Goal: Task Accomplishment & Management: Manage account settings

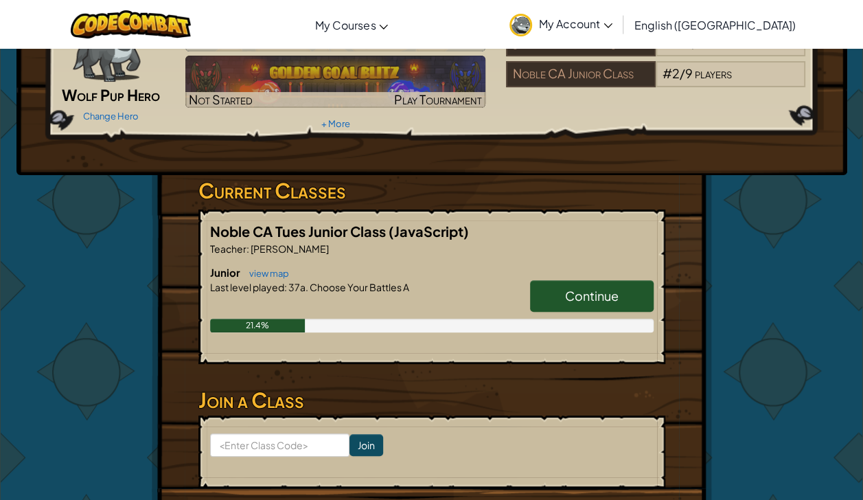
scroll to position [110, 0]
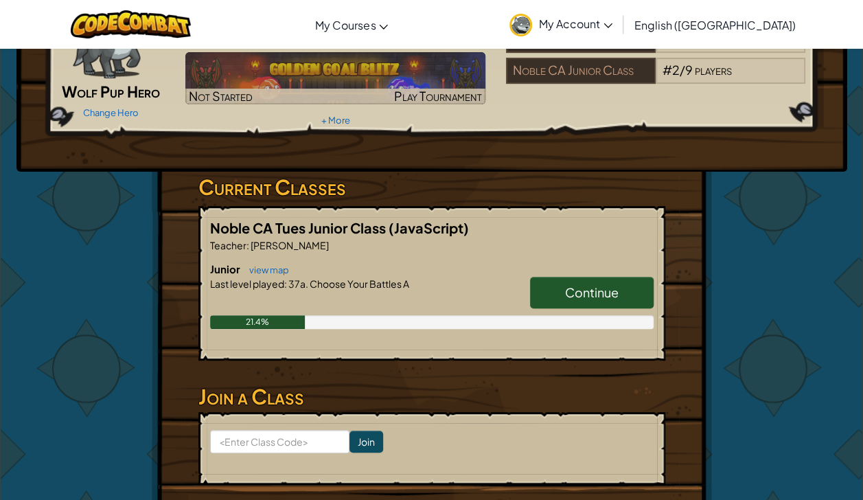
click at [609, 288] on span "Continue" at bounding box center [592, 292] width 54 height 16
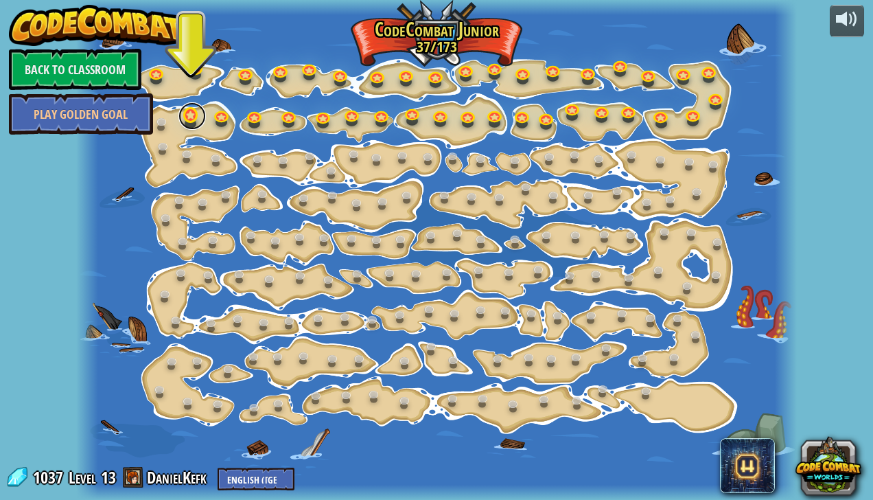
click at [198, 121] on link at bounding box center [191, 115] width 27 height 27
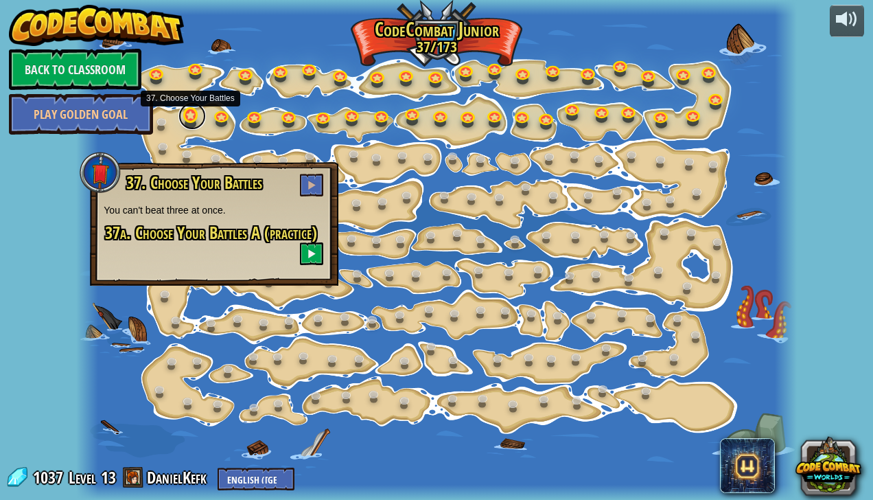
click at [196, 122] on link at bounding box center [191, 115] width 27 height 27
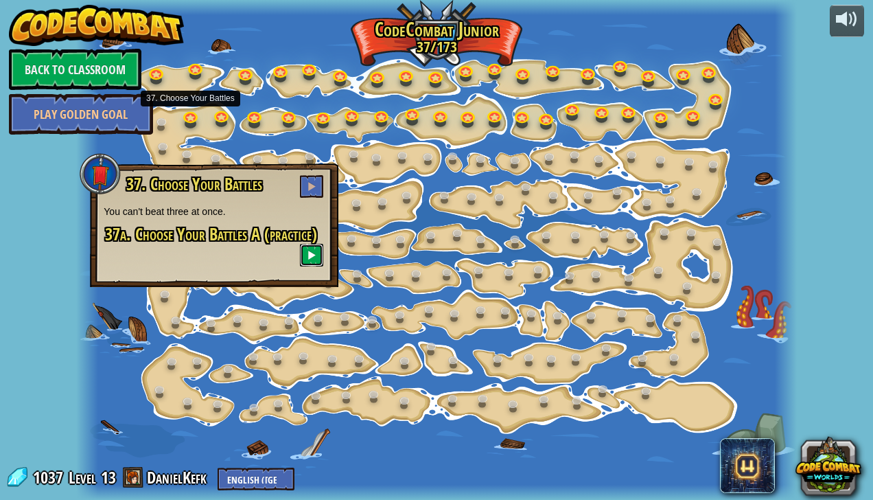
click at [309, 261] on button at bounding box center [311, 255] width 23 height 23
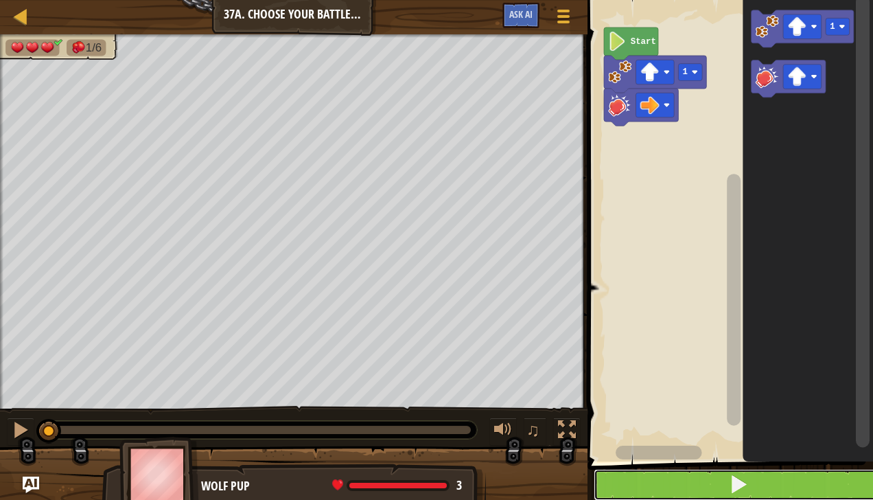
click at [751, 492] on button at bounding box center [739, 485] width 290 height 32
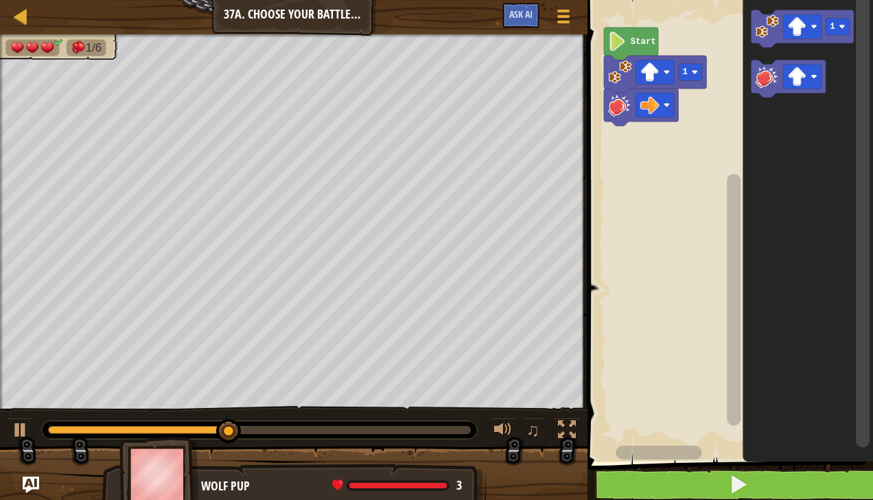
click at [788, 16] on rect "Blockly Workspace" at bounding box center [802, 26] width 38 height 25
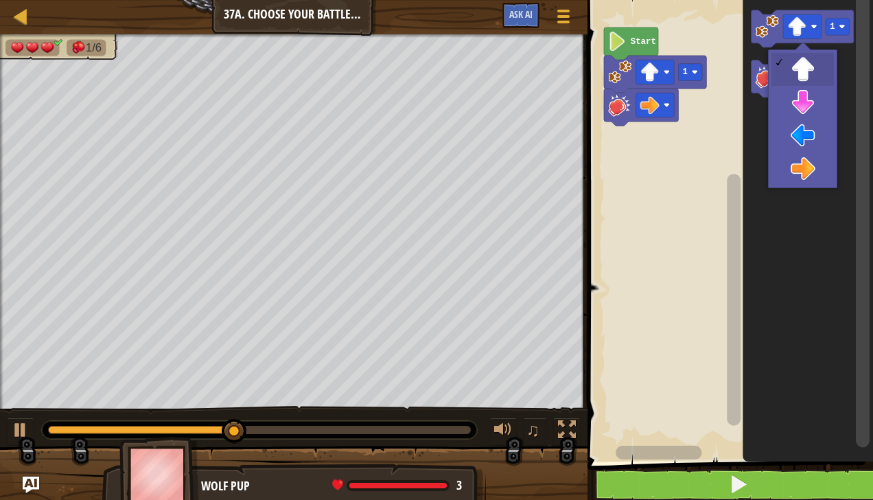
click at [797, 28] on image "Blockly Workspace" at bounding box center [797, 26] width 19 height 19
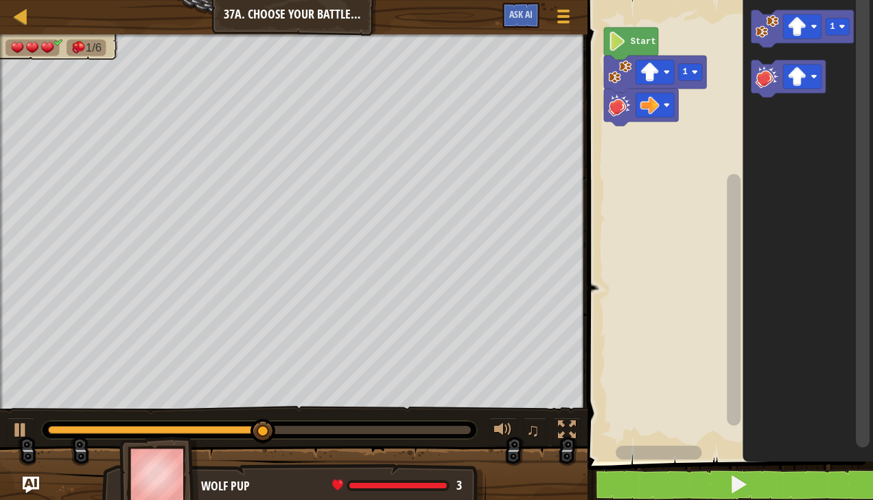
click at [791, 34] on image "Blockly Workspace" at bounding box center [797, 26] width 19 height 19
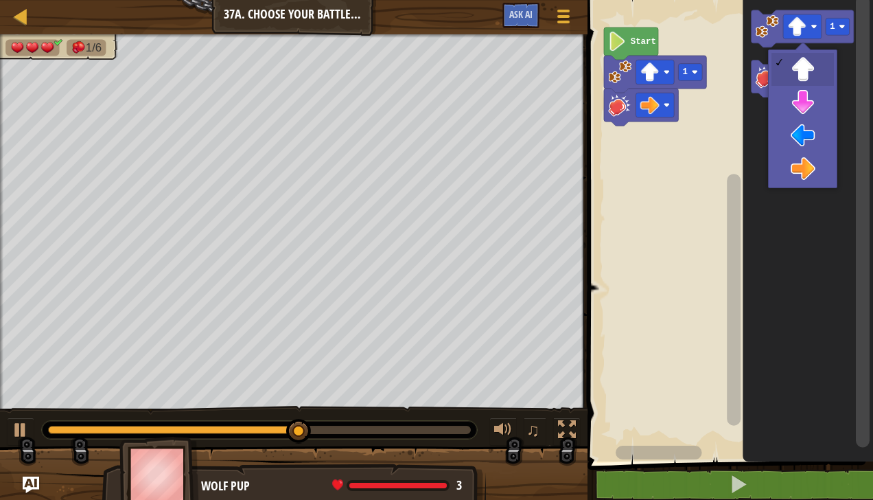
click at [808, 180] on icon "Blockly Workspace" at bounding box center [808, 227] width 130 height 468
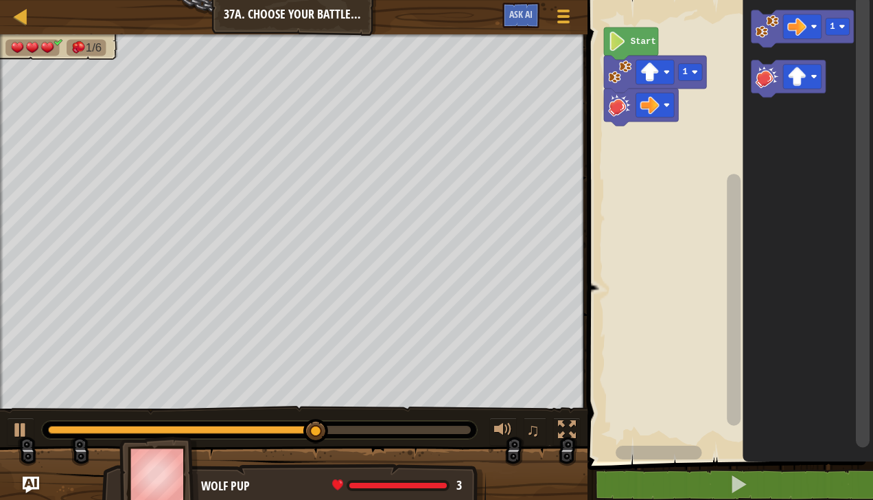
click at [803, 73] on image "Blockly Workspace" at bounding box center [797, 76] width 19 height 19
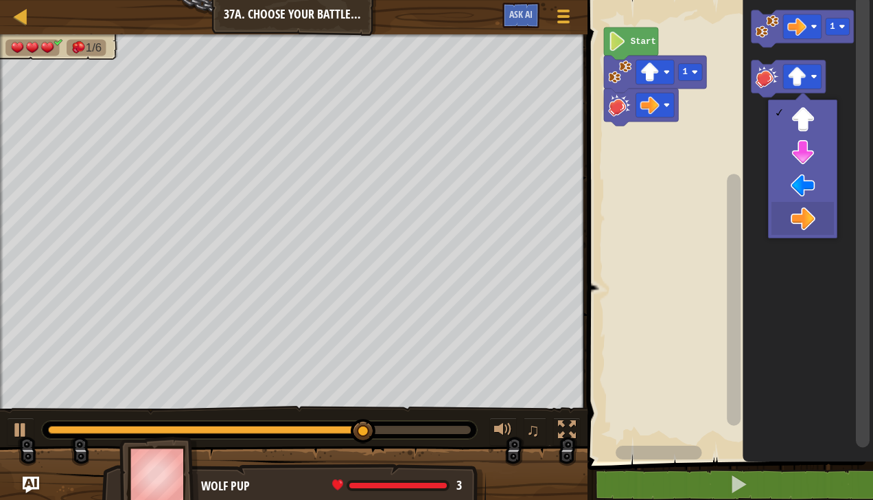
click at [813, 224] on icon "Blockly Workspace" at bounding box center [808, 227] width 130 height 468
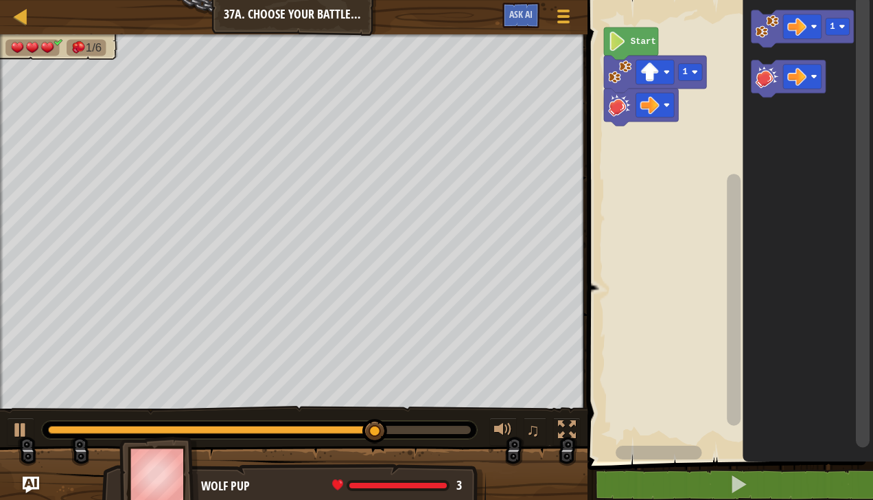
click at [764, 14] on icon "Blockly Workspace" at bounding box center [802, 28] width 102 height 37
click at [758, 93] on rect "Blockly Workspace" at bounding box center [788, 78] width 74 height 37
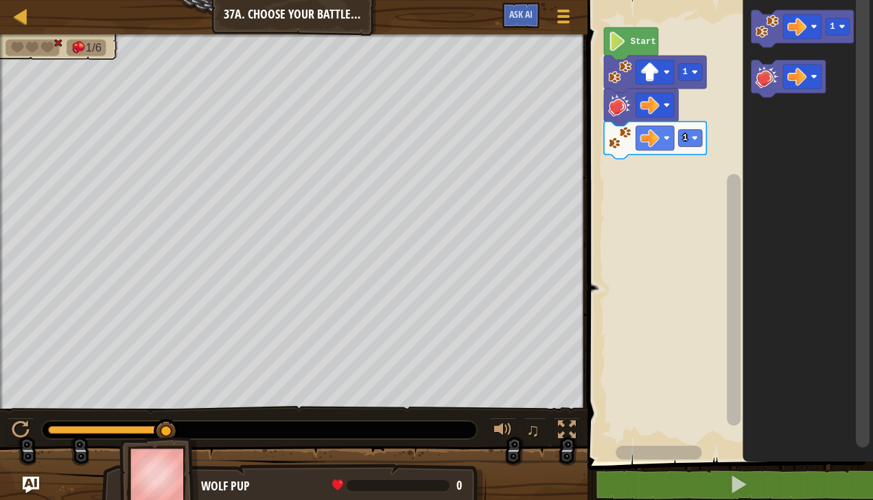
click at [760, 82] on image "Blockly Workspace" at bounding box center [766, 76] width 23 height 23
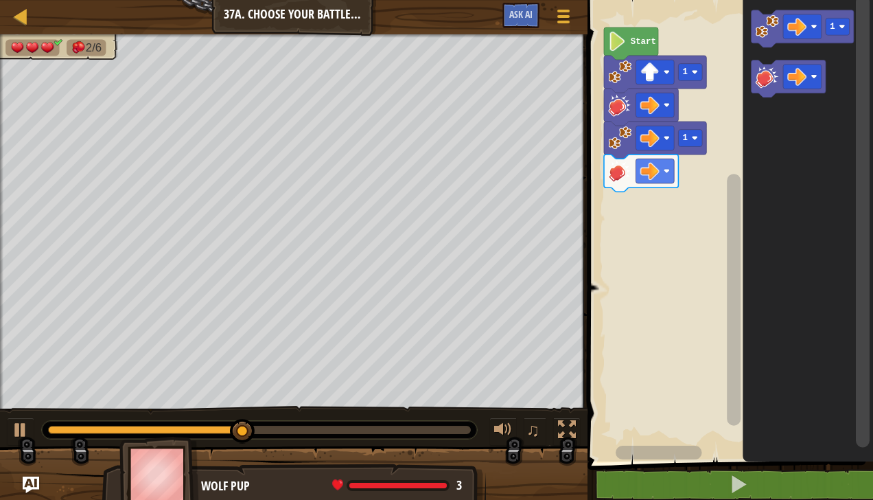
click at [803, 27] on image "Blockly Workspace" at bounding box center [797, 26] width 19 height 19
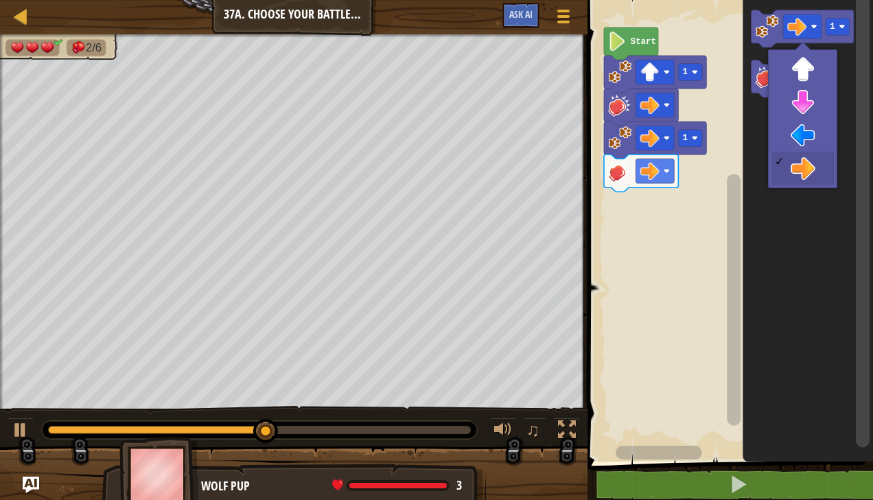
click at [804, 74] on image "Blockly Workspace" at bounding box center [797, 76] width 19 height 19
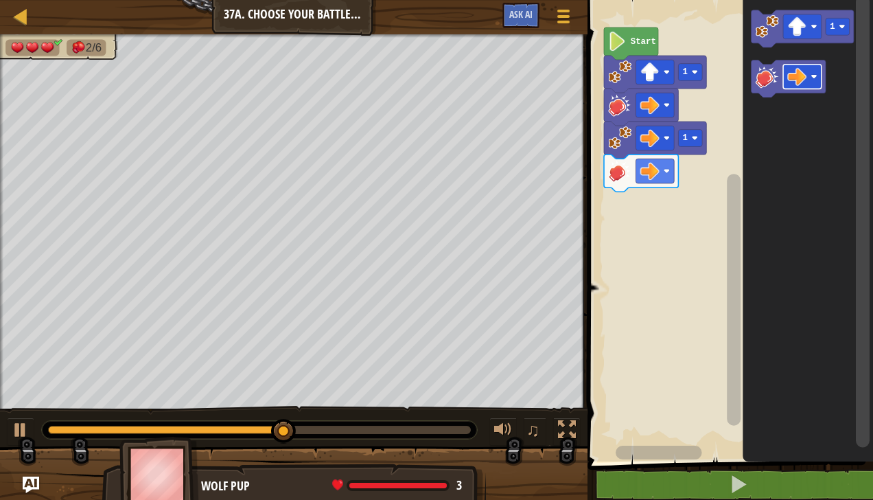
click at [805, 77] on image "Blockly Workspace" at bounding box center [797, 76] width 19 height 19
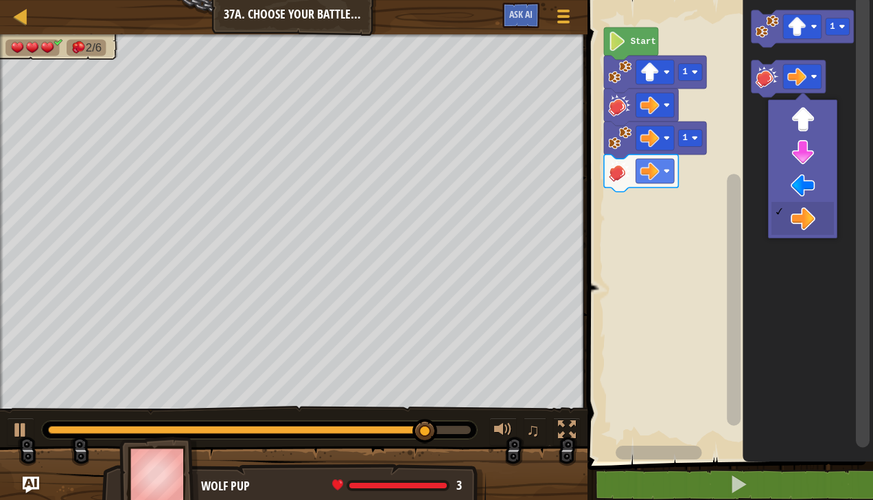
click at [807, 119] on icon "Blockly Workspace" at bounding box center [808, 227] width 130 height 468
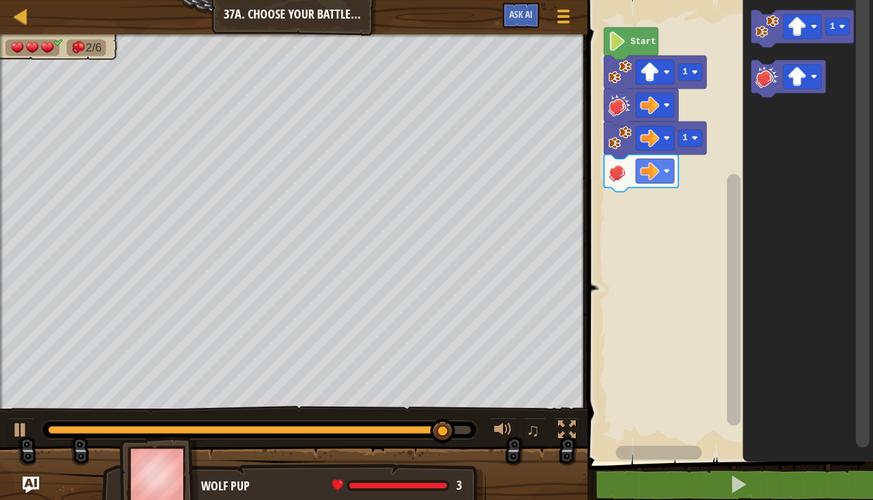
click at [760, 18] on image "Blockly Workspace" at bounding box center [766, 25] width 23 height 23
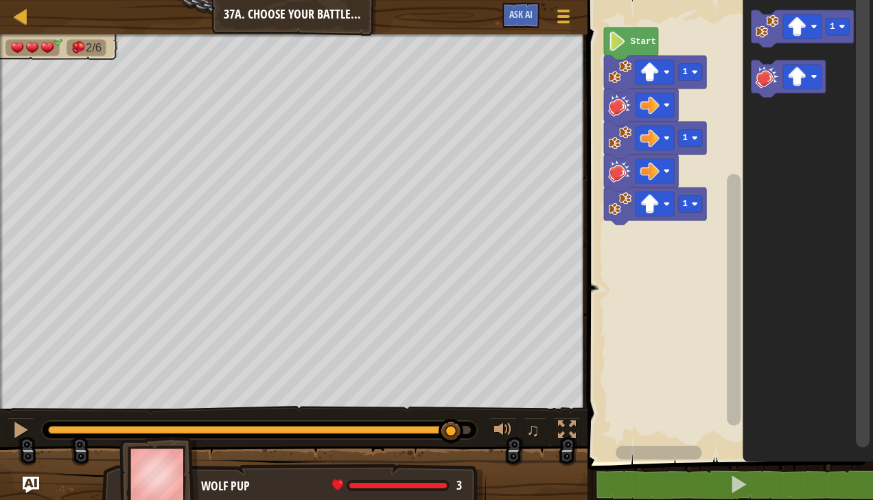
click at [752, 88] on icon "Blockly Workspace" at bounding box center [788, 78] width 74 height 37
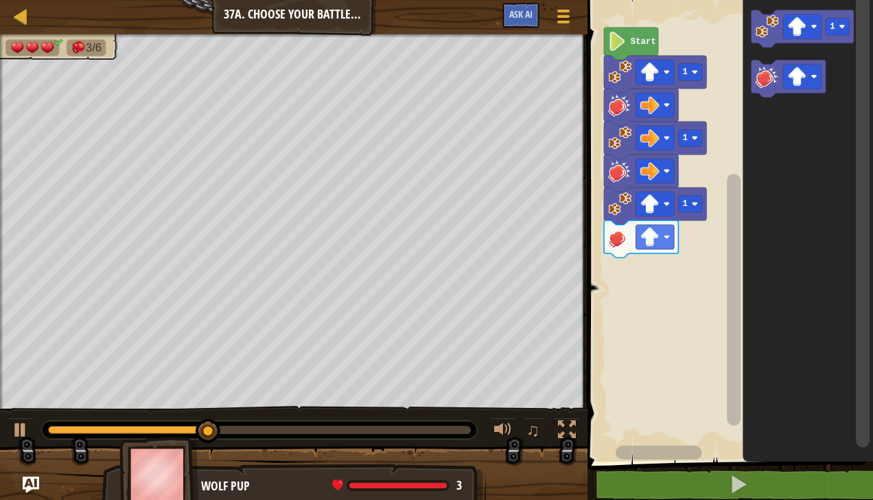
click at [808, 78] on rect "Blockly Workspace" at bounding box center [802, 77] width 38 height 25
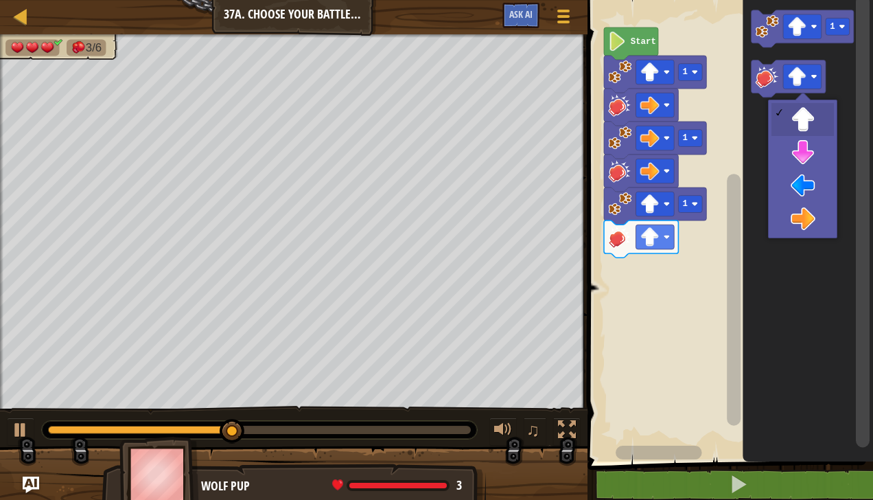
click at [807, 194] on icon "Blockly Workspace" at bounding box center [808, 227] width 130 height 468
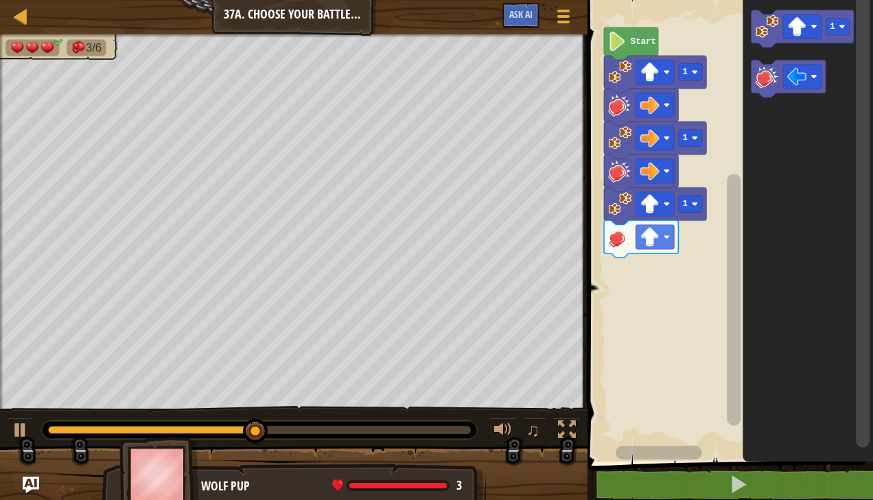
click at [760, 19] on image "Blockly Workspace" at bounding box center [766, 25] width 23 height 23
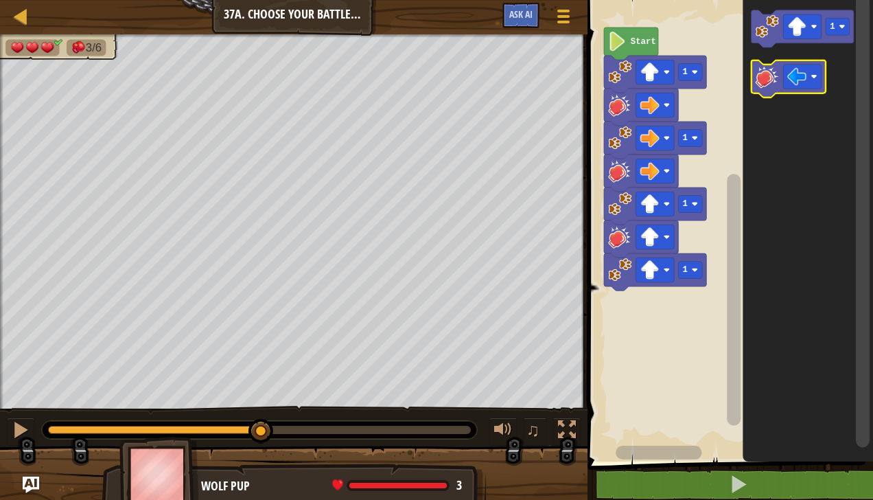
click at [758, 89] on icon "Blockly Workspace" at bounding box center [788, 78] width 74 height 37
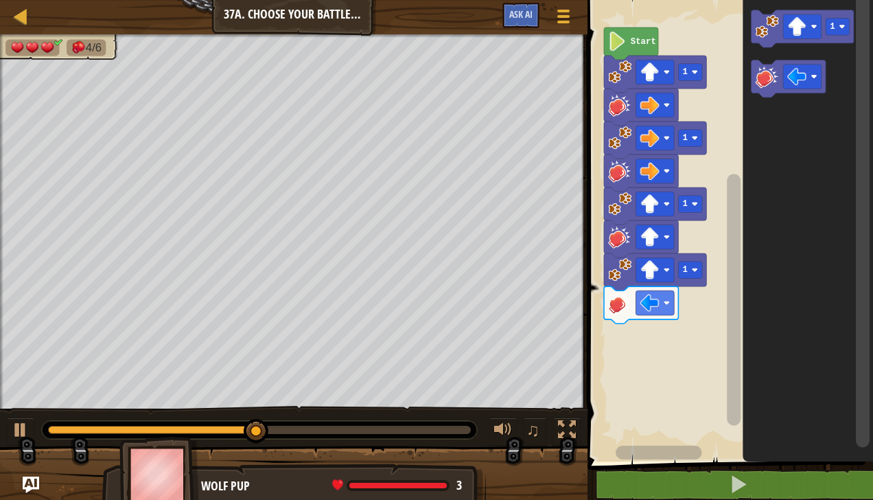
click at [804, 19] on image "Blockly Workspace" at bounding box center [797, 26] width 19 height 19
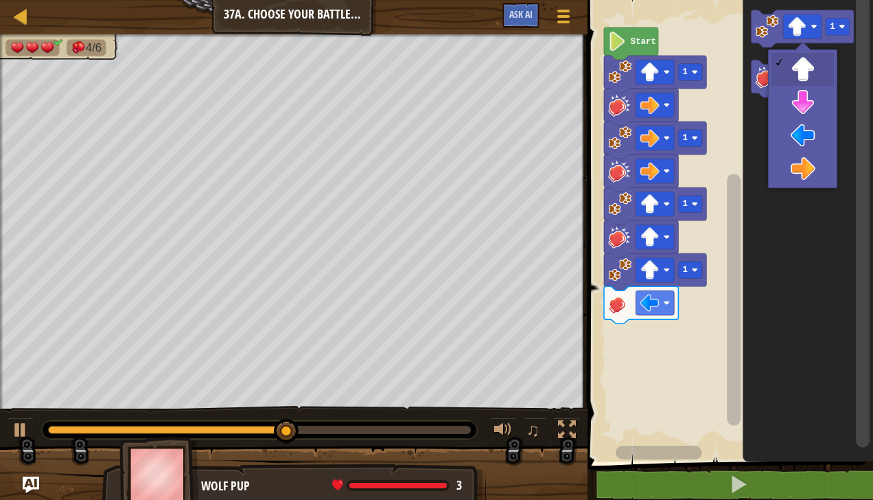
click at [810, 139] on icon "Blockly Workspace" at bounding box center [808, 227] width 130 height 468
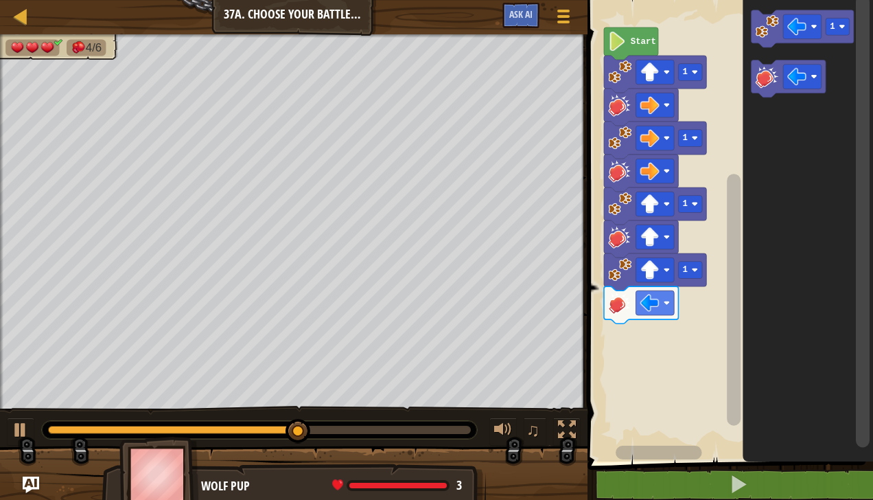
click at [756, 19] on image "Blockly Workspace" at bounding box center [766, 25] width 23 height 23
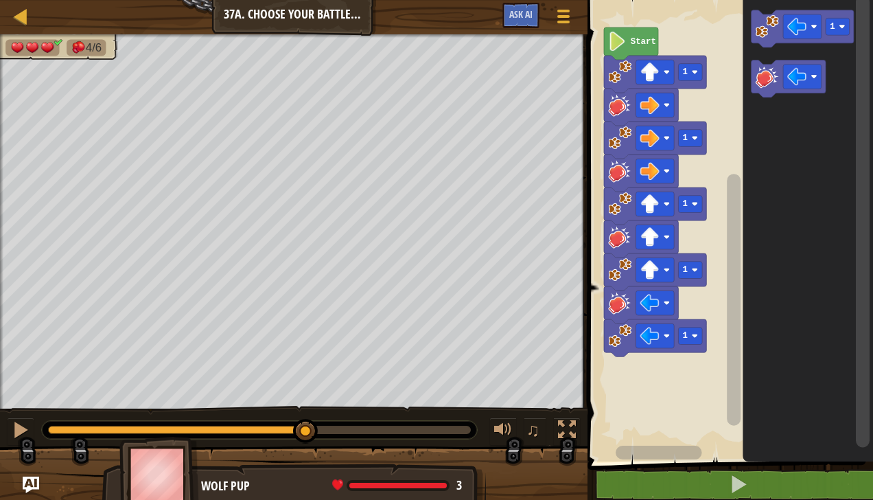
click at [756, 96] on rect "Blockly Workspace" at bounding box center [788, 78] width 74 height 37
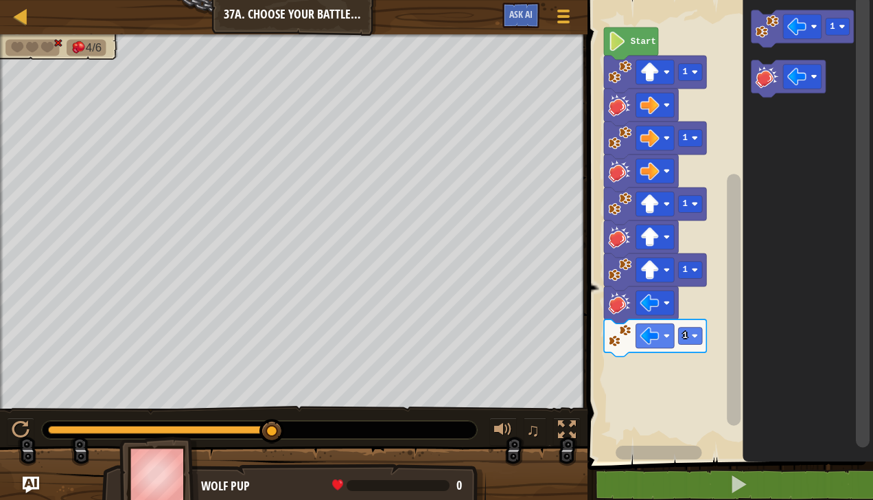
click at [749, 73] on icon "Blockly Workspace" at bounding box center [808, 227] width 130 height 468
click at [765, 81] on image "Blockly Workspace" at bounding box center [766, 76] width 23 height 23
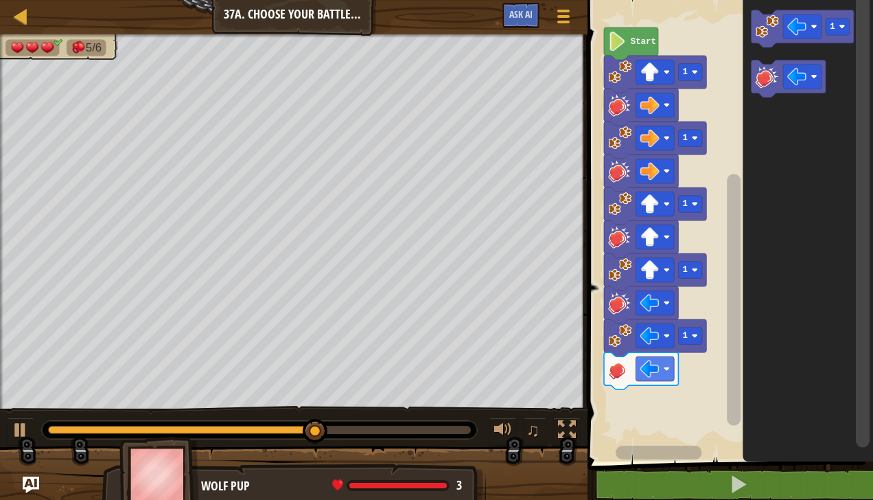
click at [802, 73] on image "Blockly Workspace" at bounding box center [797, 76] width 19 height 19
click at [812, 152] on icon "Blockly Workspace" at bounding box center [808, 227] width 130 height 468
click at [758, 18] on image "Blockly Workspace" at bounding box center [766, 25] width 23 height 23
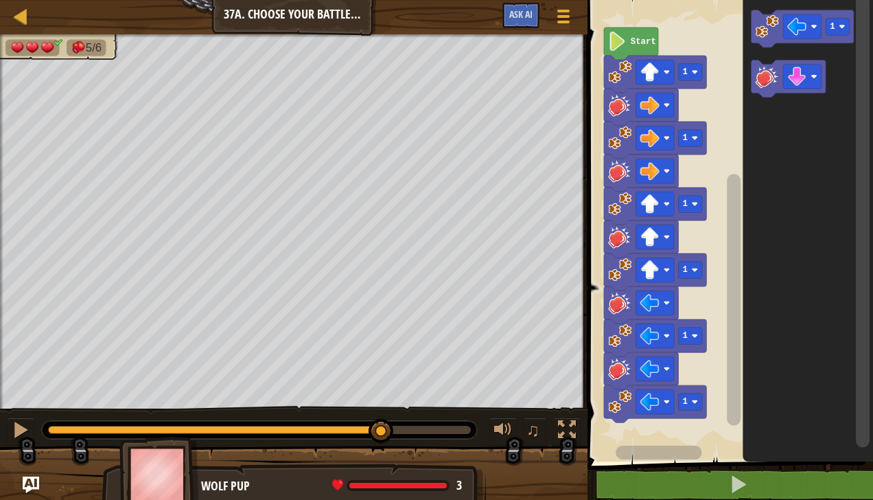
click at [756, 75] on image "Blockly Workspace" at bounding box center [766, 76] width 23 height 23
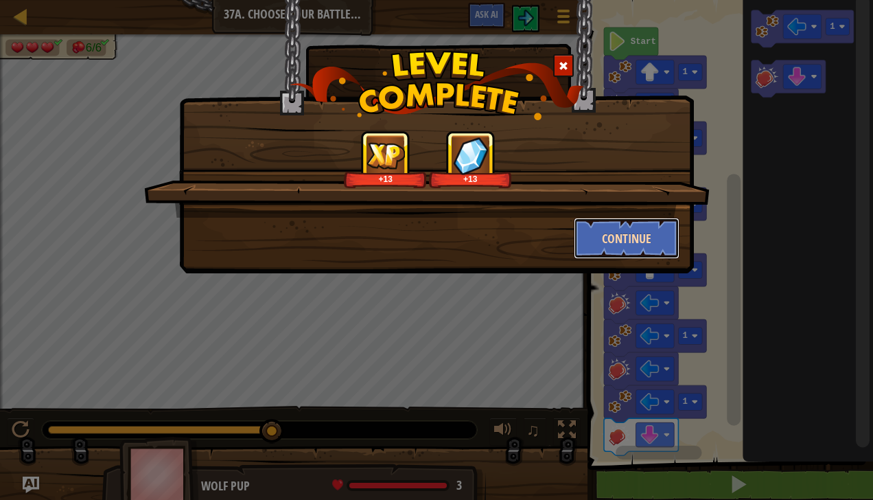
click at [625, 255] on button "Continue" at bounding box center [627, 238] width 106 height 41
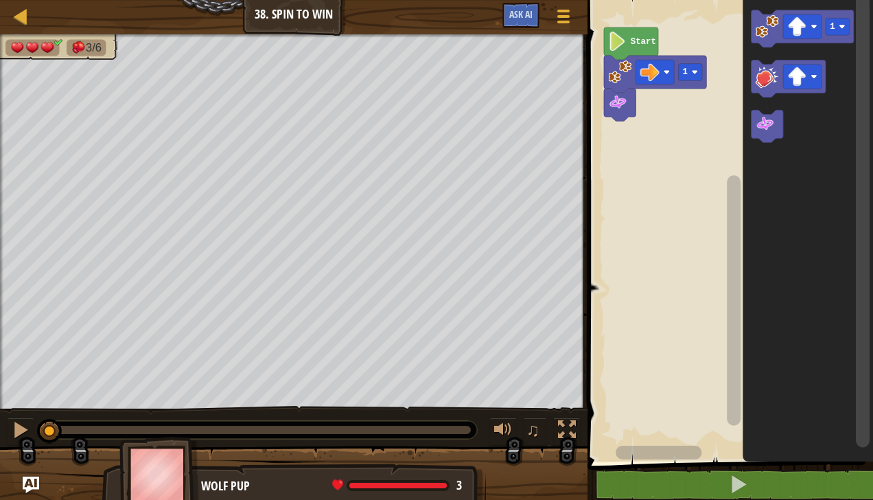
click at [620, 112] on icon "Blockly Workspace" at bounding box center [620, 105] width 32 height 32
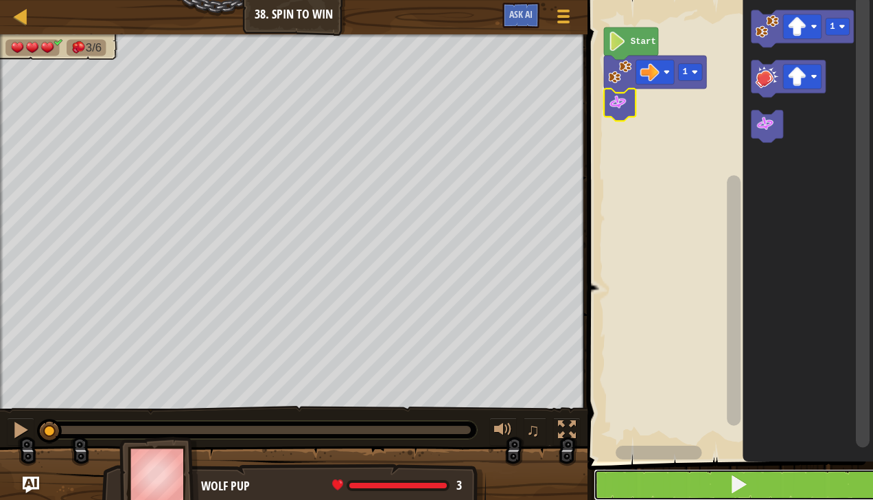
click at [749, 488] on button at bounding box center [739, 485] width 290 height 32
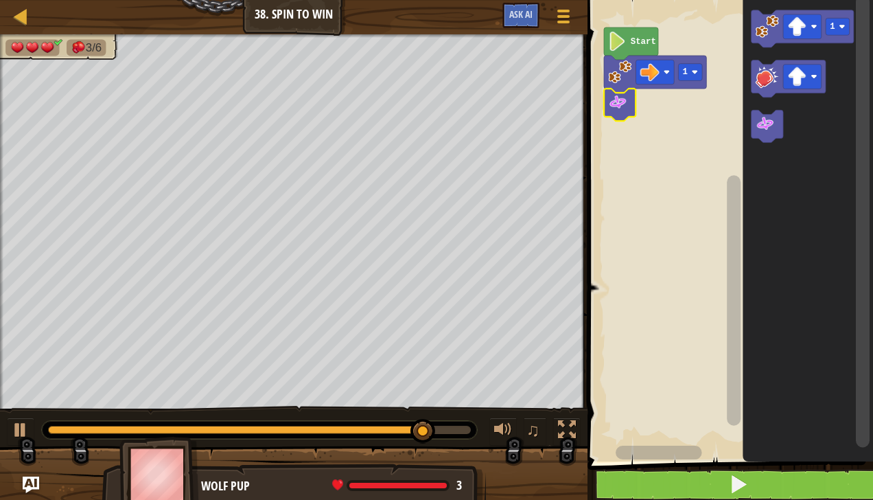
click at [808, 23] on rect "Blockly Workspace" at bounding box center [802, 26] width 38 height 25
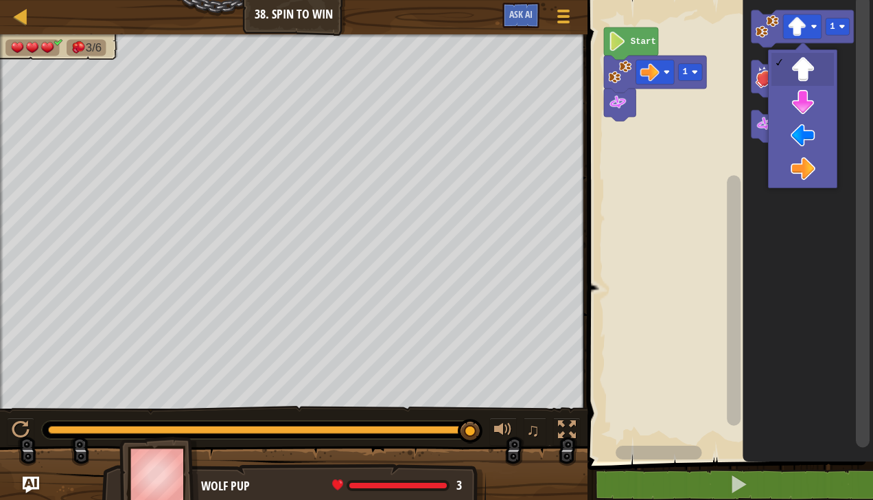
click at [808, 176] on icon "Blockly Workspace" at bounding box center [808, 227] width 130 height 468
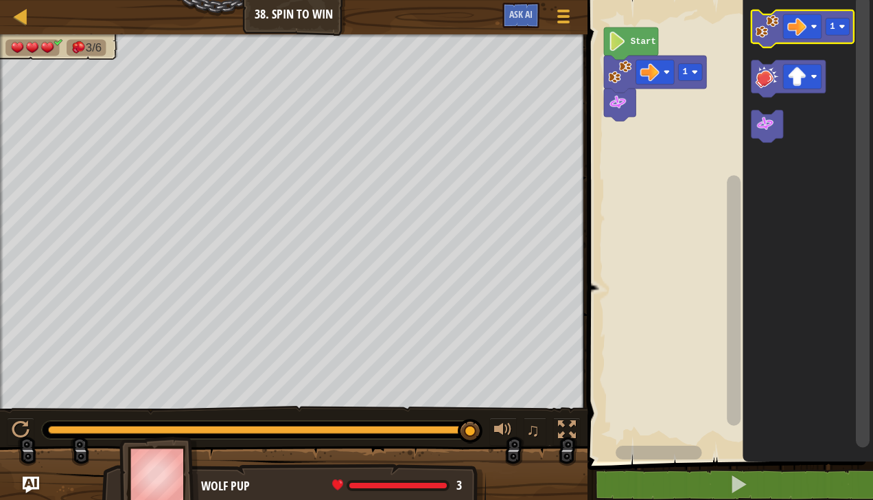
click at [765, 27] on image "Blockly Workspace" at bounding box center [766, 25] width 23 height 23
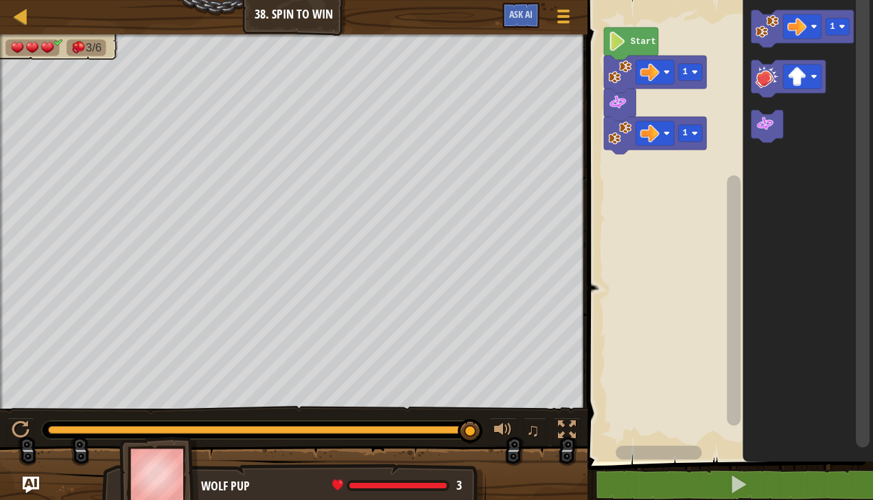
click at [774, 135] on icon "Blockly Workspace" at bounding box center [767, 126] width 32 height 32
click at [843, 30] on rect "Blockly Workspace" at bounding box center [837, 26] width 24 height 17
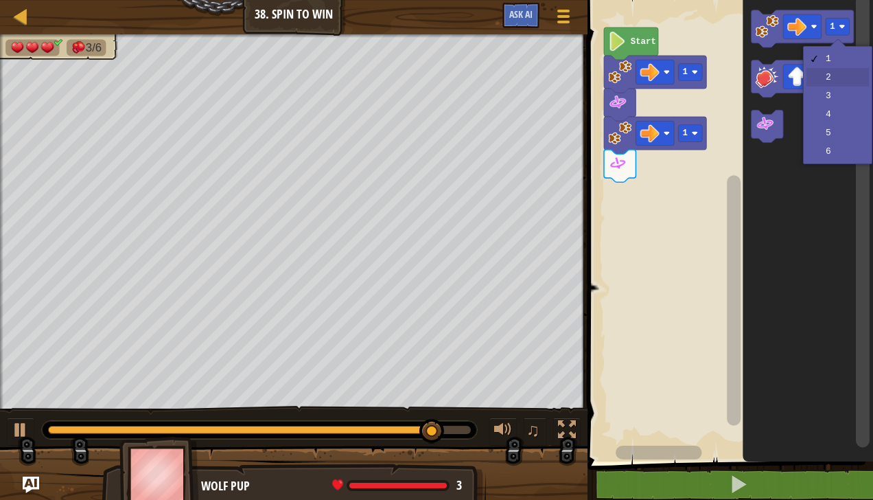
click at [828, 77] on icon "Blockly Workspace" at bounding box center [808, 227] width 130 height 468
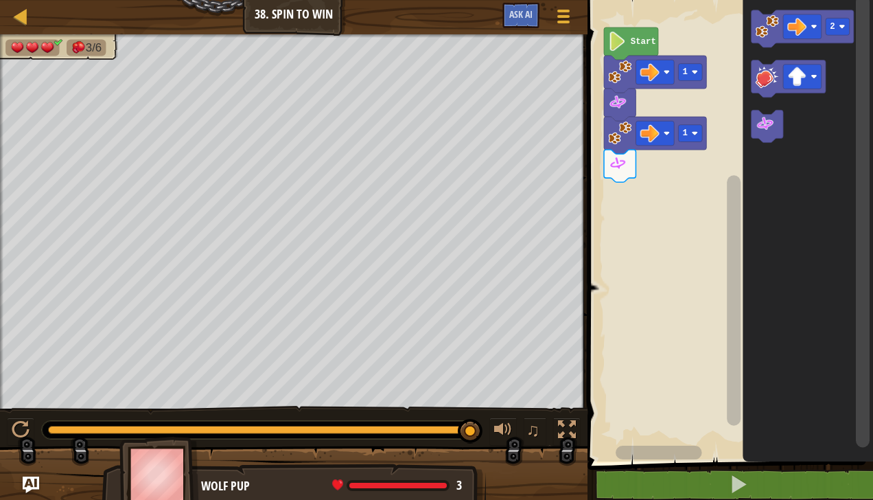
click at [686, 144] on icon "Blockly Workspace" at bounding box center [655, 135] width 102 height 37
click at [697, 134] on image "Blockly Workspace" at bounding box center [695, 133] width 6 height 6
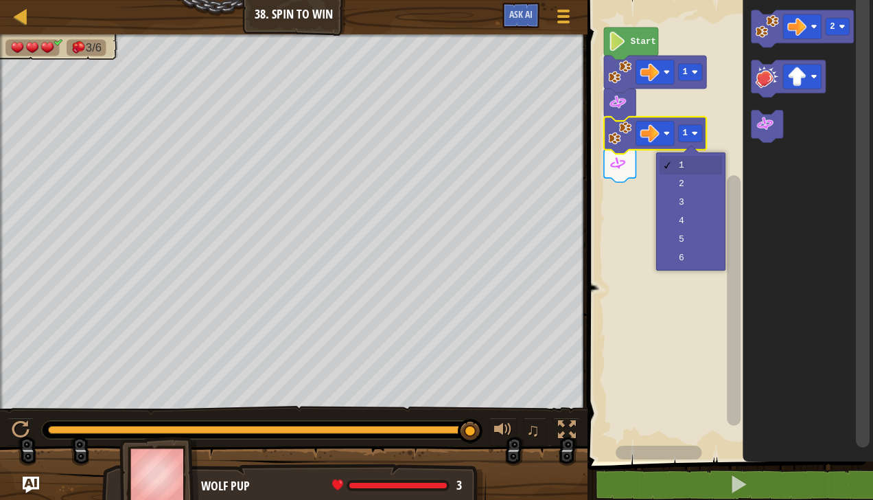
click at [692, 192] on rect "Blockly Workspace" at bounding box center [728, 227] width 290 height 468
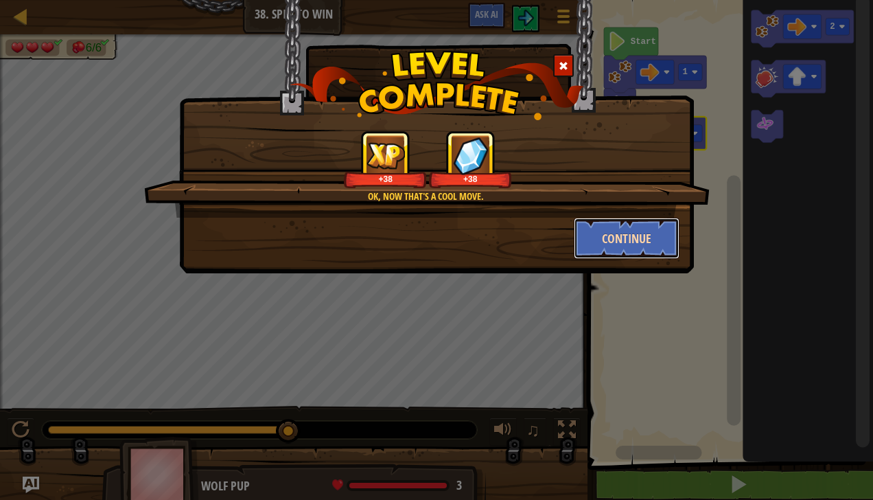
click at [637, 237] on button "Continue" at bounding box center [627, 238] width 106 height 41
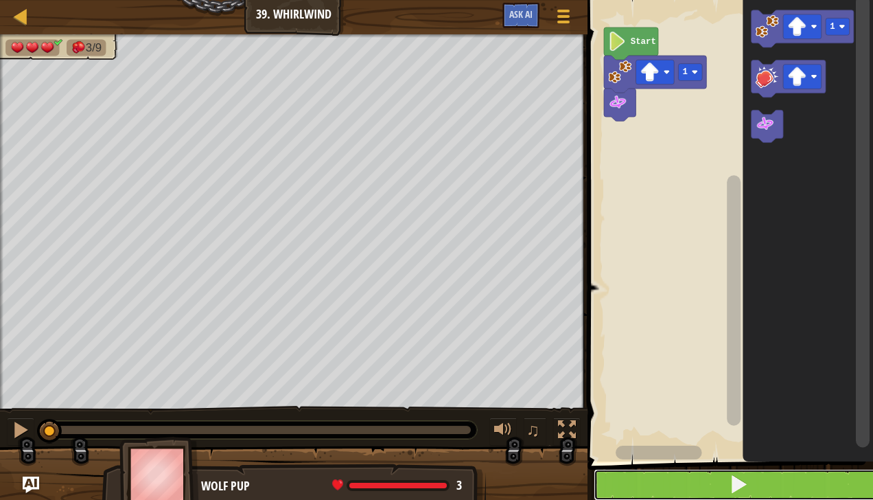
click at [721, 484] on button at bounding box center [739, 485] width 290 height 32
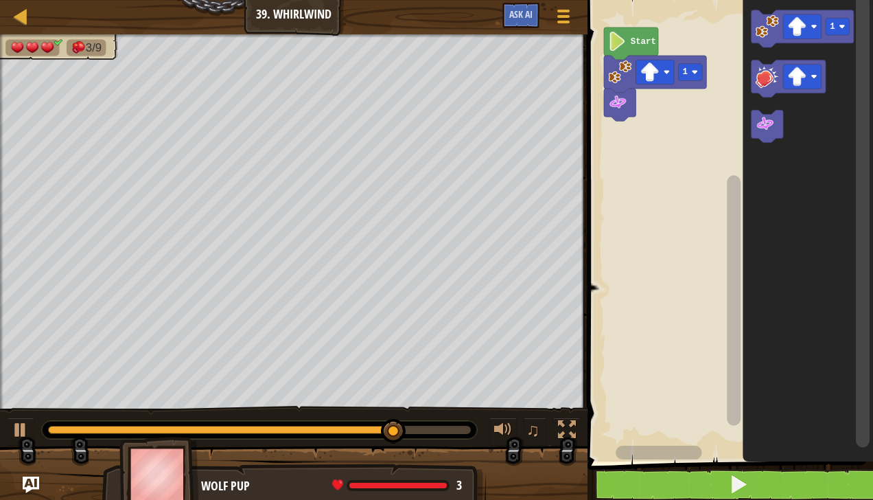
click at [775, 19] on image "Blockly Workspace" at bounding box center [766, 25] width 23 height 23
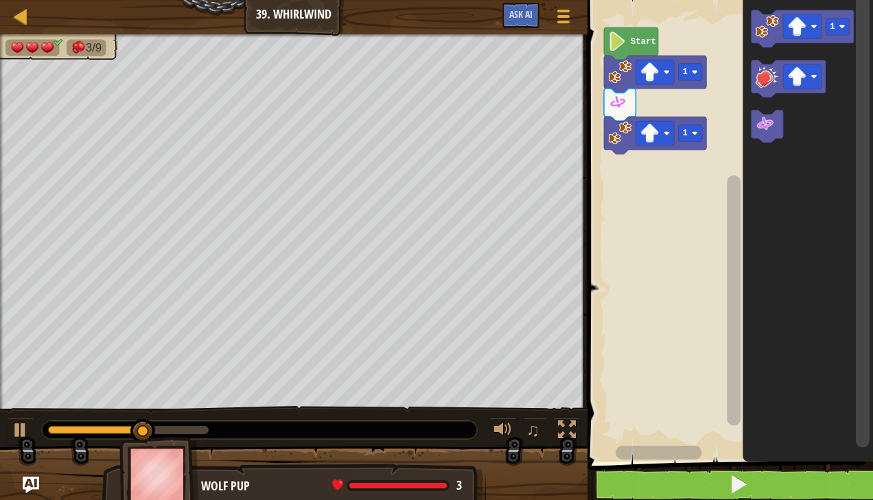
click at [774, 129] on image "Blockly Workspace" at bounding box center [764, 124] width 19 height 19
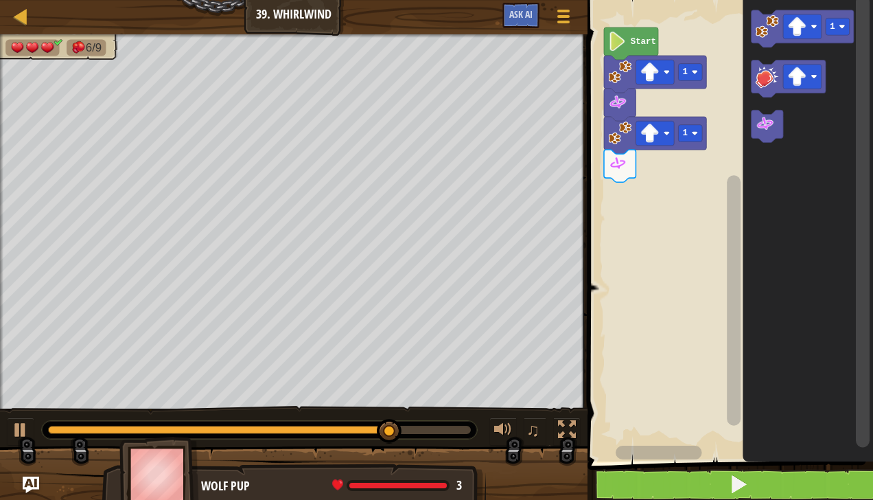
click at [767, 22] on image "Blockly Workspace" at bounding box center [766, 25] width 23 height 23
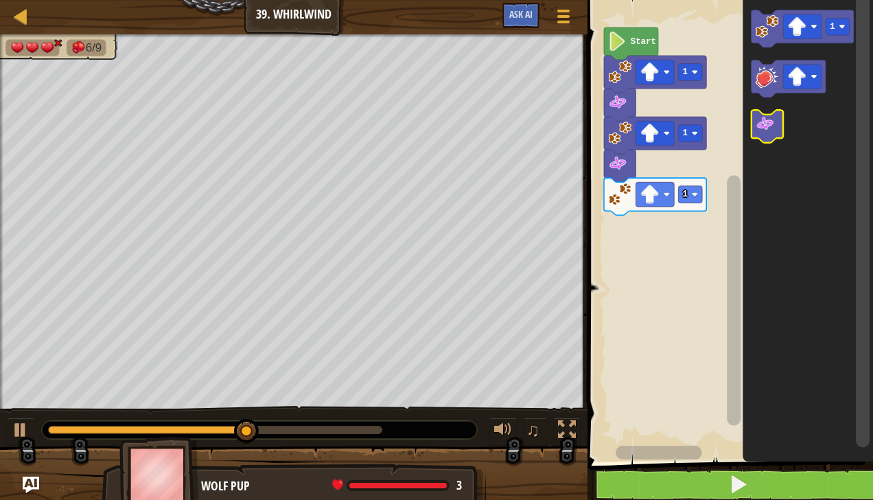
click at [764, 132] on image "Blockly Workspace" at bounding box center [764, 124] width 19 height 19
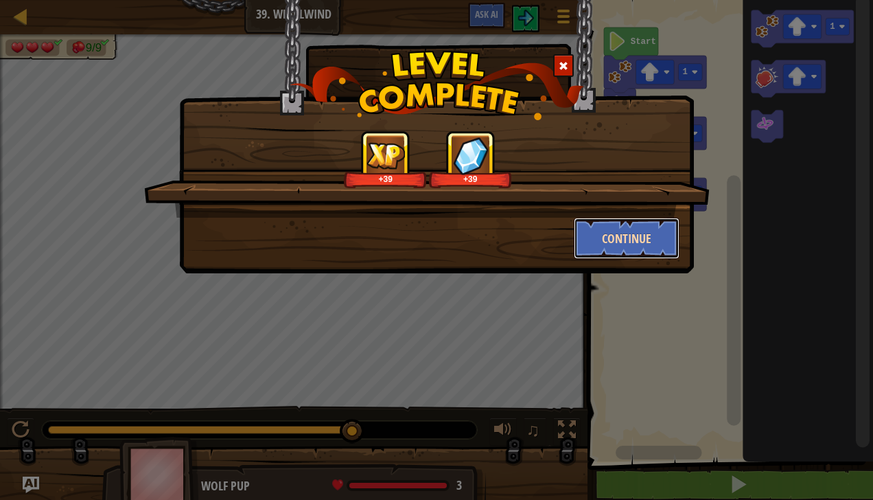
click at [607, 250] on button "Continue" at bounding box center [627, 238] width 106 height 41
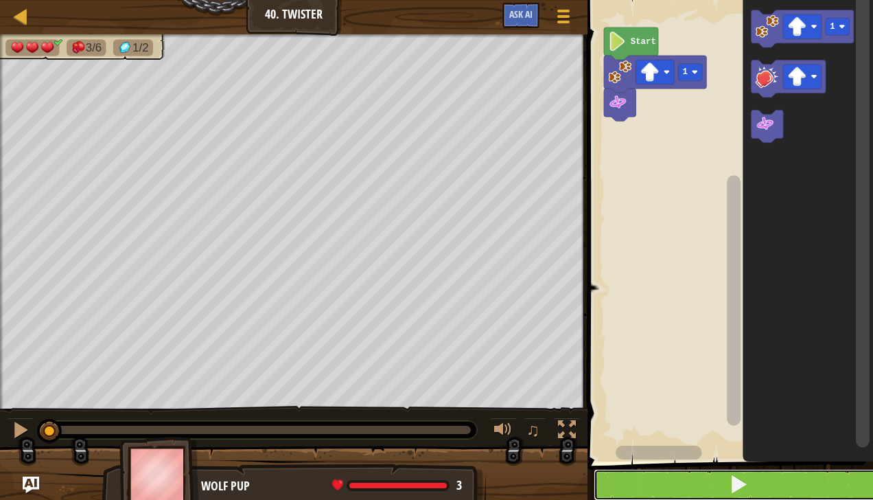
click at [777, 487] on button at bounding box center [739, 485] width 290 height 32
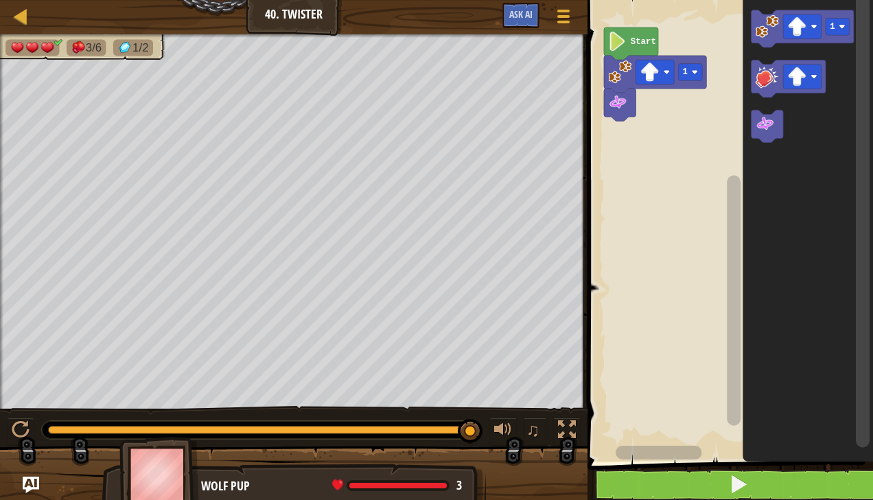
click at [790, 36] on image "Blockly Workspace" at bounding box center [797, 26] width 19 height 19
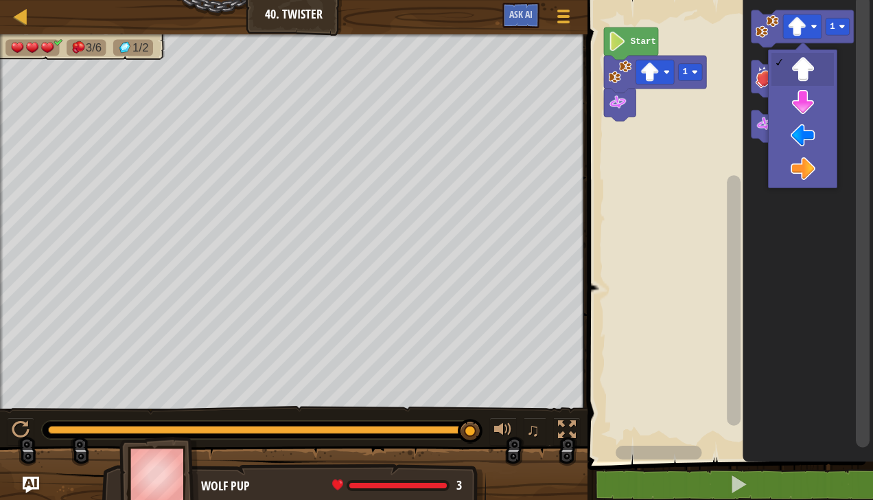
click at [804, 108] on icon "Blockly Workspace" at bounding box center [808, 227] width 130 height 468
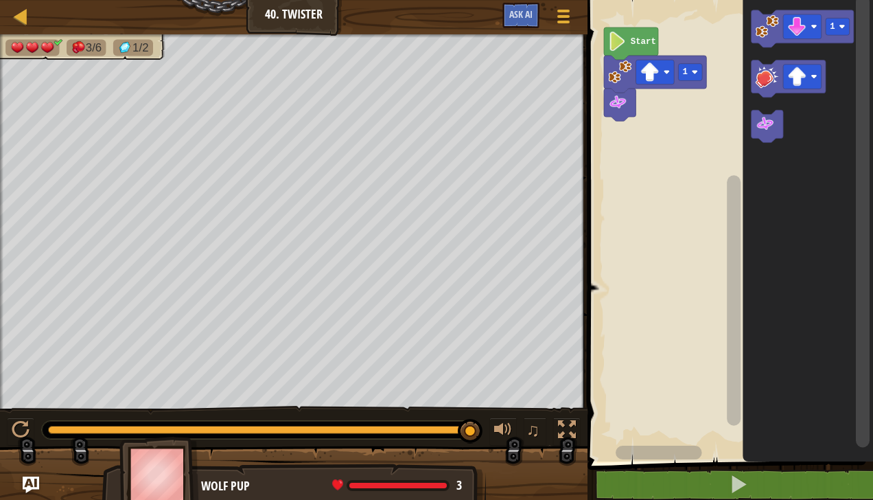
click at [844, 32] on rect "Blockly Workspace" at bounding box center [837, 26] width 24 height 17
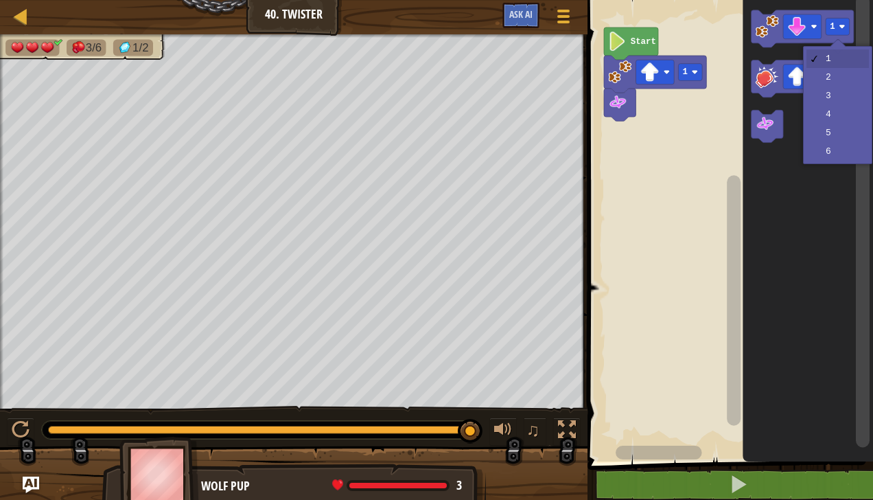
click at [832, 82] on icon "Blockly Workspace" at bounding box center [808, 227] width 130 height 468
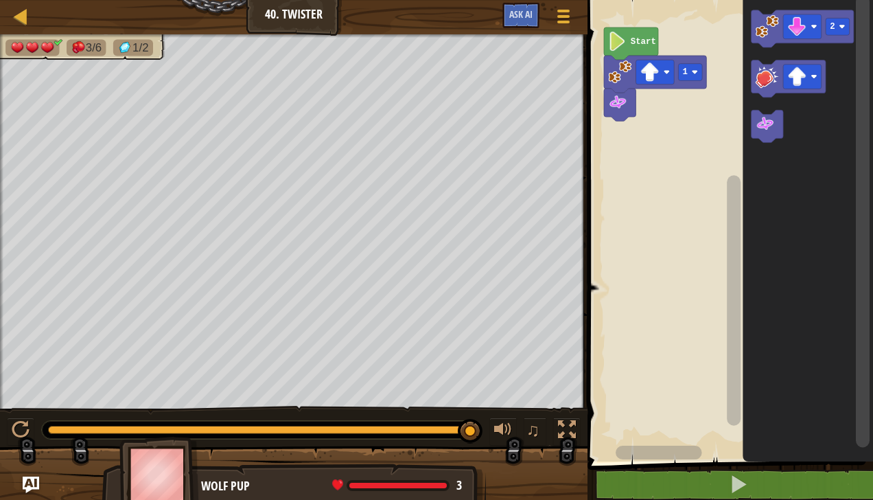
click at [764, 27] on image "Blockly Workspace" at bounding box center [766, 25] width 23 height 23
click at [770, 123] on image "Blockly Workspace" at bounding box center [764, 124] width 19 height 19
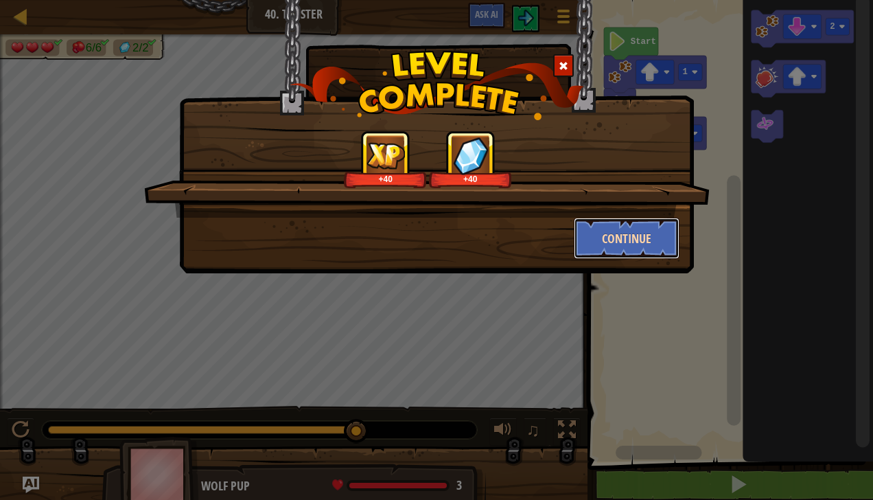
click at [637, 244] on button "Continue" at bounding box center [627, 238] width 106 height 41
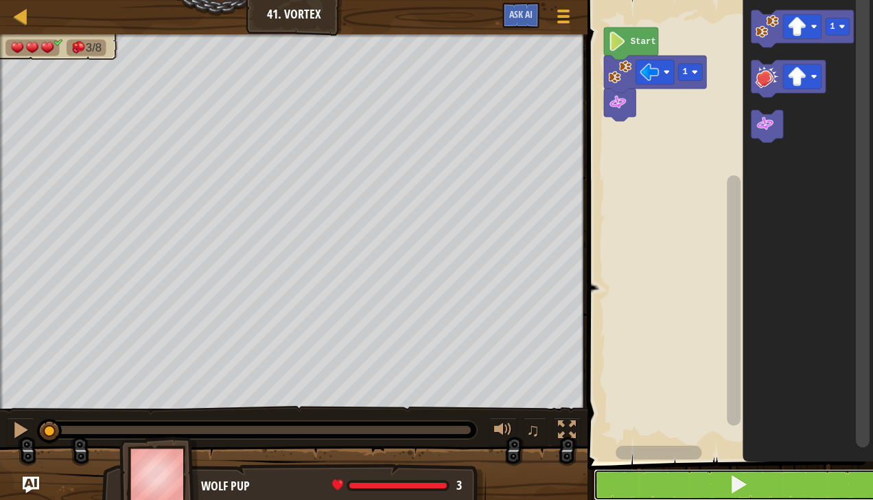
click at [760, 491] on button at bounding box center [739, 485] width 290 height 32
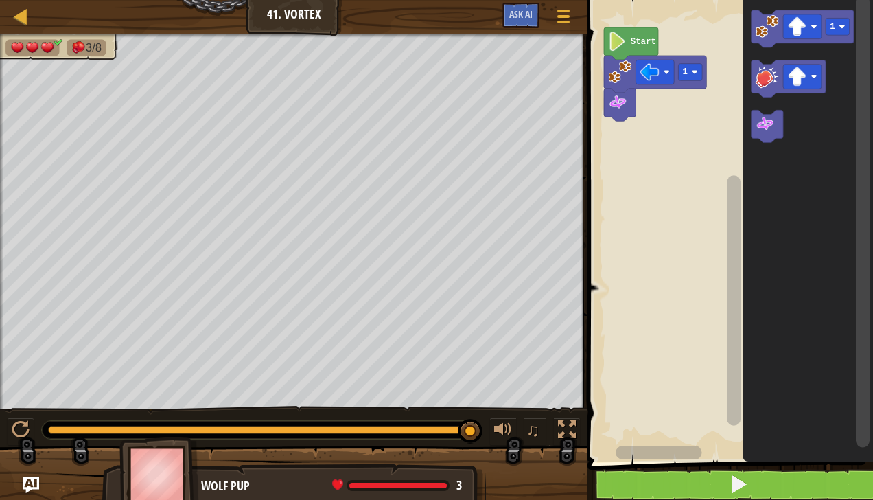
click at [809, 27] on rect "Blockly Workspace" at bounding box center [802, 26] width 38 height 25
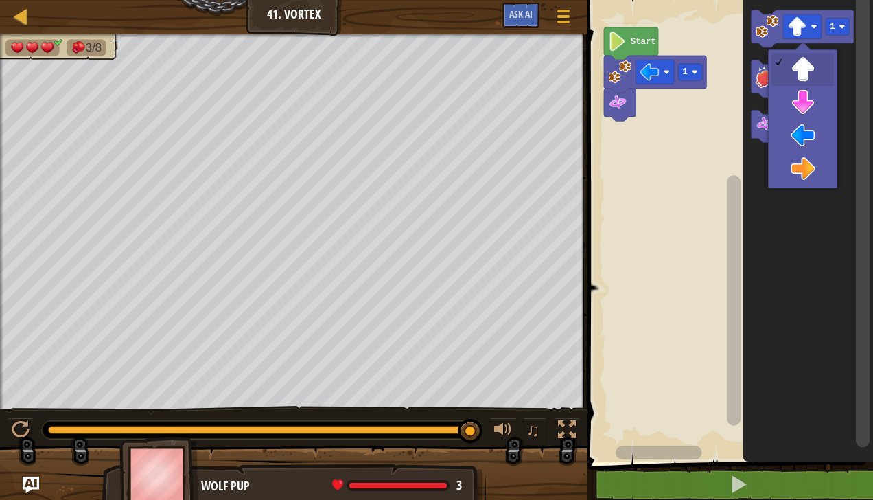
click at [808, 139] on icon "Blockly Workspace" at bounding box center [808, 227] width 130 height 468
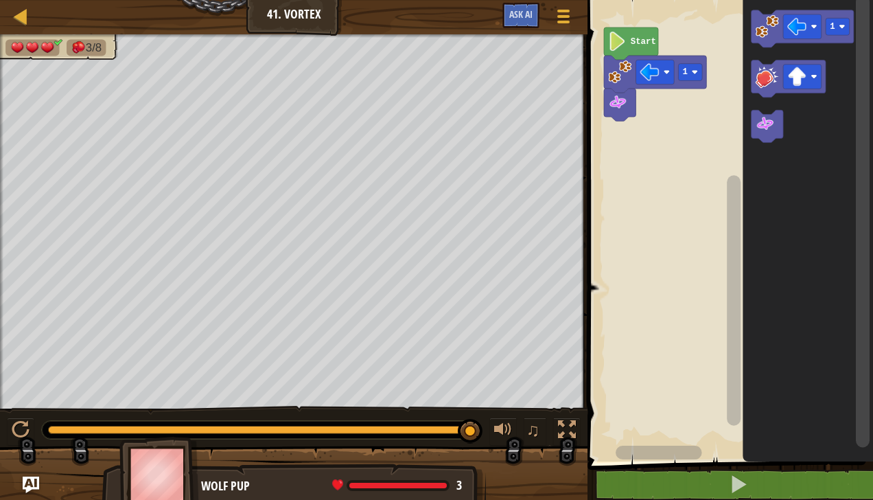
click at [760, 17] on image "Blockly Workspace" at bounding box center [766, 25] width 23 height 23
click at [764, 121] on image "Blockly Workspace" at bounding box center [764, 124] width 19 height 19
click at [803, 25] on image "Blockly Workspace" at bounding box center [797, 26] width 19 height 19
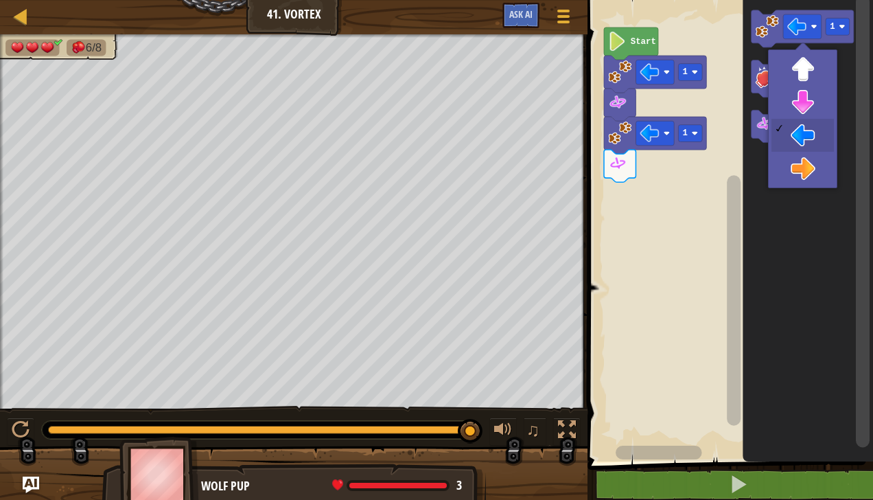
click at [795, 82] on image "Blockly Workspace" at bounding box center [797, 76] width 19 height 19
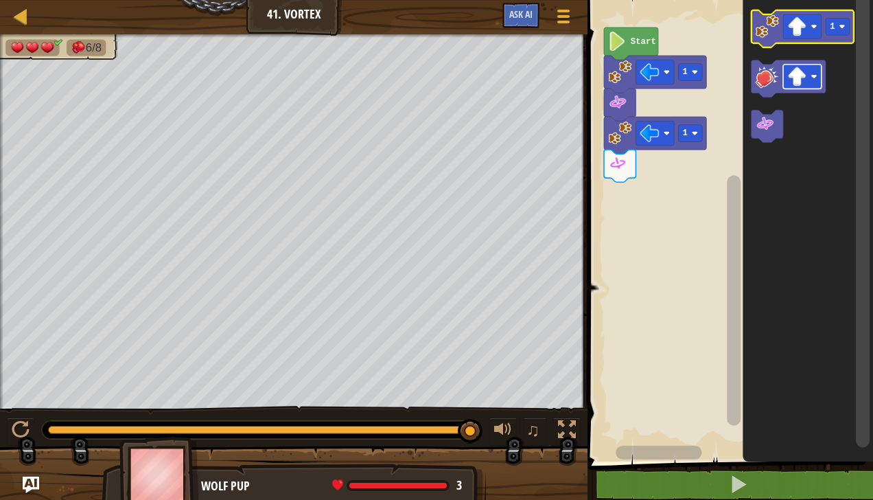
click at [760, 21] on image "Blockly Workspace" at bounding box center [766, 25] width 23 height 23
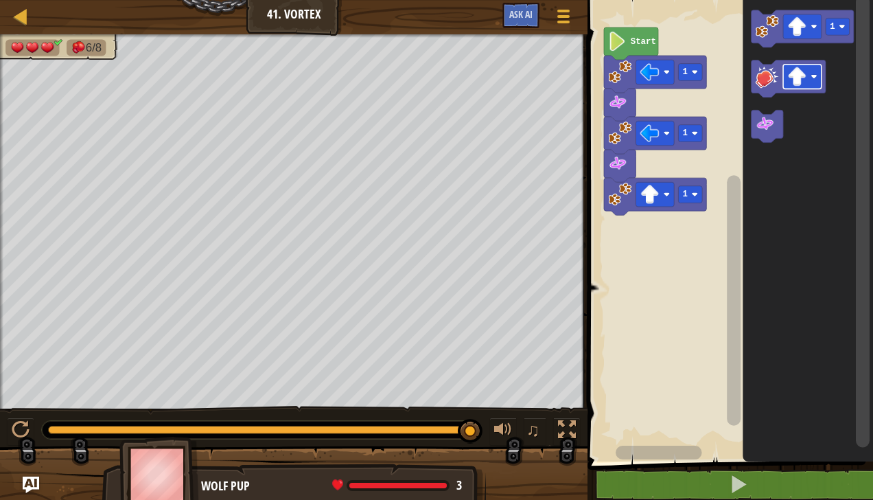
click at [765, 130] on image "Blockly Workspace" at bounding box center [764, 124] width 19 height 19
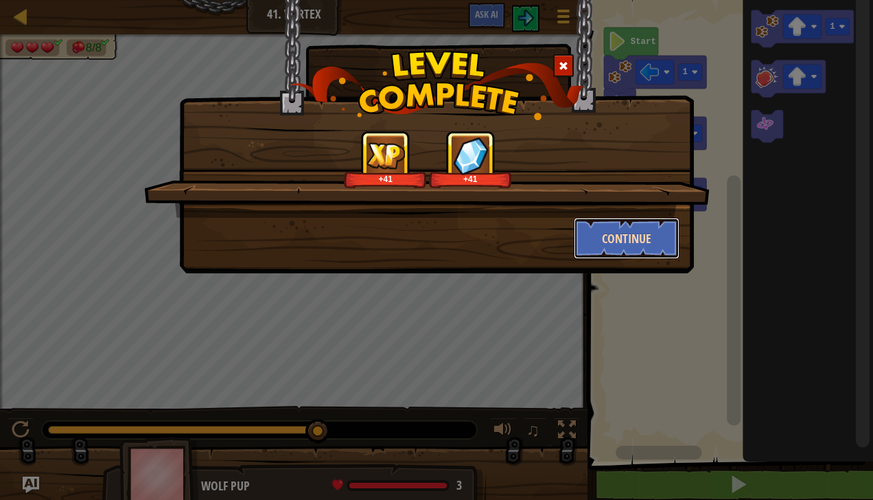
click at [649, 254] on button "Continue" at bounding box center [627, 238] width 106 height 41
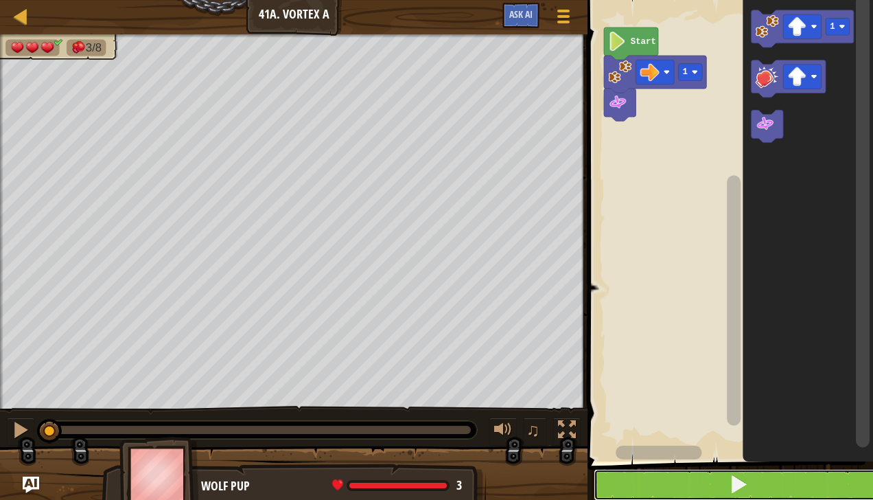
click at [766, 483] on button at bounding box center [739, 485] width 290 height 32
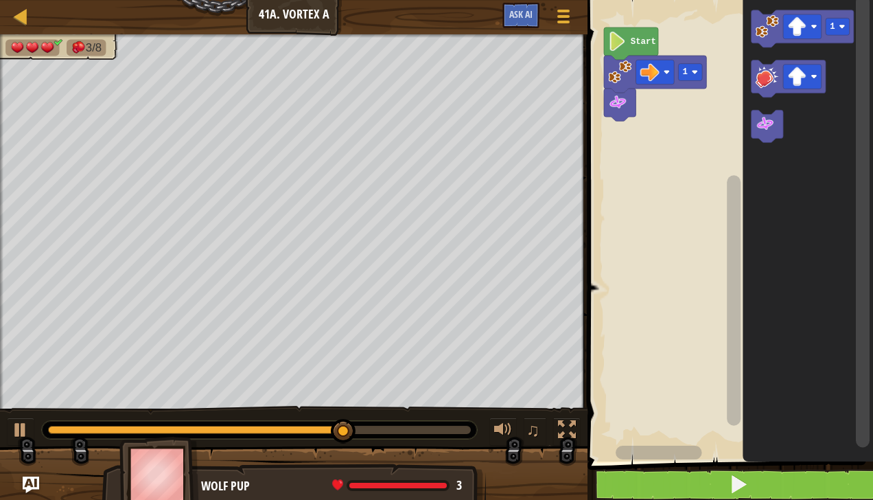
click at [806, 25] on image "Blockly Workspace" at bounding box center [797, 26] width 19 height 19
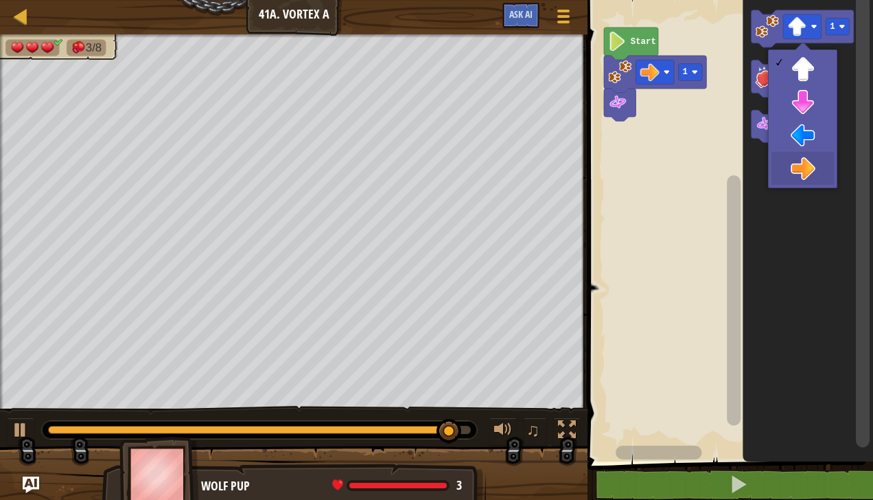
click at [812, 180] on icon "Blockly Workspace" at bounding box center [808, 227] width 130 height 468
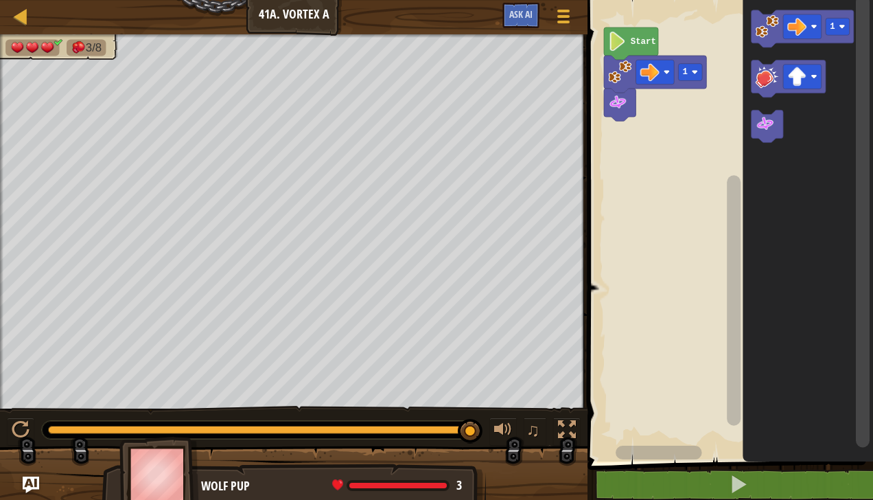
click at [763, 17] on image "Blockly Workspace" at bounding box center [766, 25] width 23 height 23
click at [765, 128] on image "Blockly Workspace" at bounding box center [764, 124] width 19 height 19
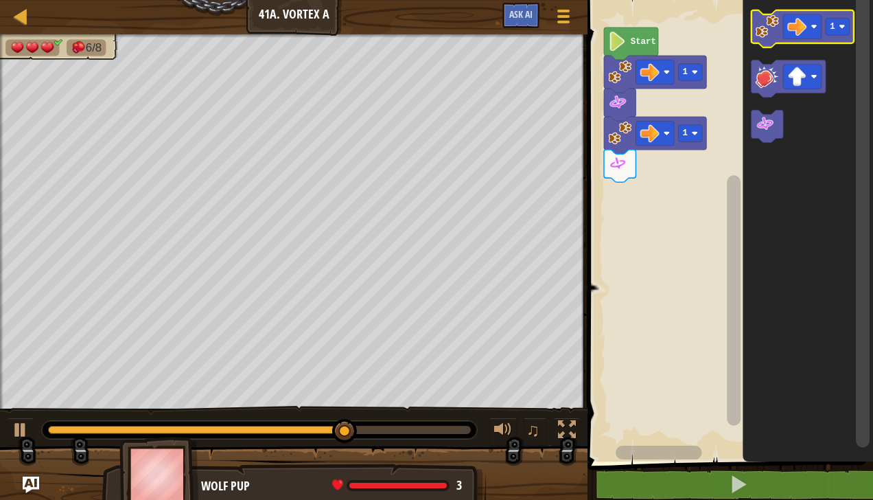
click at [800, 19] on image "Blockly Workspace" at bounding box center [797, 26] width 19 height 19
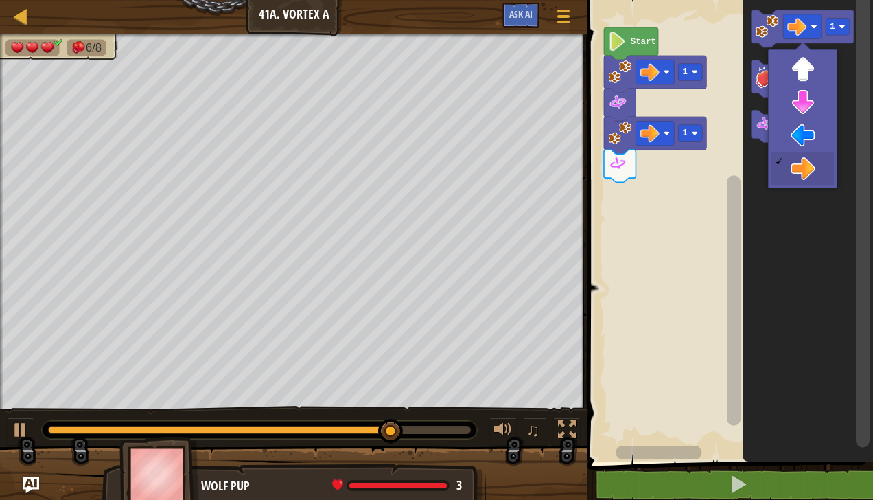
click at [811, 104] on icon "Blockly Workspace" at bounding box center [808, 227] width 130 height 468
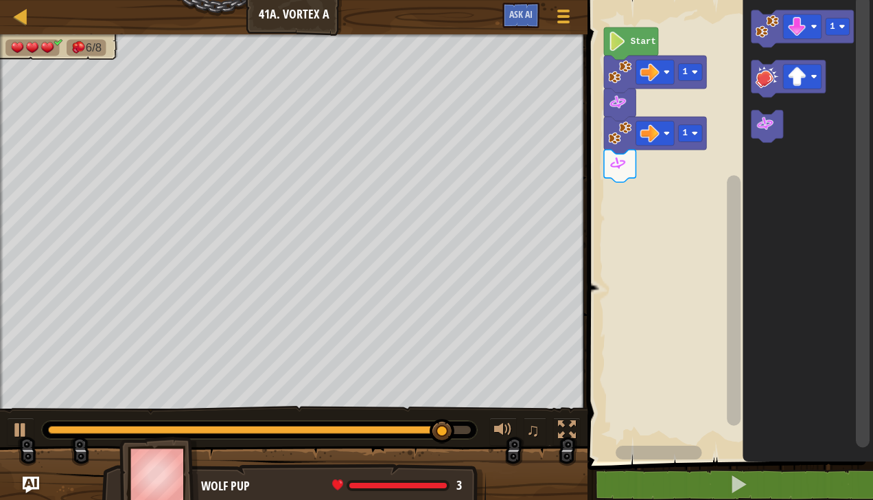
click at [748, 33] on icon "Blockly Workspace" at bounding box center [808, 227] width 130 height 468
click at [758, 24] on image "Blockly Workspace" at bounding box center [766, 25] width 23 height 23
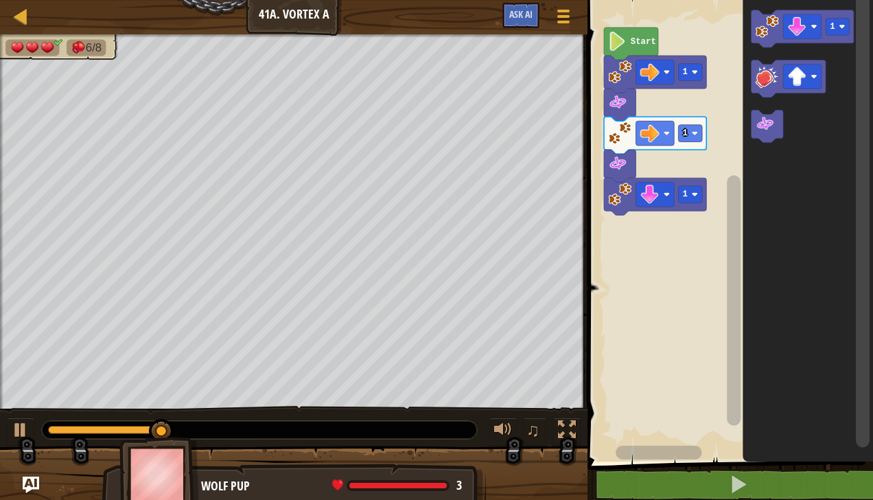
click at [763, 136] on icon "Blockly Workspace" at bounding box center [767, 126] width 32 height 32
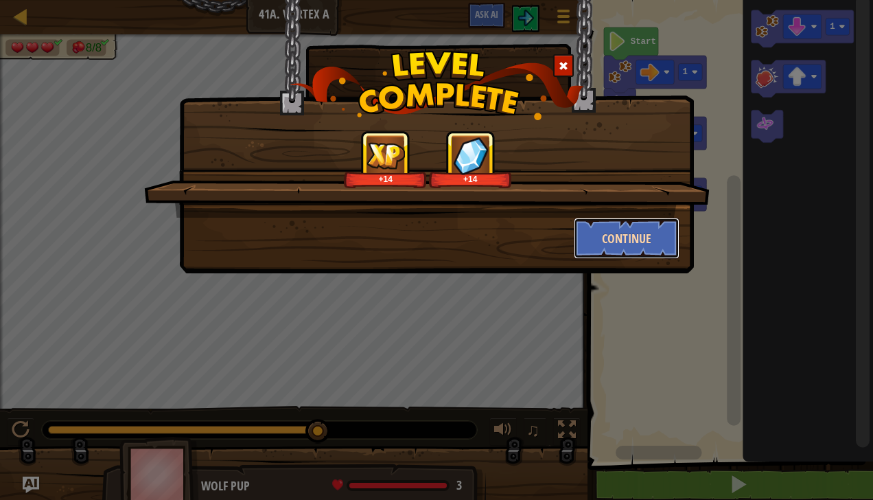
click at [636, 244] on button "Continue" at bounding box center [627, 238] width 106 height 41
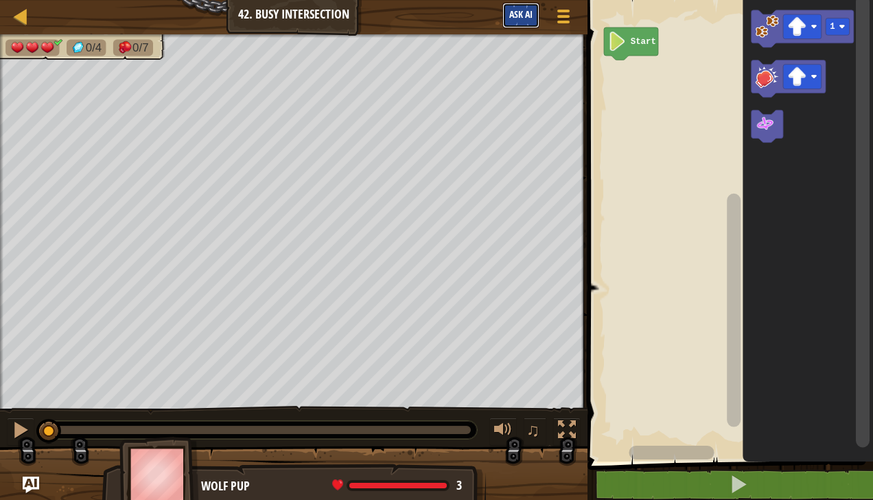
click at [522, 21] on span "Ask AI" at bounding box center [520, 14] width 23 height 13
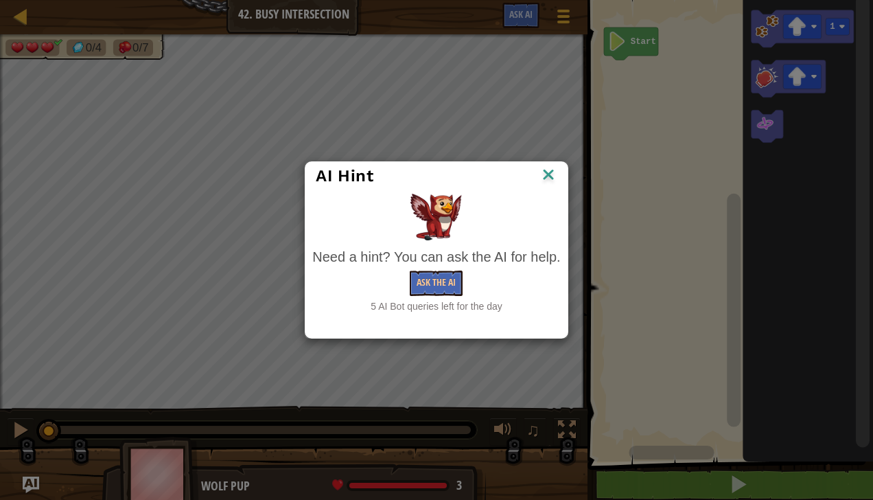
click at [561, 180] on div "AI Hint" at bounding box center [435, 176] width 261 height 28
click at [541, 180] on img at bounding box center [548, 175] width 18 height 21
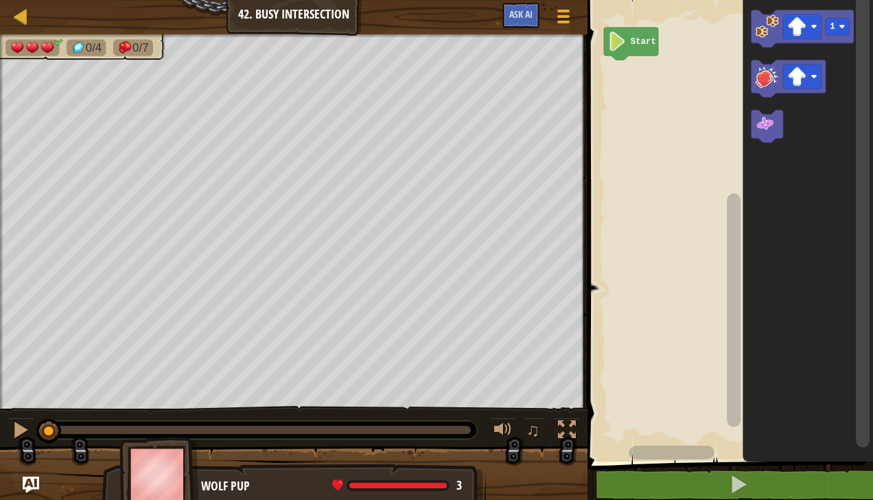
click at [770, 16] on image "Blockly Workspace" at bounding box center [766, 25] width 23 height 23
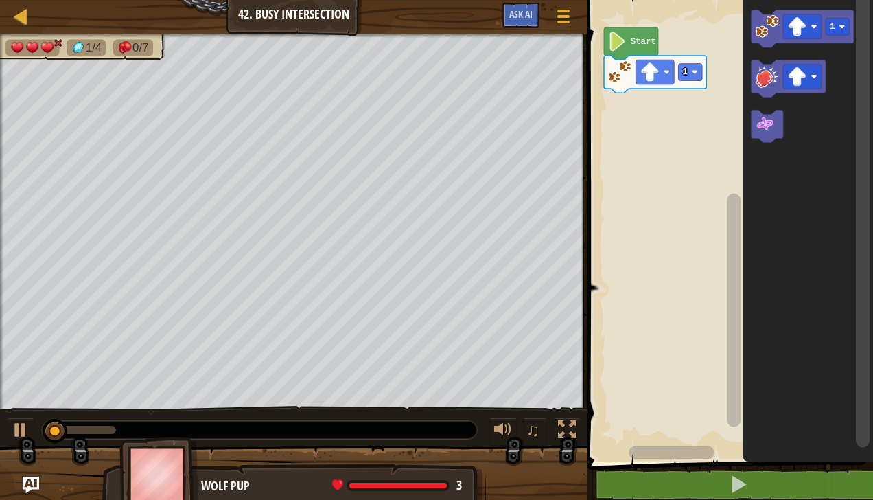
click at [773, 137] on icon "Blockly Workspace" at bounding box center [767, 126] width 32 height 32
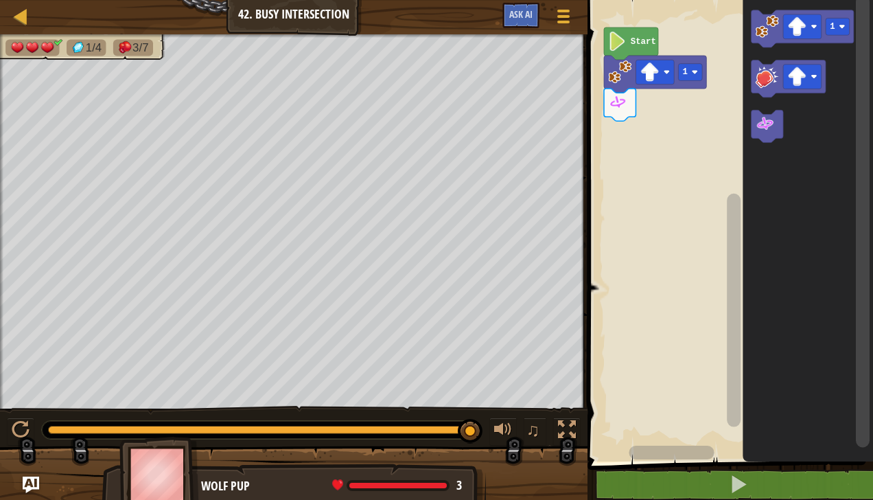
click at [801, 28] on image "Blockly Workspace" at bounding box center [797, 26] width 19 height 19
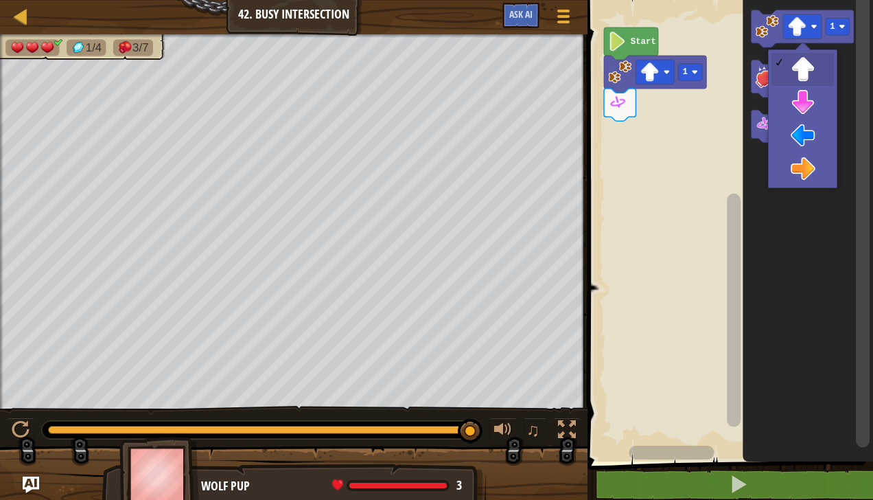
click at [804, 110] on icon "Blockly Workspace" at bounding box center [808, 227] width 130 height 468
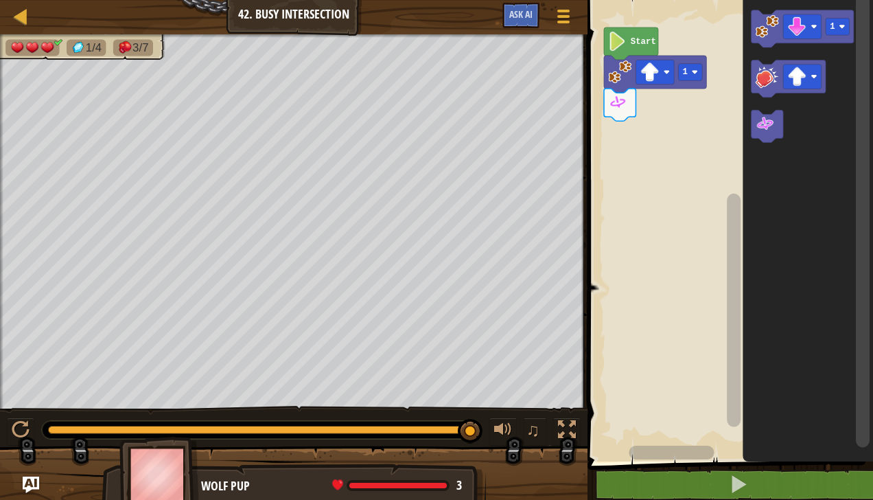
click at [844, 22] on rect "Blockly Workspace" at bounding box center [837, 26] width 24 height 17
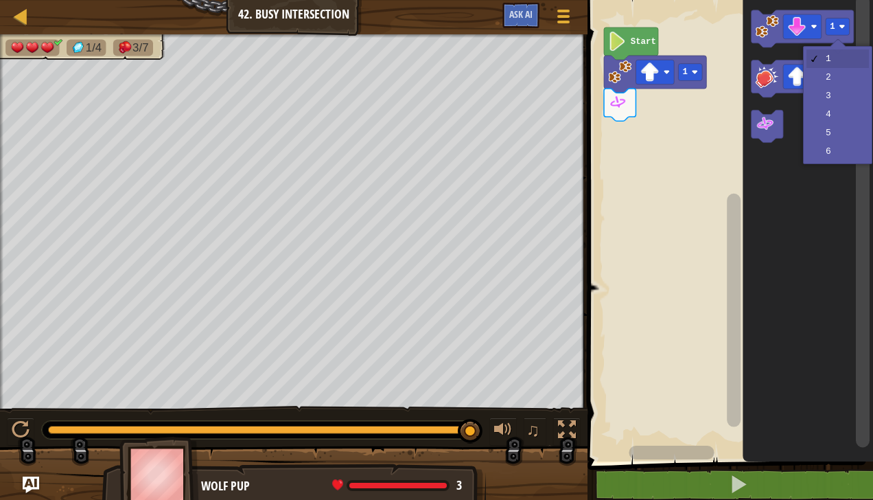
click at [830, 82] on icon "Blockly Workspace" at bounding box center [808, 227] width 130 height 468
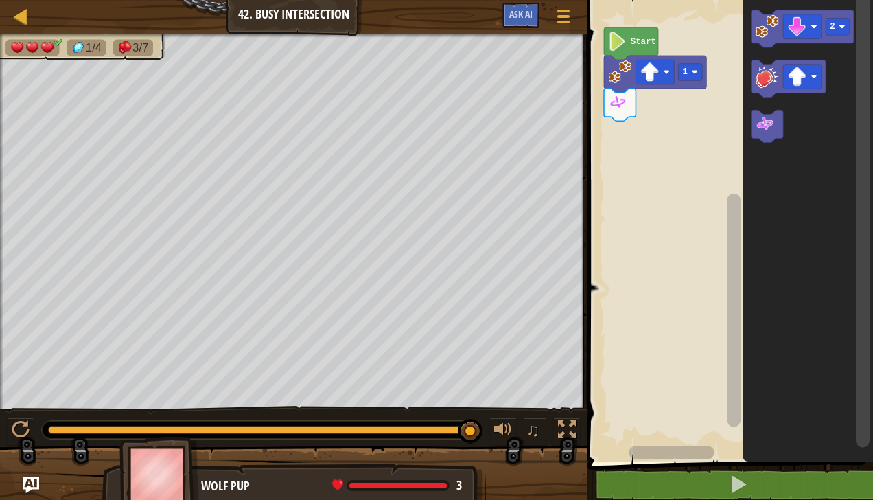
click at [762, 19] on image "Blockly Workspace" at bounding box center [766, 25] width 23 height 23
click at [766, 130] on image "Blockly Workspace" at bounding box center [764, 124] width 19 height 19
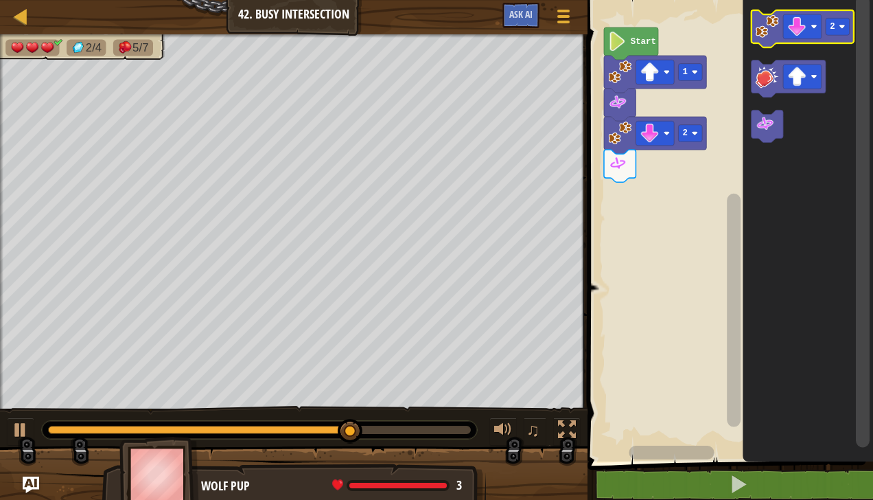
click at [804, 30] on image "Blockly Workspace" at bounding box center [797, 26] width 19 height 19
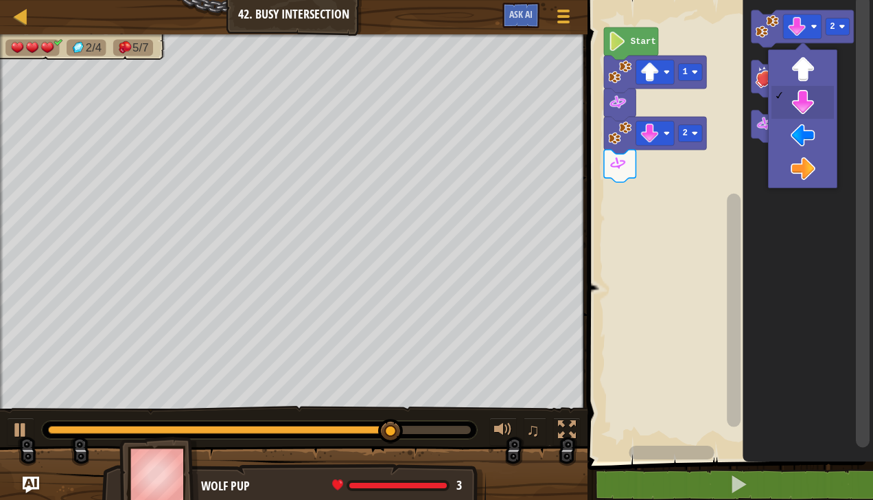
click at [841, 27] on image "Blockly Workspace" at bounding box center [842, 26] width 6 height 6
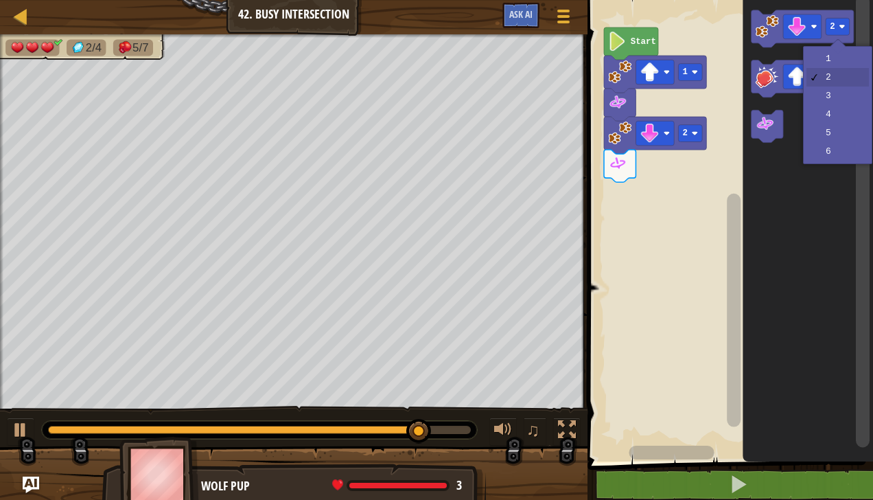
click at [835, 56] on icon "Blockly Workspace" at bounding box center [808, 227] width 130 height 468
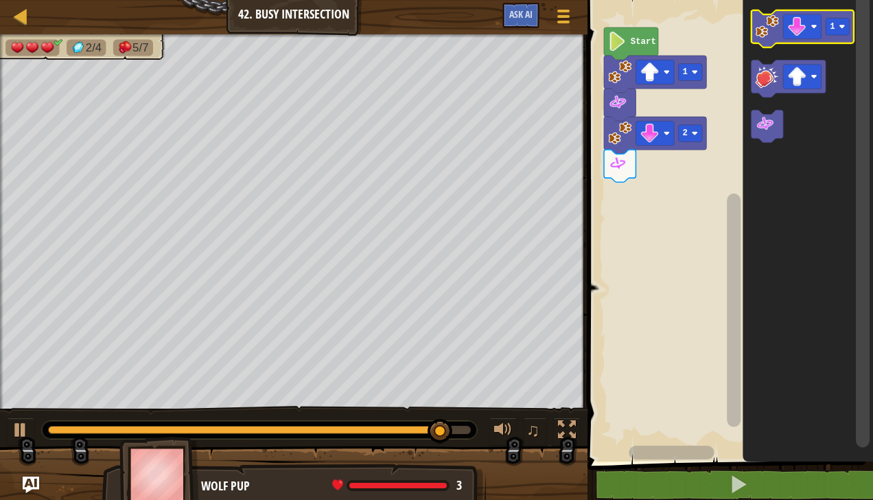
click at [791, 36] on image "Blockly Workspace" at bounding box center [797, 26] width 19 height 19
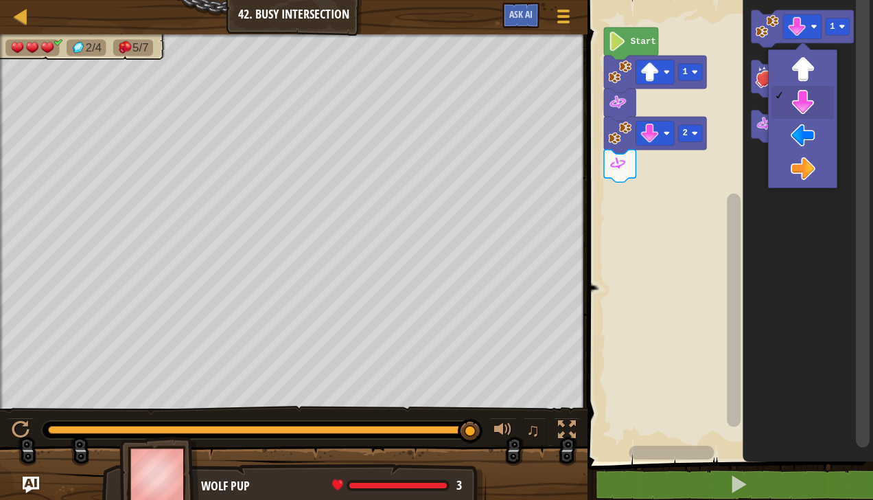
click at [817, 175] on icon "Blockly Workspace" at bounding box center [808, 227] width 130 height 468
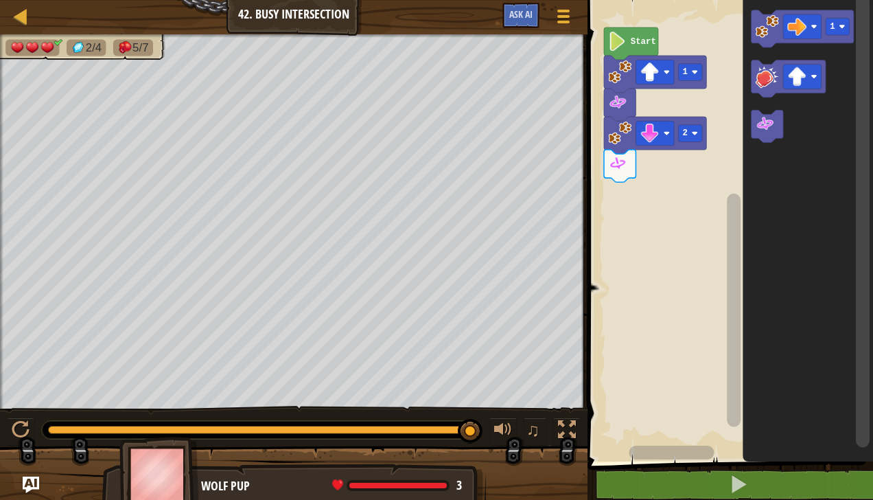
click at [764, 23] on image "Blockly Workspace" at bounding box center [766, 25] width 23 height 23
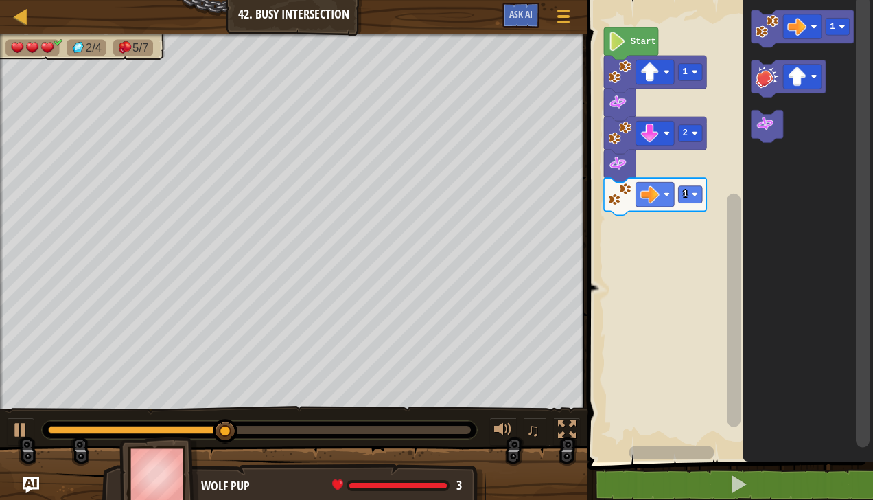
click at [808, 16] on rect "Blockly Workspace" at bounding box center [802, 26] width 38 height 25
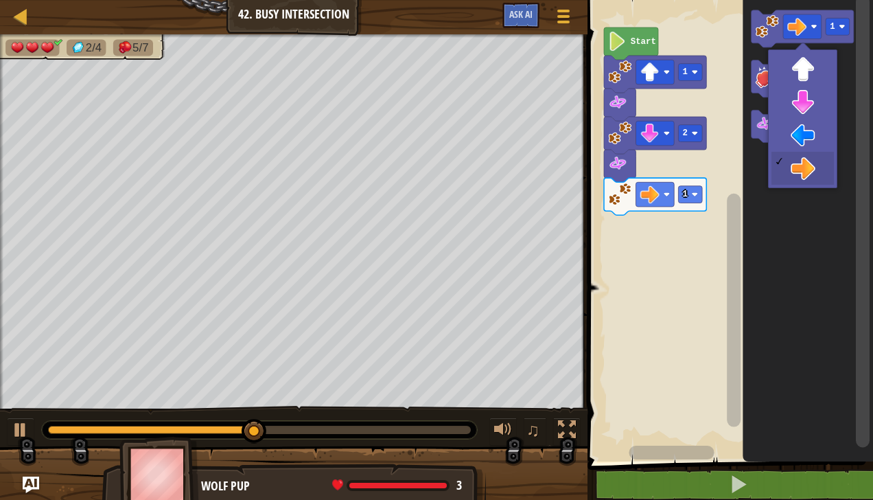
click at [807, 71] on rect "Blockly Workspace" at bounding box center [802, 77] width 38 height 25
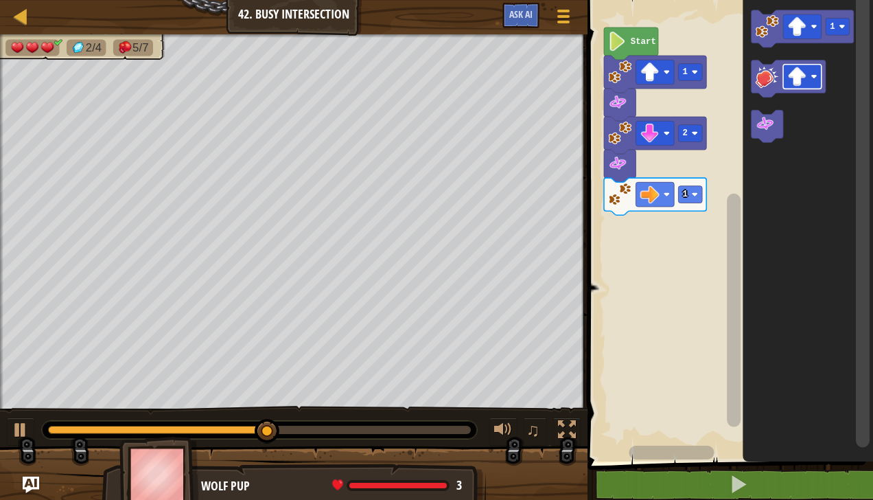
click at [770, 22] on image "Blockly Workspace" at bounding box center [766, 25] width 23 height 23
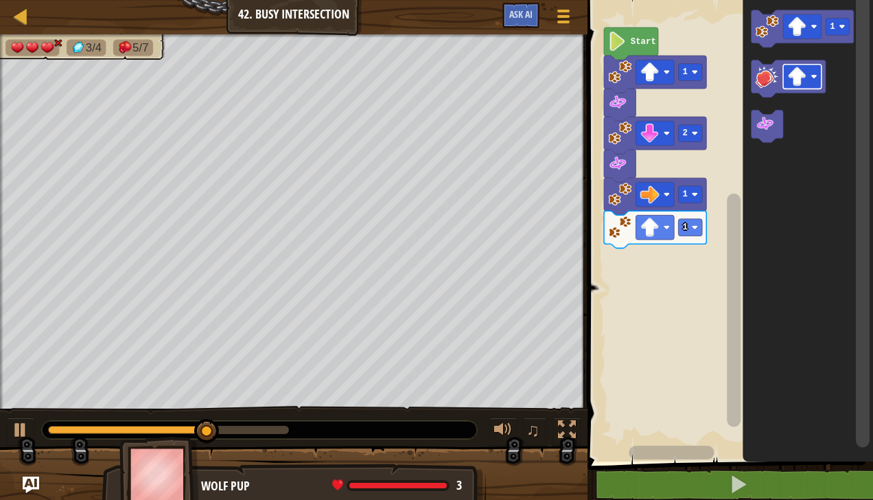
click at [769, 131] on image "Blockly Workspace" at bounding box center [764, 124] width 19 height 19
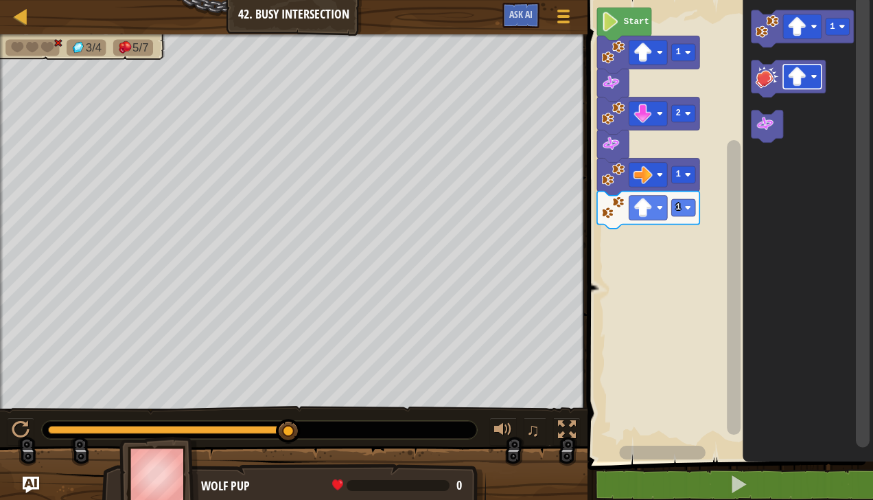
click at [792, 80] on image "Blockly Workspace" at bounding box center [797, 76] width 19 height 19
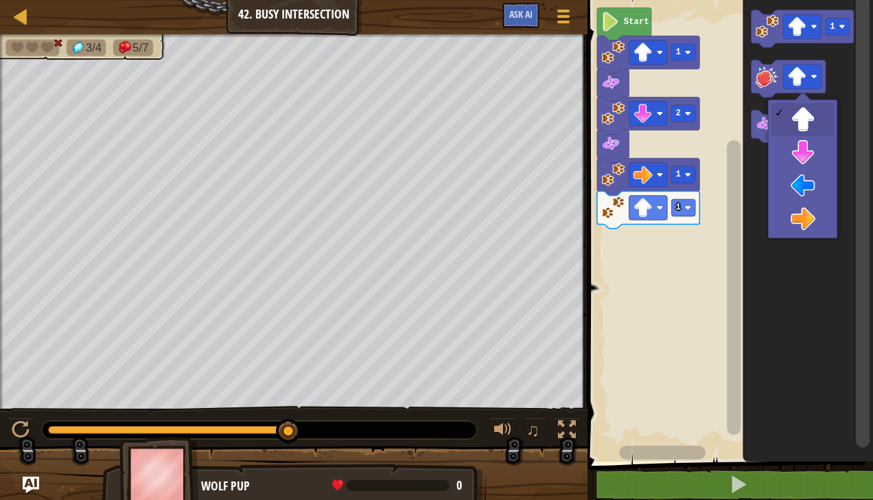
click at [814, 231] on icon "Blockly Workspace" at bounding box center [808, 227] width 130 height 468
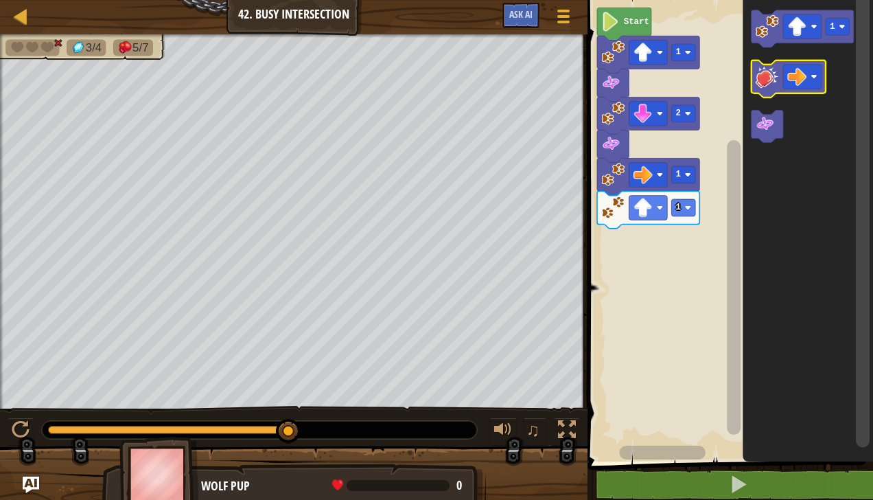
click at [766, 80] on image "Blockly Workspace" at bounding box center [766, 76] width 23 height 23
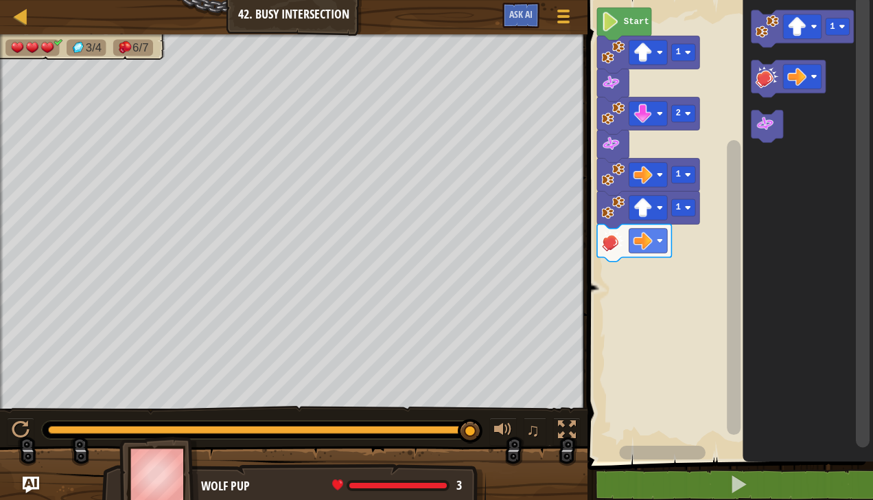
click at [801, 19] on image "Blockly Workspace" at bounding box center [797, 26] width 19 height 19
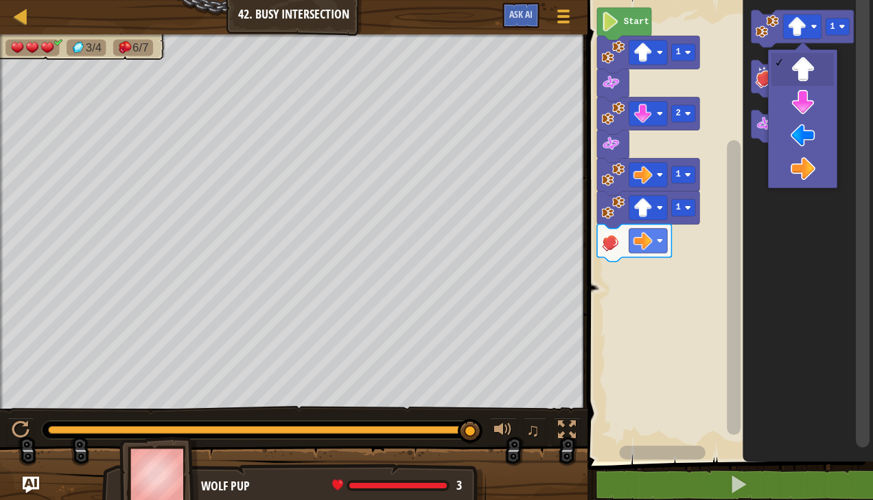
click at [809, 139] on icon "Blockly Workspace" at bounding box center [808, 227] width 130 height 468
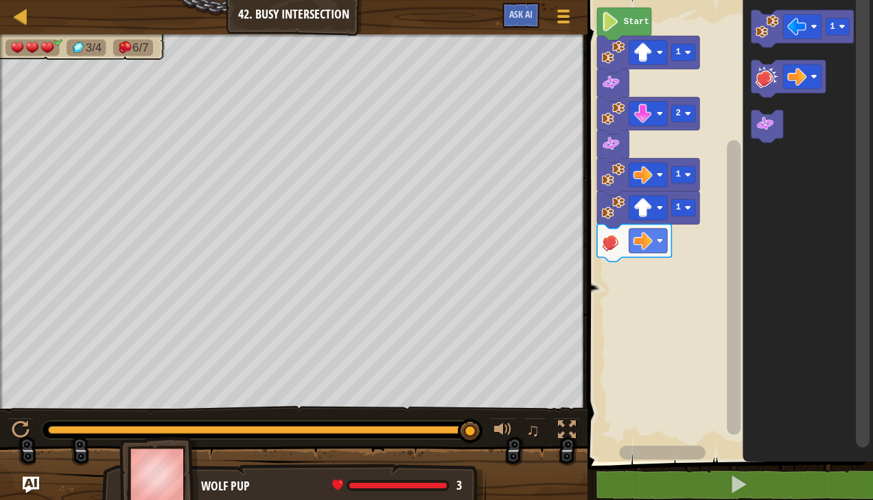
click at [844, 25] on image "Blockly Workspace" at bounding box center [842, 26] width 6 height 6
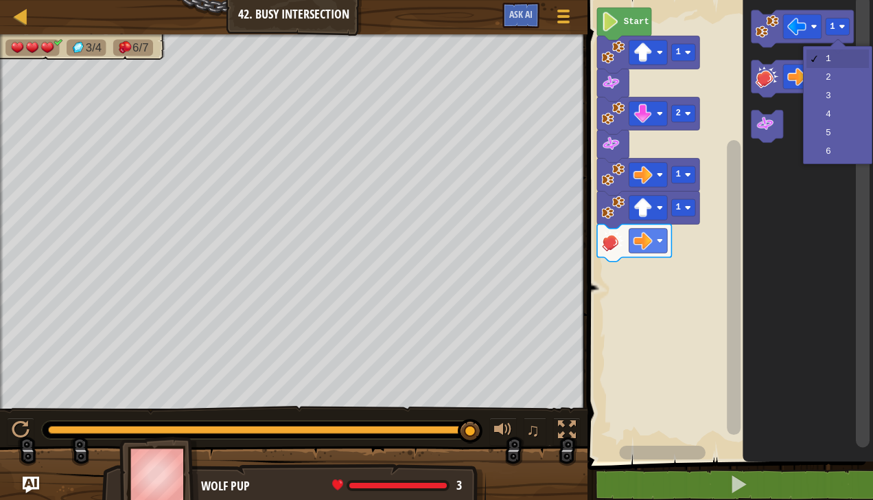
click at [830, 80] on icon "Blockly Workspace" at bounding box center [808, 227] width 130 height 468
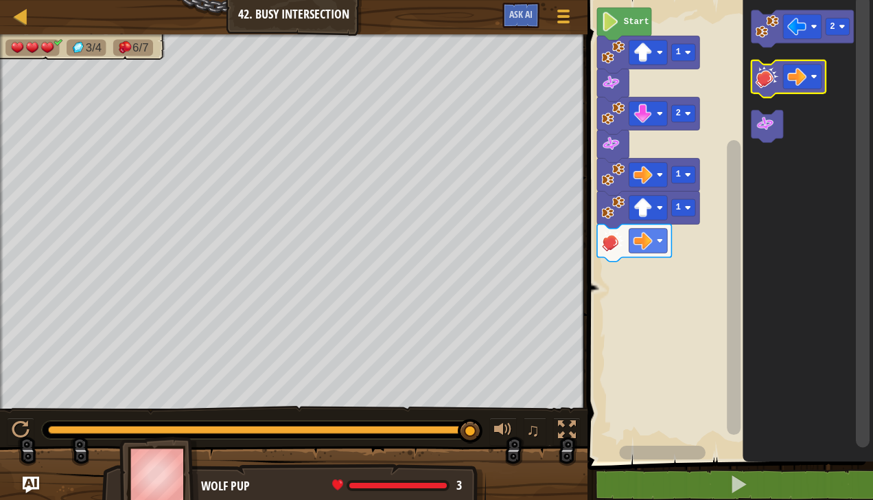
click at [794, 75] on image "Blockly Workspace" at bounding box center [797, 76] width 19 height 19
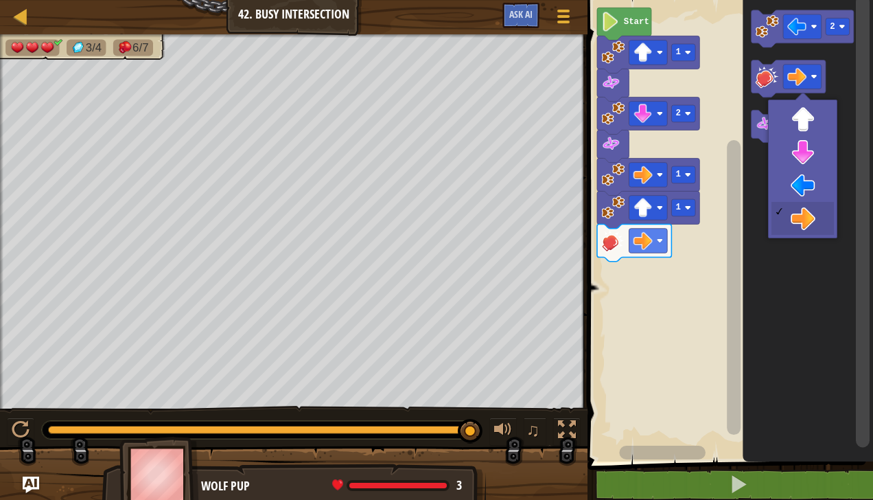
click at [809, 191] on icon "Blockly Workspace" at bounding box center [808, 227] width 130 height 468
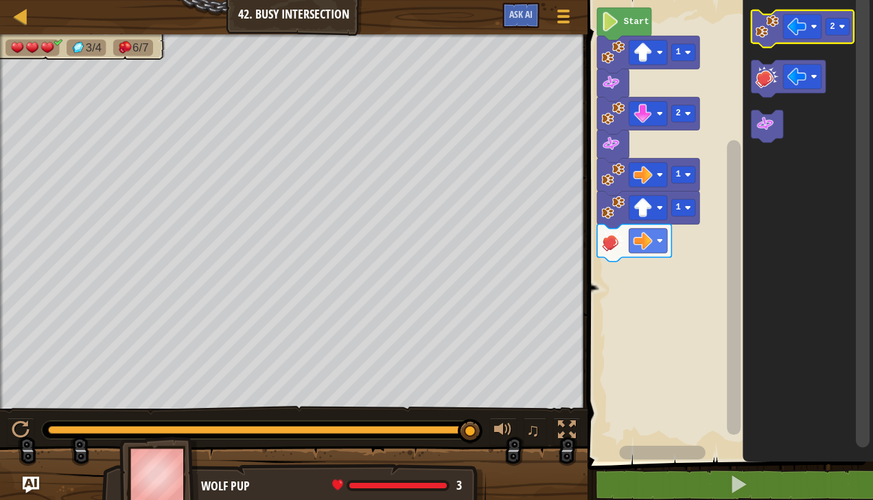
click at [764, 21] on image "Blockly Workspace" at bounding box center [766, 25] width 23 height 23
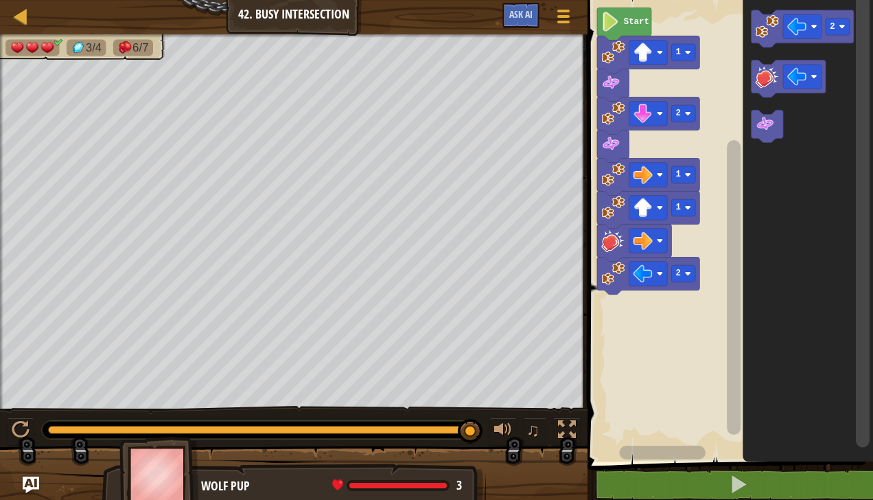
click at [768, 85] on image "Blockly Workspace" at bounding box center [766, 76] width 23 height 23
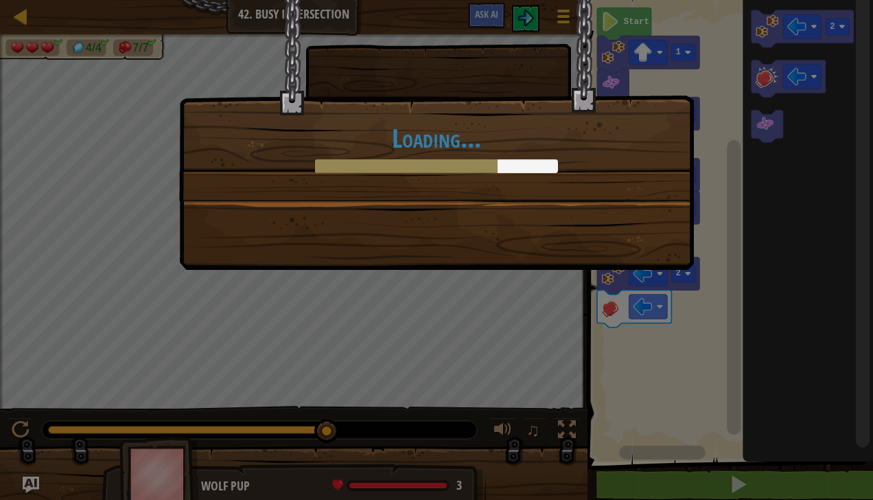
click at [862, 242] on div "Loading..." at bounding box center [436, 250] width 873 height 500
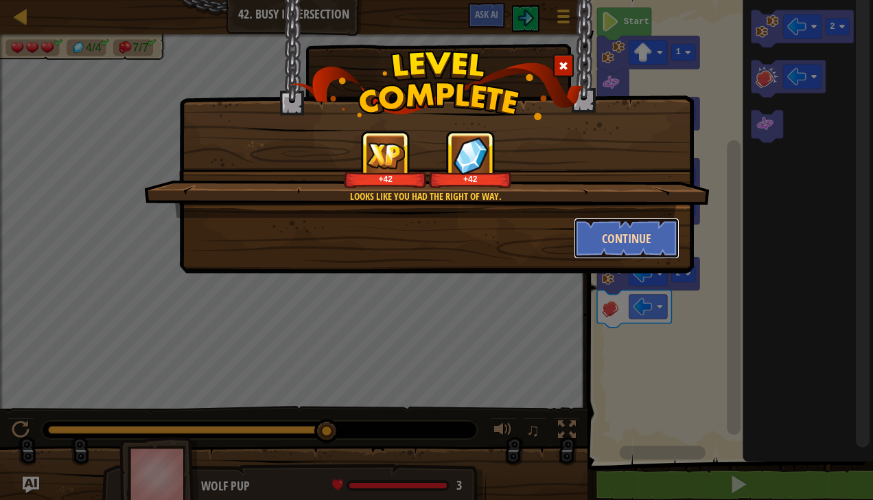
click at [646, 242] on button "Continue" at bounding box center [627, 238] width 106 height 41
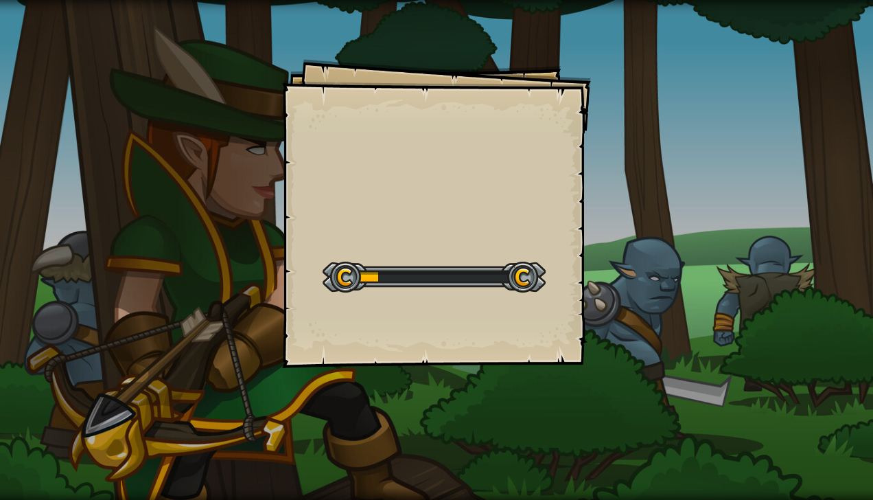
click at [649, 243] on div "Goals Start Level Error loading from server. Try refreshing the page. You'll ne…" at bounding box center [436, 250] width 873 height 500
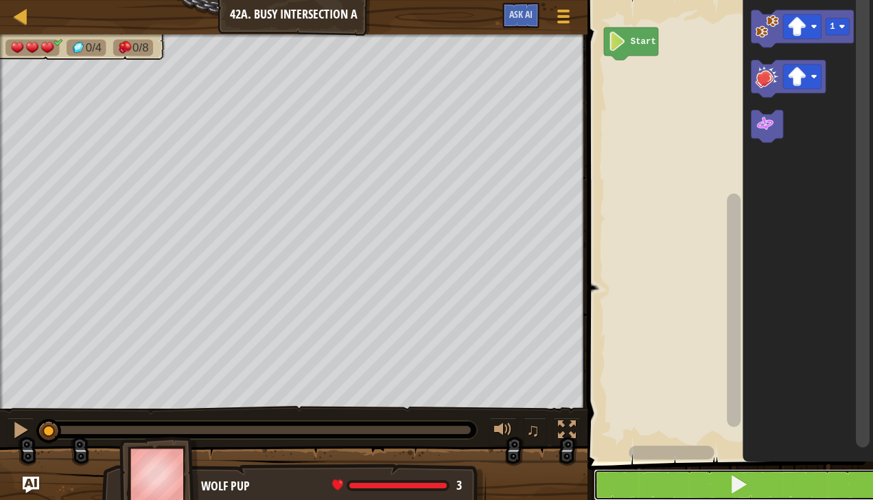
click at [760, 490] on button at bounding box center [739, 485] width 290 height 32
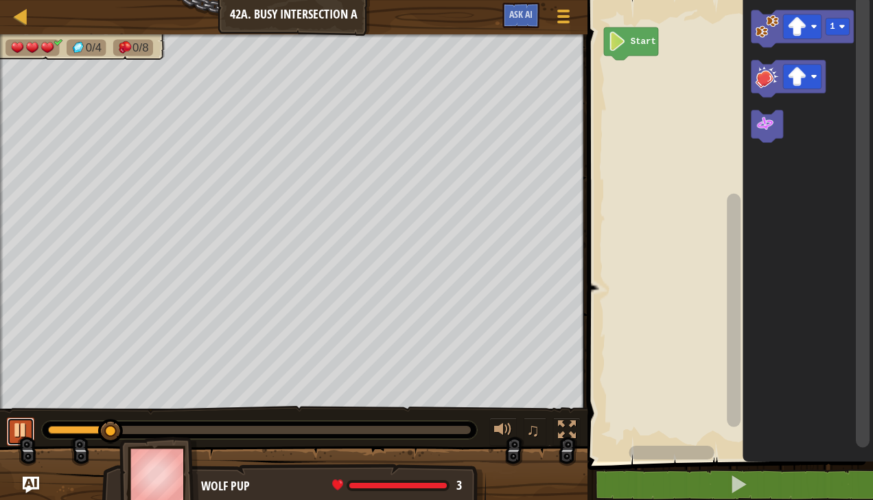
click at [19, 432] on div at bounding box center [21, 430] width 18 height 18
click at [23, 487] on img "Ask AI" at bounding box center [31, 485] width 18 height 18
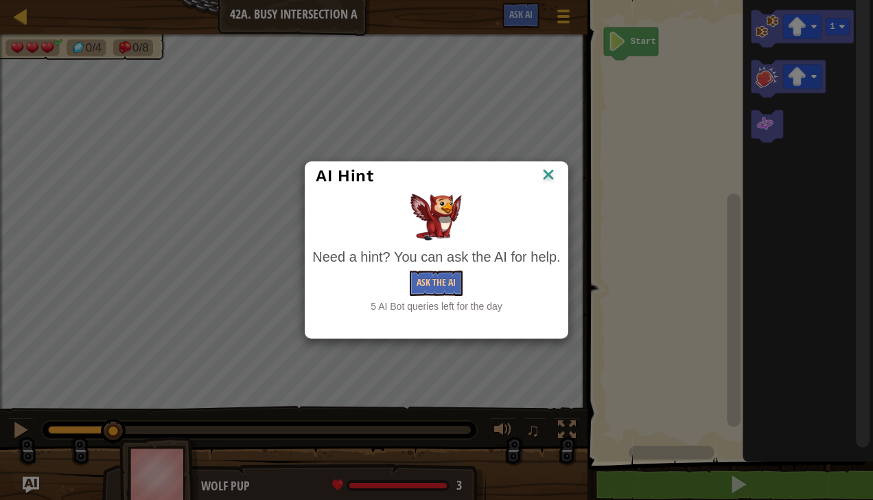
click at [21, 485] on div "AI Hint Need a hint? You can ask the AI for help. Ask the AI 5 AI Bot queries l…" at bounding box center [436, 250] width 873 height 500
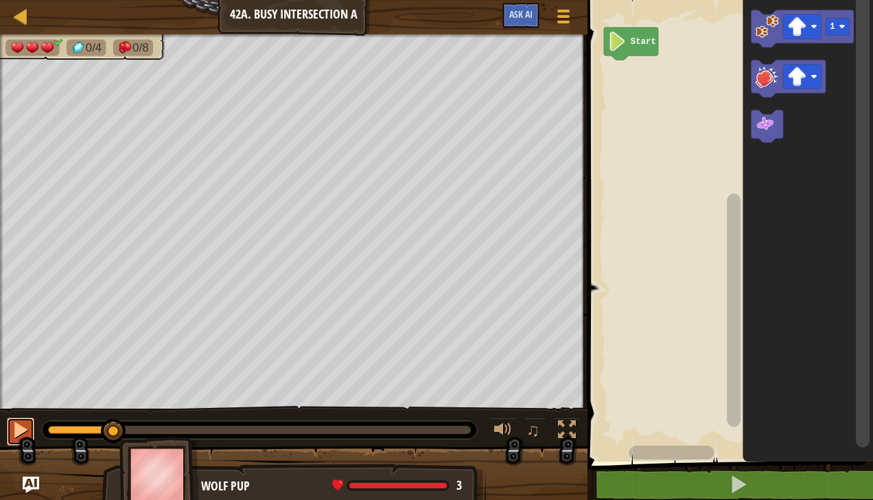
click at [22, 439] on button at bounding box center [20, 431] width 27 height 28
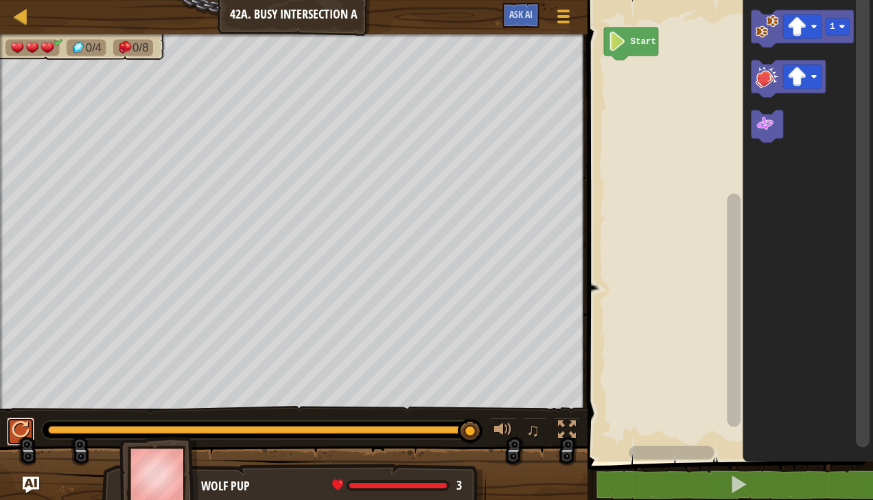
click at [23, 435] on div at bounding box center [21, 430] width 18 height 18
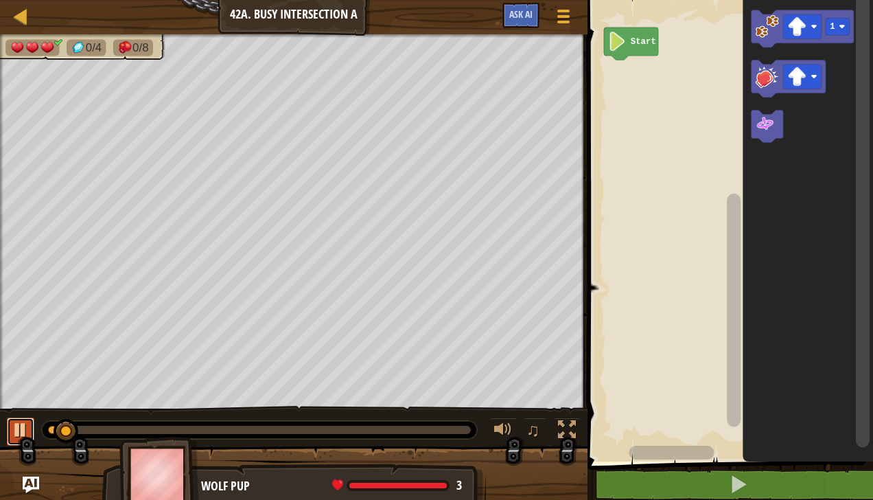
click at [18, 435] on div at bounding box center [21, 430] width 18 height 18
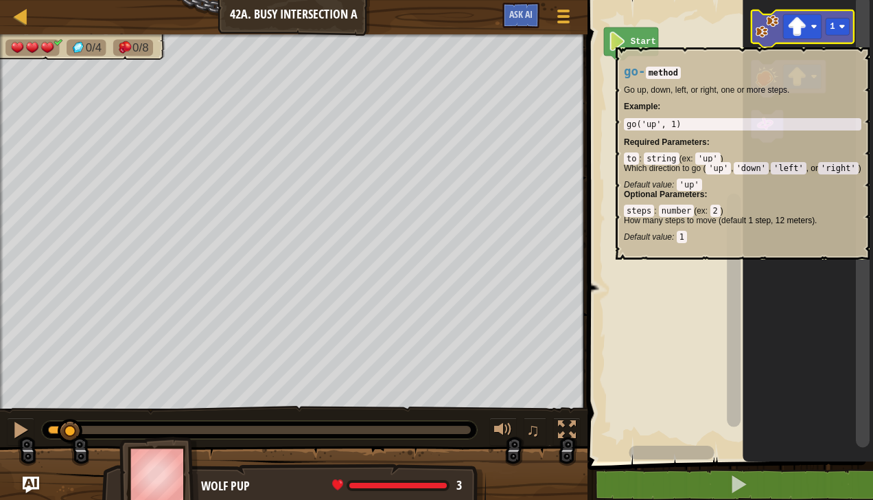
click at [768, 25] on image "Blockly Workspace" at bounding box center [766, 25] width 23 height 23
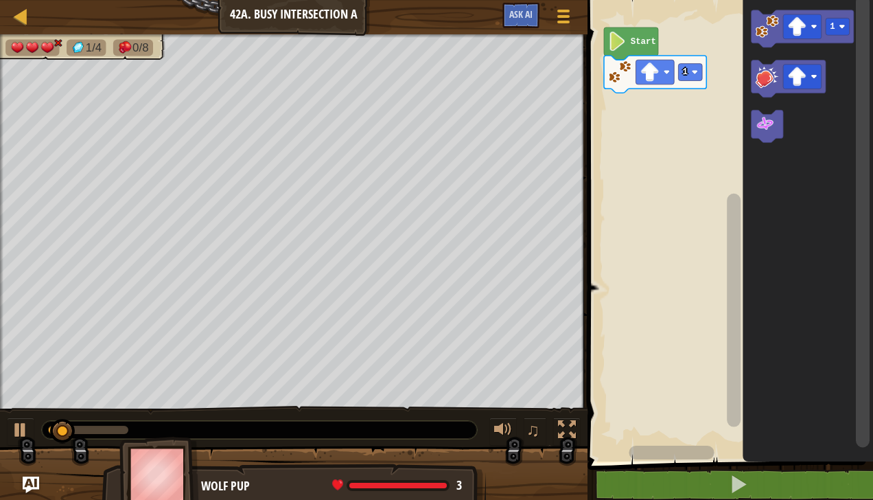
click at [771, 130] on image "Blockly Workspace" at bounding box center [764, 124] width 19 height 19
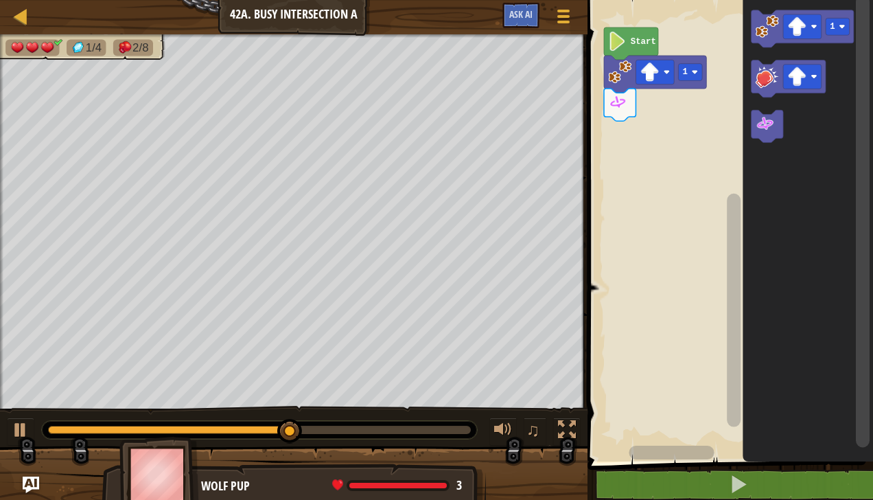
click at [795, 32] on image "Blockly Workspace" at bounding box center [797, 26] width 19 height 19
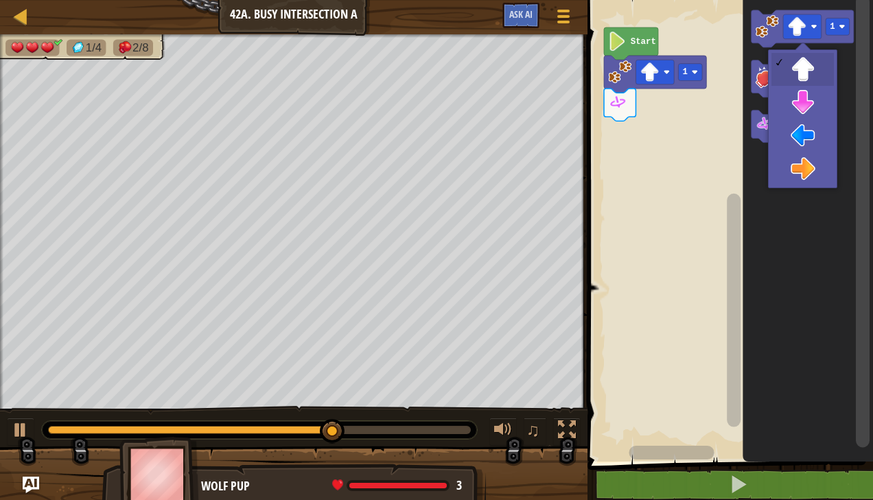
click at [816, 96] on rect "Blockly Workspace" at bounding box center [788, 78] width 74 height 37
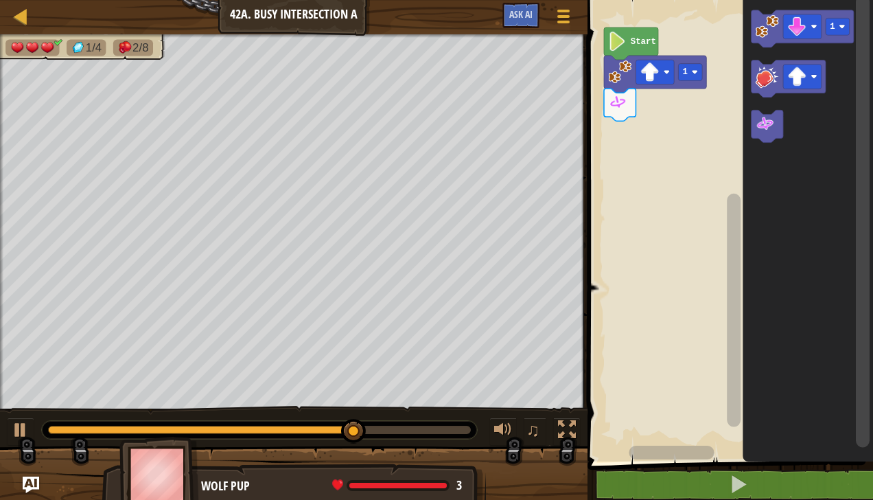
click at [843, 36] on icon "Blockly Workspace" at bounding box center [802, 28] width 102 height 37
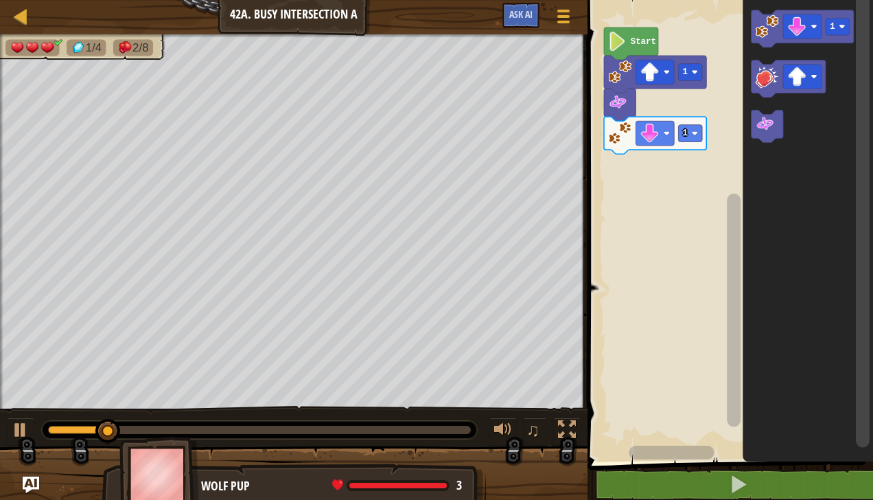
click at [697, 137] on rect "Blockly Workspace" at bounding box center [691, 133] width 24 height 17
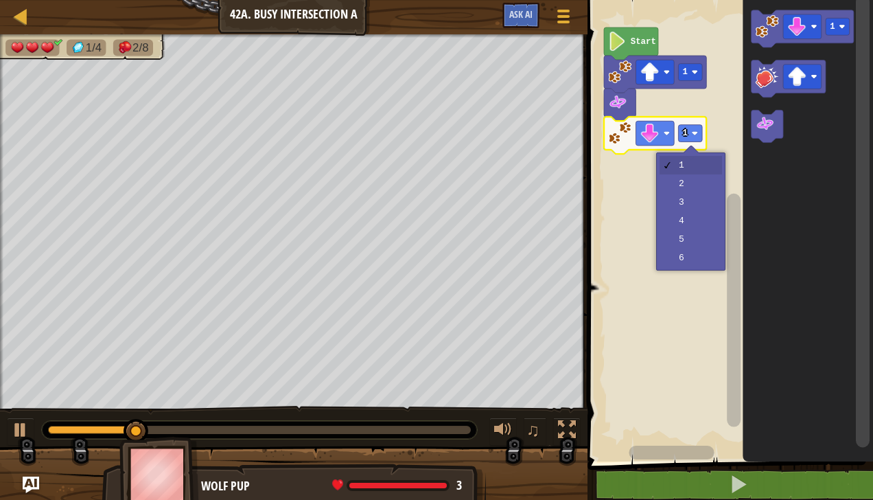
click at [694, 191] on rect "Blockly Workspace" at bounding box center [728, 227] width 290 height 468
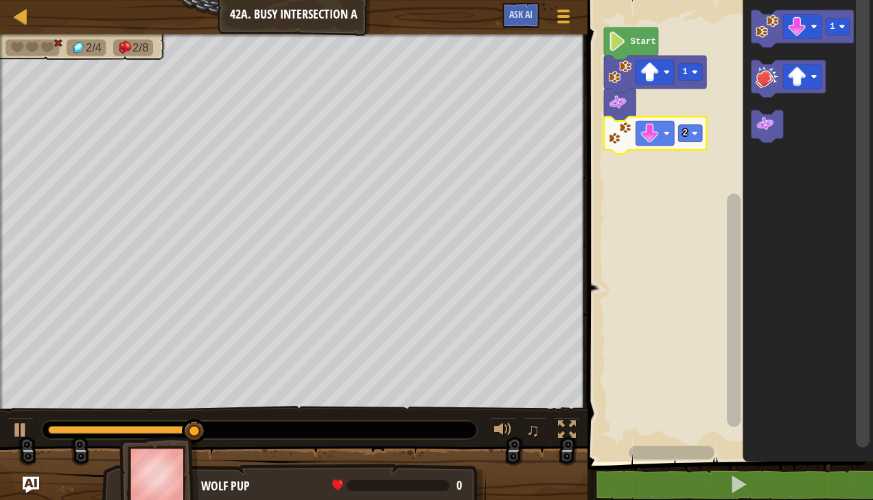
click at [761, 134] on icon "Blockly Workspace" at bounding box center [767, 126] width 32 height 32
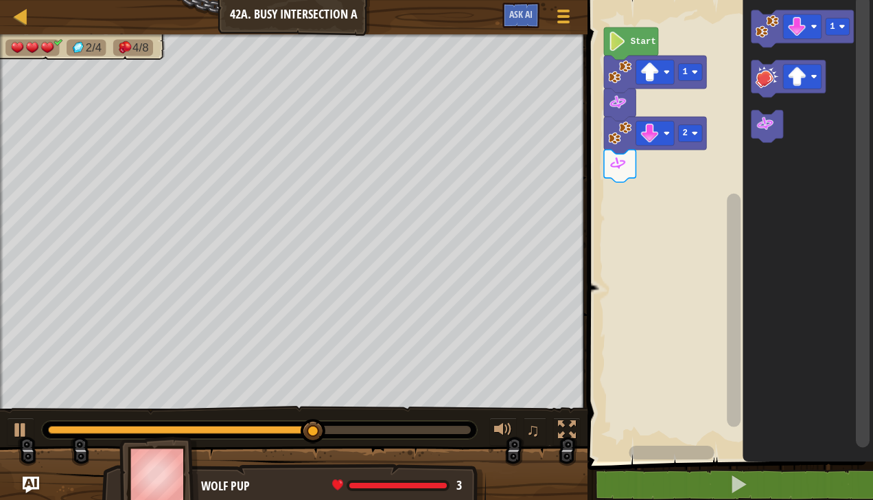
click at [0, 0] on div at bounding box center [0, 0] width 0 height 0
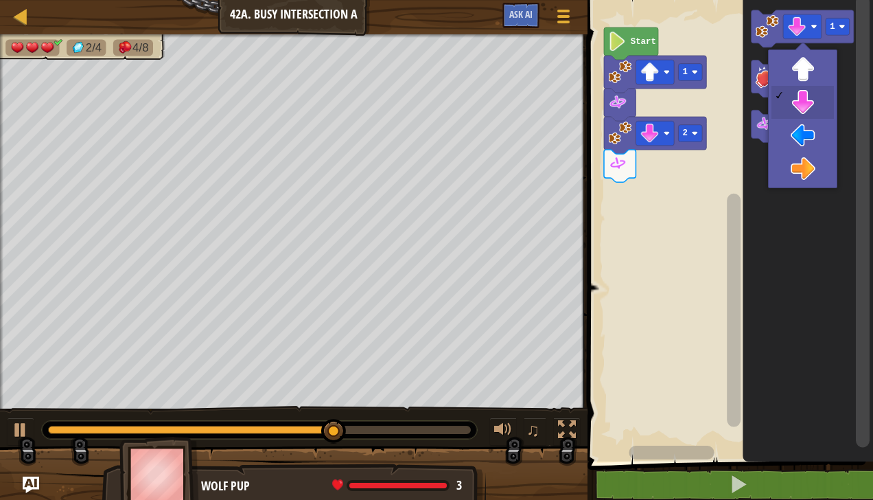
click at [811, 70] on rect "Blockly Workspace" at bounding box center [802, 77] width 38 height 25
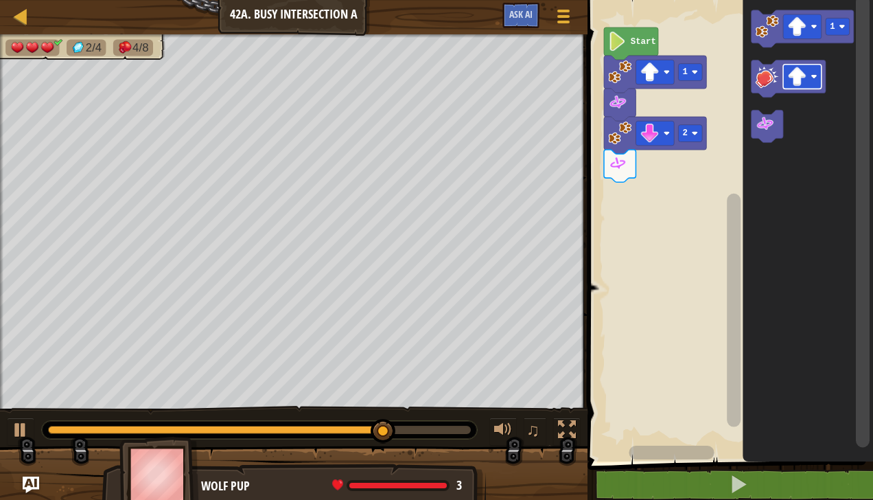
click at [763, 21] on image "Blockly Workspace" at bounding box center [766, 25] width 23 height 23
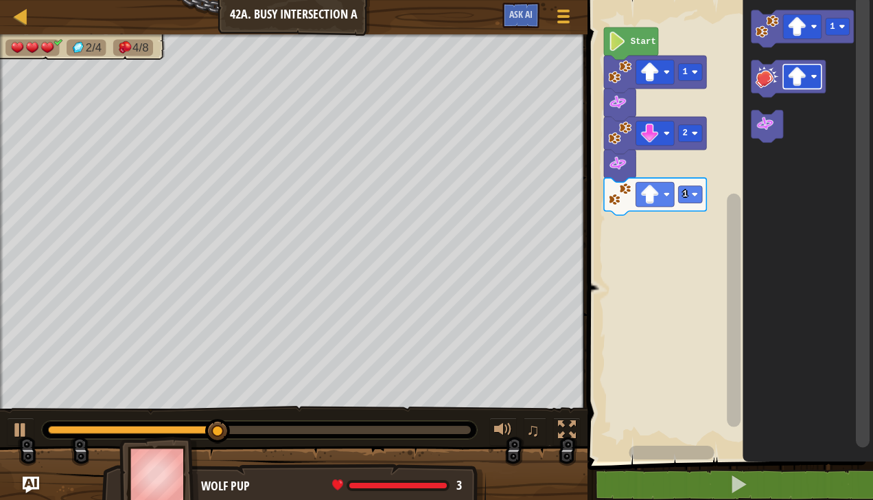
click at [0, 0] on div at bounding box center [0, 0] width 0 height 0
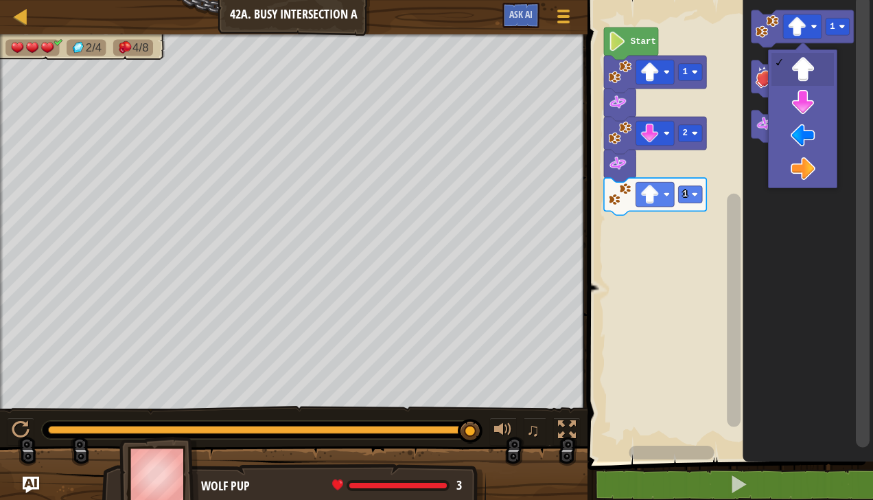
click at [812, 273] on icon "Blockly Workspace" at bounding box center [808, 227] width 130 height 468
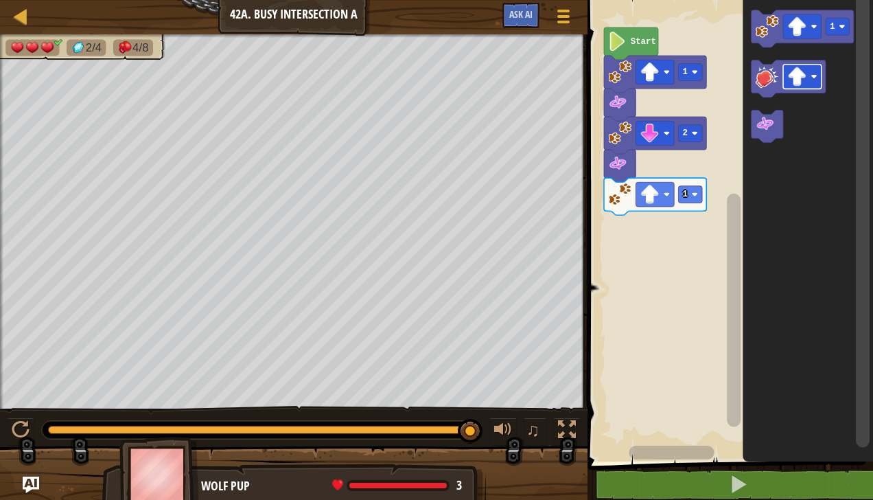
click at [797, 23] on image "Blockly Workspace" at bounding box center [797, 26] width 19 height 19
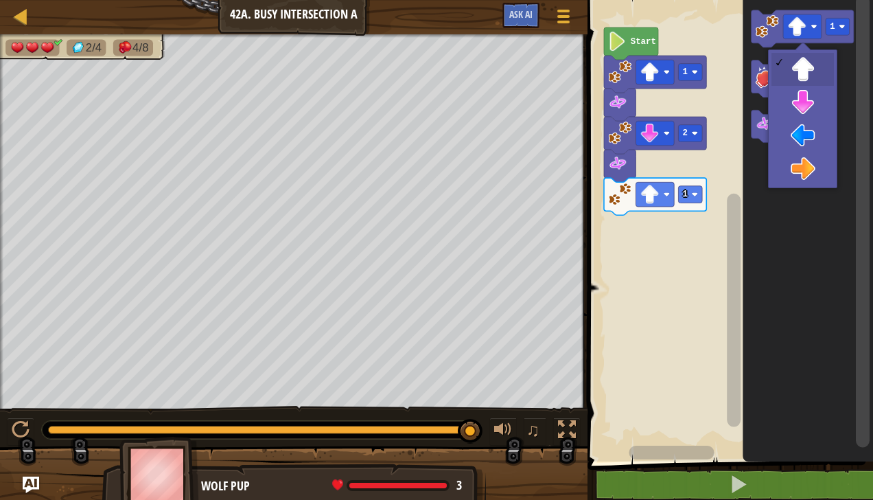
click at [816, 174] on icon "Blockly Workspace" at bounding box center [808, 227] width 130 height 468
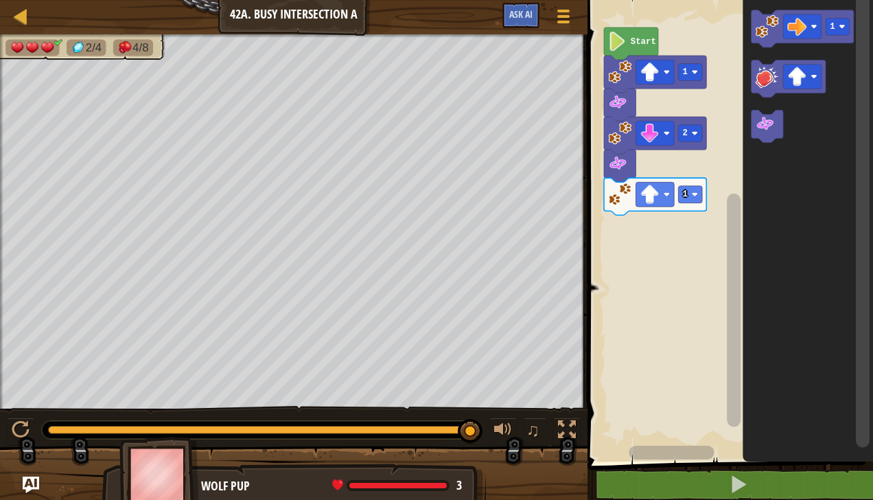
click at [843, 17] on icon "Blockly Workspace" at bounding box center [802, 28] width 102 height 37
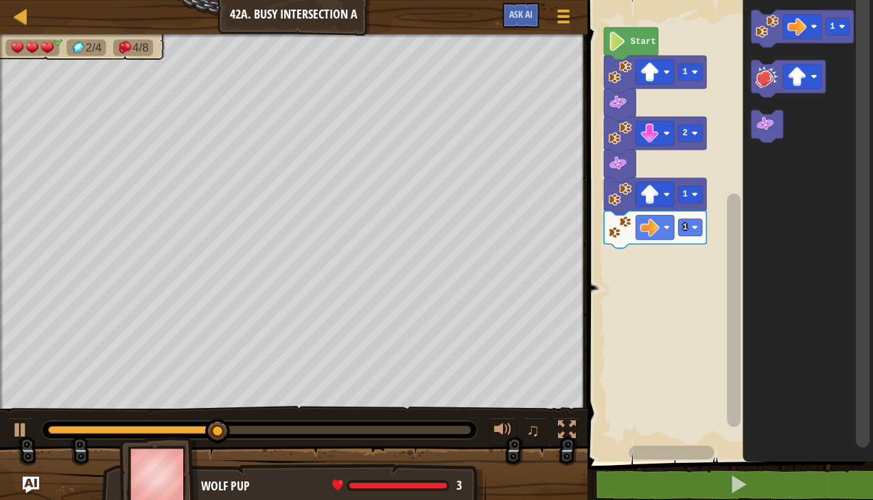
click at [688, 229] on rect "Blockly Workspace" at bounding box center [691, 227] width 24 height 17
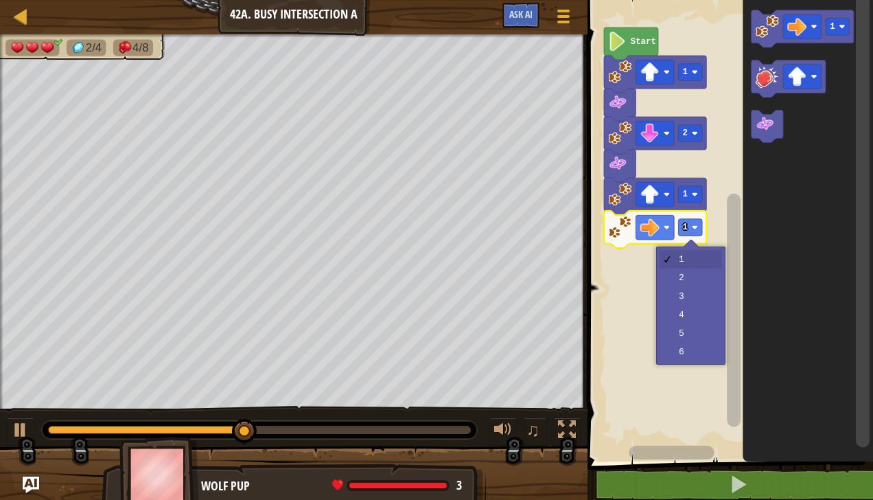
click at [691, 288] on rect "Blockly Workspace" at bounding box center [728, 227] width 290 height 468
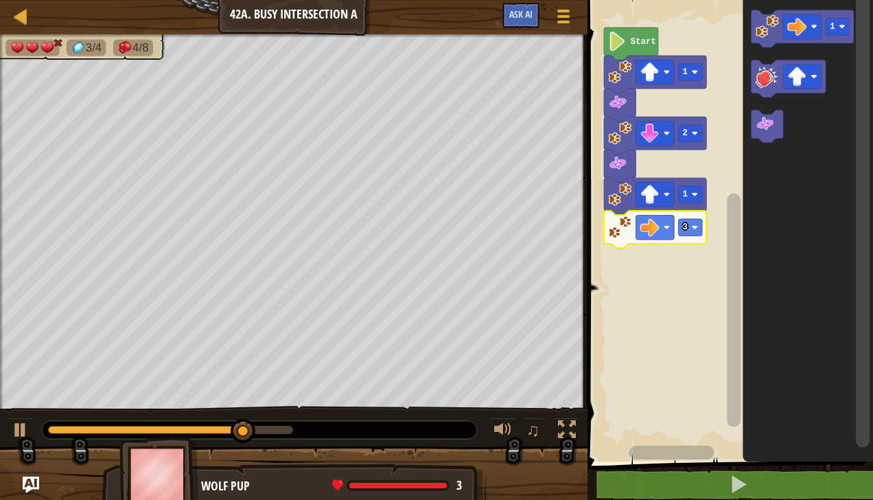
click at [699, 237] on icon "Blockly Workspace" at bounding box center [655, 229] width 102 height 37
click at [697, 231] on rect "Blockly Workspace" at bounding box center [691, 227] width 24 height 17
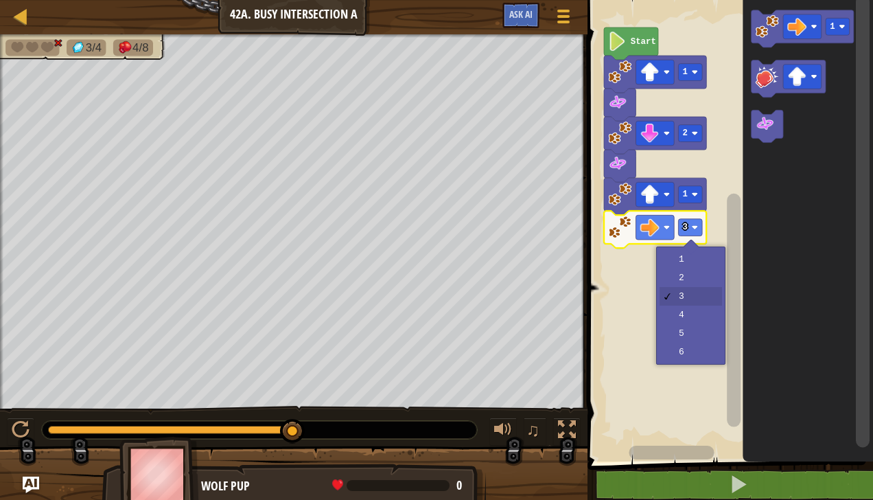
click at [696, 277] on rect "Blockly Workspace" at bounding box center [728, 227] width 290 height 468
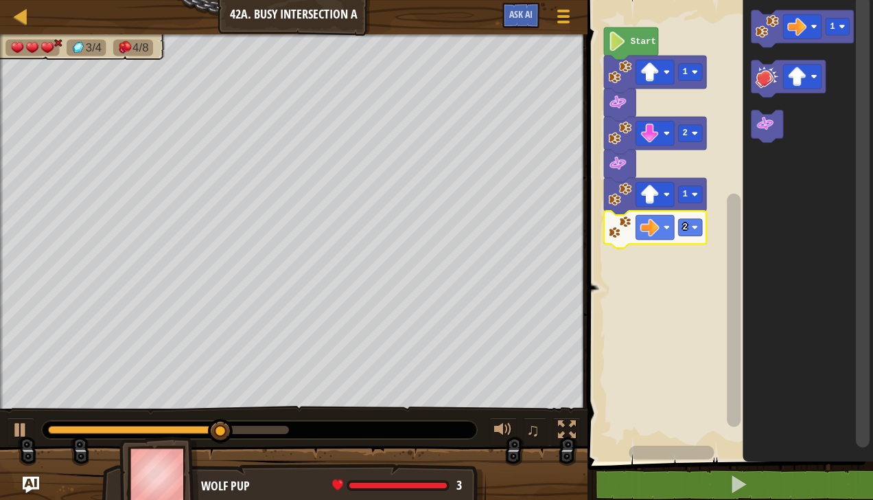
click at [774, 128] on image "Blockly Workspace" at bounding box center [764, 124] width 19 height 19
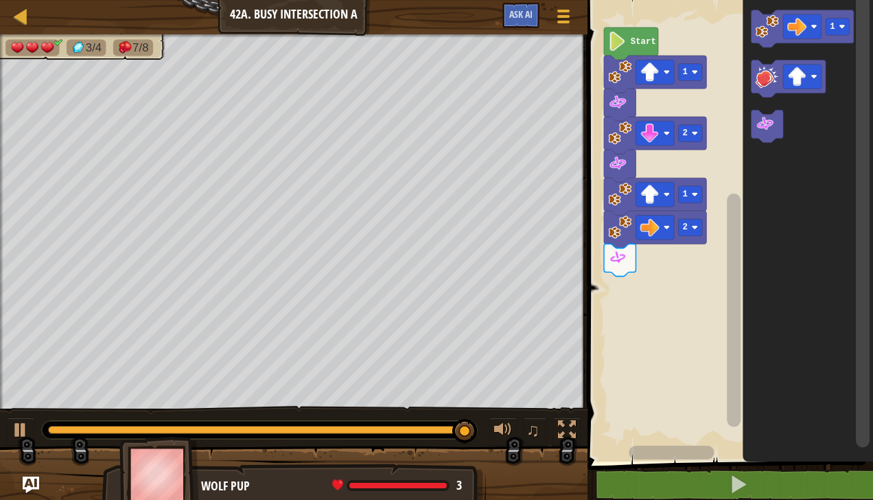
click at [801, 29] on image "Blockly Workspace" at bounding box center [797, 26] width 19 height 19
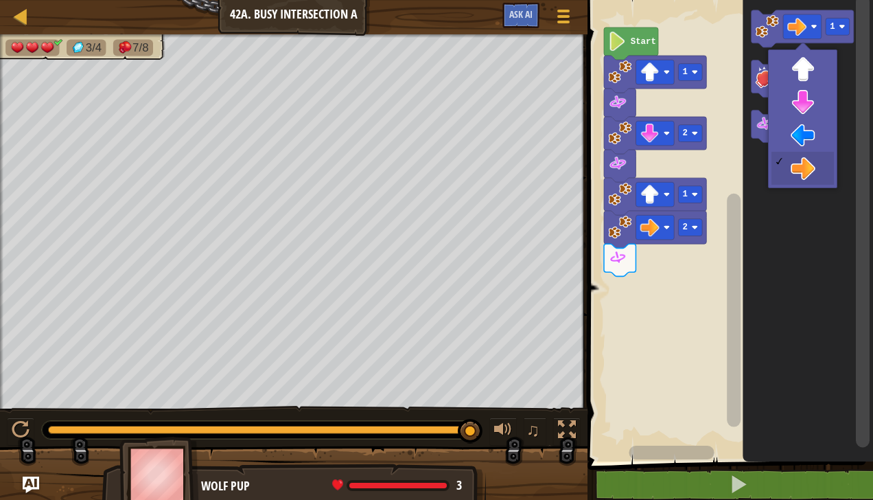
click at [804, 143] on icon "Blockly Workspace" at bounding box center [808, 227] width 130 height 468
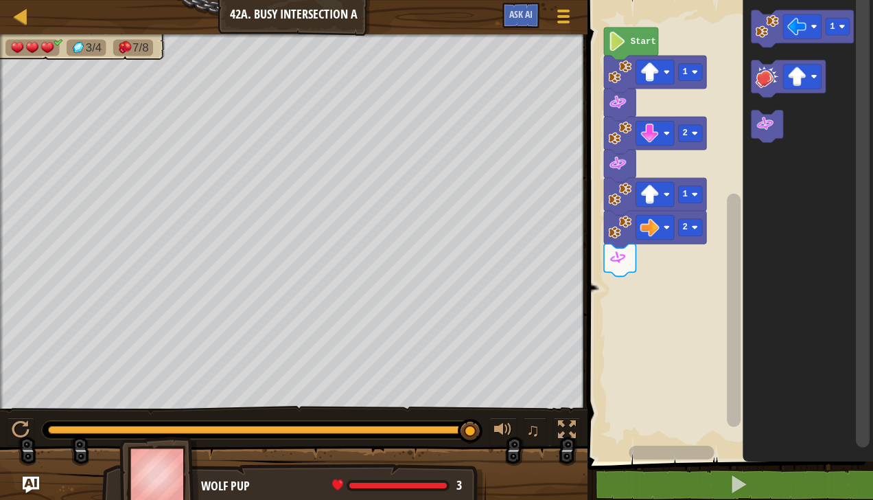
click at [836, 23] on rect "Blockly Workspace" at bounding box center [837, 26] width 24 height 17
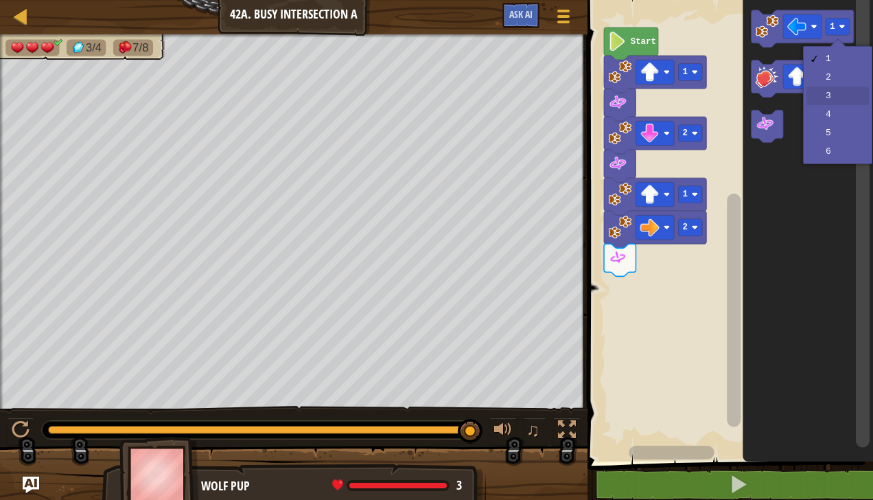
click at [829, 102] on icon "Blockly Workspace" at bounding box center [808, 227] width 130 height 468
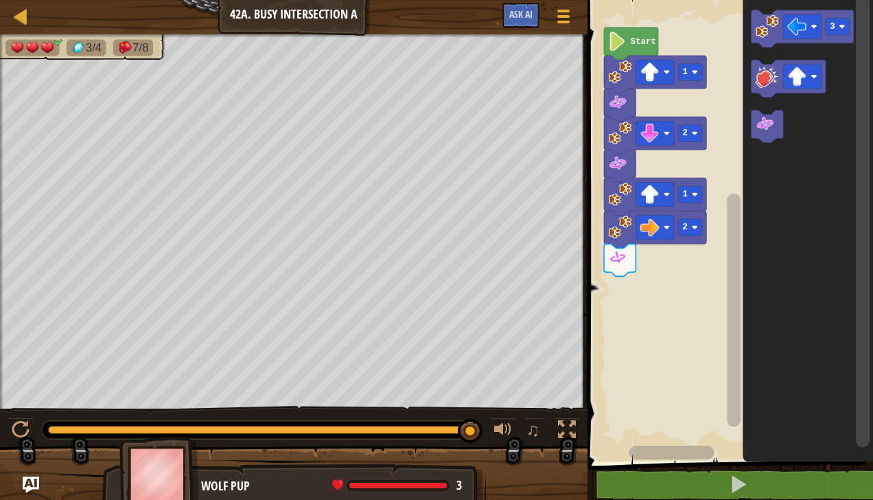
click at [760, 23] on image "Blockly Workspace" at bounding box center [766, 25] width 23 height 23
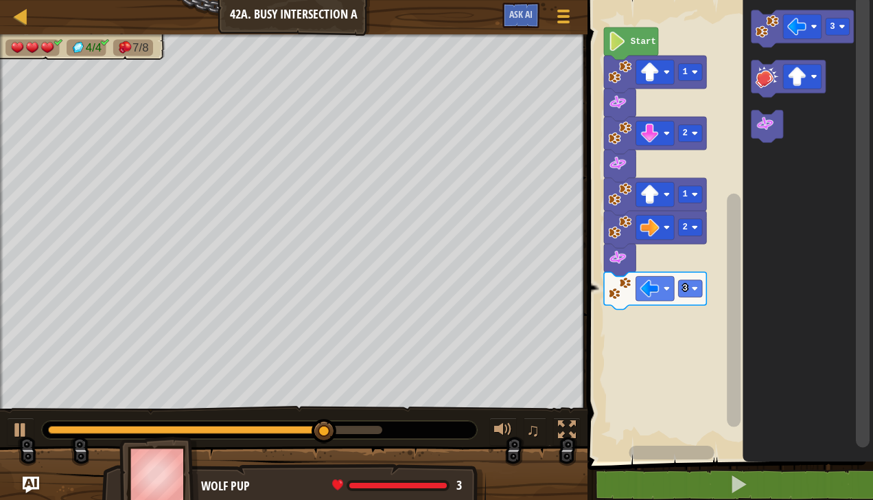
click at [771, 132] on image "Blockly Workspace" at bounding box center [764, 124] width 19 height 19
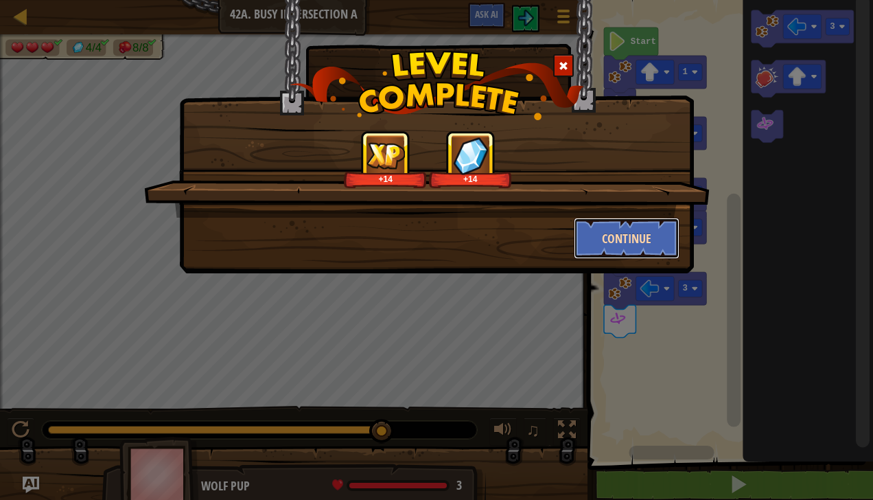
click at [639, 242] on button "Continue" at bounding box center [627, 238] width 106 height 41
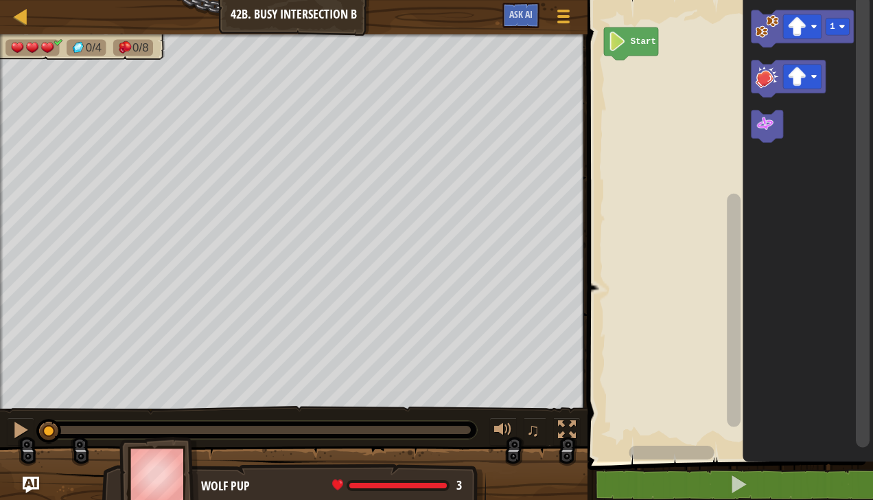
click at [795, 36] on image "Blockly Workspace" at bounding box center [797, 26] width 19 height 19
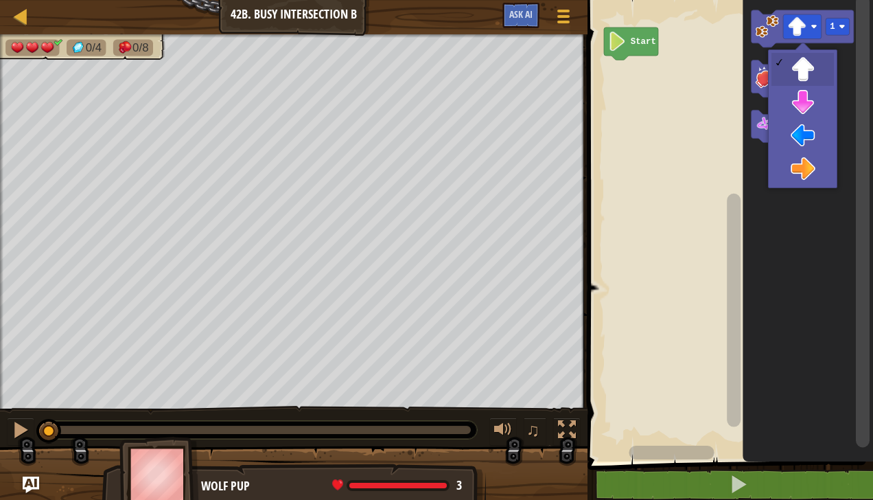
click at [815, 184] on icon "Blockly Workspace" at bounding box center [808, 227] width 130 height 468
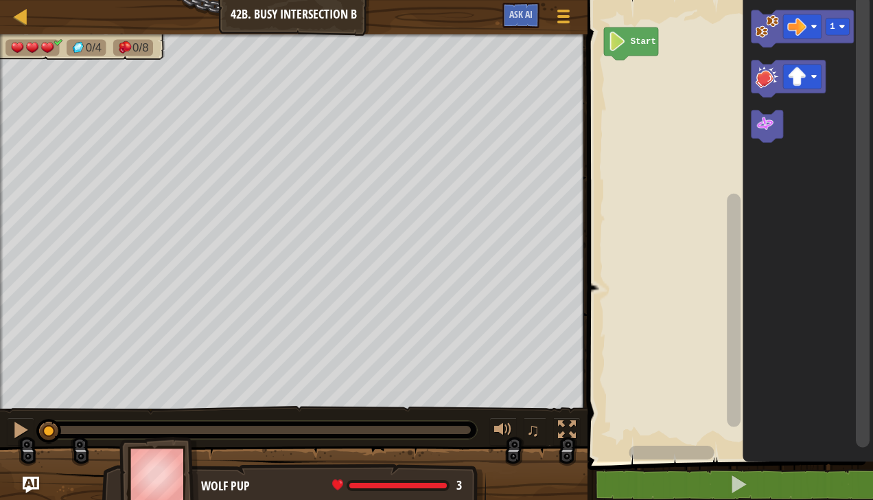
click at [759, 16] on image "Blockly Workspace" at bounding box center [766, 25] width 23 height 23
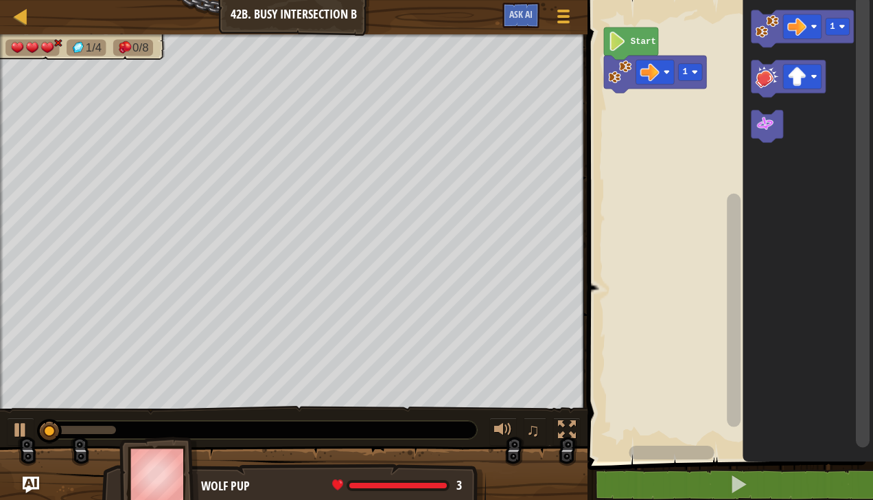
click at [765, 131] on image "Blockly Workspace" at bounding box center [764, 124] width 19 height 19
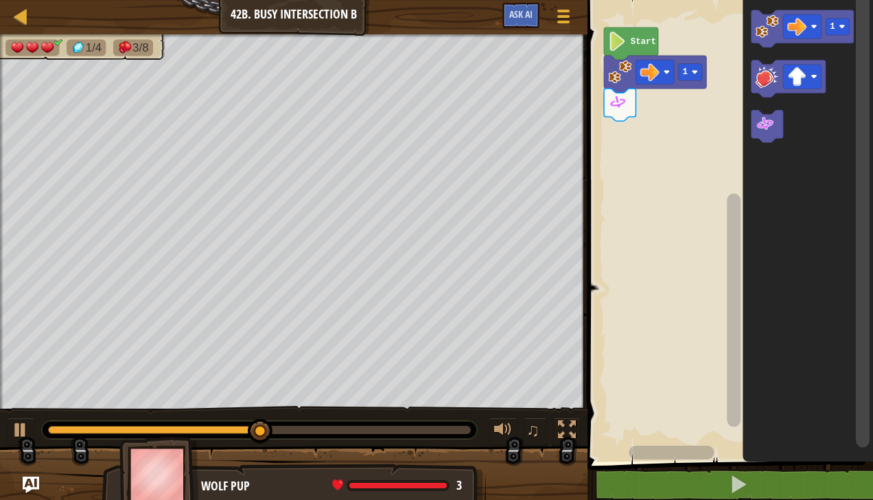
click at [800, 23] on image "Blockly Workspace" at bounding box center [797, 26] width 19 height 19
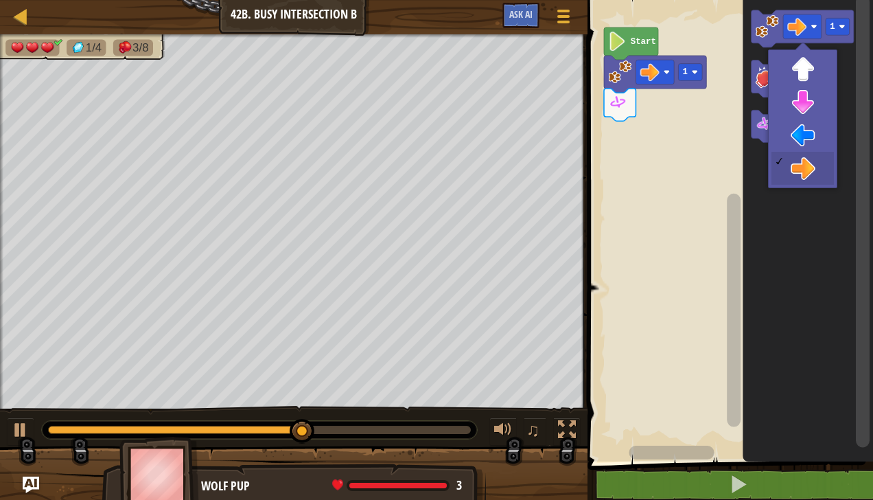
click at [805, 142] on icon "Blockly Workspace" at bounding box center [808, 227] width 130 height 468
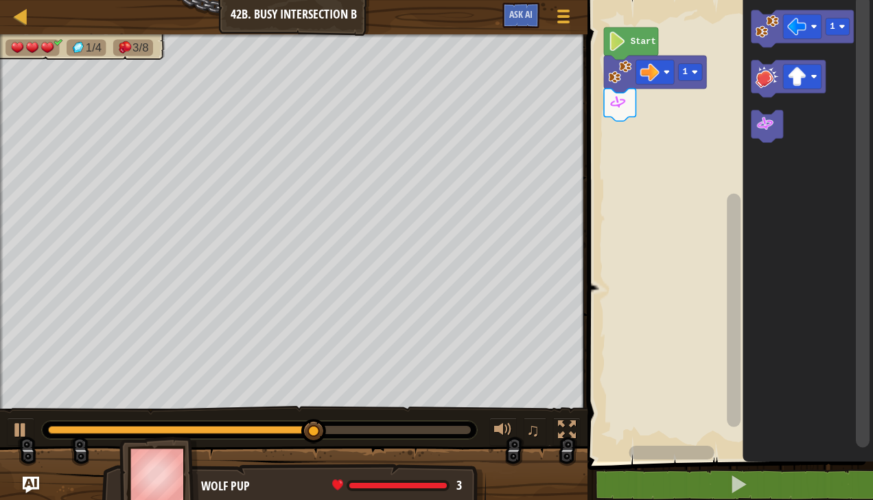
click at [841, 24] on image "Blockly Workspace" at bounding box center [842, 26] width 6 height 6
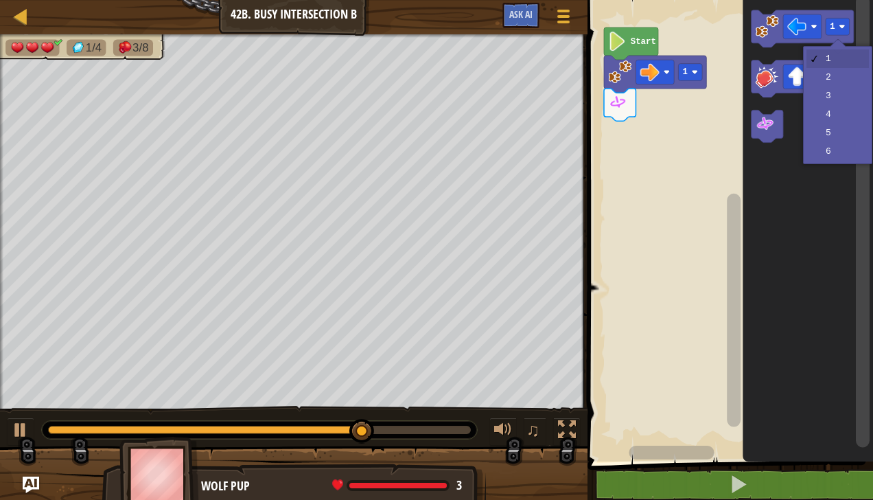
click at [839, 99] on icon "Blockly Workspace" at bounding box center [808, 227] width 130 height 468
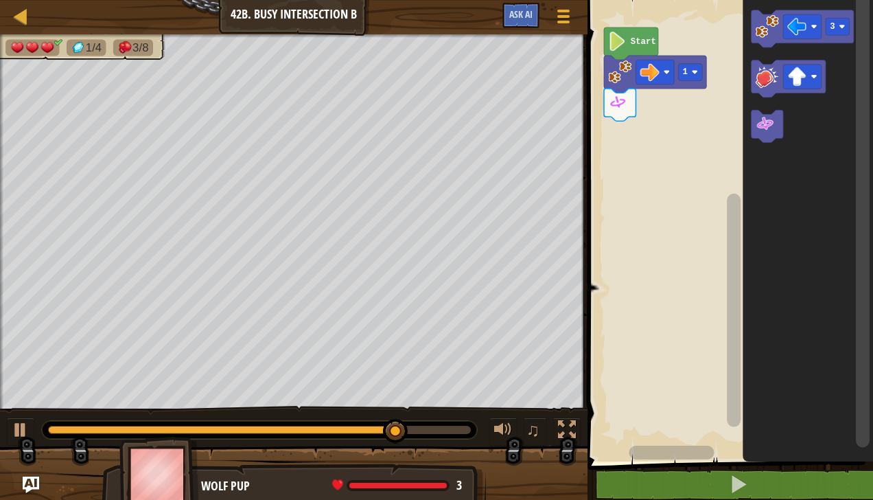
click at [748, 27] on icon "Blockly Workspace" at bounding box center [808, 227] width 130 height 468
click at [760, 21] on image "Blockly Workspace" at bounding box center [766, 25] width 23 height 23
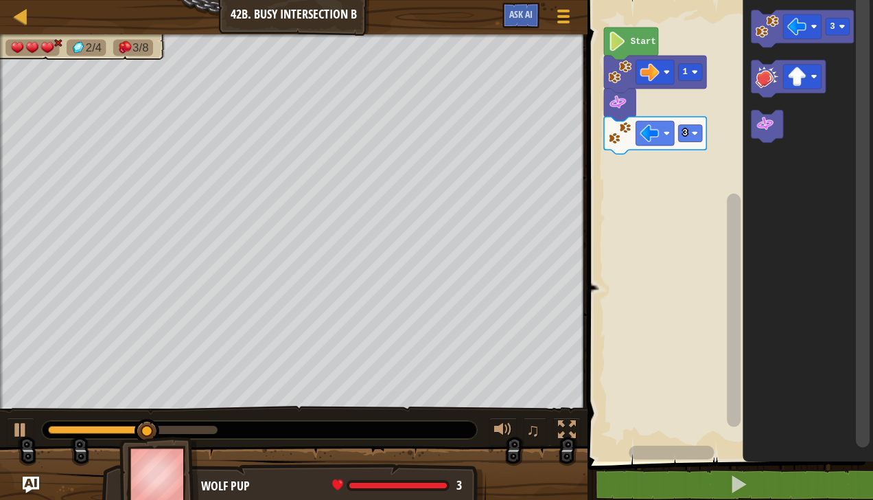
click at [771, 135] on icon "Blockly Workspace" at bounding box center [767, 126] width 32 height 32
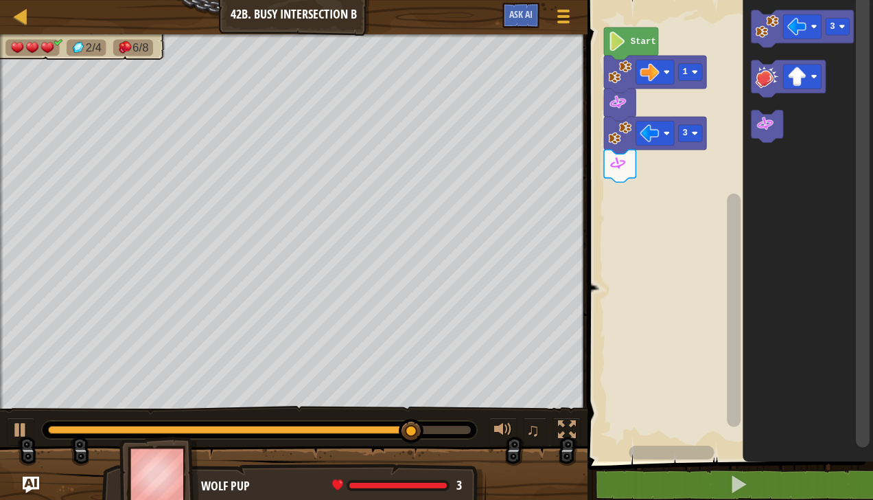
click at [0, 0] on div at bounding box center [0, 0] width 0 height 0
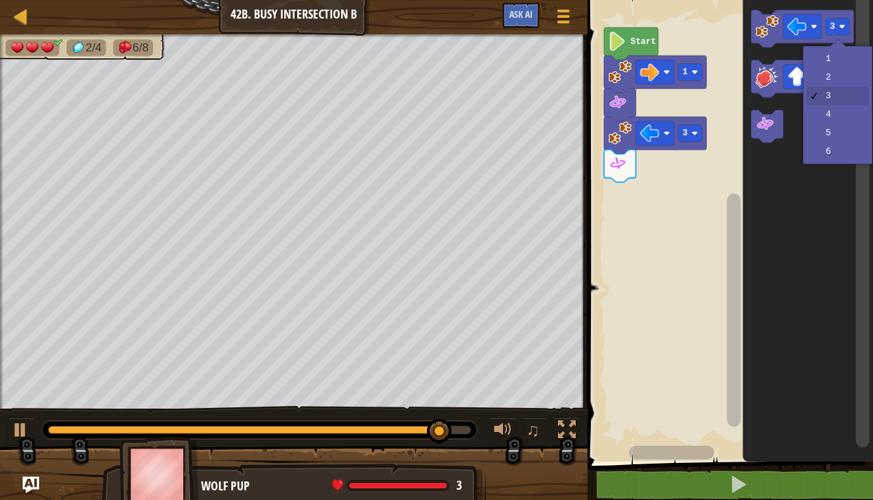
click at [833, 80] on icon "Blockly Workspace" at bounding box center [808, 227] width 130 height 468
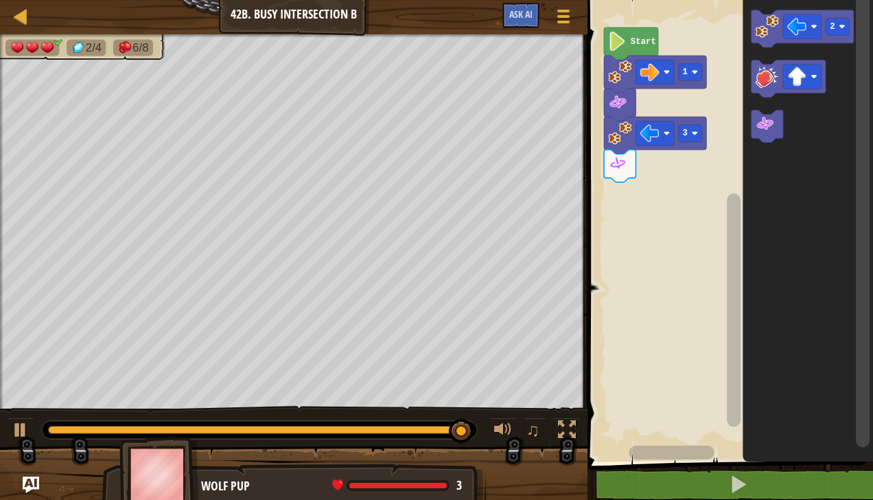
click at [796, 23] on image "Blockly Workspace" at bounding box center [797, 26] width 19 height 19
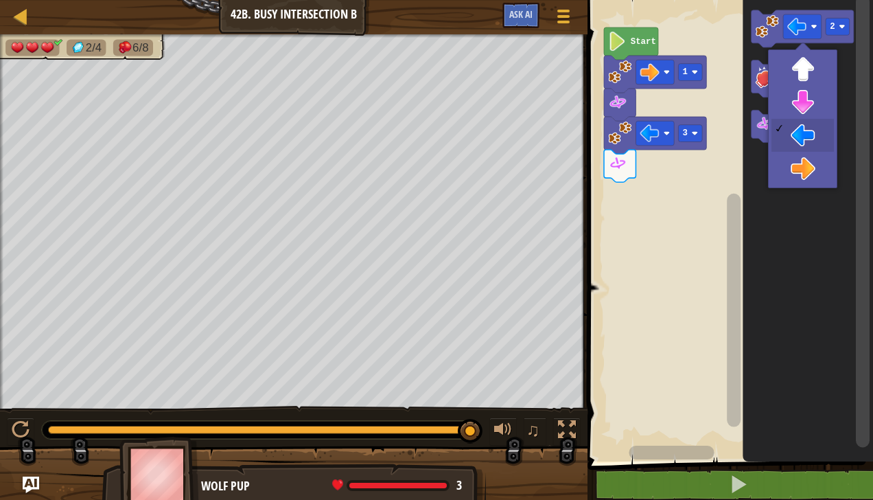
click at [813, 166] on icon "Blockly Workspace" at bounding box center [808, 227] width 130 height 468
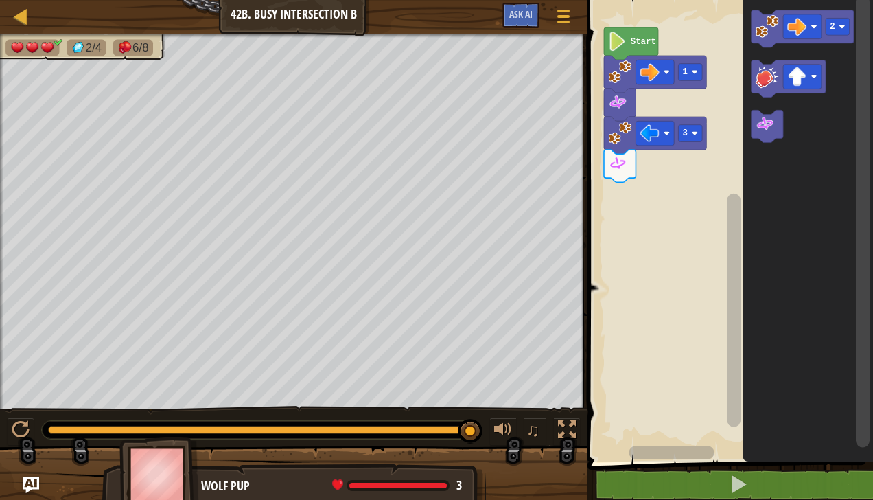
click at [773, 18] on image "Blockly Workspace" at bounding box center [766, 25] width 23 height 23
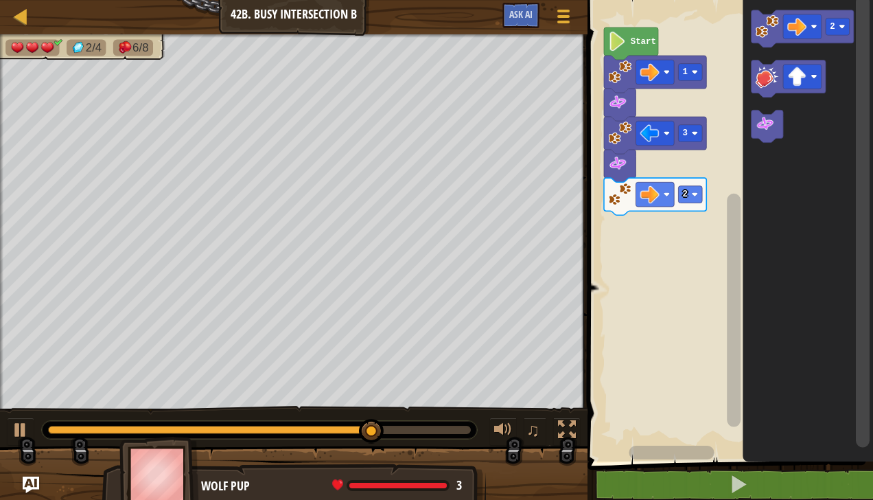
click at [808, 26] on rect "Blockly Workspace" at bounding box center [802, 26] width 38 height 25
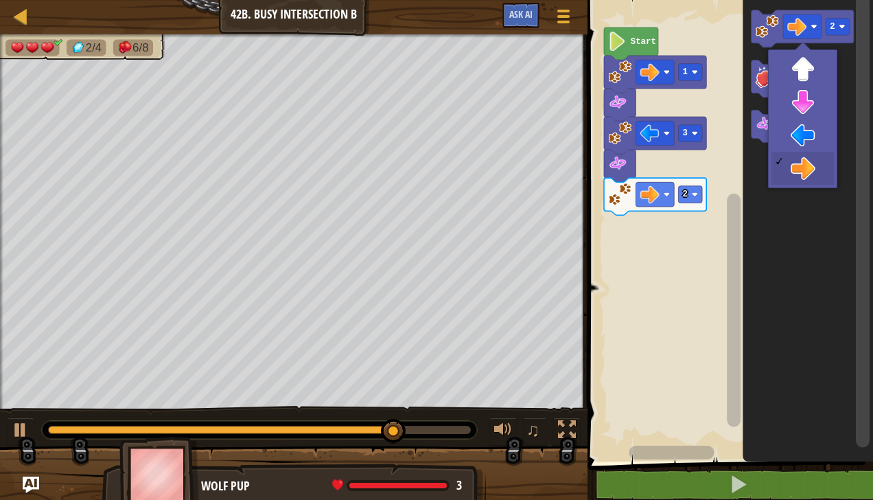
click at [804, 70] on image "Blockly Workspace" at bounding box center [797, 76] width 19 height 19
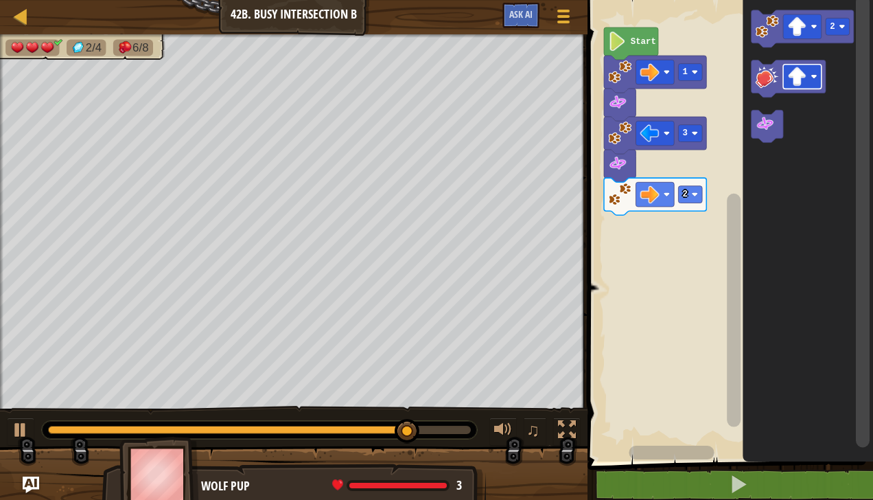
click at [0, 0] on div at bounding box center [0, 0] width 0 height 0
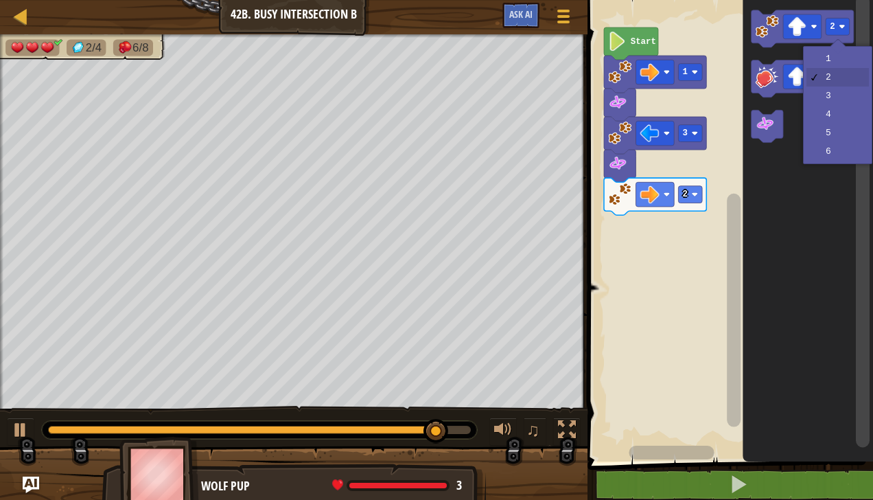
click at [832, 60] on icon "Blockly Workspace" at bounding box center [808, 227] width 130 height 468
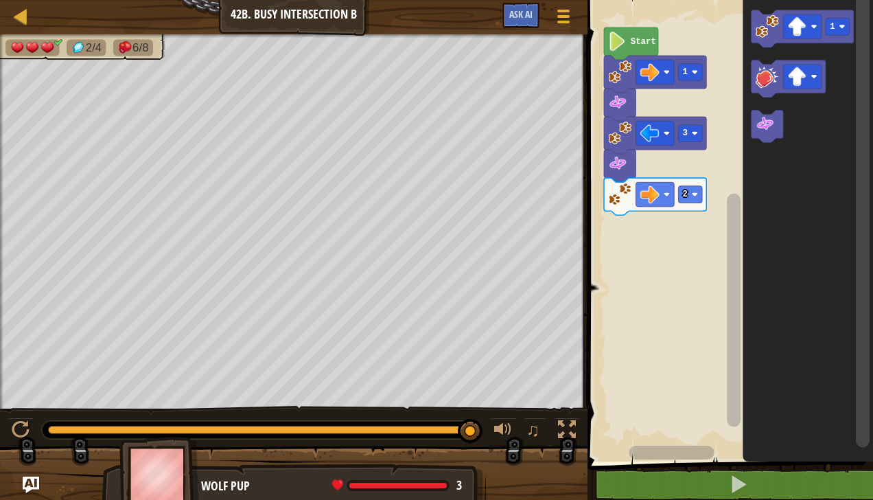
click at [770, 21] on image "Blockly Workspace" at bounding box center [766, 25] width 23 height 23
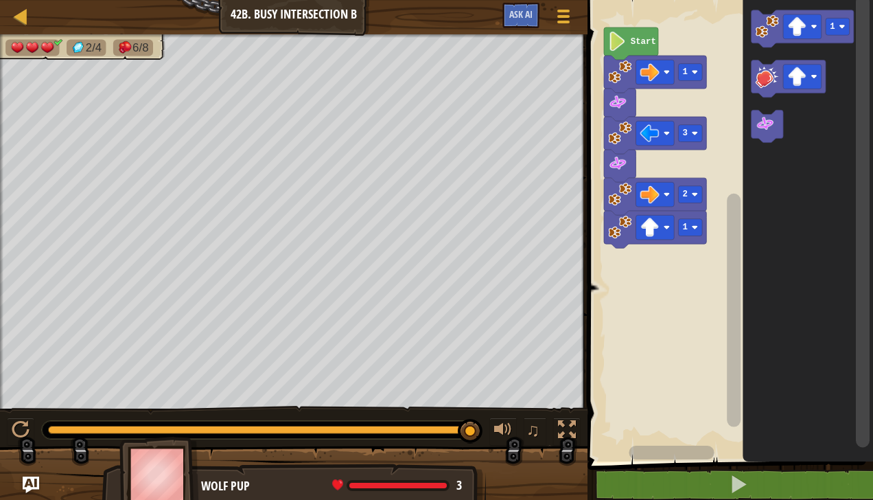
click at [779, 75] on icon "Blockly Workspace" at bounding box center [788, 78] width 74 height 37
click at [803, 89] on icon "Blockly Workspace" at bounding box center [788, 78] width 74 height 37
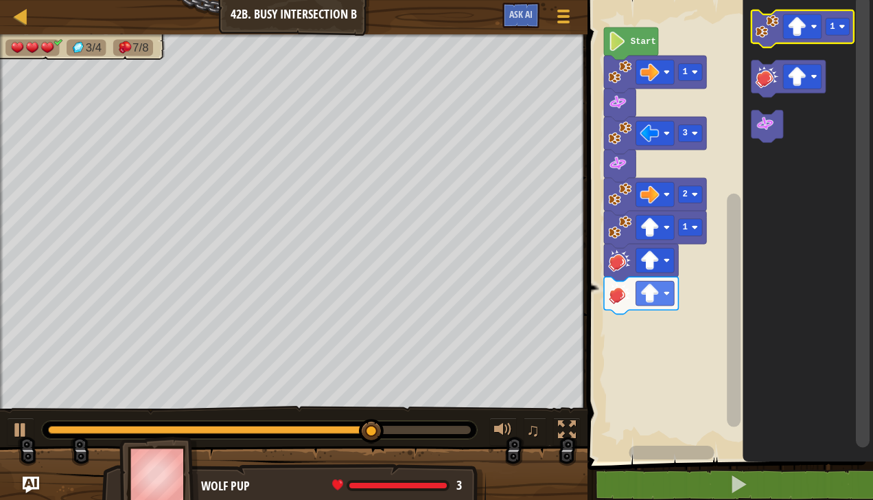
click at [804, 364] on icon "Blockly Workspace" at bounding box center [808, 227] width 130 height 468
click at [808, 344] on icon "Blockly Workspace" at bounding box center [808, 227] width 130 height 468
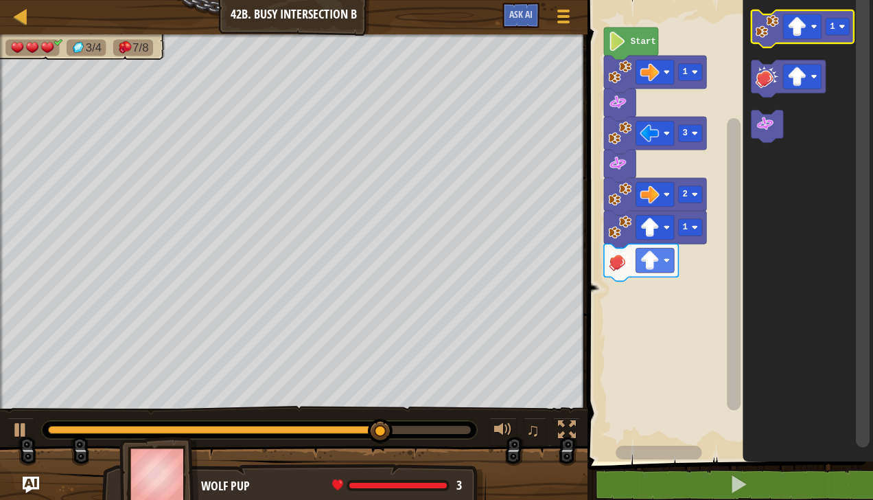
click at [801, 27] on image "Blockly Workspace" at bounding box center [797, 26] width 19 height 19
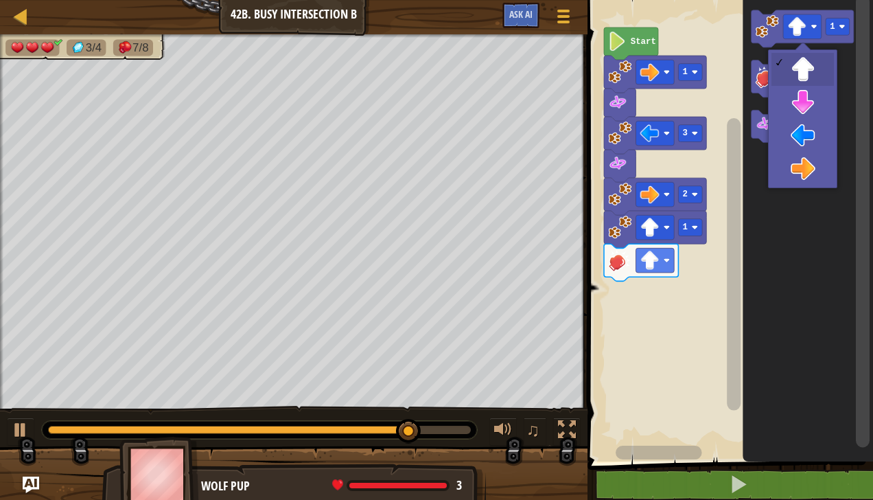
click at [814, 110] on icon "Blockly Workspace" at bounding box center [808, 227] width 130 height 468
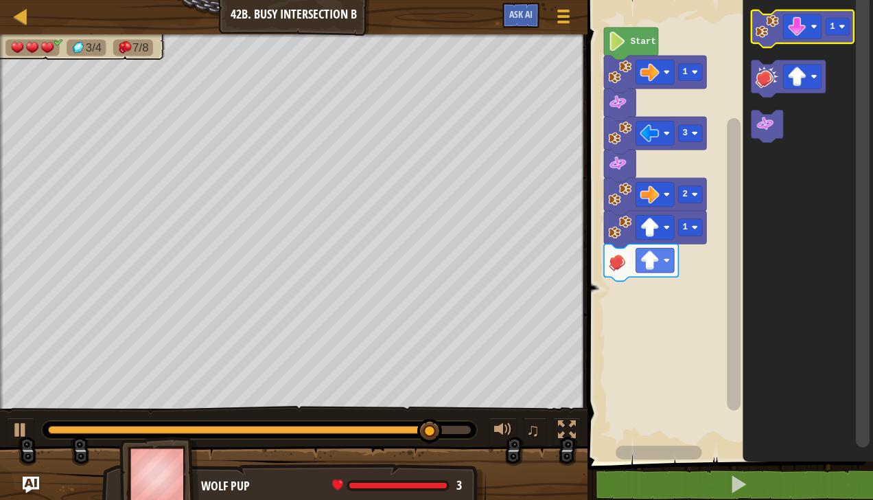
click at [0, 0] on div at bounding box center [0, 0] width 0 height 0
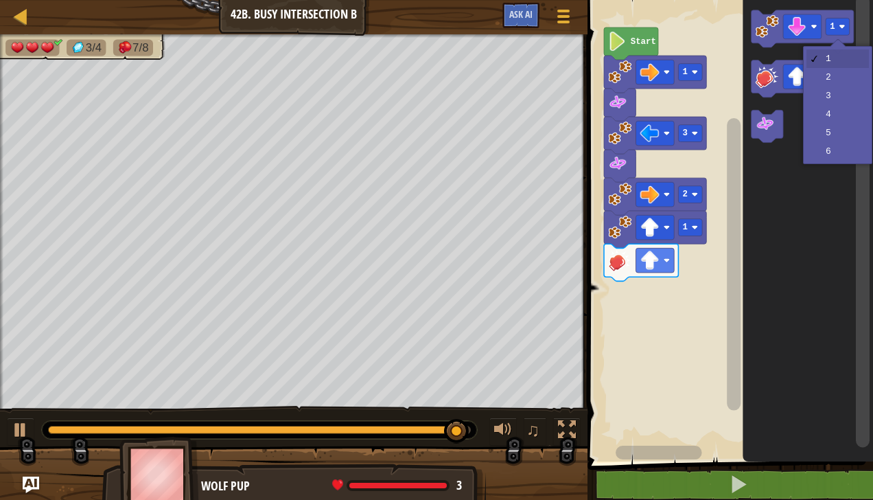
click at [837, 81] on icon "Blockly Workspace" at bounding box center [808, 227] width 130 height 468
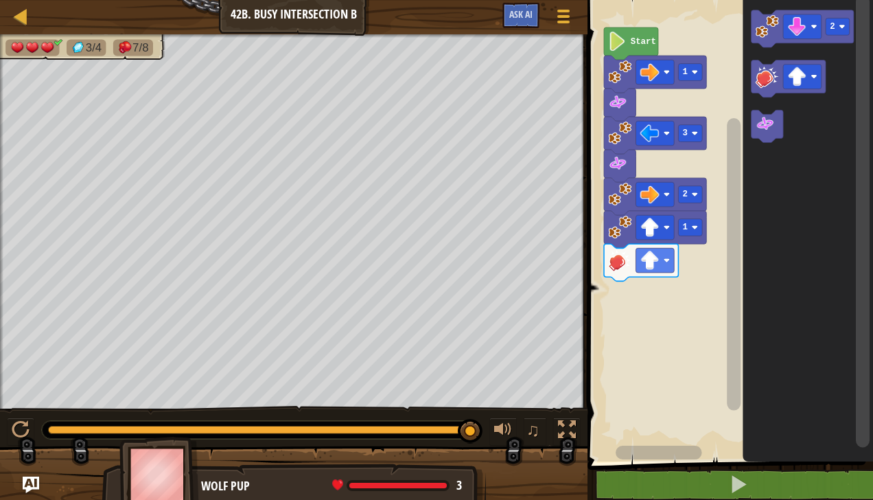
click at [811, 78] on image "Blockly Workspace" at bounding box center [814, 76] width 6 height 6
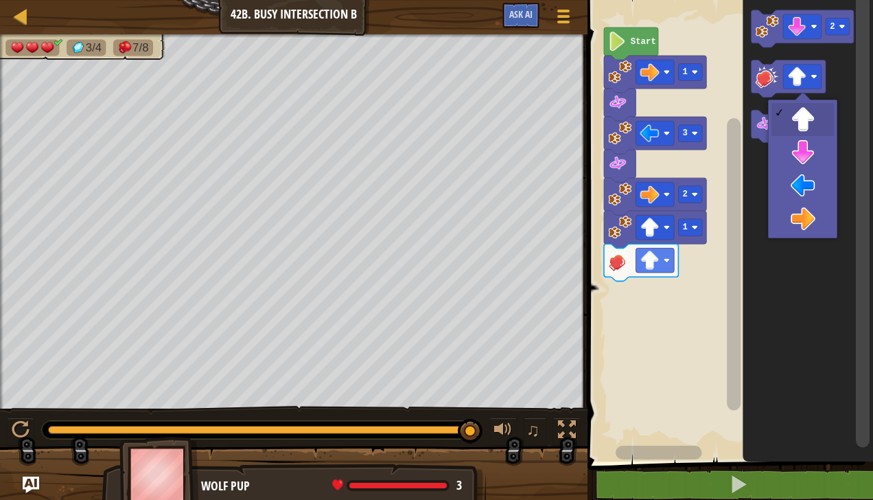
click at [812, 159] on icon "Blockly Workspace" at bounding box center [808, 227] width 130 height 468
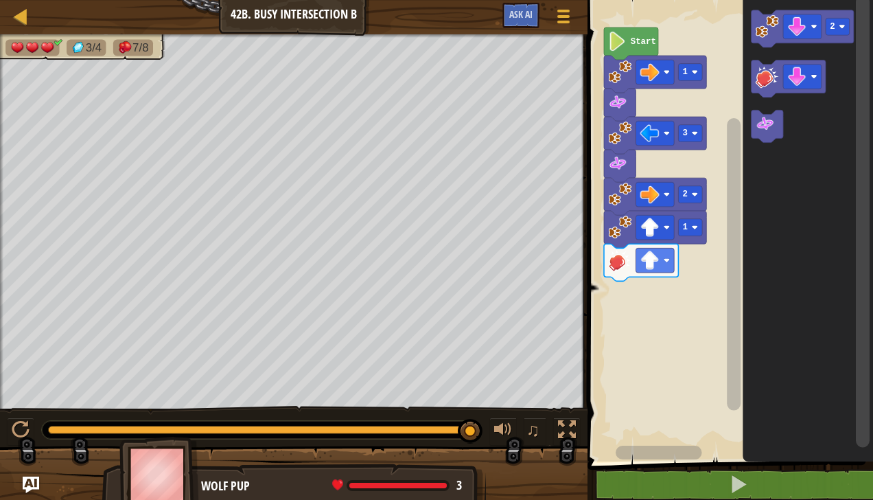
click at [756, 22] on image "Blockly Workspace" at bounding box center [766, 25] width 23 height 23
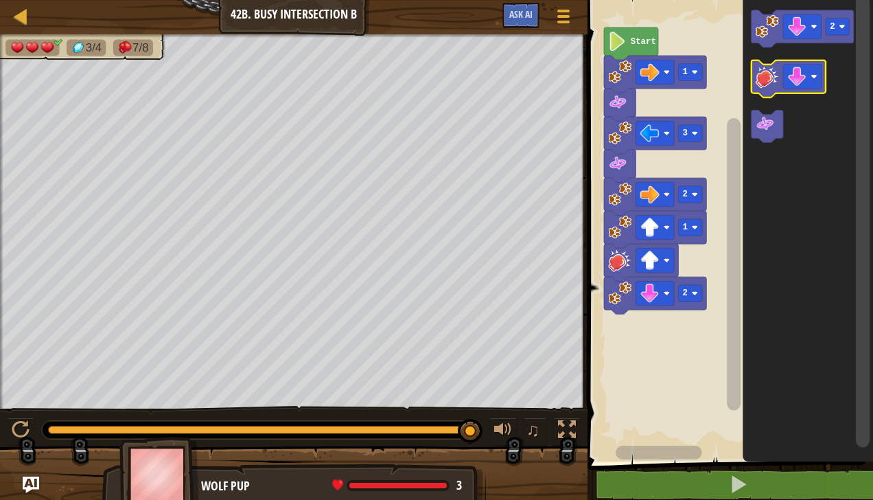
click at [772, 81] on image "Blockly Workspace" at bounding box center [766, 76] width 23 height 23
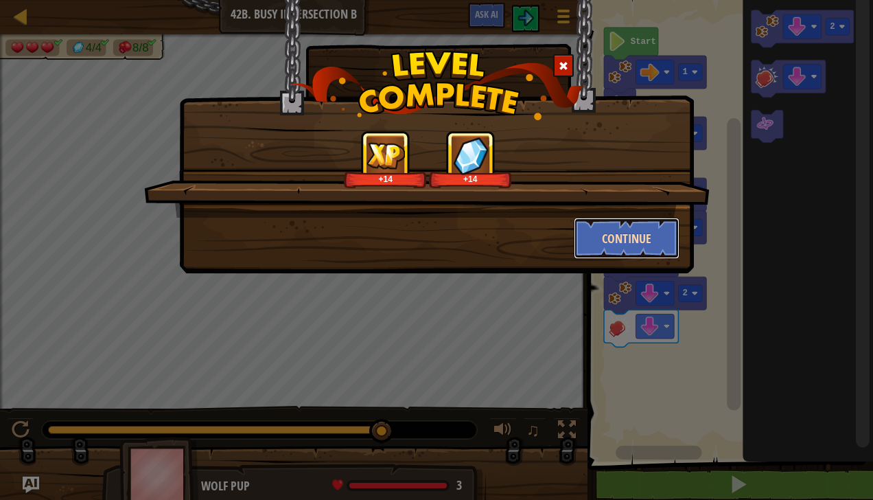
click at [636, 238] on button "Continue" at bounding box center [627, 238] width 106 height 41
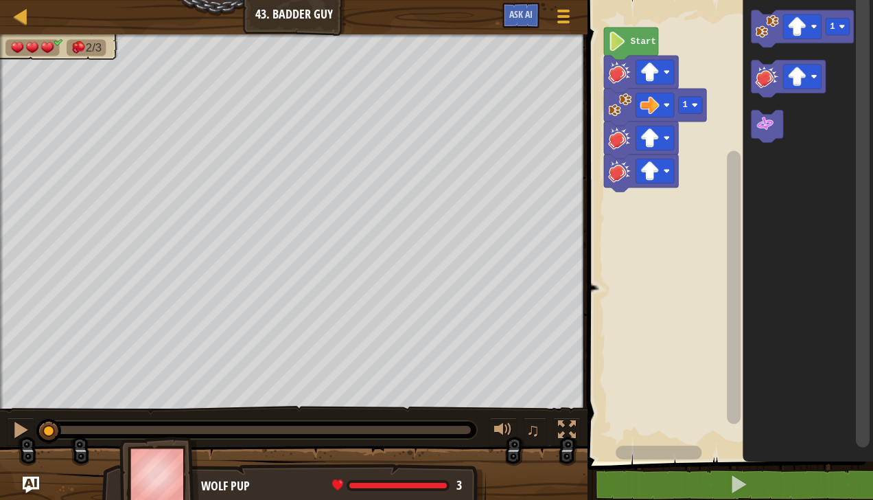
click at [805, 30] on image "Blockly Workspace" at bounding box center [797, 26] width 19 height 19
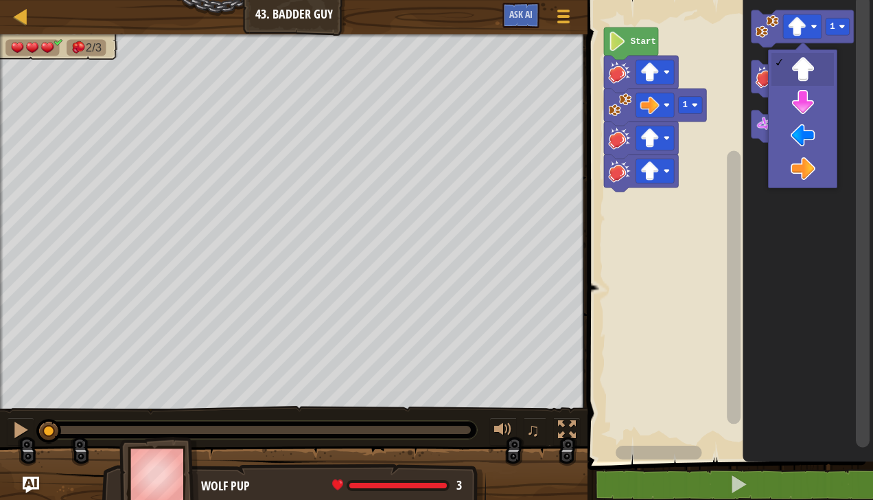
click at [809, 181] on icon "Blockly Workspace" at bounding box center [808, 227] width 130 height 468
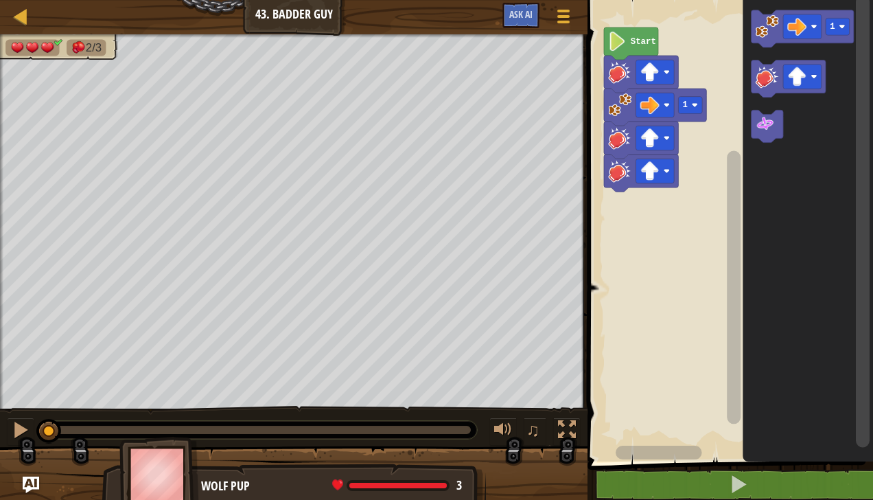
click at [806, 82] on image "Blockly Workspace" at bounding box center [797, 76] width 19 height 19
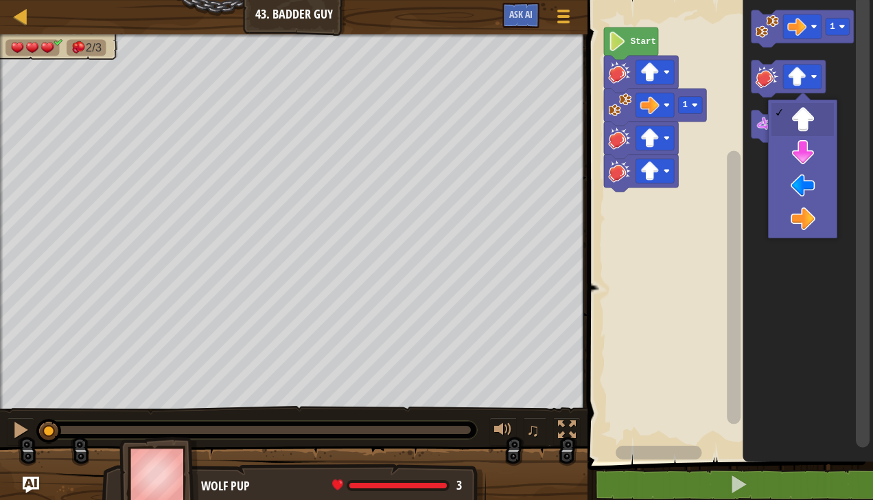
click at [815, 305] on icon "Blockly Workspace" at bounding box center [808, 227] width 130 height 468
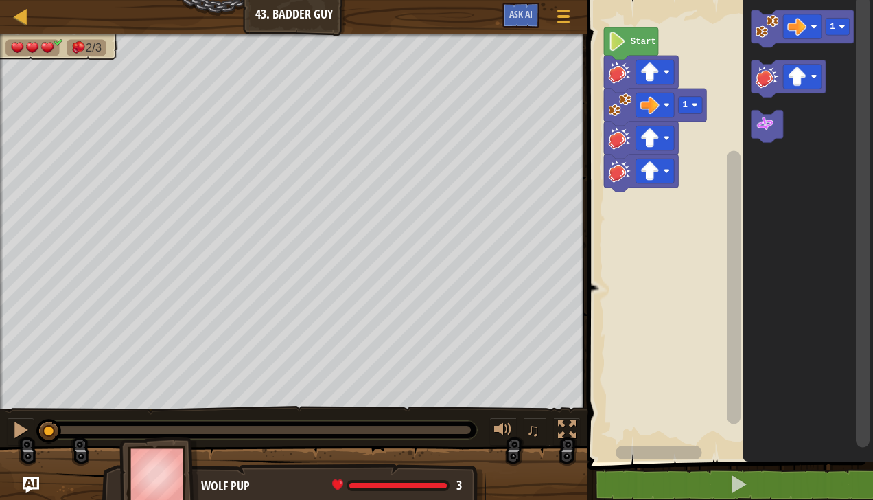
click at [762, 132] on image "Blockly Workspace" at bounding box center [764, 124] width 19 height 19
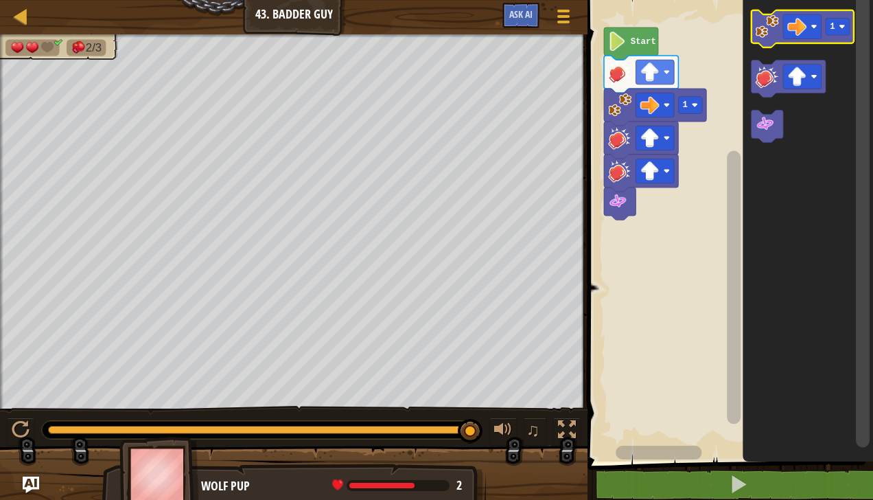
click at [757, 27] on image "Blockly Workspace" at bounding box center [766, 25] width 23 height 23
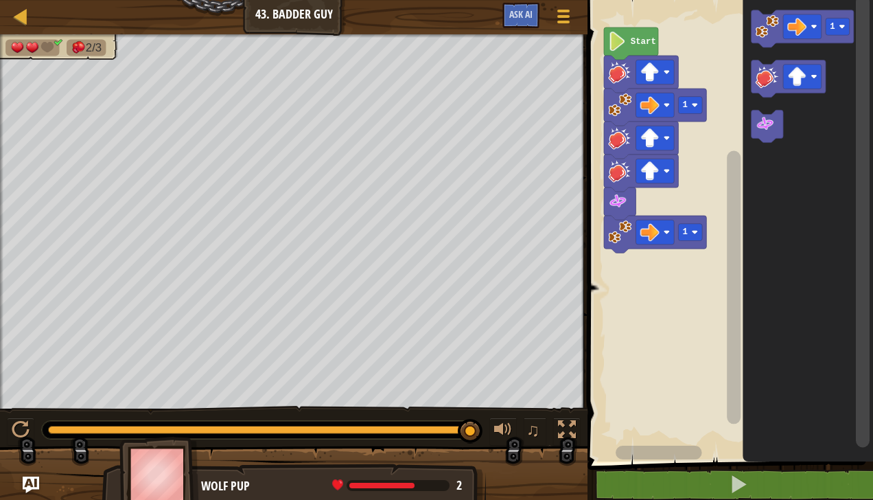
click at [766, 130] on image "Blockly Workspace" at bounding box center [764, 124] width 19 height 19
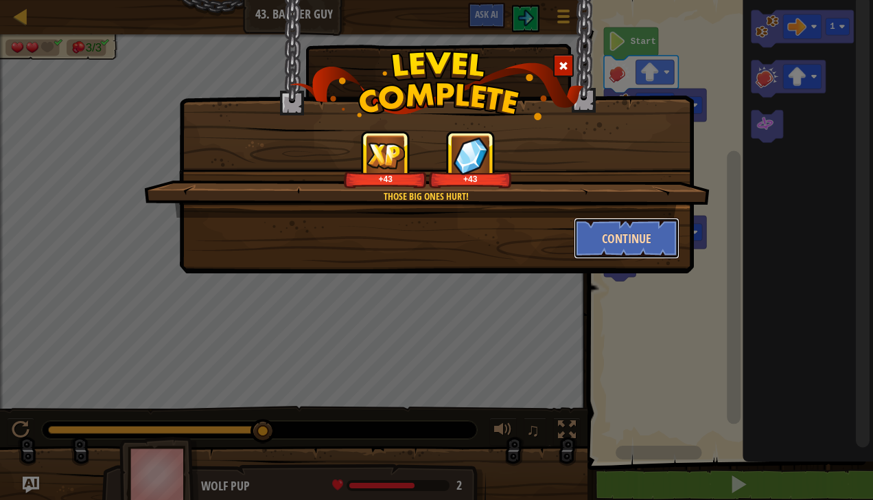
click at [633, 246] on button "Continue" at bounding box center [627, 238] width 106 height 41
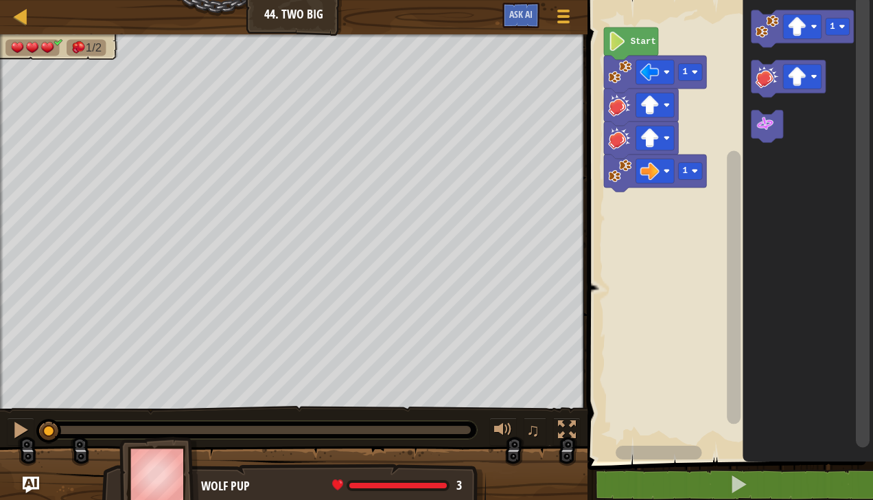
click at [765, 21] on image "Blockly Workspace" at bounding box center [766, 25] width 23 height 23
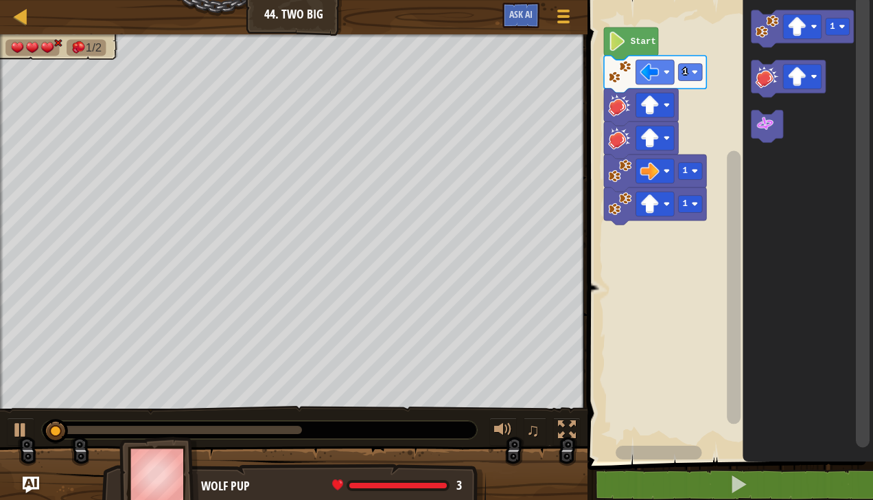
click at [777, 132] on icon "Blockly Workspace" at bounding box center [767, 126] width 32 height 32
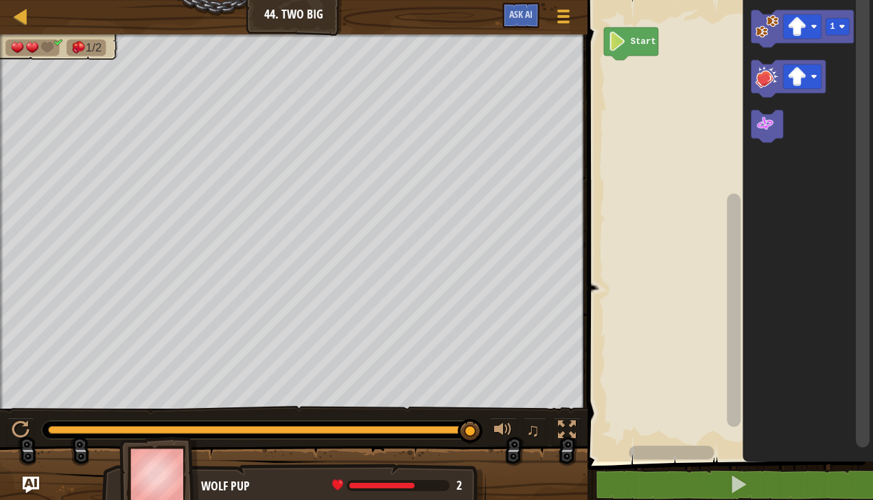
click at [770, 24] on image "Blockly Workspace" at bounding box center [766, 25] width 23 height 23
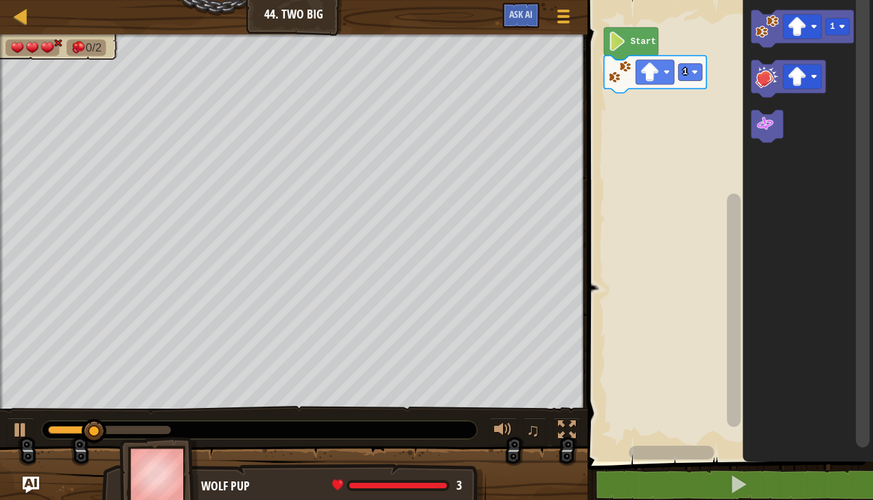
click at [774, 129] on image "Blockly Workspace" at bounding box center [764, 124] width 19 height 19
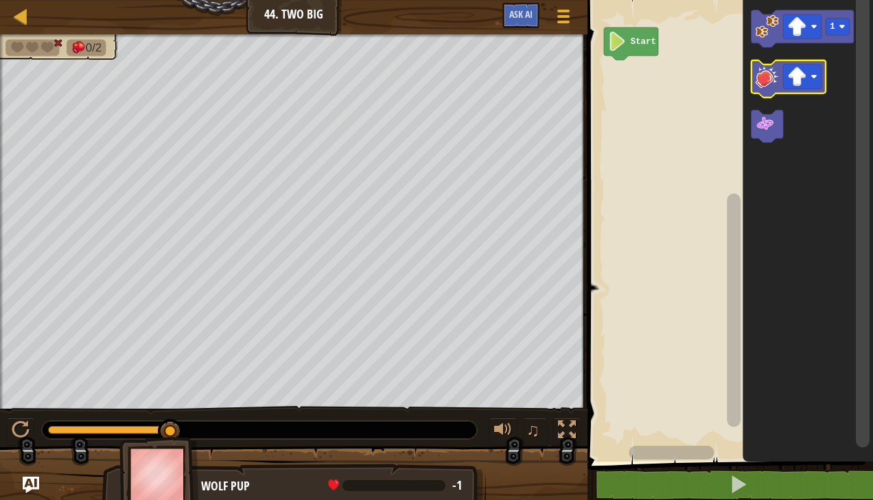
click at [814, 78] on image "Blockly Workspace" at bounding box center [814, 76] width 6 height 6
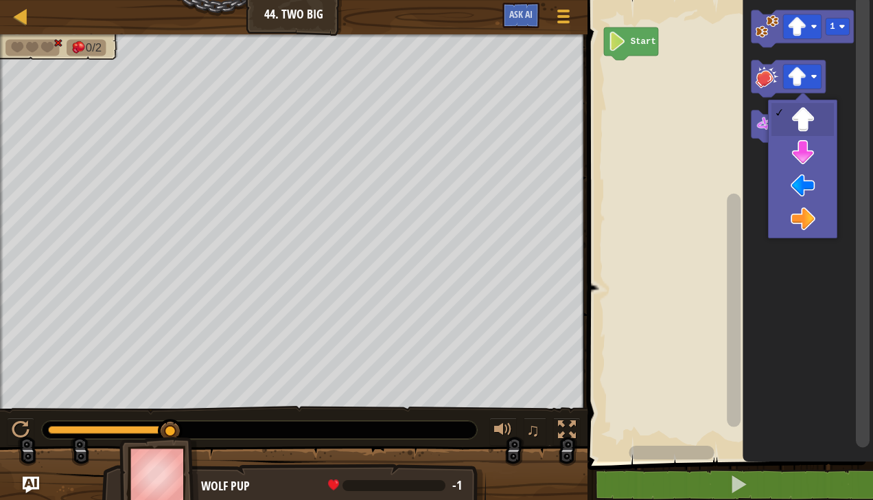
click at [817, 228] on icon "Blockly Workspace" at bounding box center [808, 227] width 130 height 468
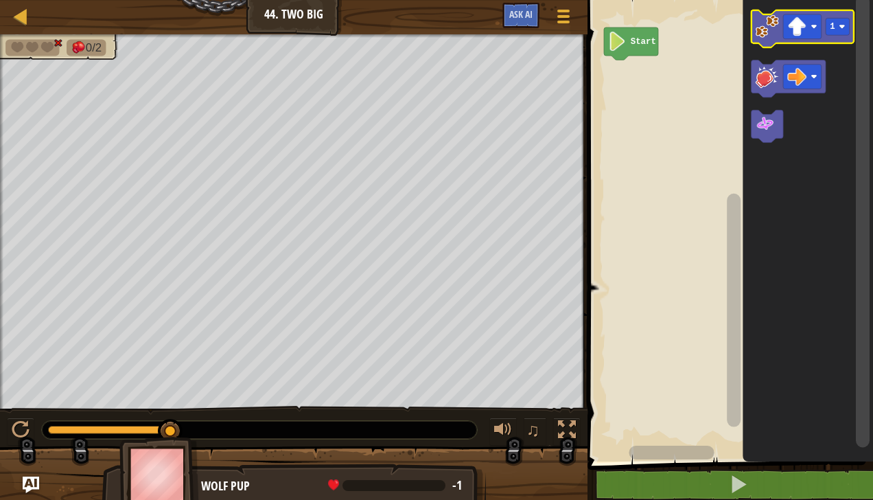
click at [762, 16] on image "Blockly Workspace" at bounding box center [766, 25] width 23 height 23
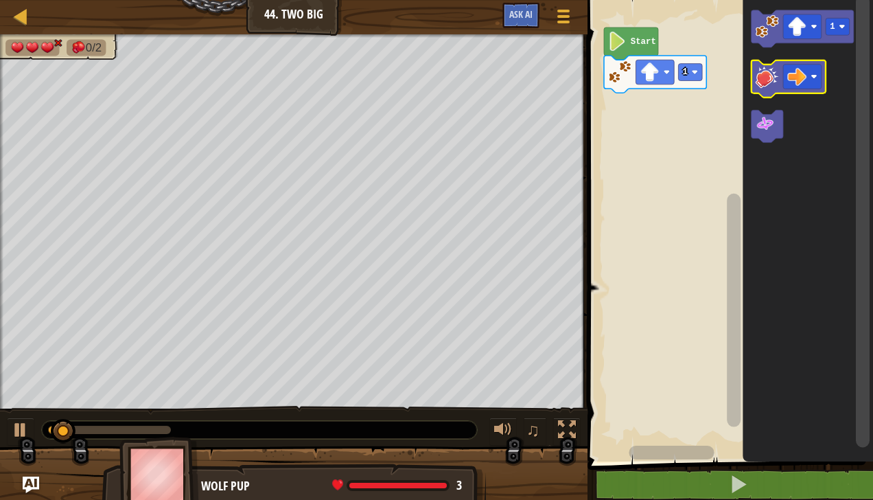
click at [760, 86] on image "Blockly Workspace" at bounding box center [766, 76] width 23 height 23
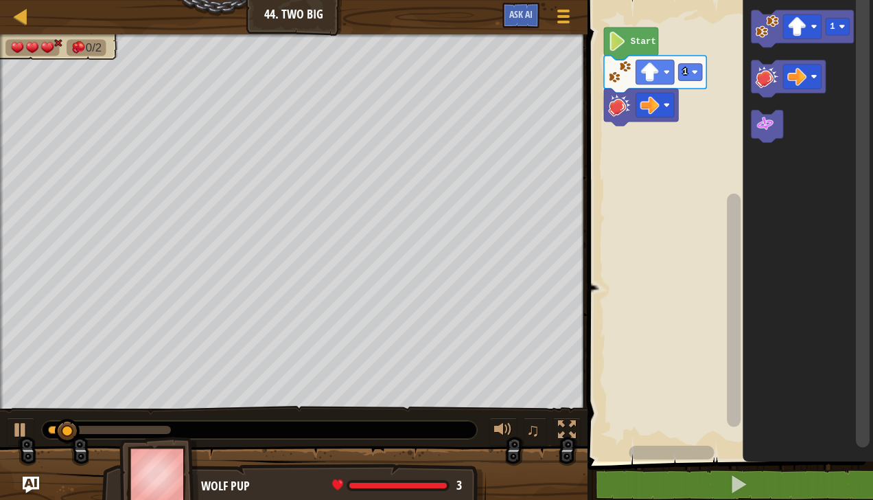
click at [771, 138] on icon "Blockly Workspace" at bounding box center [767, 126] width 32 height 32
click at [649, 79] on image "Blockly Workspace" at bounding box center [649, 71] width 19 height 19
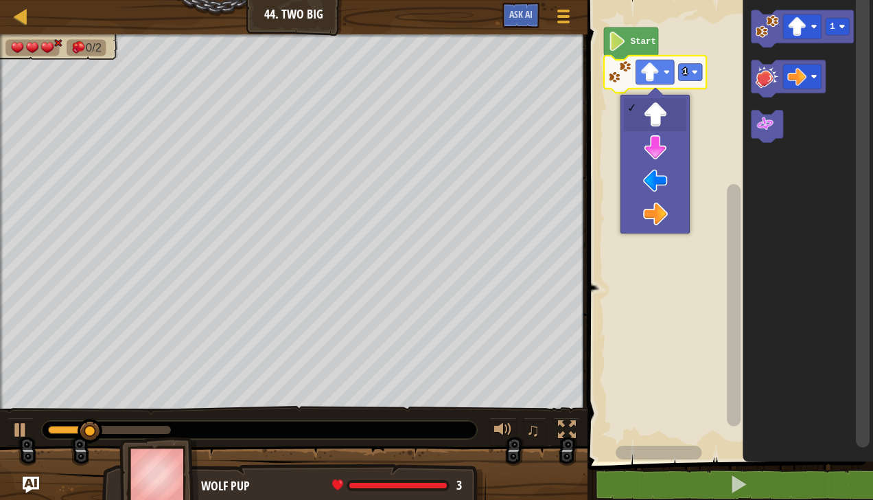
click at [663, 221] on rect "Blockly Workspace" at bounding box center [728, 227] width 290 height 468
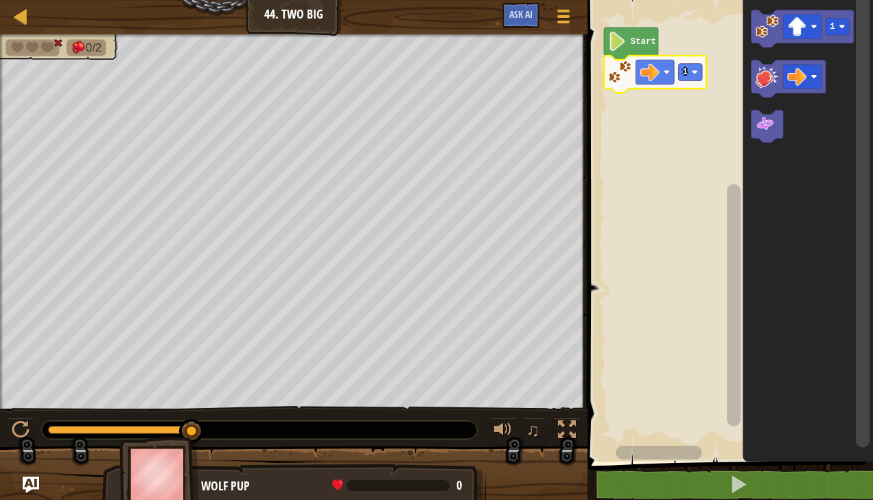
click at [806, 78] on image "Blockly Workspace" at bounding box center [797, 76] width 19 height 19
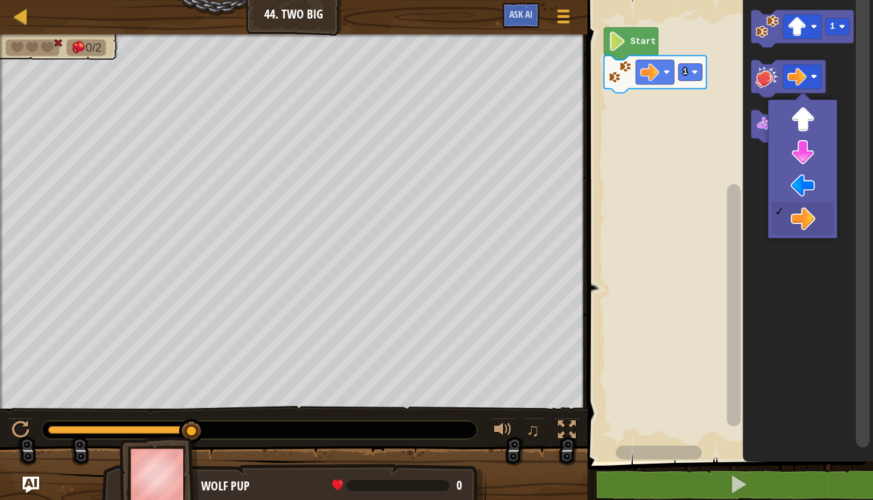
click at [820, 124] on icon "Blockly Workspace" at bounding box center [808, 227] width 130 height 468
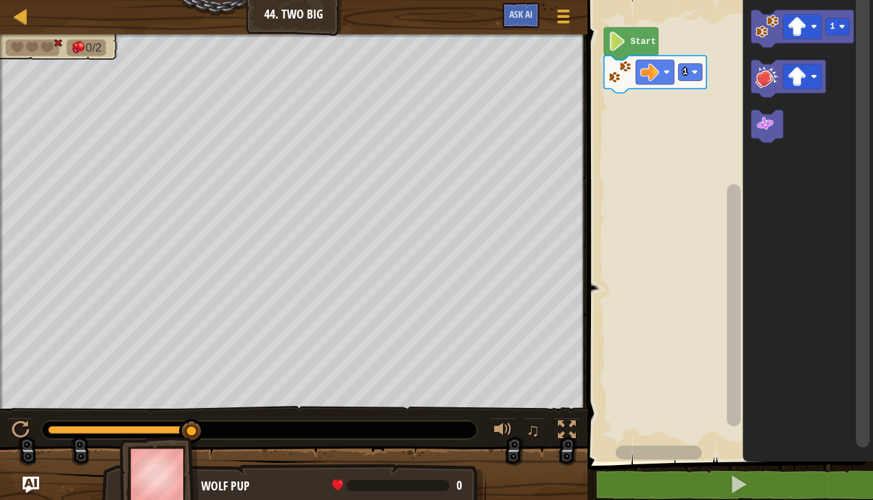
click at [773, 75] on image "Blockly Workspace" at bounding box center [766, 76] width 23 height 23
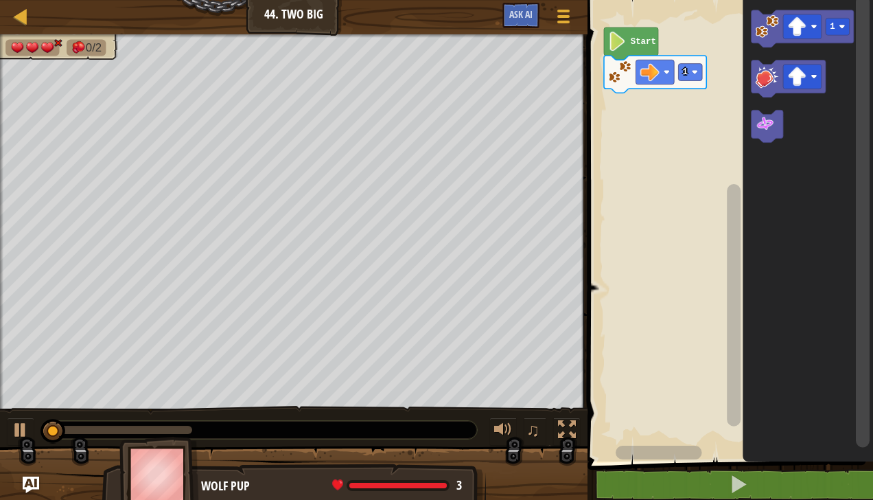
click at [774, 132] on image "Blockly Workspace" at bounding box center [764, 124] width 19 height 19
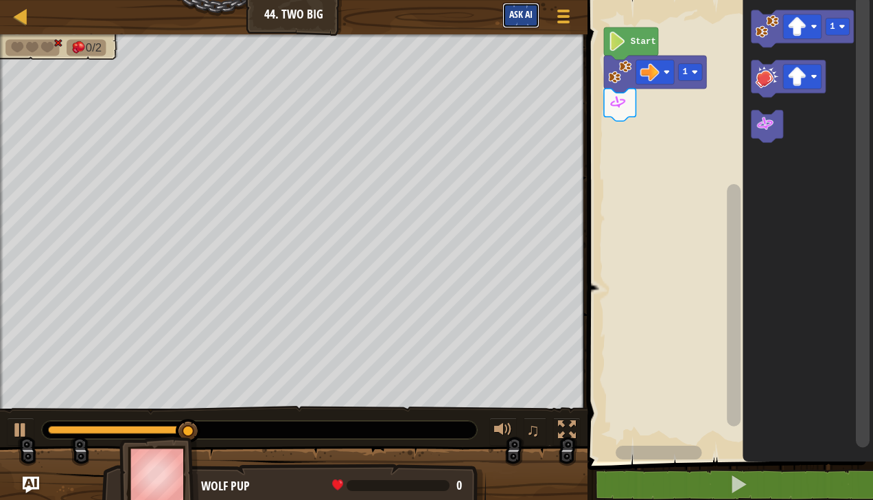
click at [521, 10] on span "Ask AI" at bounding box center [520, 14] width 23 height 13
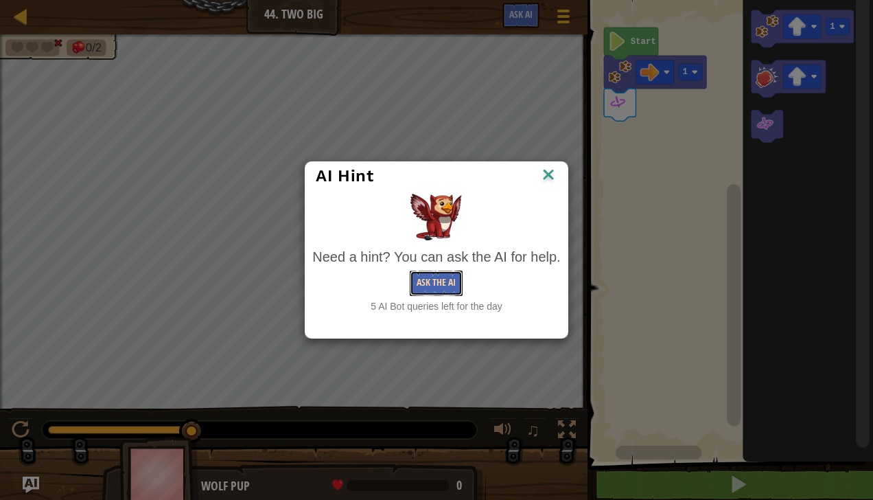
click at [447, 283] on button "Ask the AI" at bounding box center [436, 282] width 53 height 25
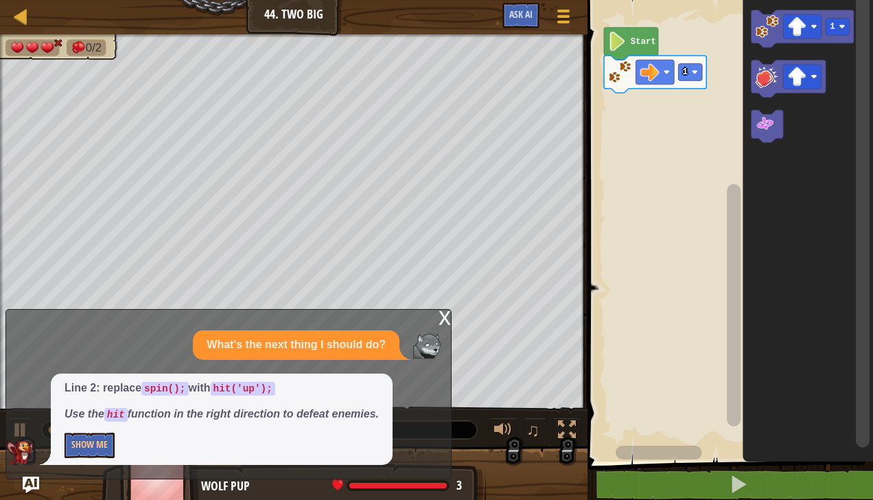
click at [767, 84] on image "Blockly Workspace" at bounding box center [766, 76] width 23 height 23
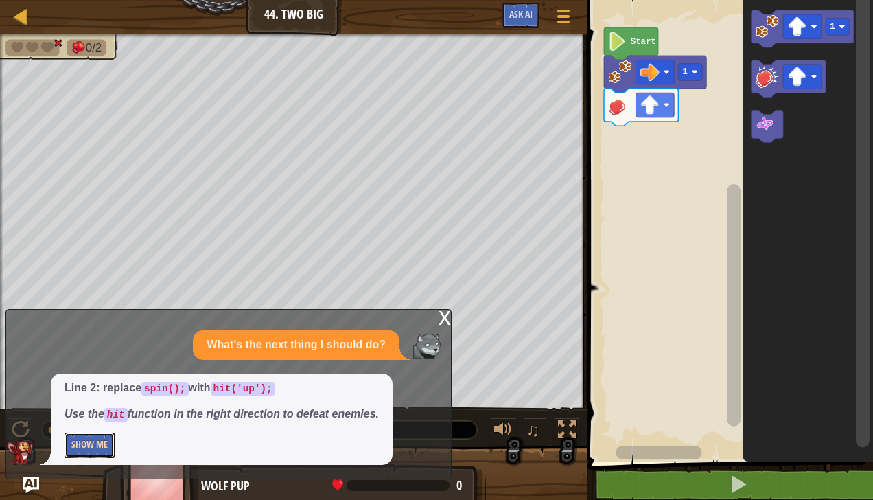
click at [97, 457] on button "Show Me" at bounding box center [90, 444] width 50 height 25
click at [75, 448] on button "Hide" at bounding box center [81, 444] width 32 height 25
click at [84, 454] on button "Show Me" at bounding box center [90, 444] width 50 height 25
click at [74, 453] on button "Hide" at bounding box center [81, 444] width 32 height 25
click at [35, 484] on img "Ask AI" at bounding box center [31, 485] width 18 height 18
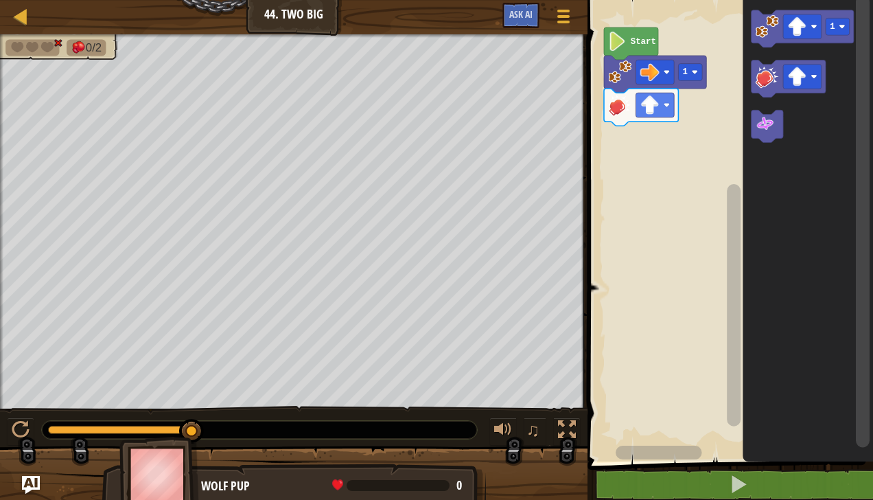
click at [29, 487] on img "Ask AI" at bounding box center [31, 485] width 18 height 18
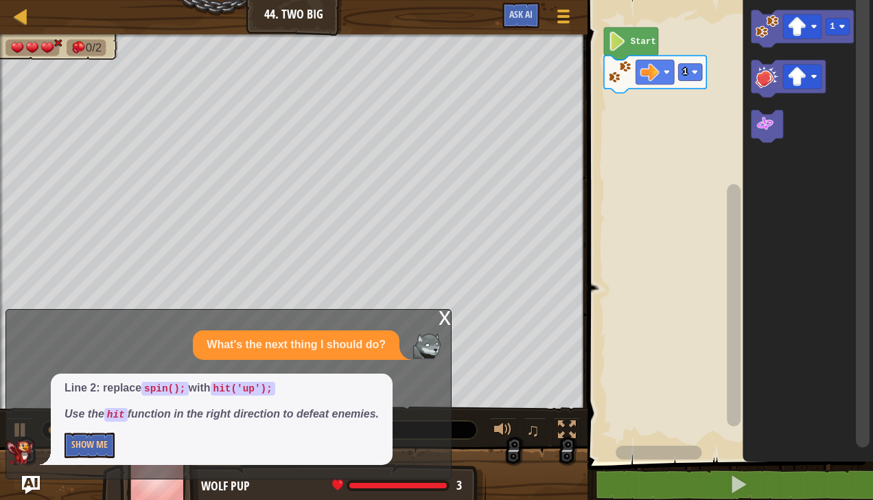
click at [770, 78] on image "Blockly Workspace" at bounding box center [766, 76] width 23 height 23
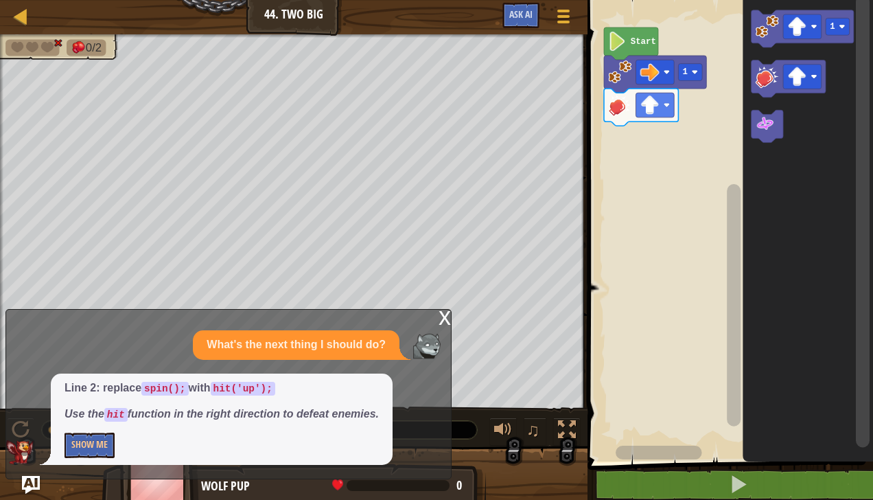
click at [757, 82] on image "Blockly Workspace" at bounding box center [766, 76] width 23 height 23
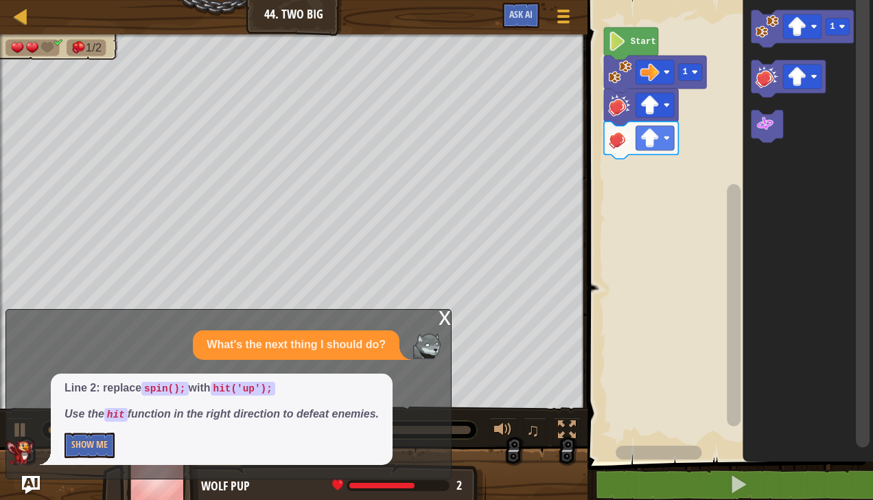
click at [27, 489] on img "Ask AI" at bounding box center [31, 485] width 18 height 18
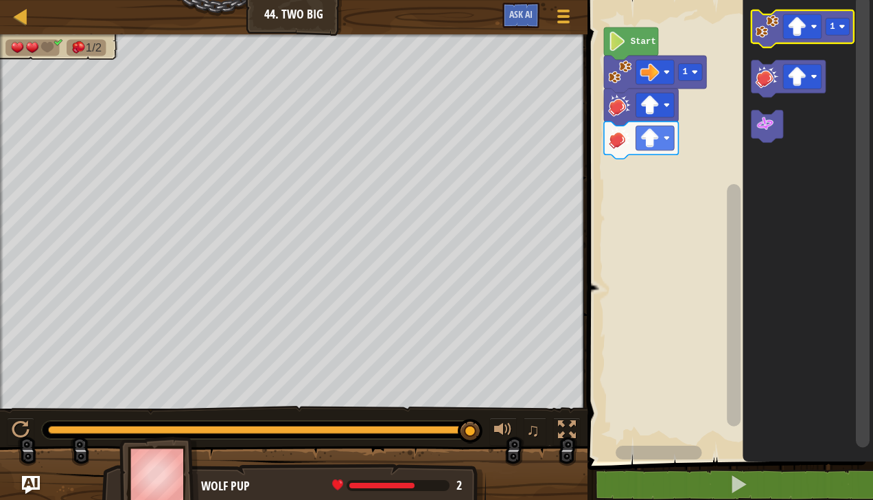
click at [800, 23] on image "Blockly Workspace" at bounding box center [797, 26] width 19 height 19
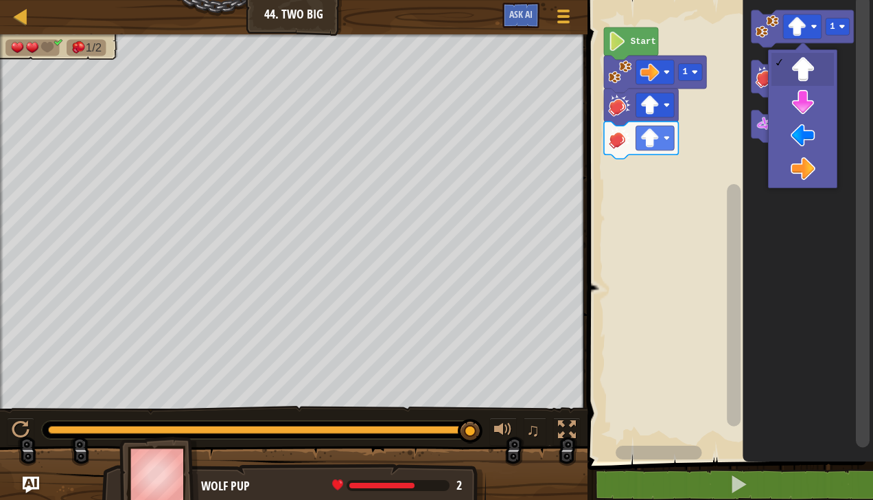
click at [804, 133] on icon "Blockly Workspace" at bounding box center [808, 227] width 130 height 468
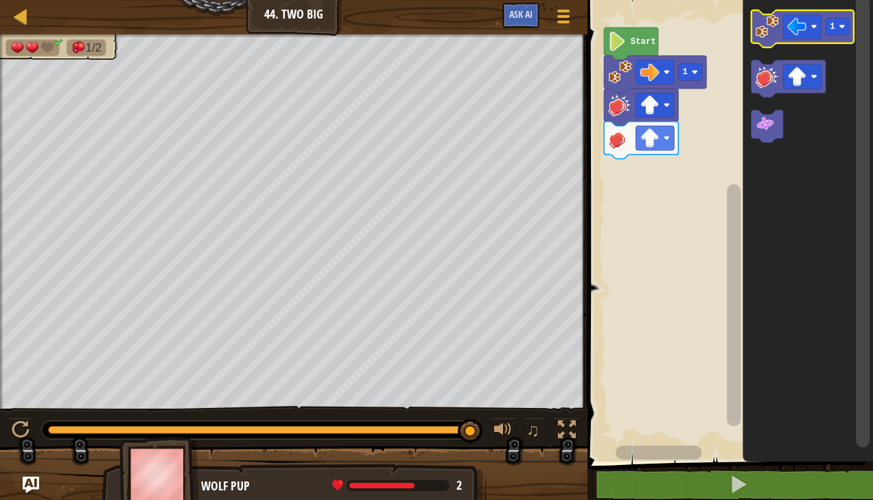
click at [843, 26] on image "Blockly Workspace" at bounding box center [842, 26] width 6 height 6
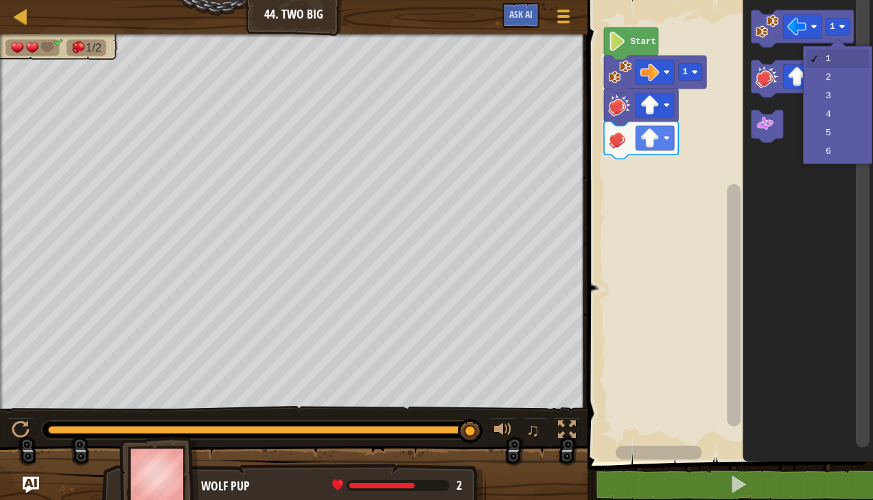
click at [829, 80] on icon "Blockly Workspace" at bounding box center [808, 227] width 130 height 468
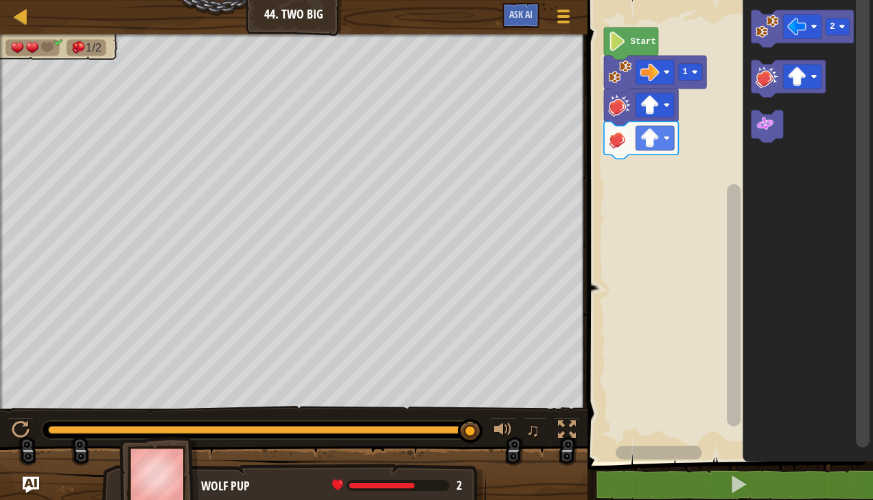
click at [49, 493] on div at bounding box center [293, 479] width 587 height 69
click at [20, 488] on div at bounding box center [293, 479] width 587 height 69
click at [22, 482] on div at bounding box center [293, 479] width 587 height 69
click at [524, 25] on button "Ask AI" at bounding box center [520, 15] width 37 height 25
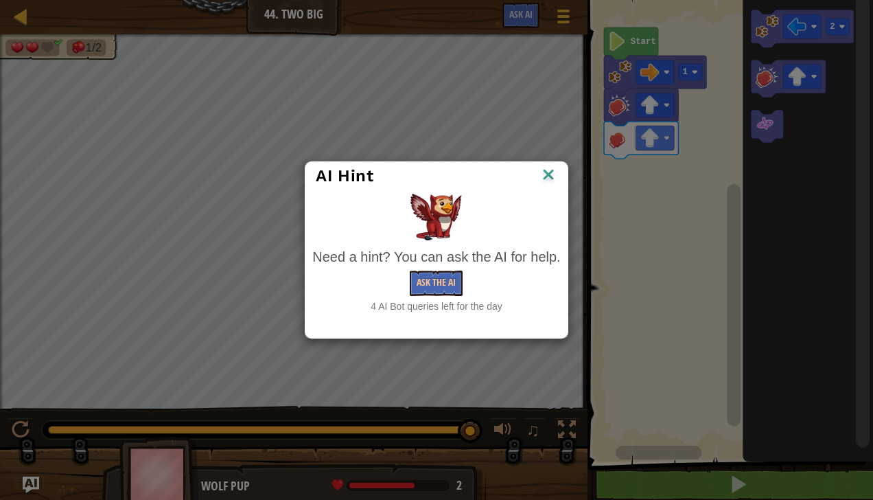
click at [543, 180] on img at bounding box center [548, 175] width 18 height 21
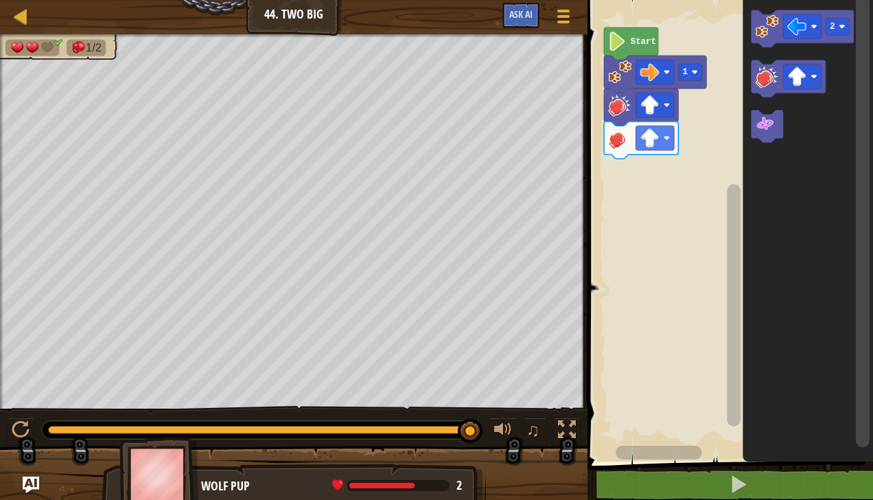
click at [753, 27] on icon "Blockly Workspace" at bounding box center [802, 28] width 102 height 37
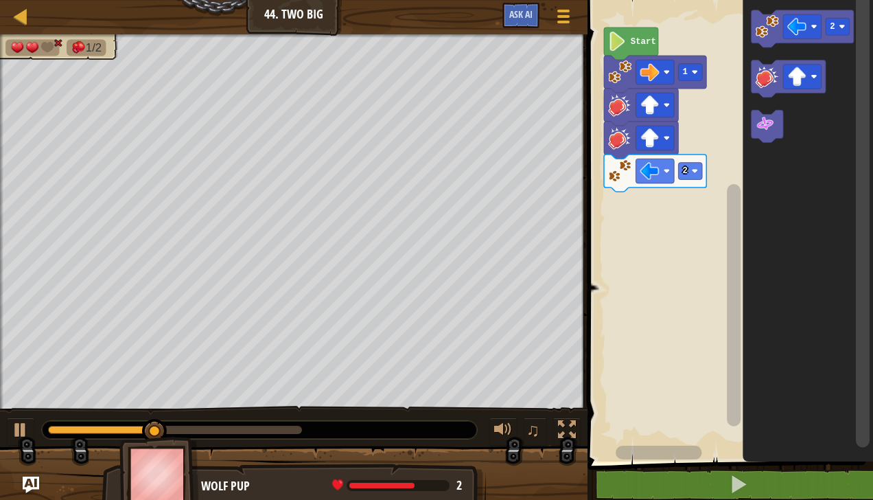
click at [762, 84] on image "Blockly Workspace" at bounding box center [766, 76] width 23 height 23
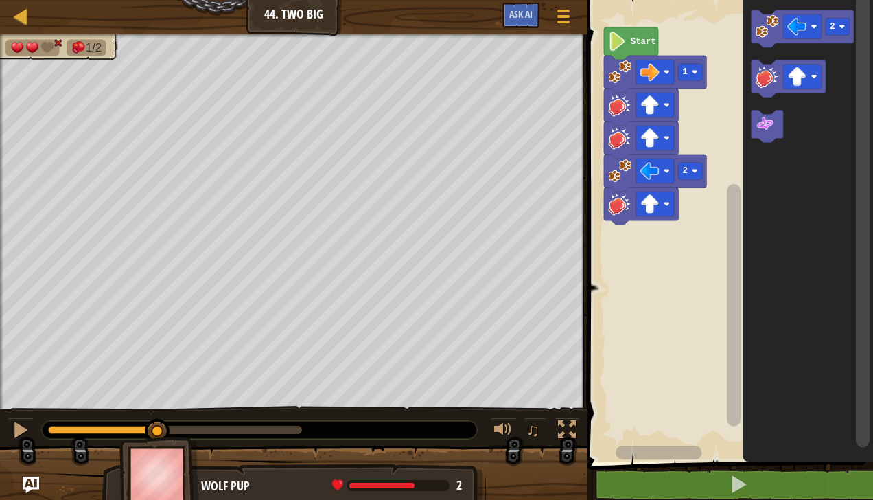
click at [766, 82] on image "Blockly Workspace" at bounding box center [766, 76] width 23 height 23
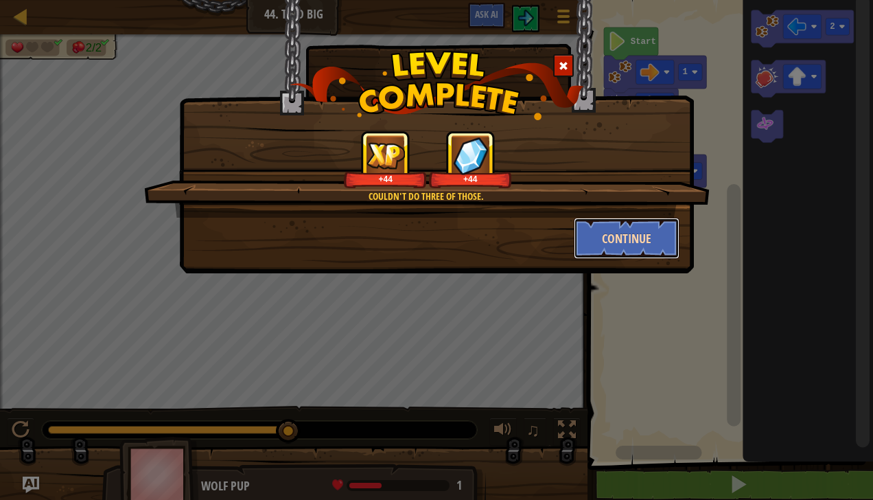
click at [635, 237] on button "Continue" at bounding box center [627, 238] width 106 height 41
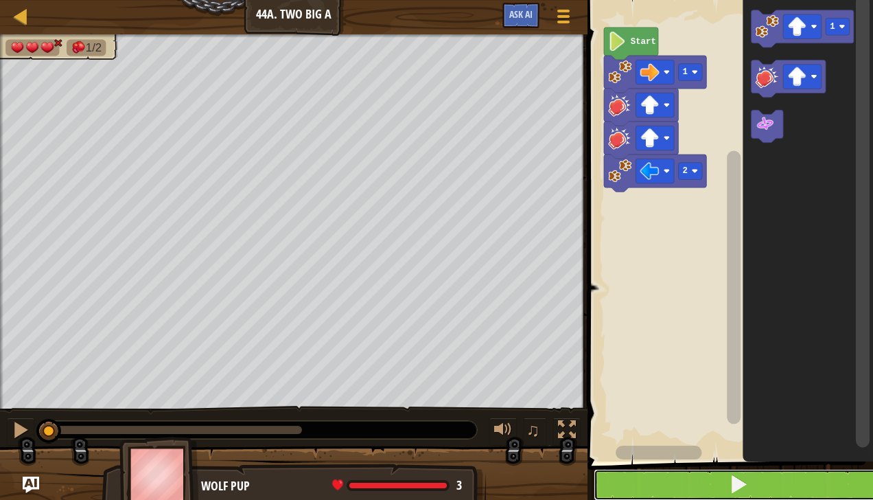
click at [754, 485] on button at bounding box center [739, 485] width 290 height 32
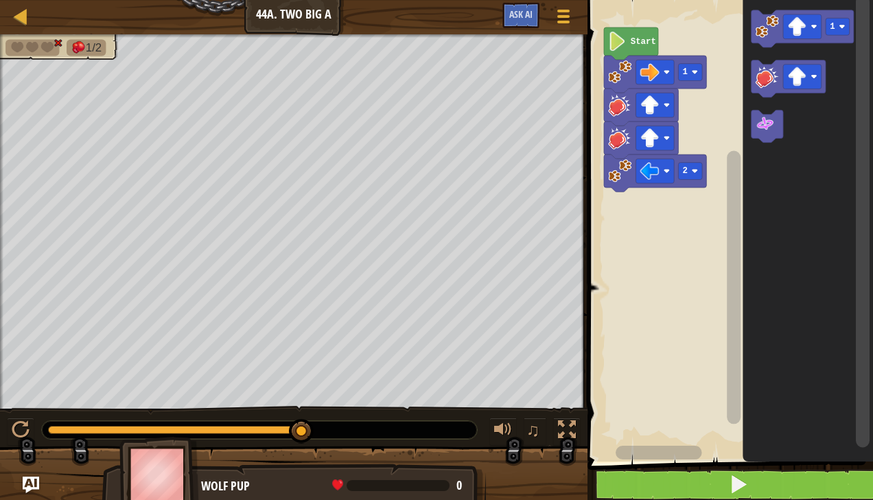
click at [806, 74] on image "Blockly Workspace" at bounding box center [797, 76] width 19 height 19
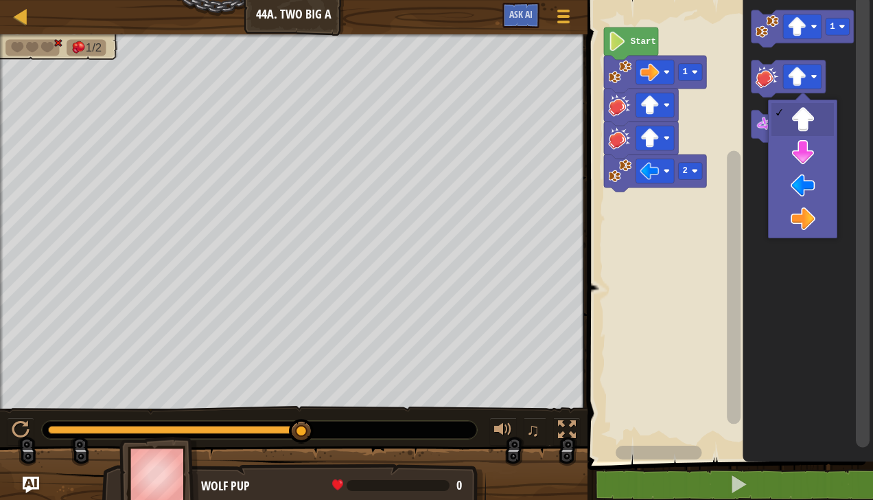
click at [805, 161] on icon "Blockly Workspace" at bounding box center [808, 227] width 130 height 468
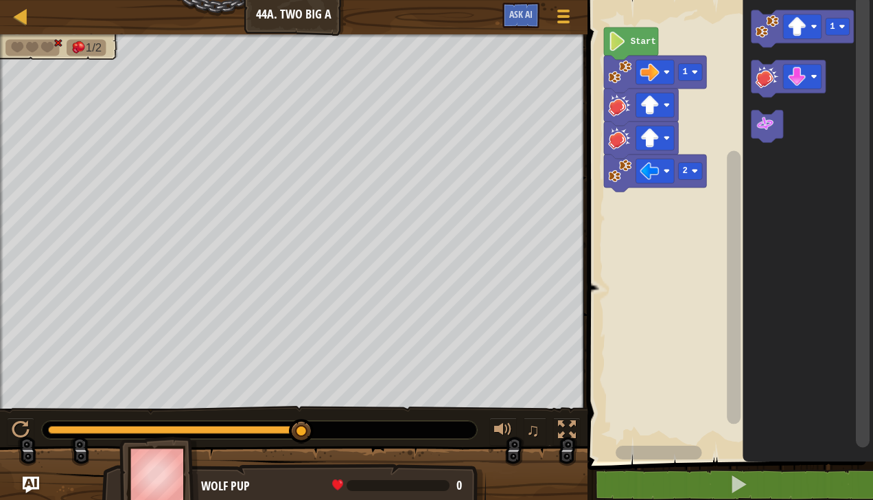
click at [747, 65] on icon "Blockly Workspace" at bounding box center [808, 227] width 130 height 468
click at [764, 76] on image "Blockly Workspace" at bounding box center [766, 76] width 23 height 23
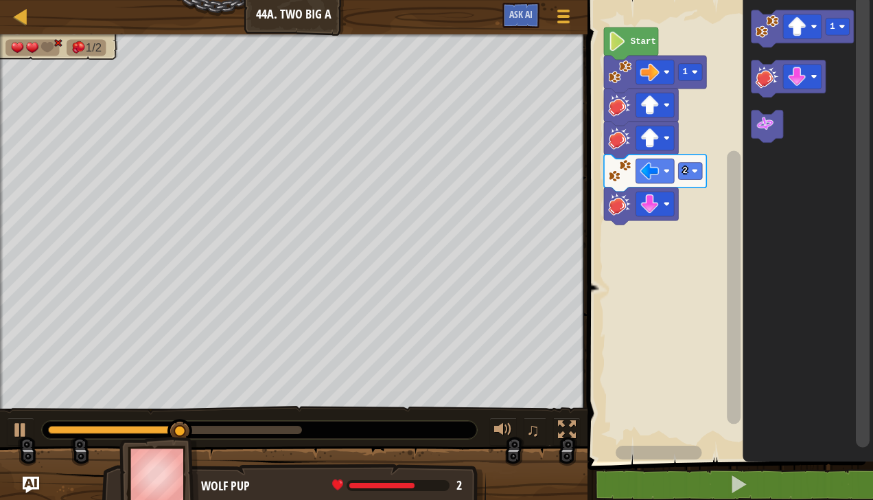
click at [761, 85] on image "Blockly Workspace" at bounding box center [766, 76] width 23 height 23
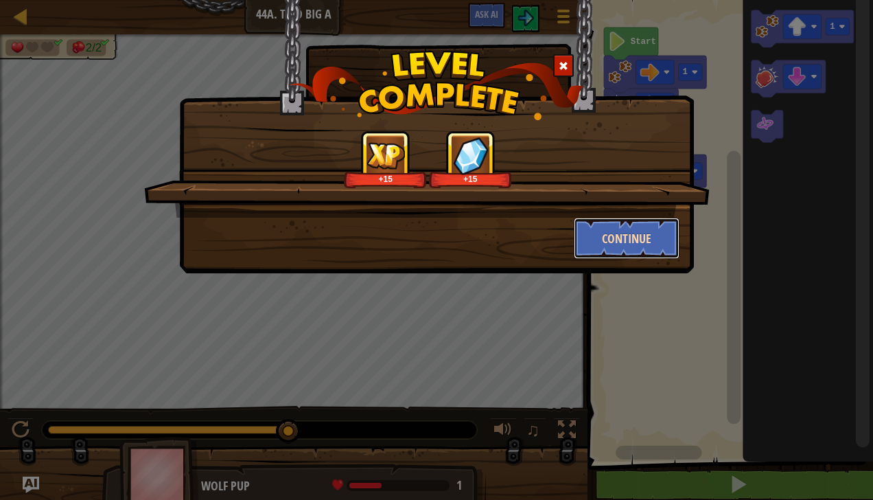
click at [636, 248] on button "Continue" at bounding box center [627, 238] width 106 height 41
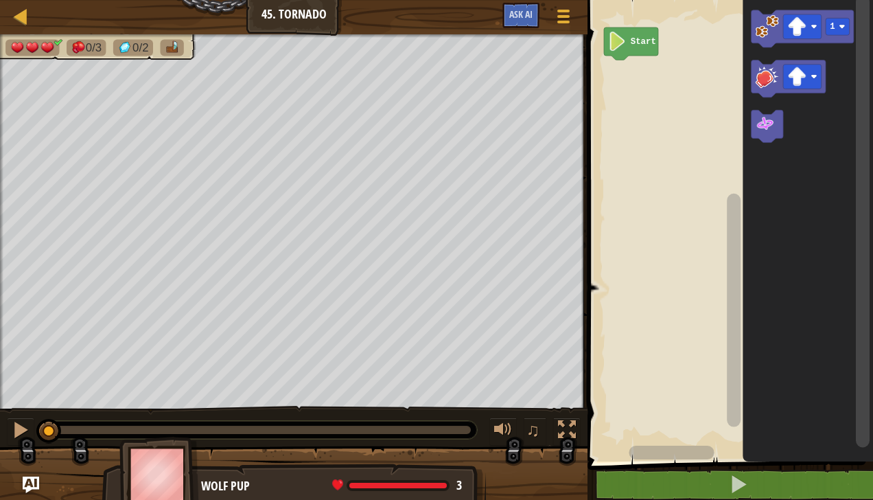
click at [784, 37] on rect "Blockly Workspace" at bounding box center [802, 26] width 38 height 25
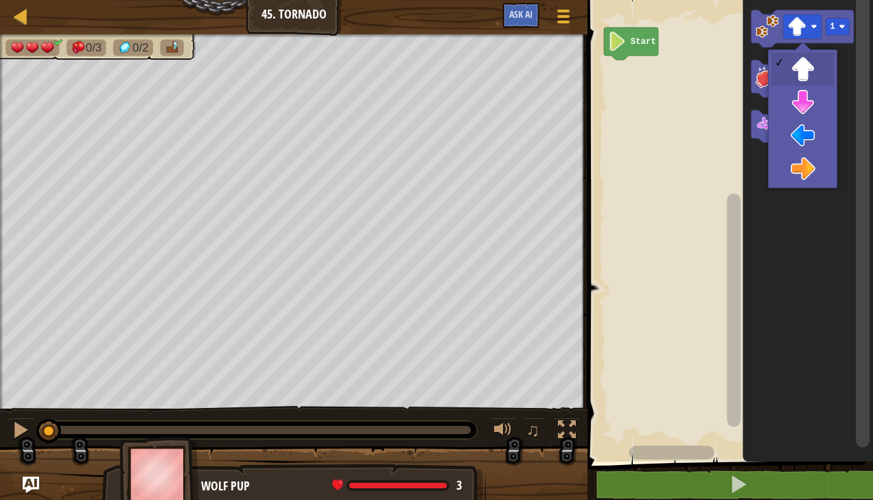
click at [810, 174] on icon "Blockly Workspace" at bounding box center [808, 227] width 130 height 468
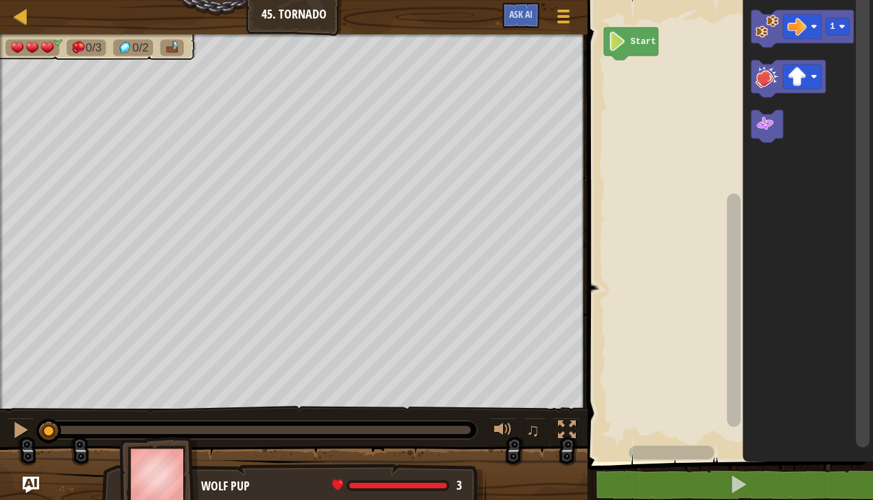
click at [770, 12] on rect "Blockly Workspace" at bounding box center [802, 28] width 102 height 37
click at [766, 75] on image "Blockly Workspace" at bounding box center [766, 76] width 23 height 23
click at [766, 25] on image "Blockly Workspace" at bounding box center [766, 25] width 23 height 23
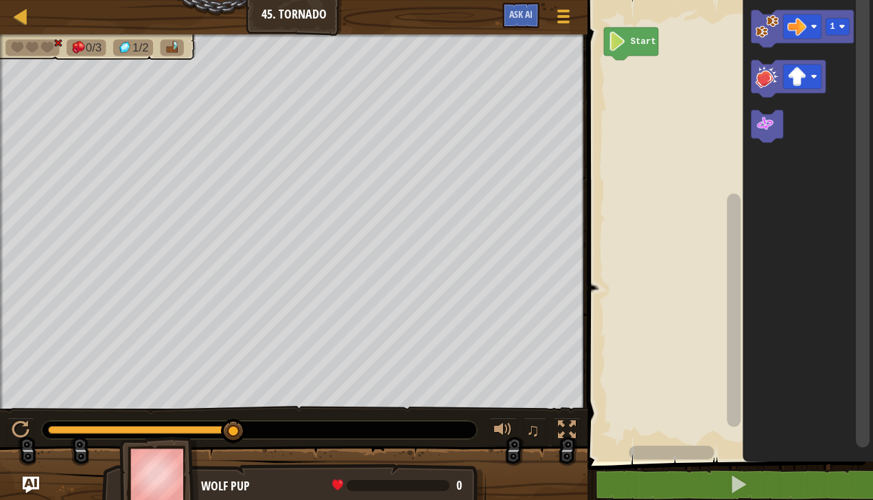
click at [771, 19] on image "Blockly Workspace" at bounding box center [766, 25] width 23 height 23
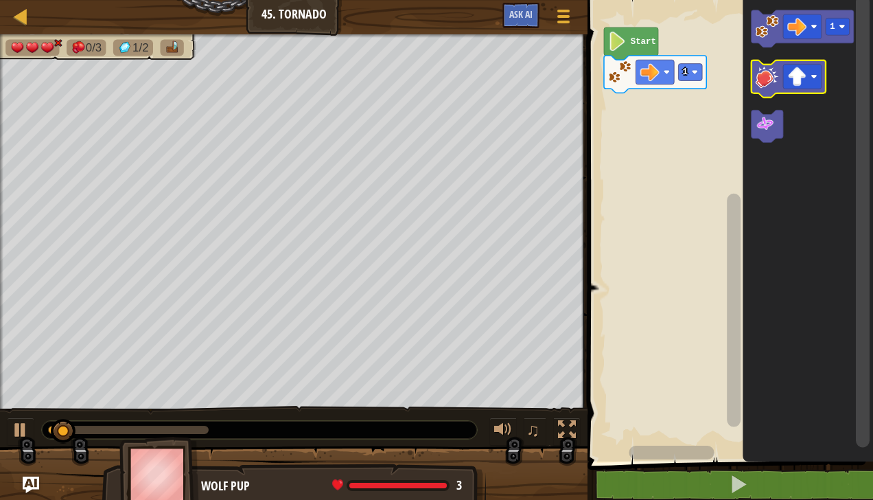
click at [769, 80] on image "Blockly Workspace" at bounding box center [766, 76] width 23 height 23
click at [770, 89] on icon "Blockly Workspace" at bounding box center [788, 78] width 74 height 37
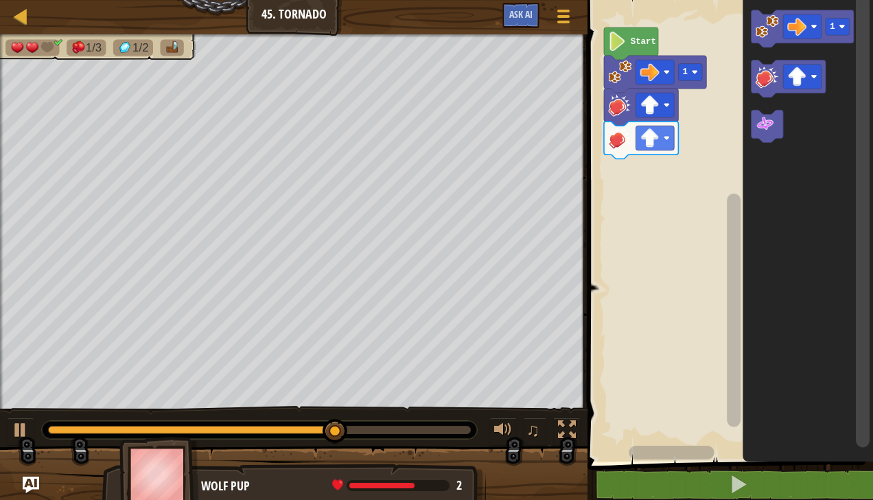
click at [805, 73] on image "Blockly Workspace" at bounding box center [797, 76] width 19 height 19
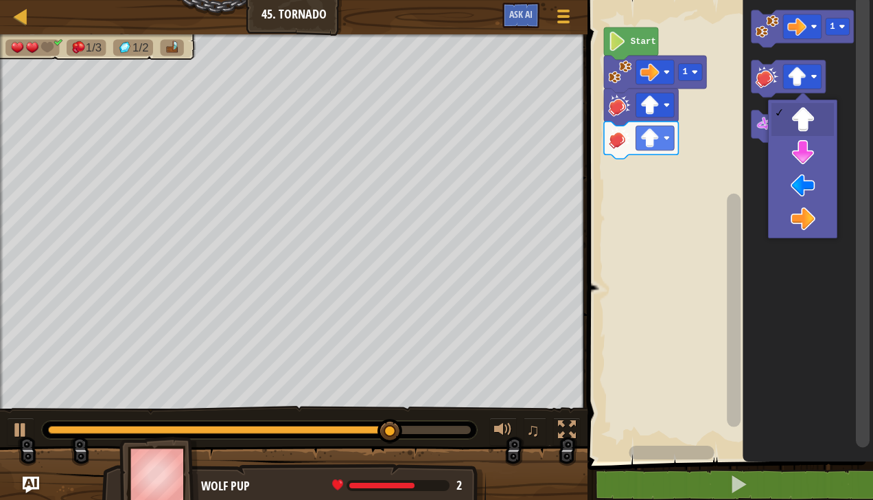
click at [810, 165] on icon "Blockly Workspace" at bounding box center [808, 227] width 130 height 468
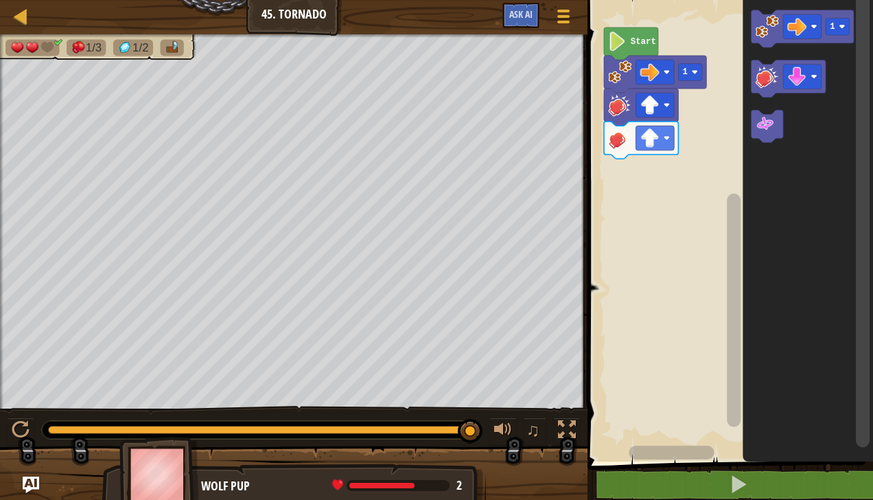
click at [765, 23] on image "Blockly Workspace" at bounding box center [766, 25] width 23 height 23
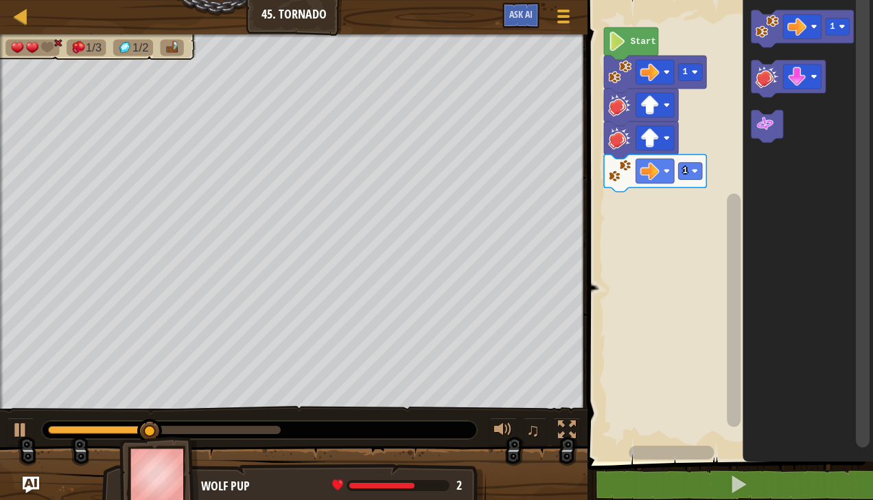
click at [771, 126] on image "Blockly Workspace" at bounding box center [764, 124] width 19 height 19
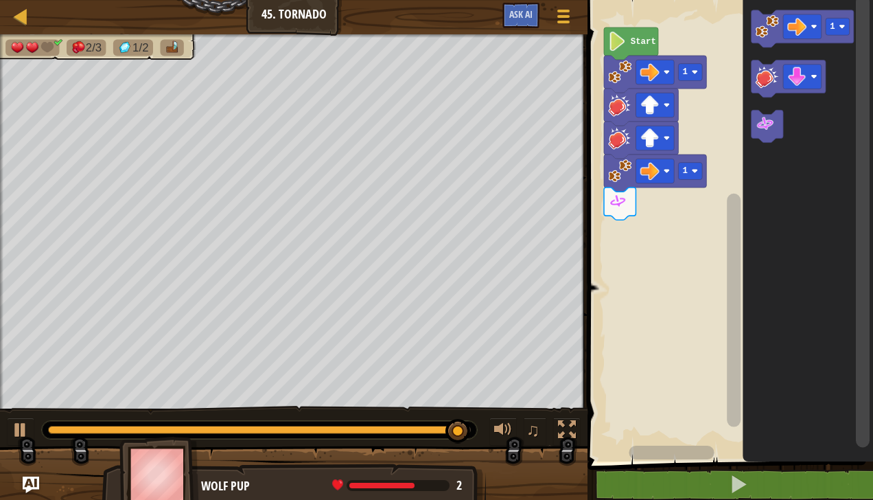
click at [764, 32] on image "Blockly Workspace" at bounding box center [766, 25] width 23 height 23
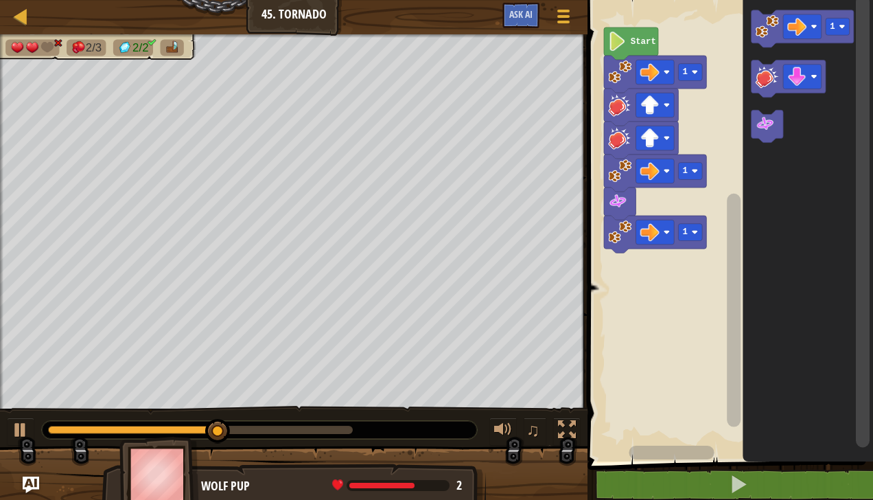
click at [775, 134] on icon "Blockly Workspace" at bounding box center [767, 126] width 32 height 32
click at [765, 130] on image "Blockly Workspace" at bounding box center [764, 124] width 19 height 19
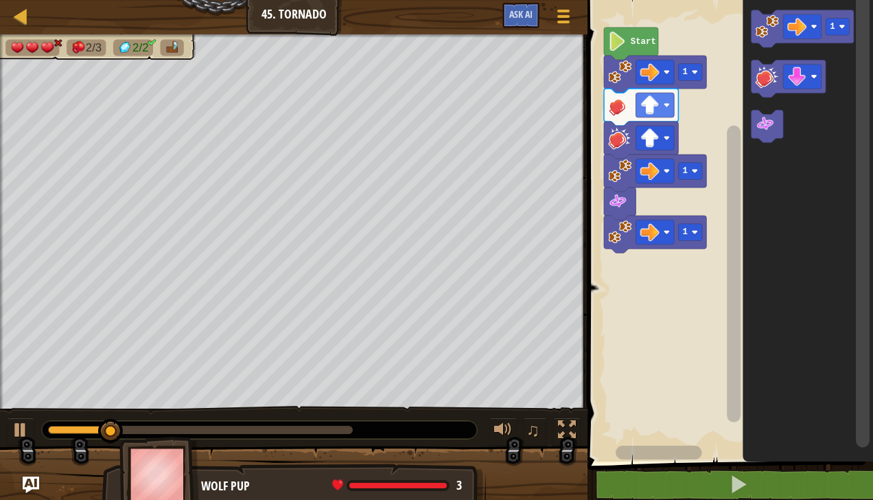
click at [806, 75] on image "Blockly Workspace" at bounding box center [797, 76] width 19 height 19
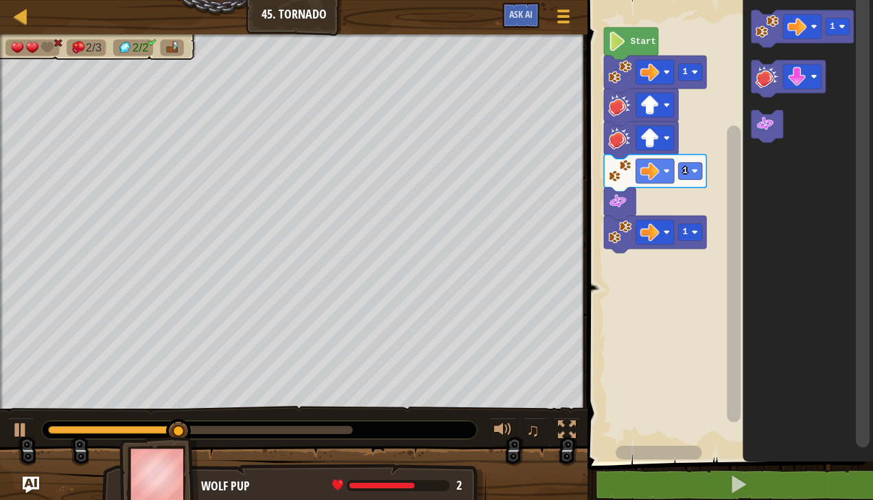
click at [786, 335] on icon "Blockly Workspace" at bounding box center [808, 227] width 130 height 468
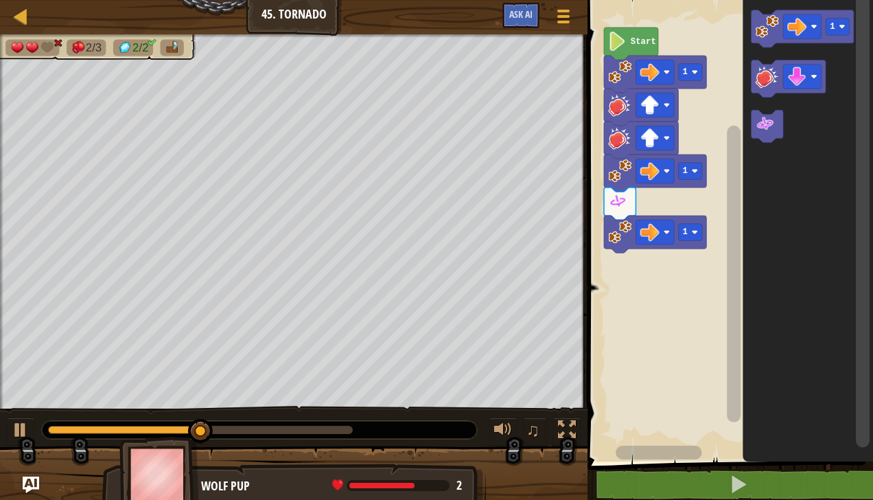
click at [766, 78] on image "Blockly Workspace" at bounding box center [766, 76] width 23 height 23
click at [771, 80] on image "Blockly Workspace" at bounding box center [766, 76] width 23 height 23
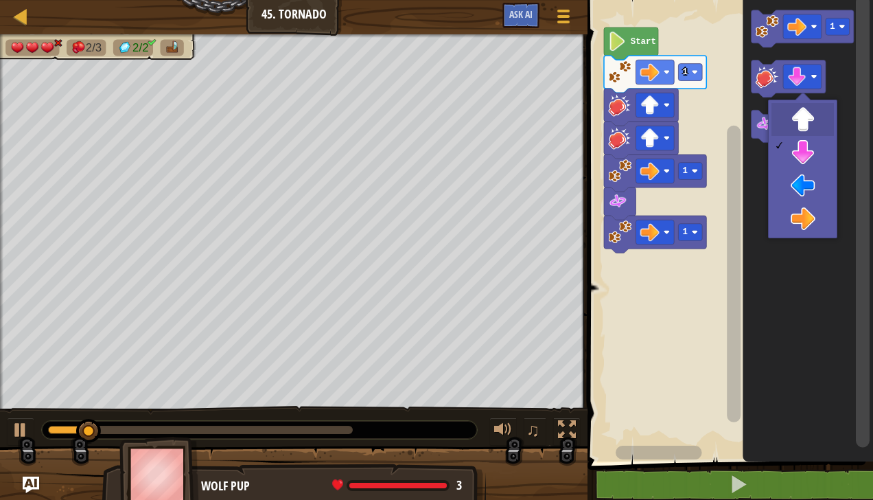
click at [816, 119] on icon "Blockly Workspace" at bounding box center [808, 227] width 130 height 468
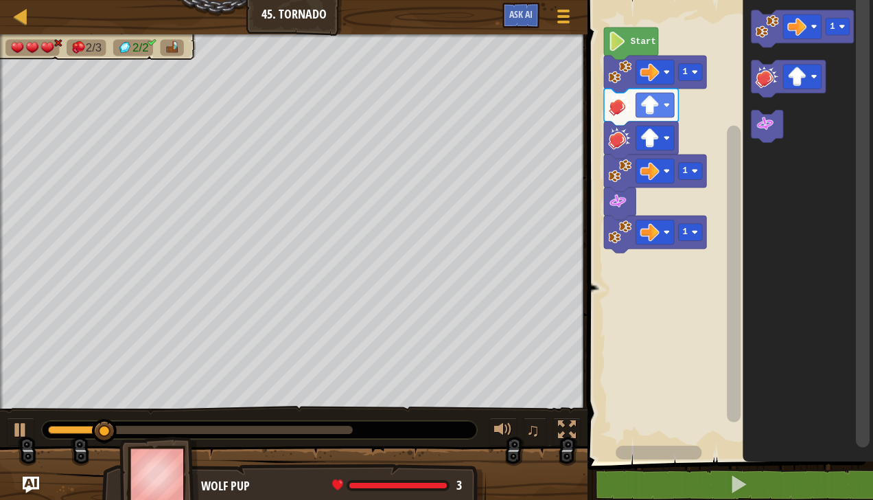
click at [769, 70] on image "Blockly Workspace" at bounding box center [766, 76] width 23 height 23
click at [760, 77] on image "Blockly Workspace" at bounding box center [766, 76] width 23 height 23
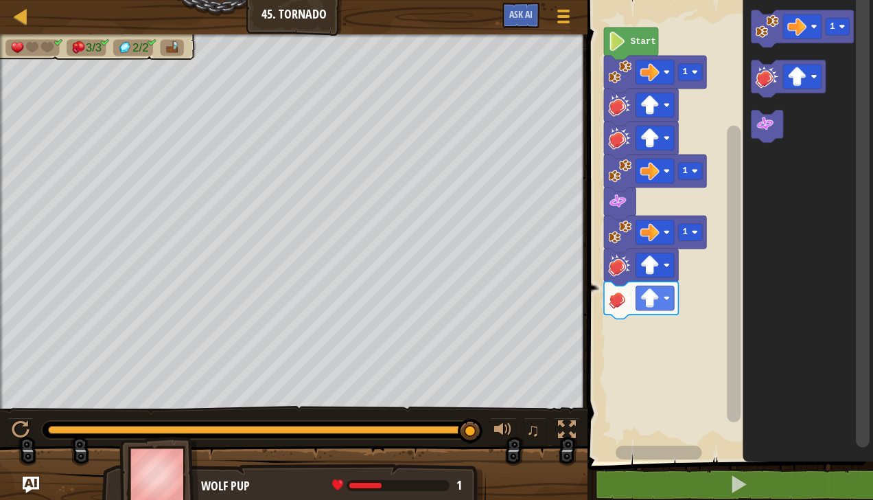
click at [758, 23] on image "Blockly Workspace" at bounding box center [766, 25] width 23 height 23
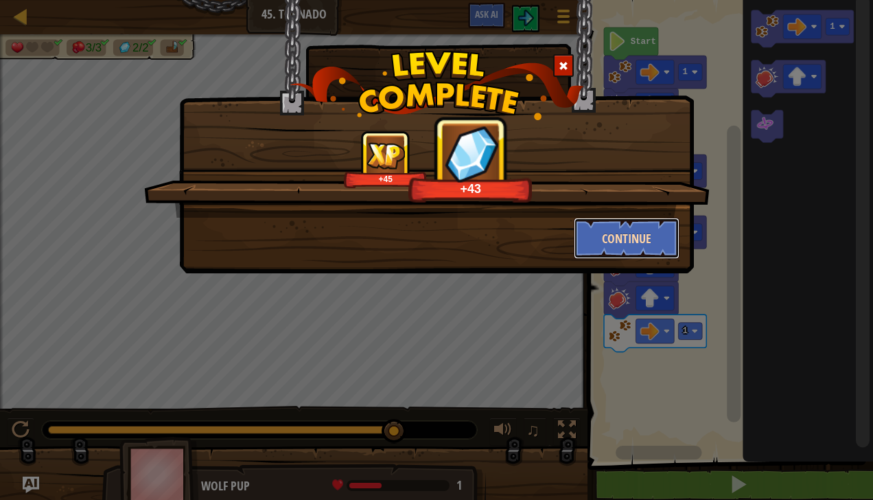
click at [634, 246] on button "Continue" at bounding box center [627, 238] width 106 height 41
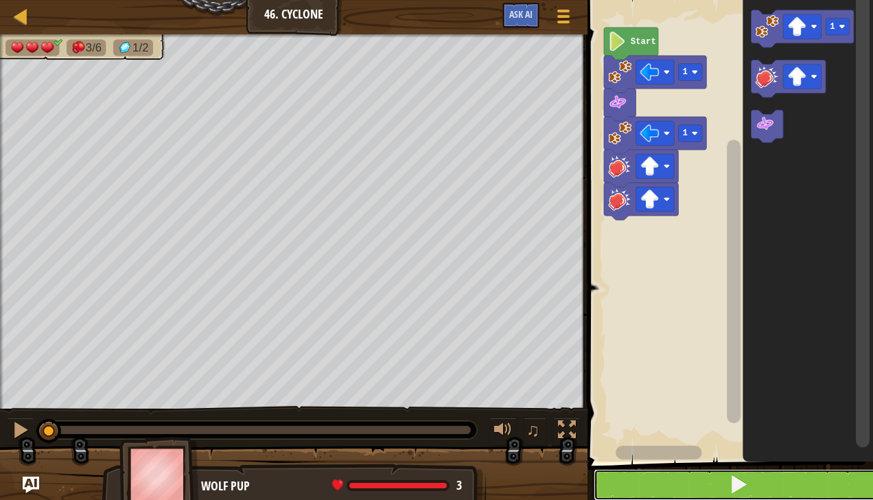
click at [748, 484] on span at bounding box center [738, 483] width 19 height 19
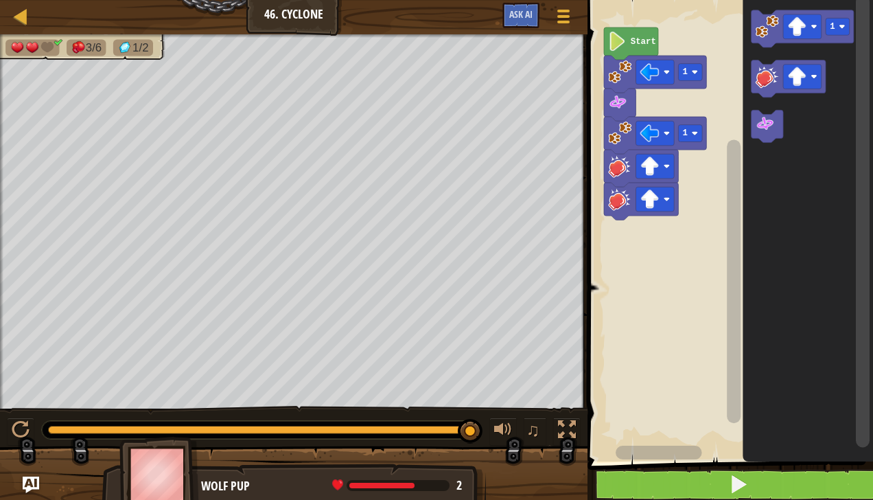
click at [809, 30] on rect "Blockly Workspace" at bounding box center [802, 26] width 38 height 25
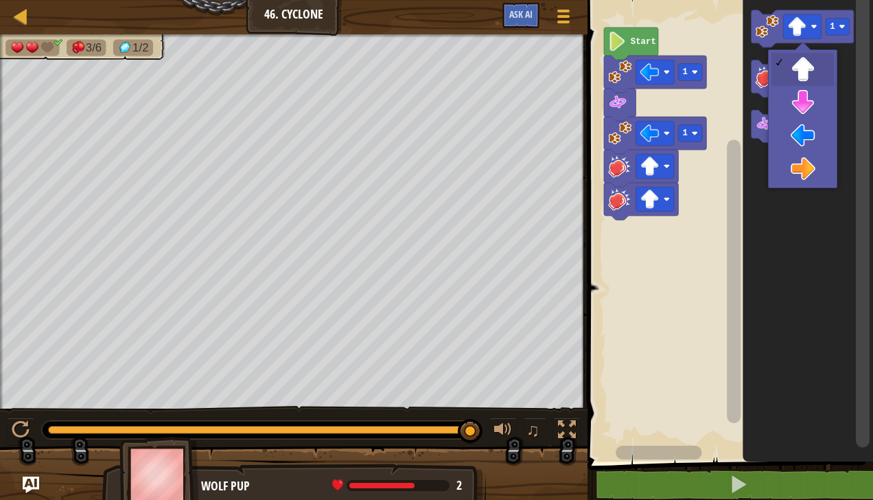
click at [806, 137] on icon "Blockly Workspace" at bounding box center [808, 227] width 130 height 468
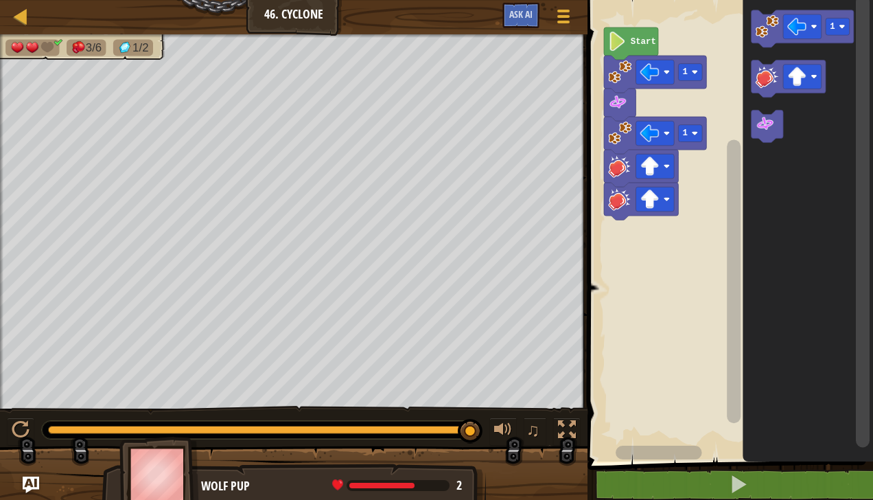
click at [763, 26] on image "Blockly Workspace" at bounding box center [766, 25] width 23 height 23
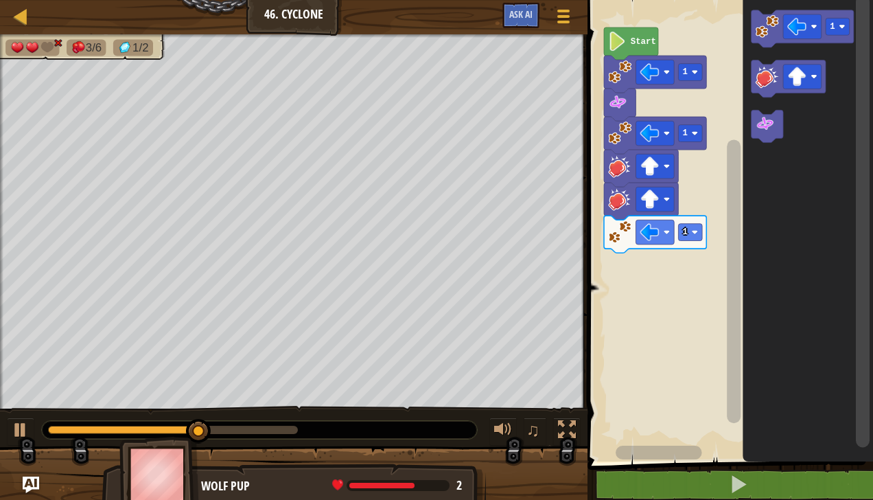
click at [771, 133] on icon "Blockly Workspace" at bounding box center [767, 126] width 32 height 32
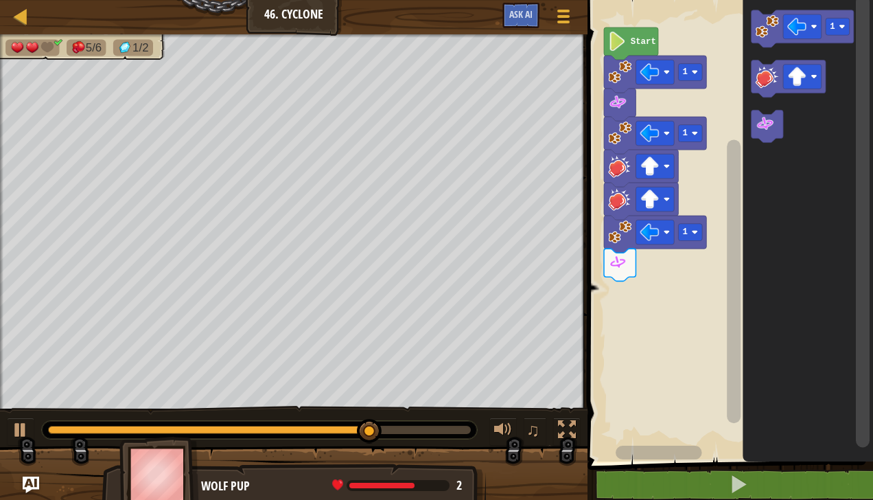
click at [811, 76] on image "Blockly Workspace" at bounding box center [814, 76] width 6 height 6
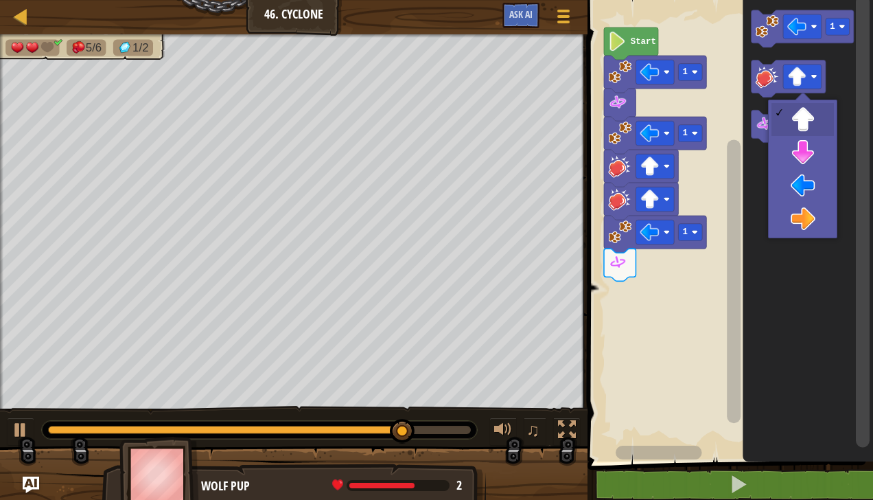
click at [803, 191] on icon "Blockly Workspace" at bounding box center [808, 227] width 130 height 468
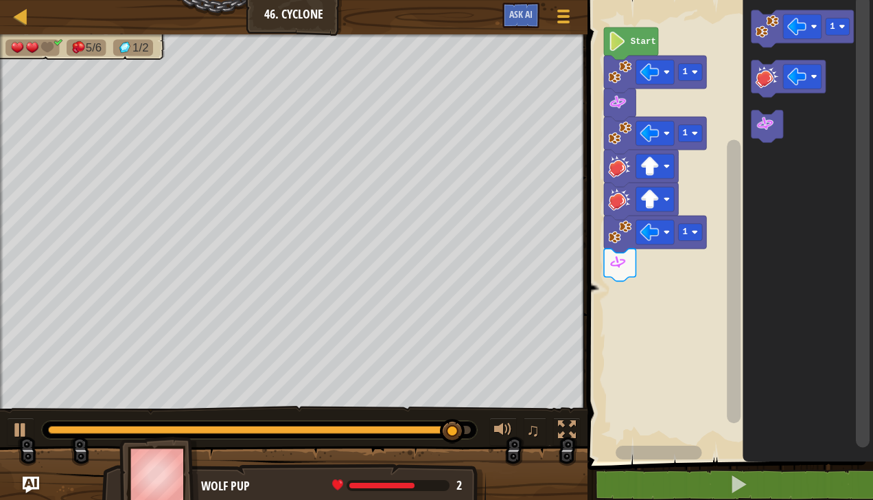
click at [751, 33] on icon "Blockly Workspace" at bounding box center [808, 227] width 130 height 468
click at [752, 24] on icon "Blockly Workspace" at bounding box center [802, 28] width 102 height 37
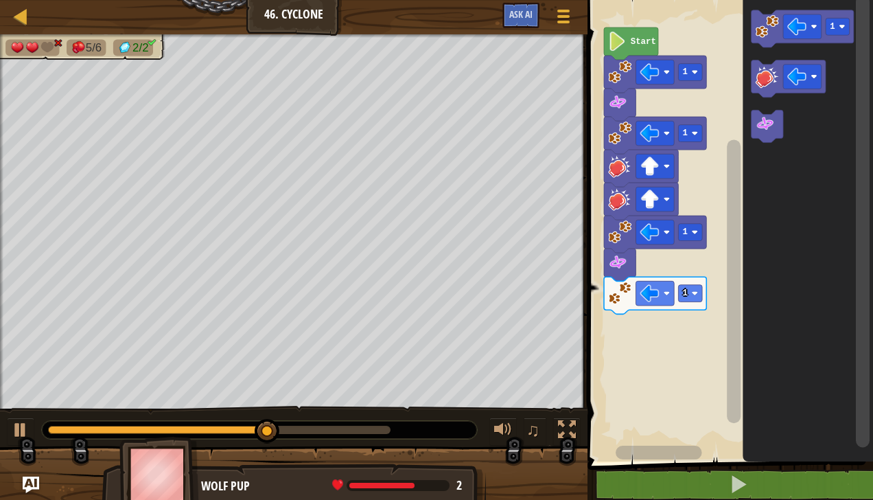
click at [772, 75] on image "Blockly Workspace" at bounding box center [766, 76] width 23 height 23
click at [760, 82] on image "Blockly Workspace" at bounding box center [766, 76] width 23 height 23
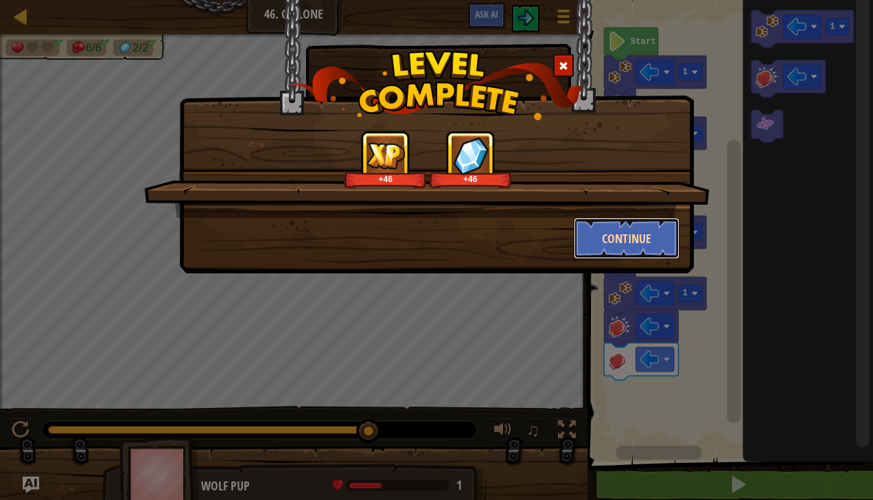
click at [648, 241] on button "Continue" at bounding box center [627, 238] width 106 height 41
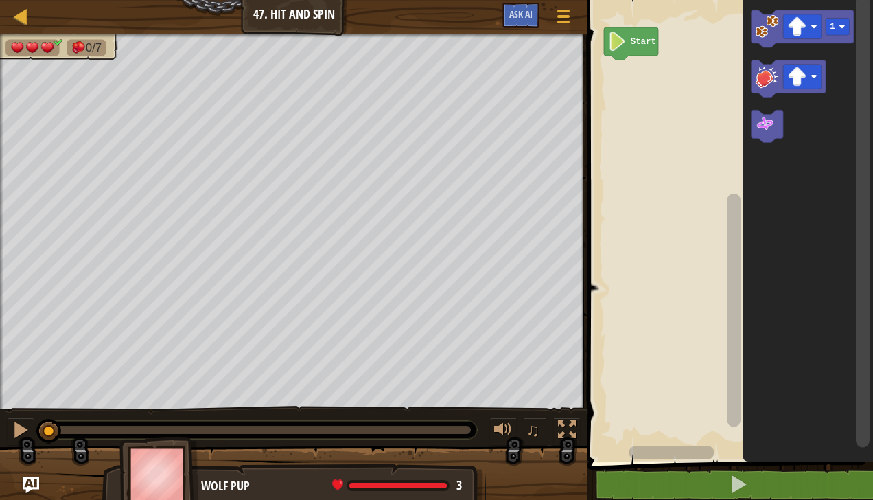
click at [808, 81] on rect "Blockly Workspace" at bounding box center [802, 77] width 38 height 25
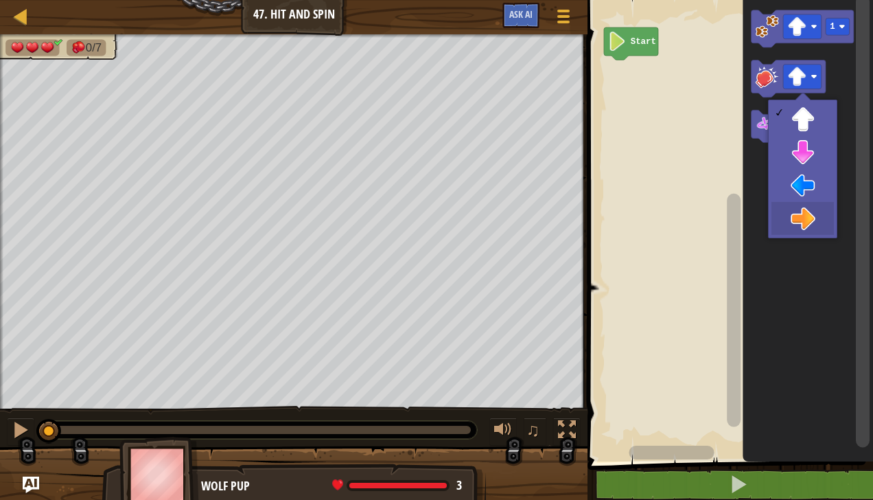
click at [810, 233] on icon "Blockly Workspace" at bounding box center [808, 227] width 130 height 468
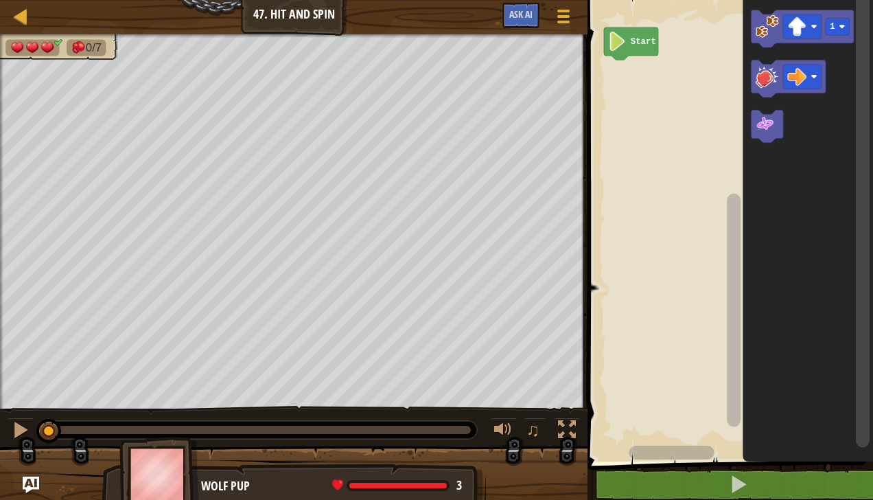
click at [766, 23] on image "Blockly Workspace" at bounding box center [766, 25] width 23 height 23
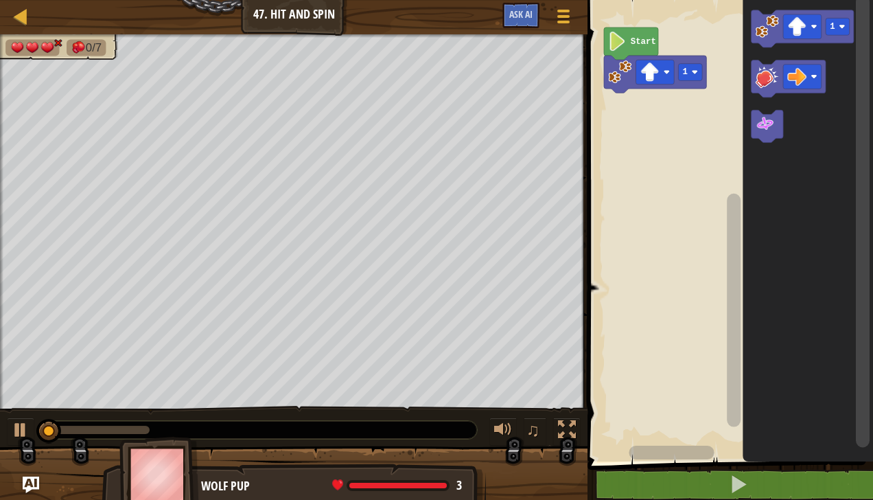
click at [767, 80] on image "Blockly Workspace" at bounding box center [766, 76] width 23 height 23
click at [769, 78] on image "Blockly Workspace" at bounding box center [766, 76] width 23 height 23
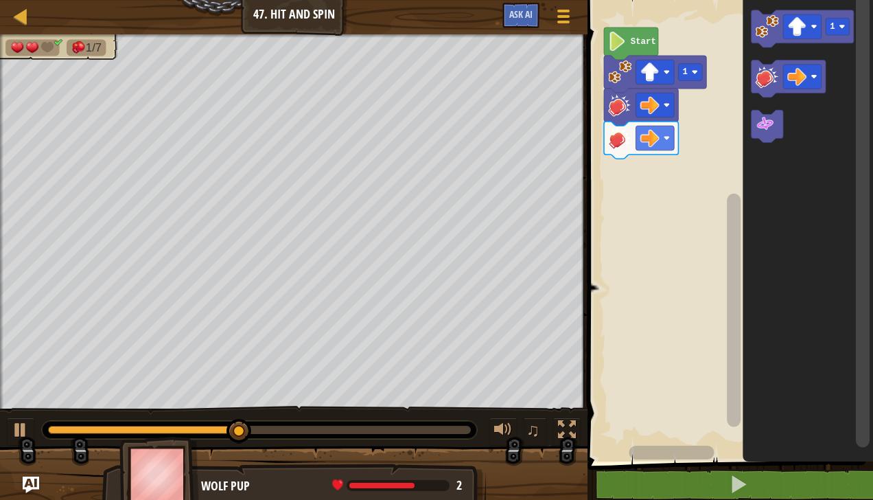
click at [800, 21] on image "Blockly Workspace" at bounding box center [797, 26] width 19 height 19
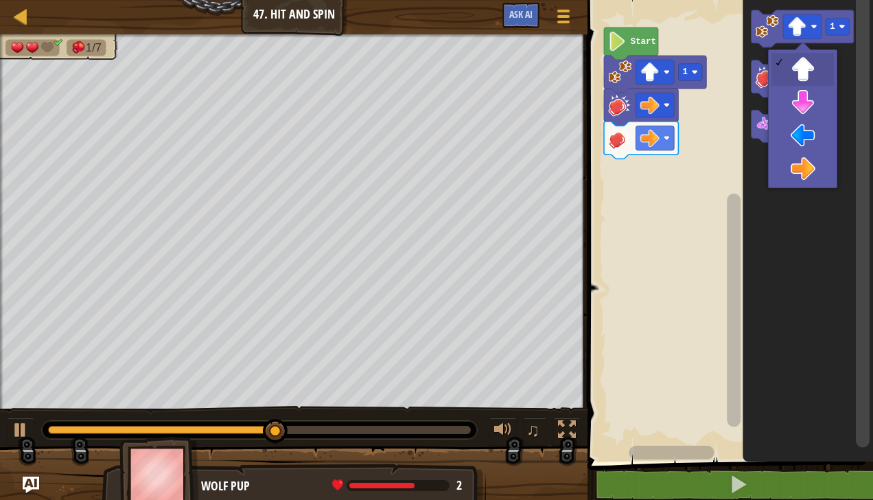
click at [810, 175] on icon "Blockly Workspace" at bounding box center [808, 227] width 130 height 468
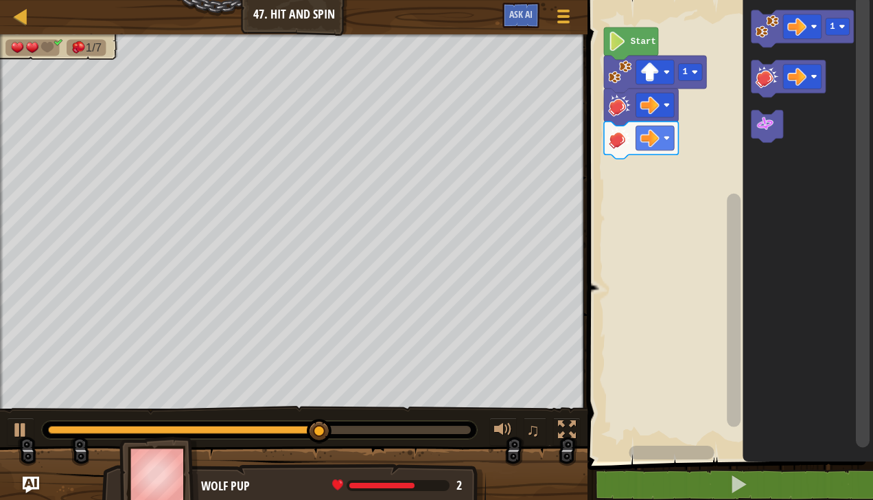
click at [761, 16] on image "Blockly Workspace" at bounding box center [766, 25] width 23 height 23
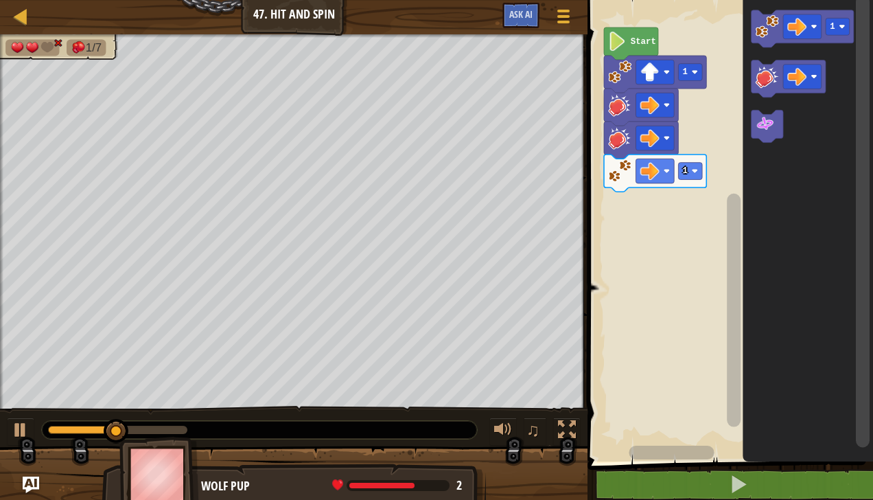
click at [765, 128] on image "Blockly Workspace" at bounding box center [764, 124] width 19 height 19
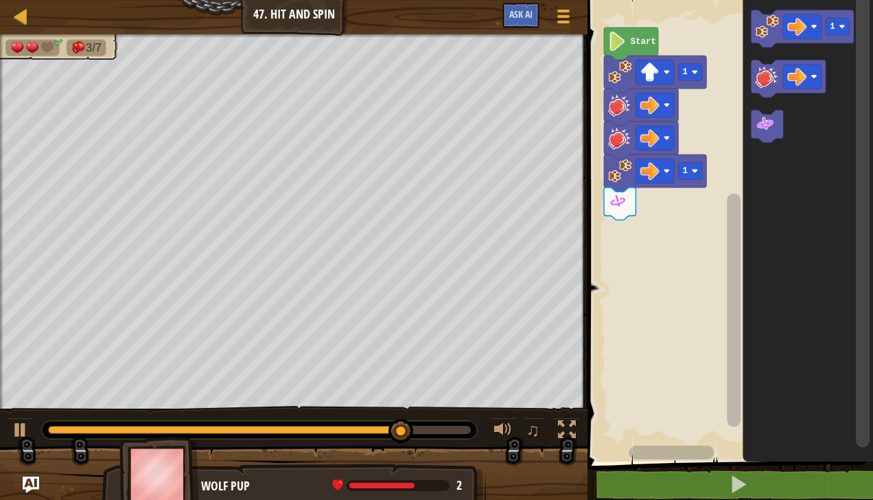
click at [768, 33] on image "Blockly Workspace" at bounding box center [766, 25] width 23 height 23
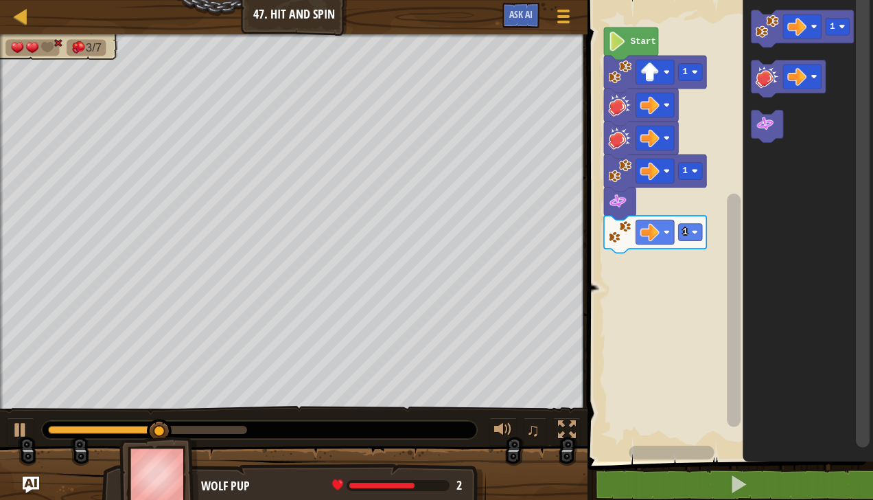
click at [770, 84] on image "Blockly Workspace" at bounding box center [766, 76] width 23 height 23
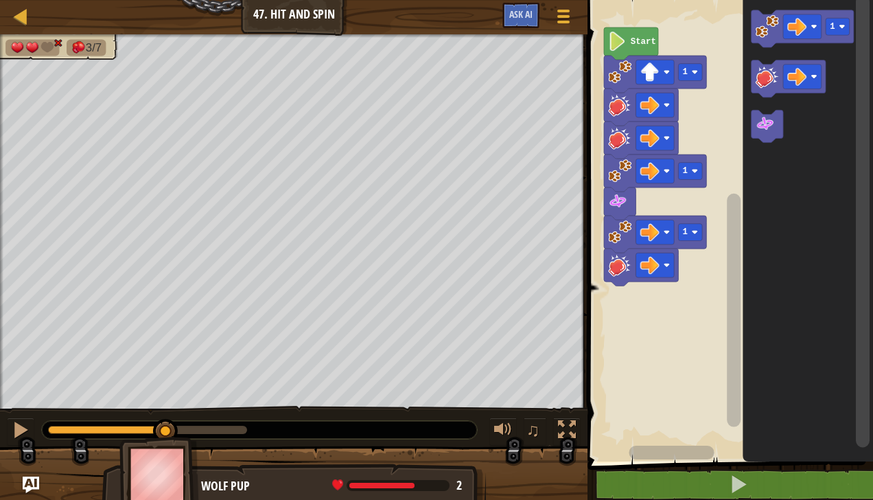
click at [775, 75] on image "Blockly Workspace" at bounding box center [766, 76] width 23 height 23
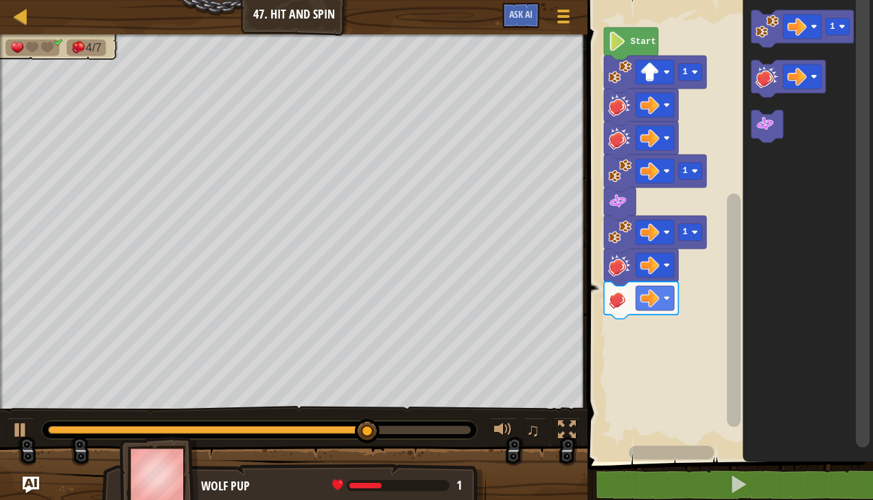
click at [766, 19] on image "Blockly Workspace" at bounding box center [766, 25] width 23 height 23
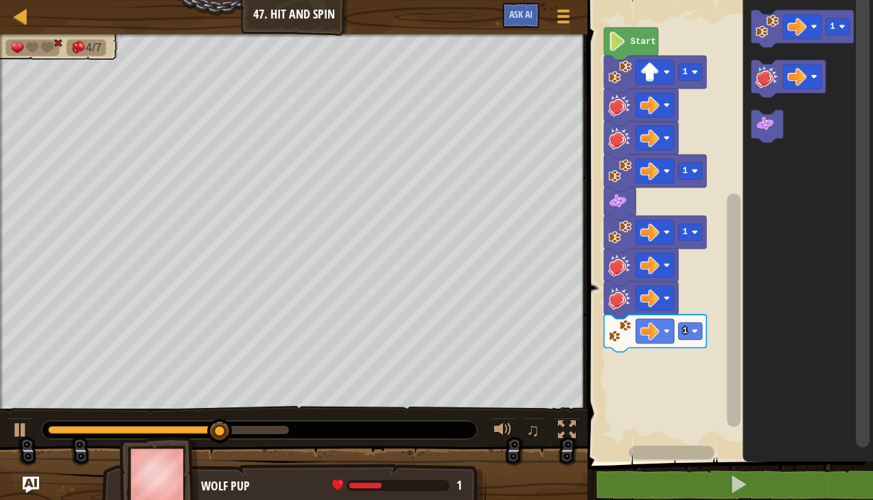
click at [761, 137] on icon "Blockly Workspace" at bounding box center [767, 126] width 32 height 32
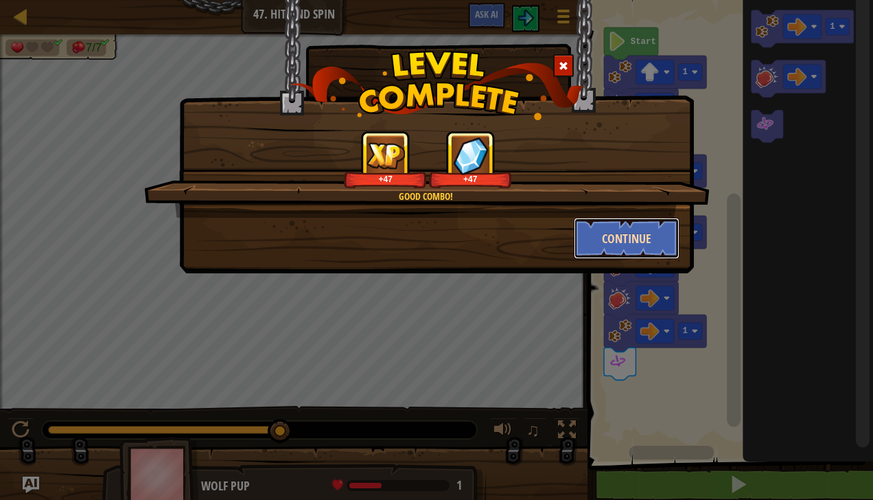
click at [621, 233] on button "Continue" at bounding box center [627, 238] width 106 height 41
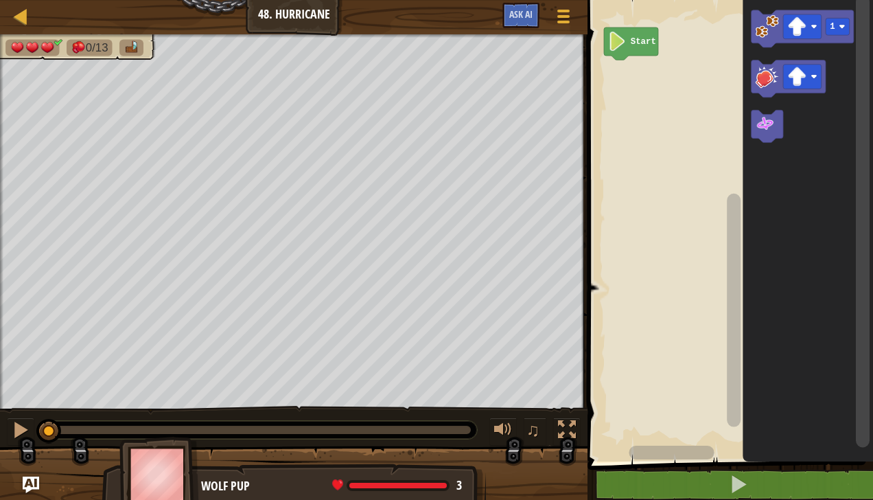
click at [801, 21] on image "Blockly Workspace" at bounding box center [797, 26] width 19 height 19
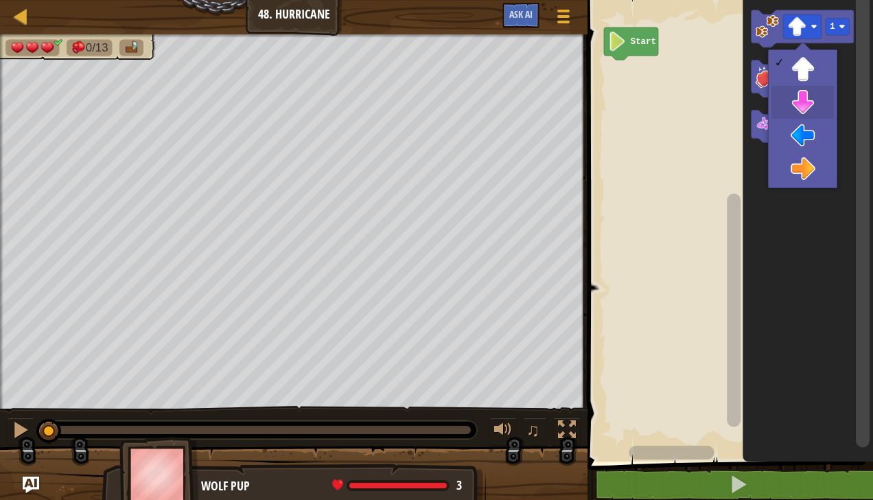
click at [802, 107] on icon "Blockly Workspace" at bounding box center [808, 227] width 130 height 468
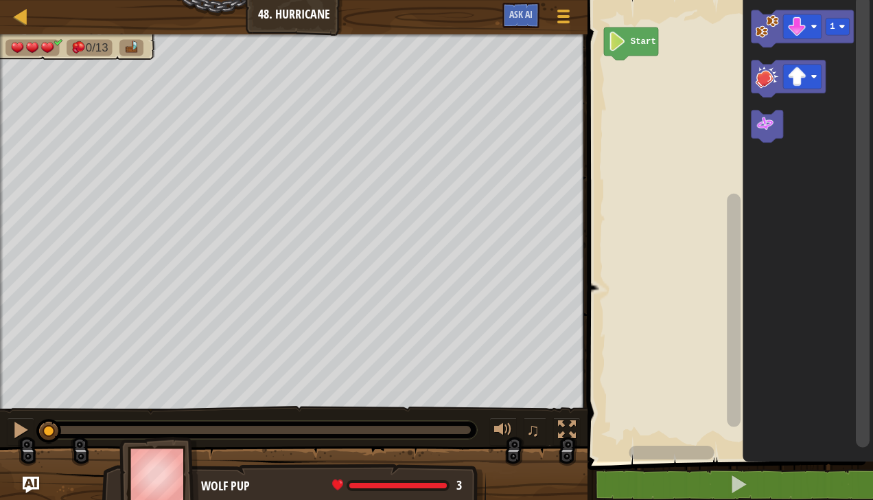
click at [773, 19] on image "Blockly Workspace" at bounding box center [766, 25] width 23 height 23
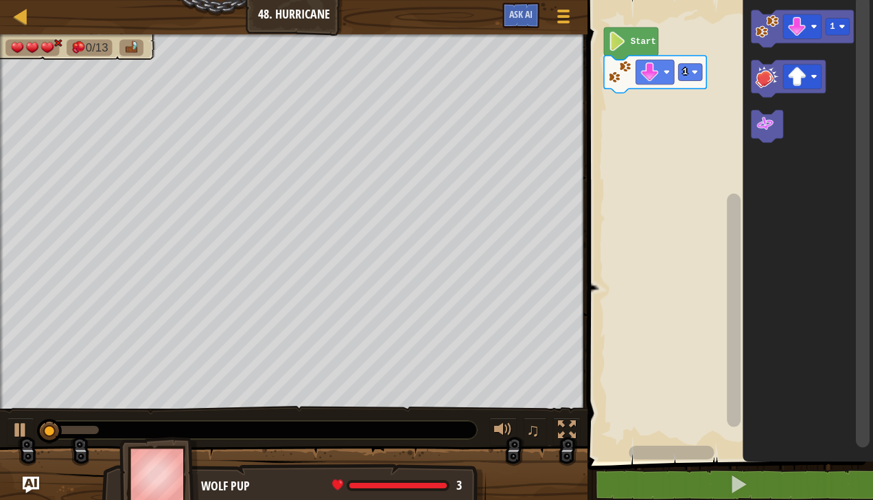
click at [761, 137] on icon "Blockly Workspace" at bounding box center [767, 126] width 32 height 32
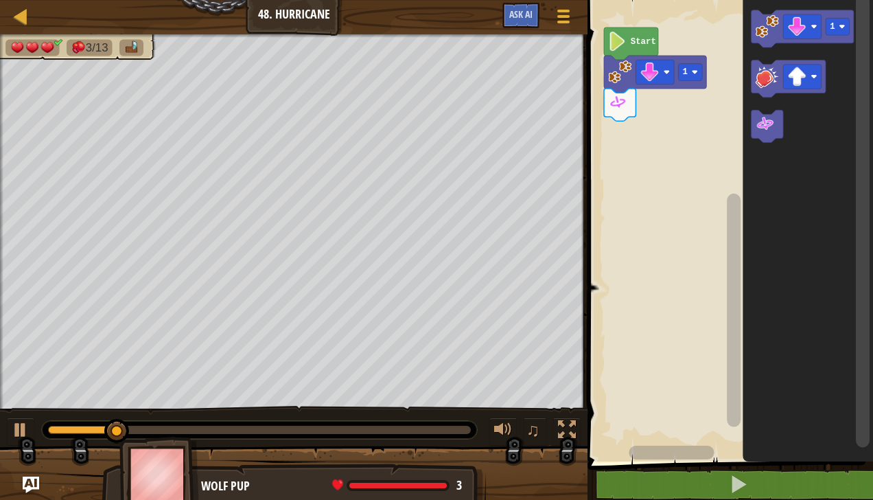
click at [773, 33] on image "Blockly Workspace" at bounding box center [766, 25] width 23 height 23
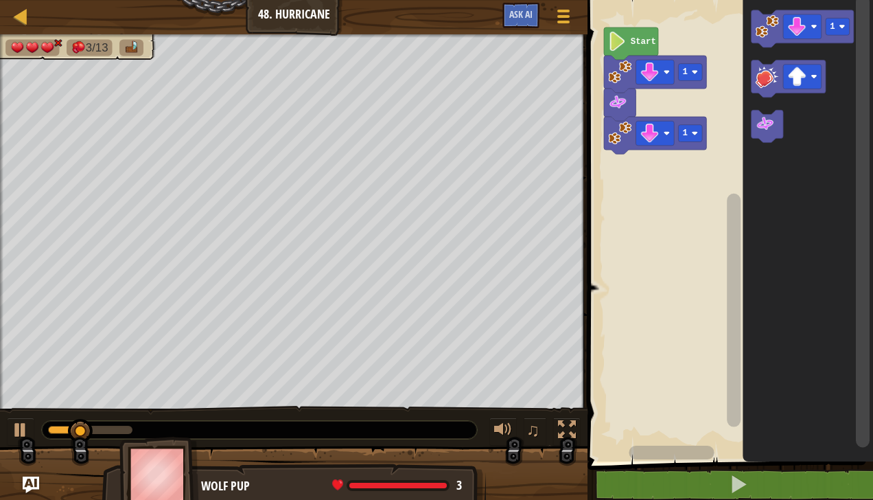
click at [773, 140] on icon "Blockly Workspace" at bounding box center [767, 126] width 32 height 32
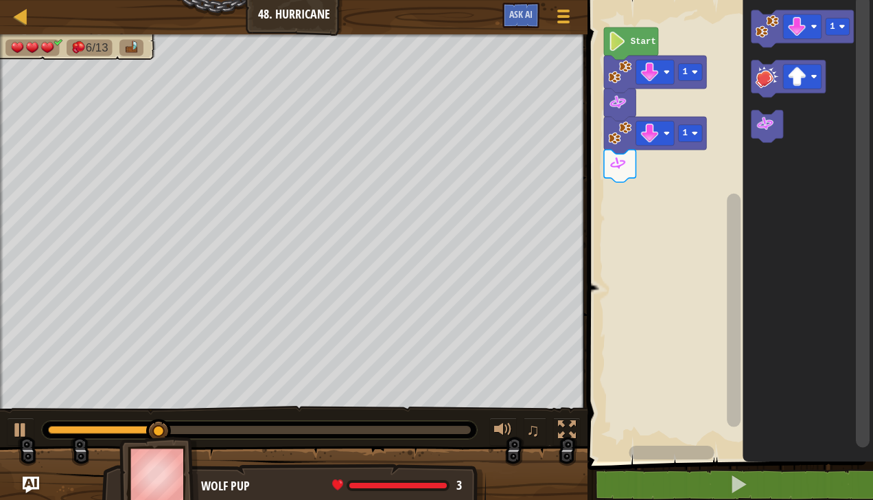
click at [803, 18] on image "Blockly Workspace" at bounding box center [797, 26] width 19 height 19
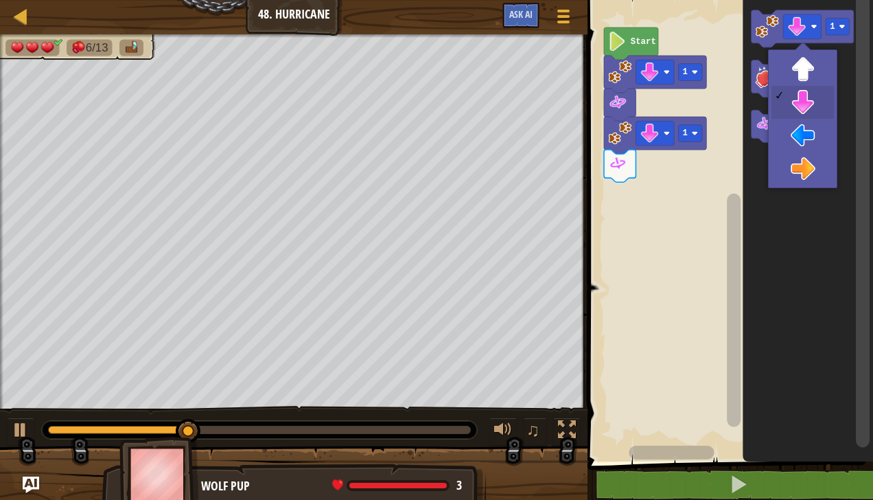
click at [812, 169] on icon "Blockly Workspace" at bounding box center [808, 227] width 130 height 468
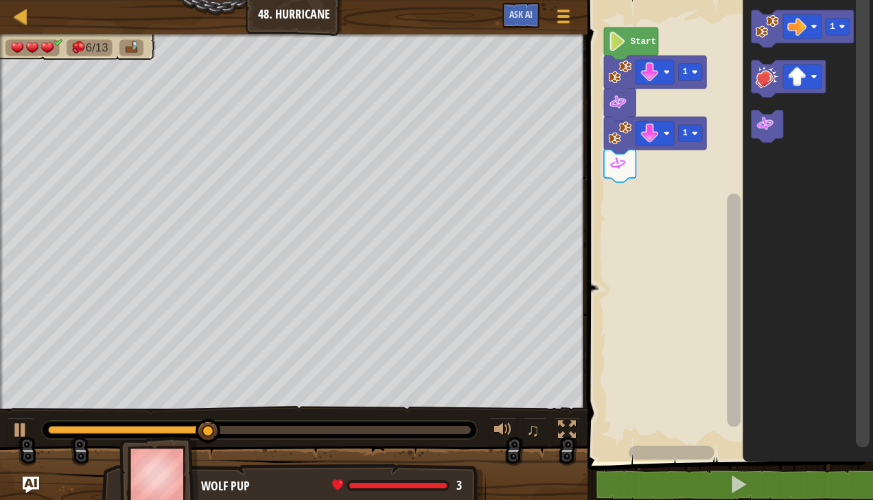
click at [797, 75] on image "Blockly Workspace" at bounding box center [797, 76] width 19 height 19
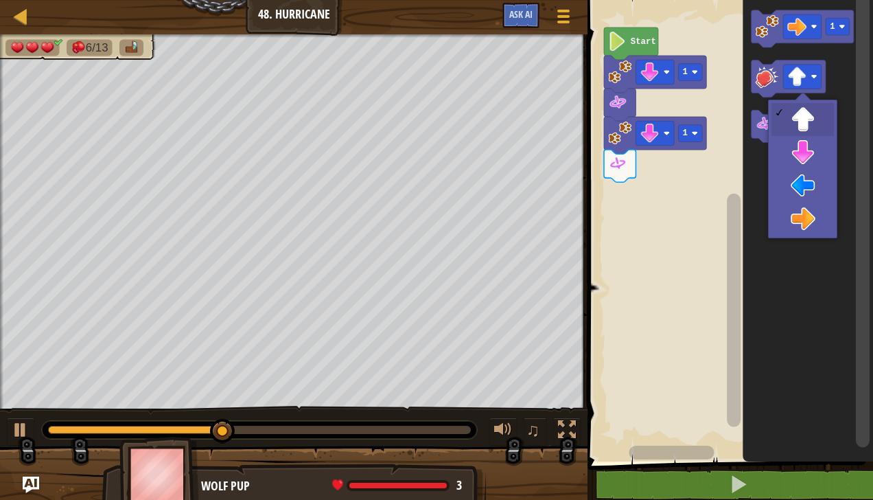
click at [810, 223] on icon "Blockly Workspace" at bounding box center [808, 227] width 130 height 468
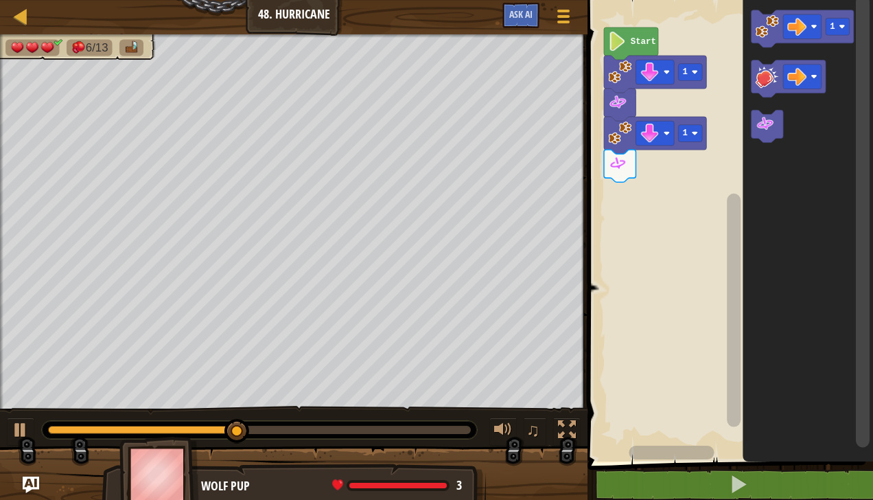
click at [747, 23] on icon "Blockly Workspace" at bounding box center [808, 227] width 130 height 468
click at [761, 22] on image "Blockly Workspace" at bounding box center [766, 25] width 23 height 23
click at [766, 80] on image "Blockly Workspace" at bounding box center [766, 76] width 23 height 23
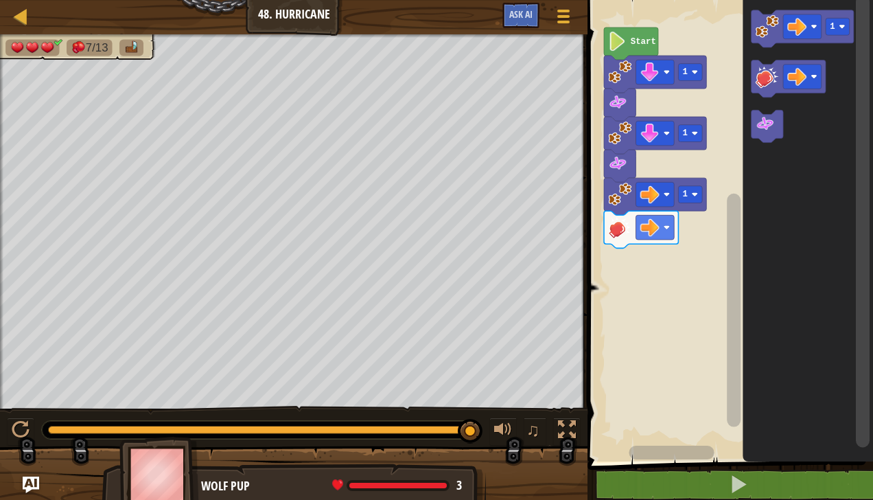
click at [0, 0] on div at bounding box center [0, 0] width 0 height 0
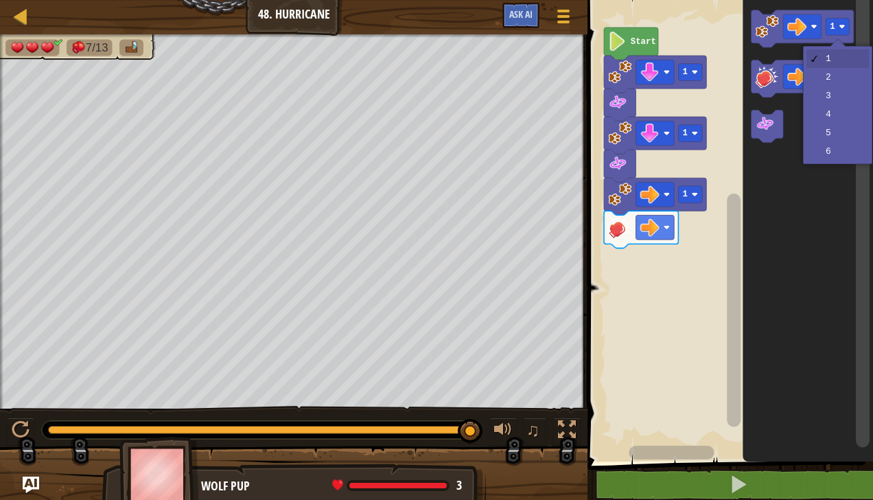
click at [836, 80] on icon "Blockly Workspace" at bounding box center [808, 227] width 130 height 468
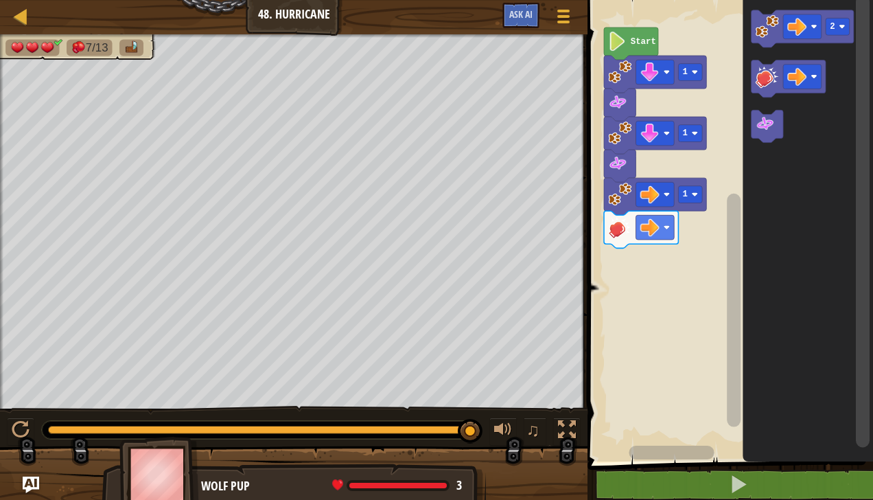
click at [805, 73] on image "Blockly Workspace" at bounding box center [797, 76] width 19 height 19
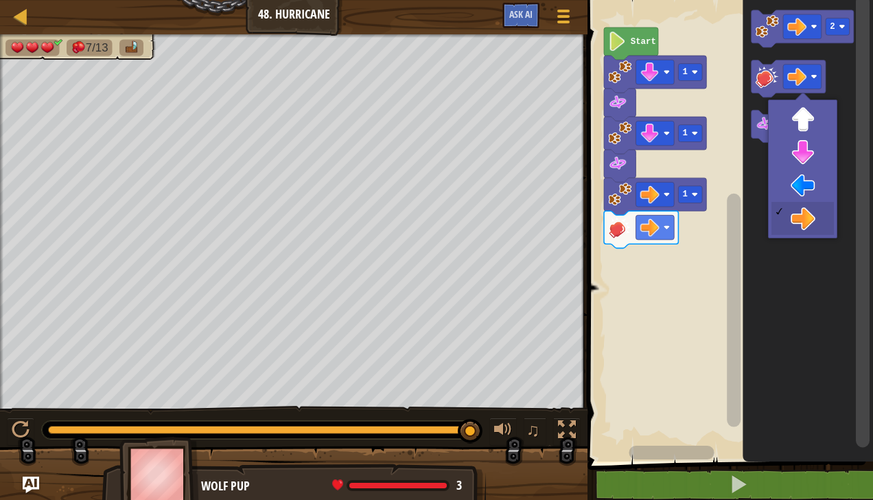
click at [807, 156] on icon "Blockly Workspace" at bounding box center [808, 227] width 130 height 468
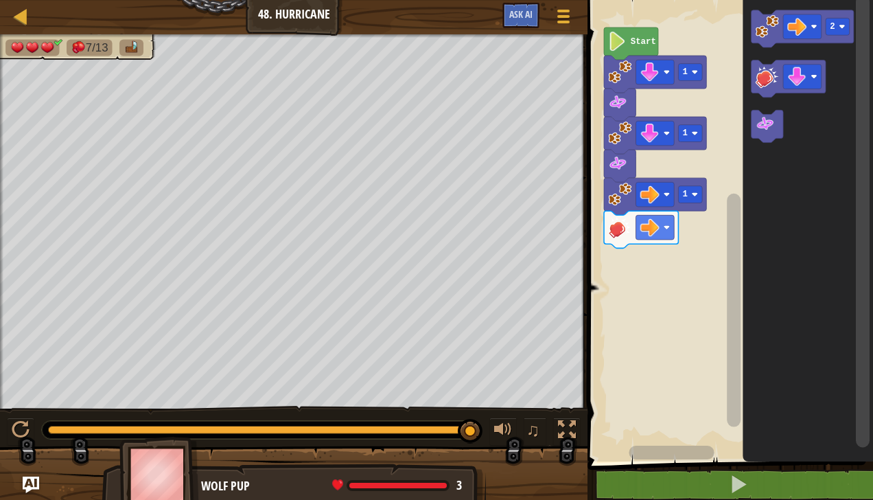
click at [759, 27] on image "Blockly Workspace" at bounding box center [766, 25] width 23 height 23
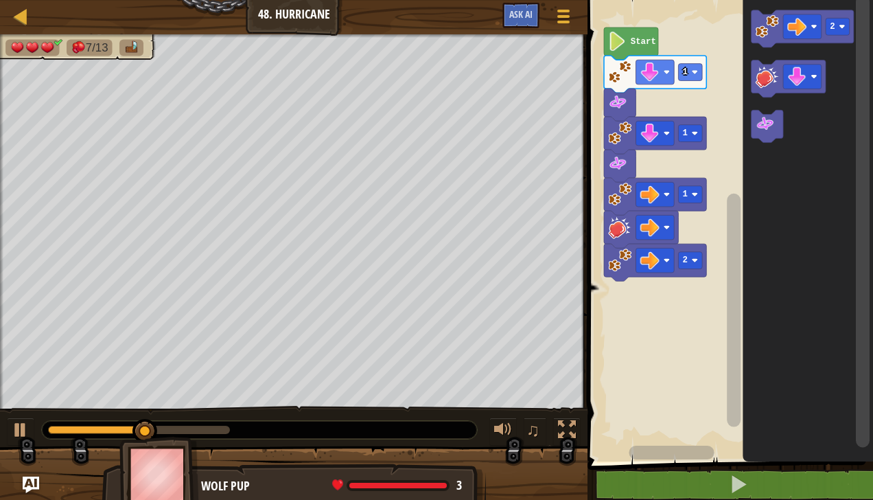
click at [764, 83] on image "Blockly Workspace" at bounding box center [766, 76] width 23 height 23
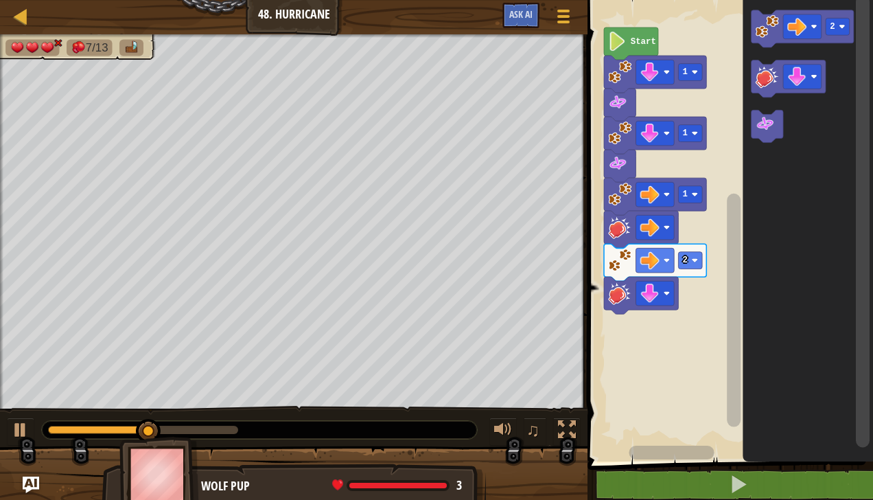
click at [764, 81] on image "Blockly Workspace" at bounding box center [766, 76] width 23 height 23
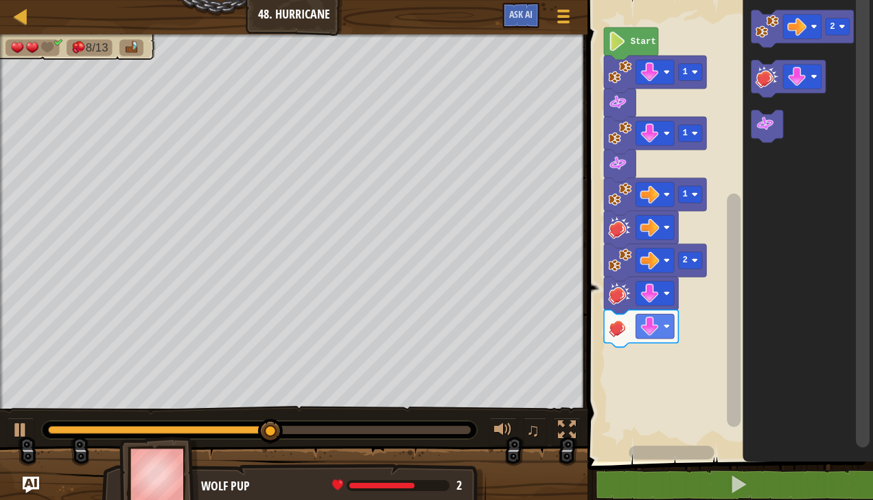
click at [841, 28] on image "Blockly Workspace" at bounding box center [842, 26] width 6 height 6
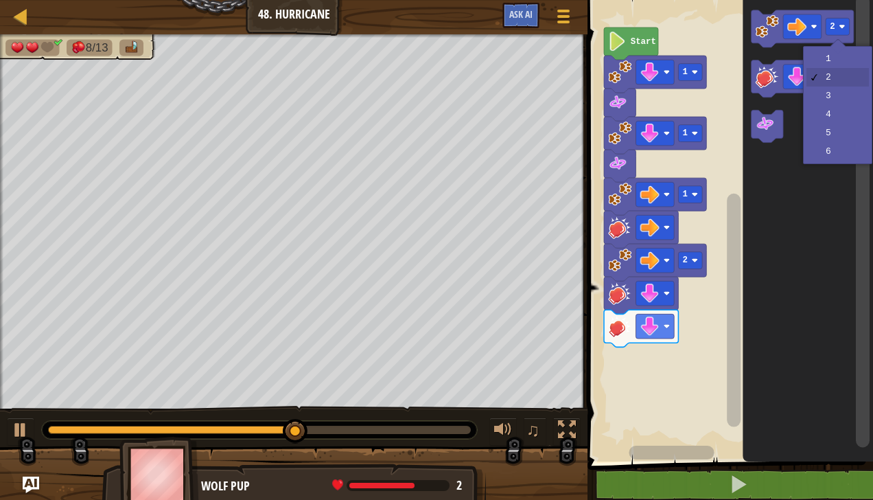
click at [836, 60] on icon "Blockly Workspace" at bounding box center [808, 227] width 130 height 468
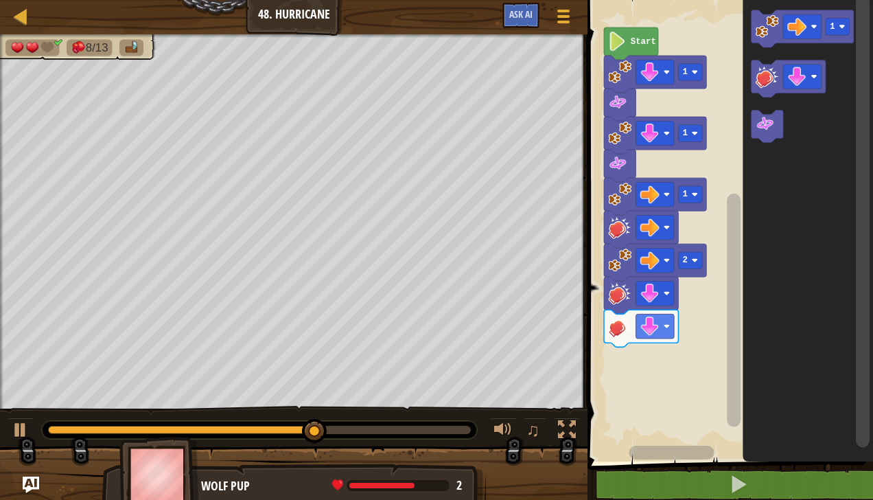
click at [763, 11] on rect "Blockly Workspace" at bounding box center [802, 28] width 102 height 37
click at [755, 130] on icon "Blockly Workspace" at bounding box center [767, 126] width 32 height 32
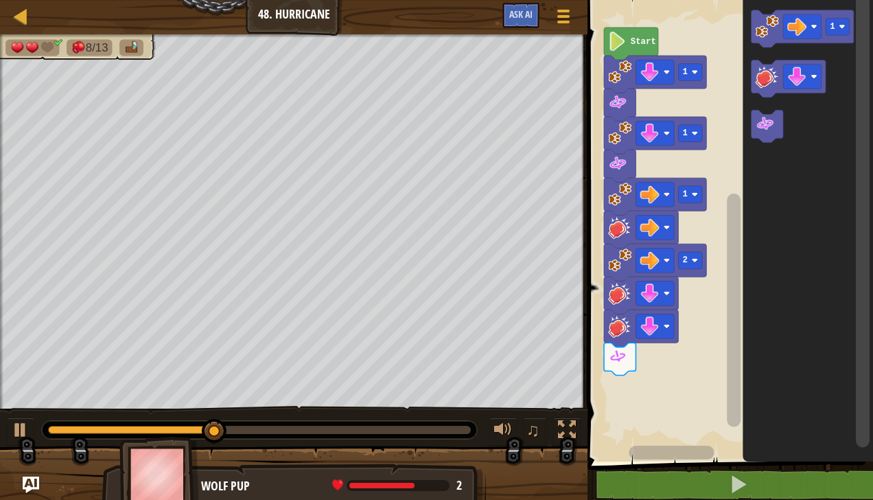
click at [760, 16] on image "Blockly Workspace" at bounding box center [766, 25] width 23 height 23
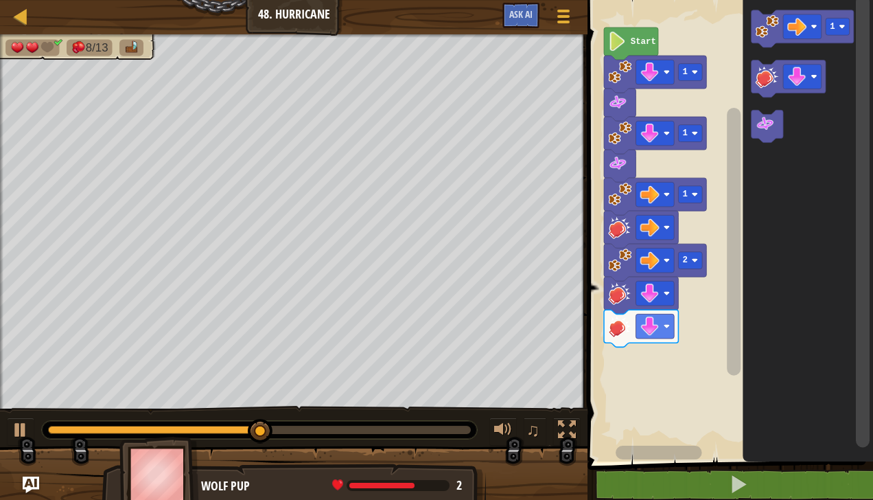
click at [758, 19] on image "Blockly Workspace" at bounding box center [766, 25] width 23 height 23
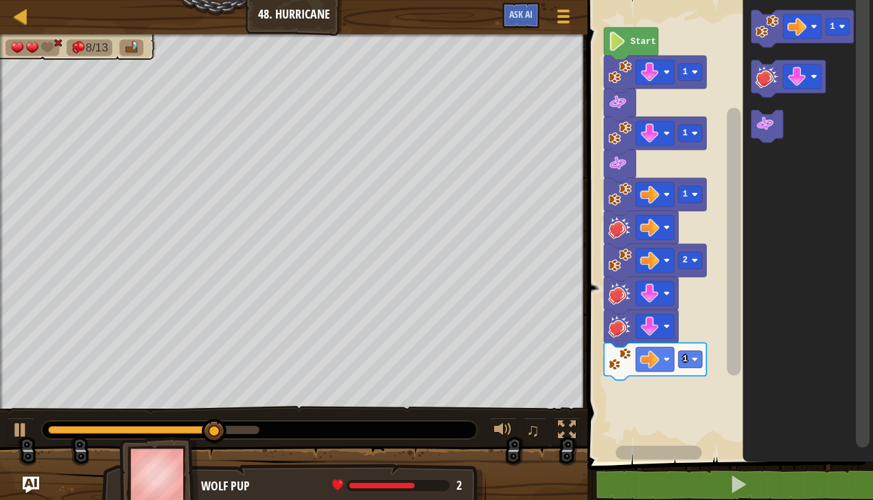
click at [767, 130] on image "Blockly Workspace" at bounding box center [764, 124] width 19 height 19
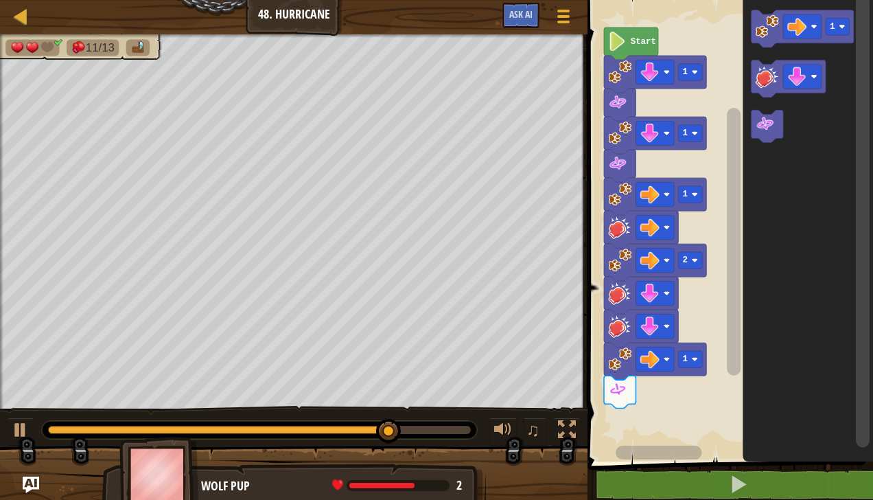
click at [806, 23] on image "Blockly Workspace" at bounding box center [797, 26] width 19 height 19
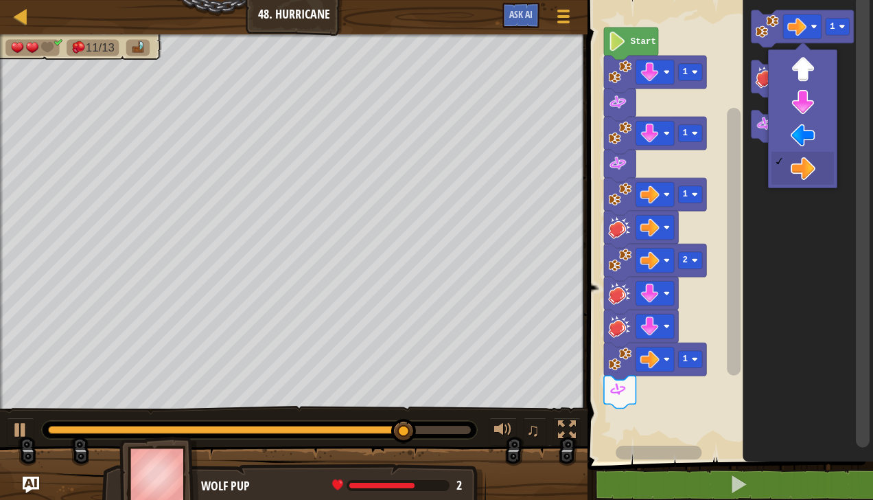
click at [810, 67] on rect "Blockly Workspace" at bounding box center [802, 77] width 38 height 25
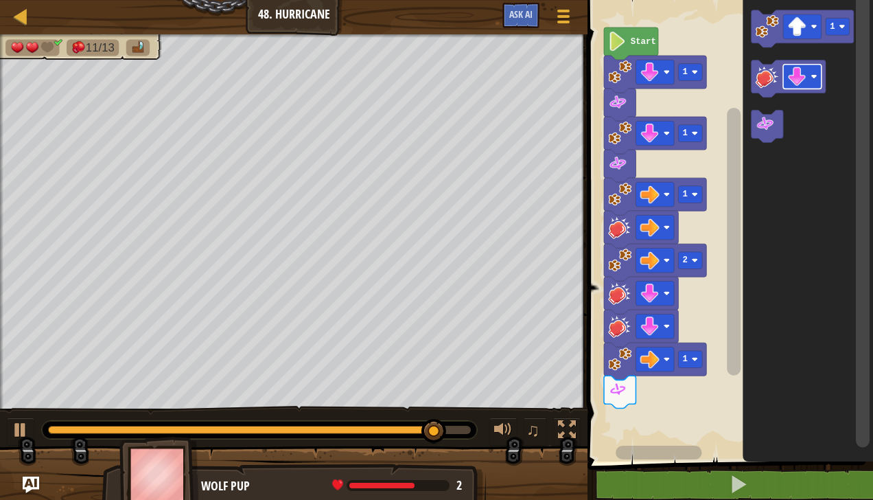
click at [755, 14] on icon "Blockly Workspace" at bounding box center [802, 28] width 102 height 37
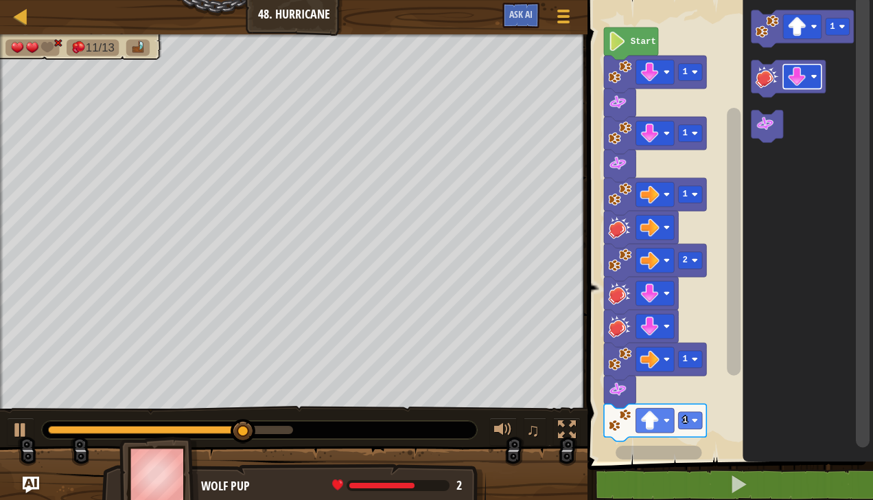
click at [764, 128] on image "Blockly Workspace" at bounding box center [764, 124] width 19 height 19
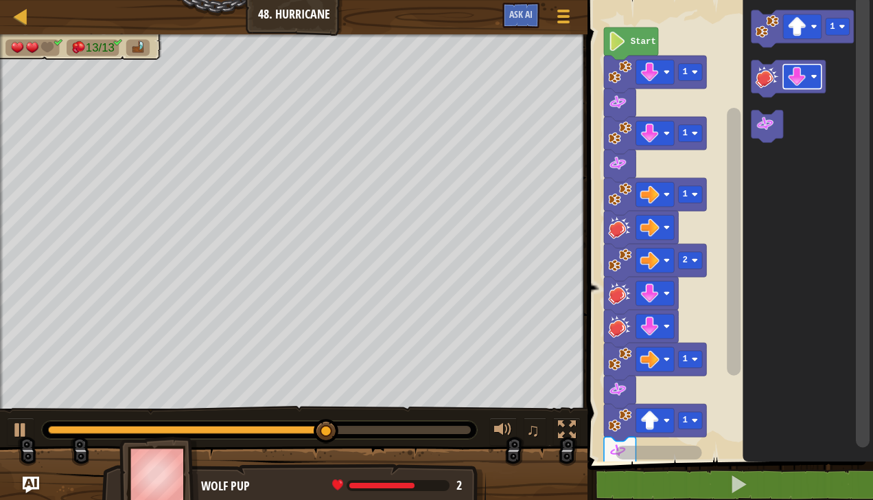
click at [835, 28] on rect "Blockly Workspace" at bounding box center [837, 26] width 24 height 17
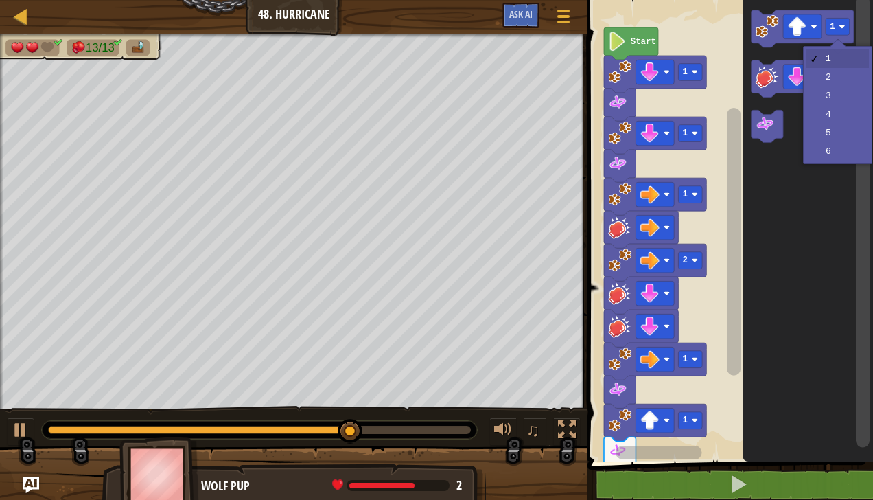
click at [839, 80] on icon "Blockly Workspace" at bounding box center [808, 227] width 130 height 468
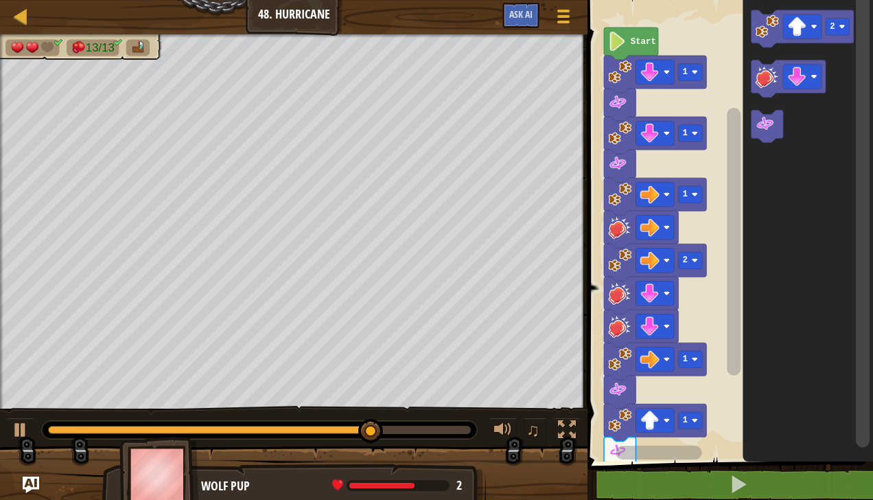
click at [756, 15] on image "Blockly Workspace" at bounding box center [766, 25] width 23 height 23
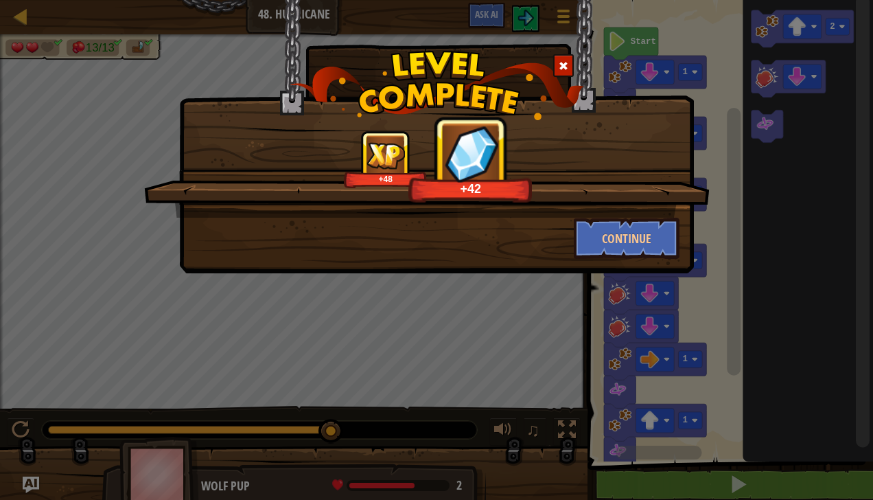
click at [401, 241] on div "Continue" at bounding box center [436, 238] width 506 height 41
click at [428, 322] on div "+48 +47 Continue" at bounding box center [436, 250] width 873 height 500
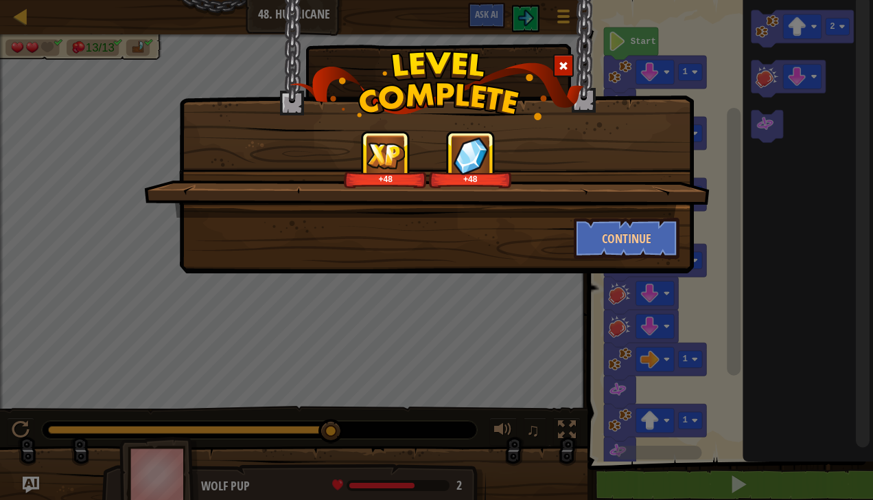
click at [492, 165] on div "+48" at bounding box center [470, 159] width 82 height 57
click at [575, 218] on button "Continue" at bounding box center [627, 238] width 106 height 41
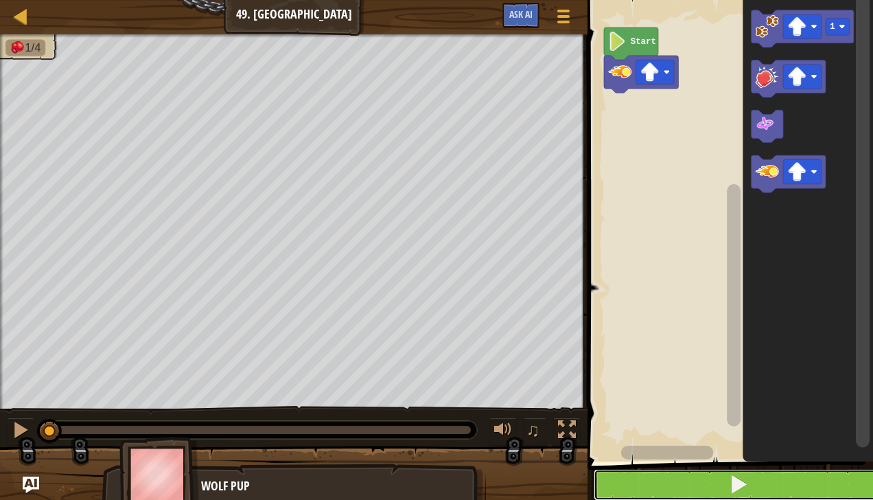
click at [676, 484] on button at bounding box center [739, 485] width 290 height 32
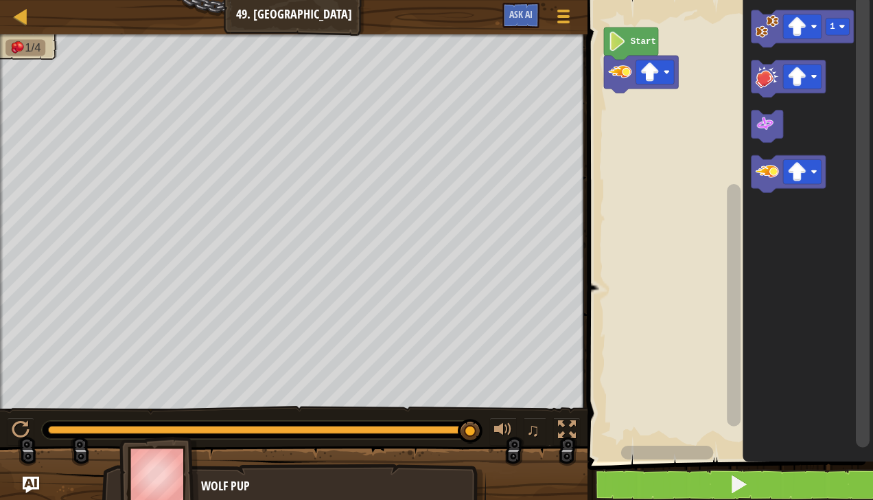
click at [0, 0] on div at bounding box center [0, 0] width 0 height 0
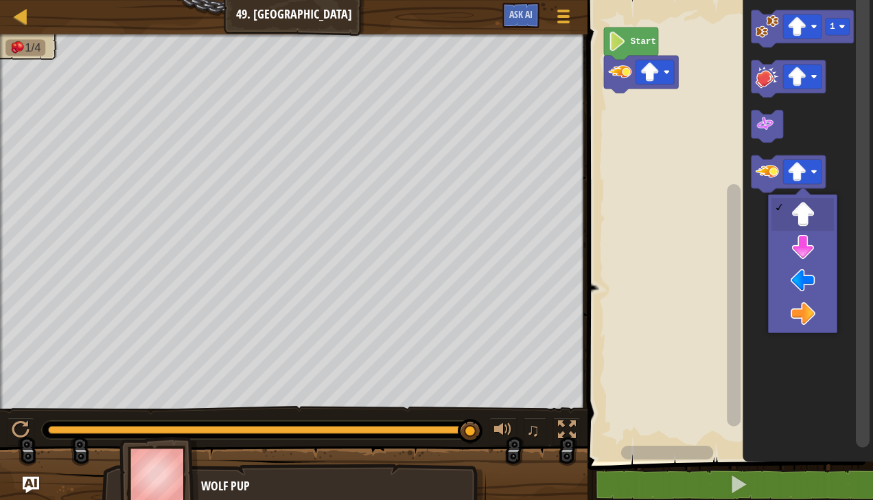
click at [817, 319] on icon "Blockly Workspace" at bounding box center [808, 227] width 130 height 468
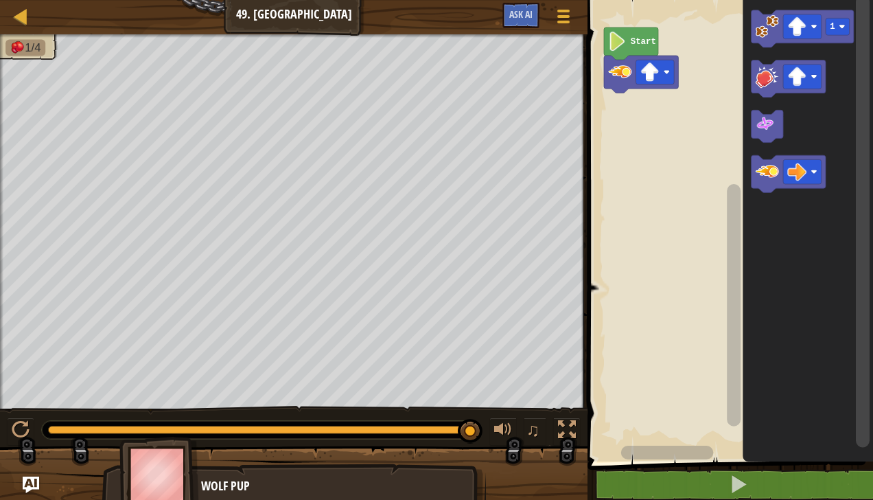
click at [762, 166] on image "Blockly Workspace" at bounding box center [766, 171] width 23 height 23
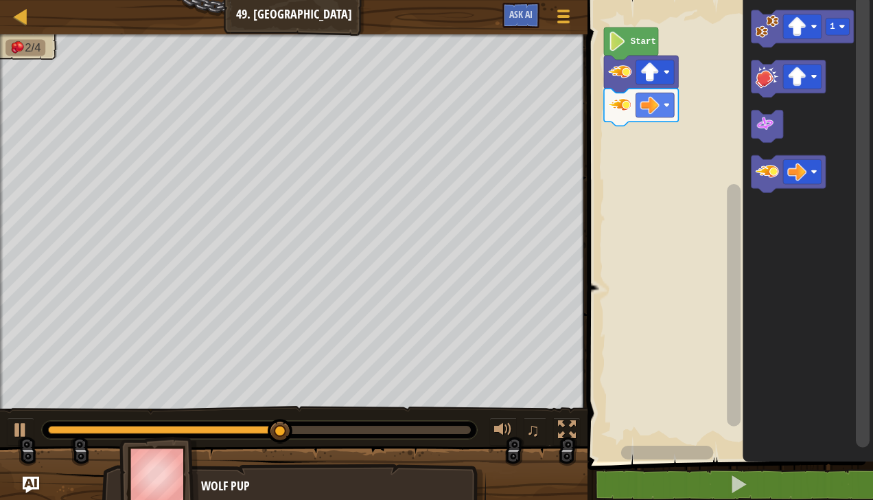
click at [790, 180] on image "Blockly Workspace" at bounding box center [797, 171] width 19 height 19
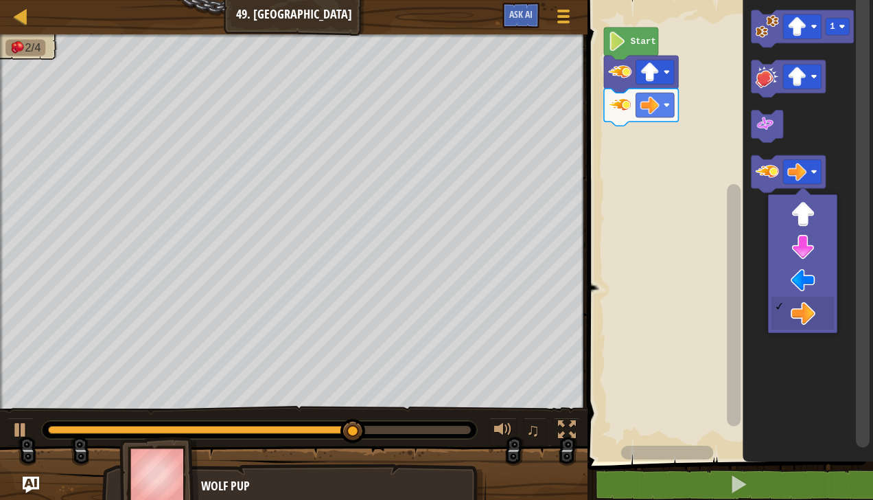
click at [808, 248] on icon "Blockly Workspace" at bounding box center [808, 227] width 130 height 468
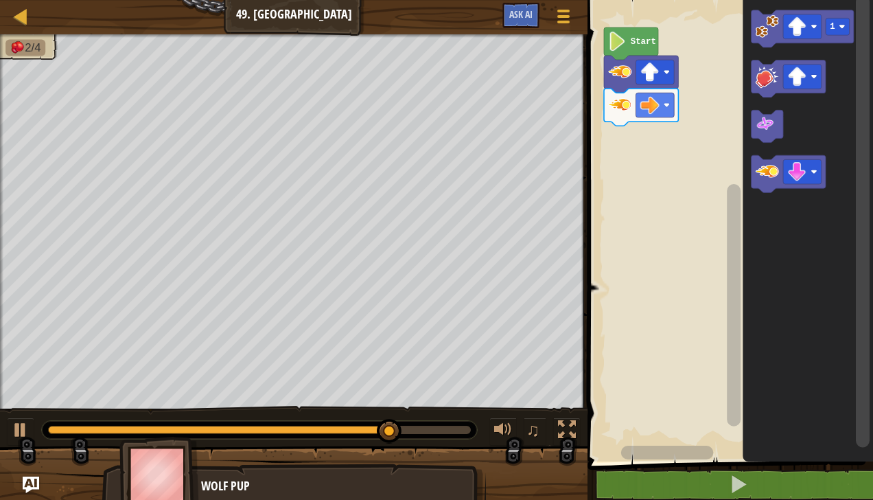
click at [761, 167] on image "Blockly Workspace" at bounding box center [766, 171] width 23 height 23
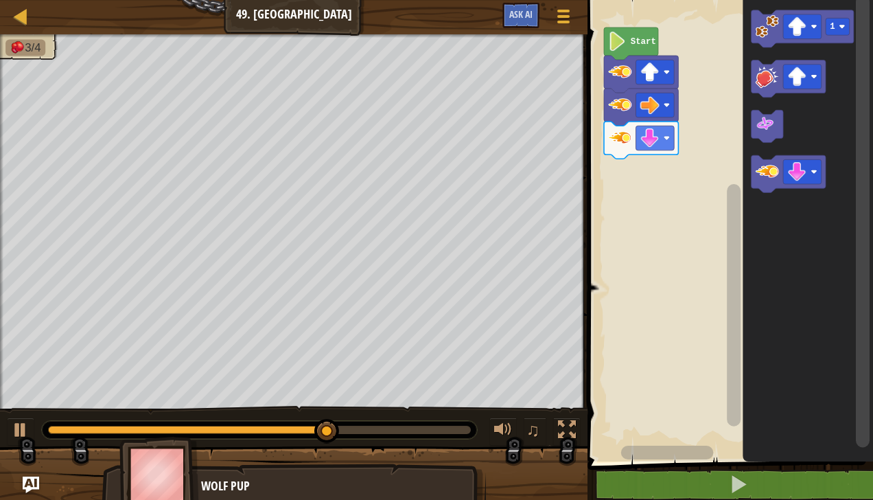
click at [795, 172] on image "Blockly Workspace" at bounding box center [797, 171] width 19 height 19
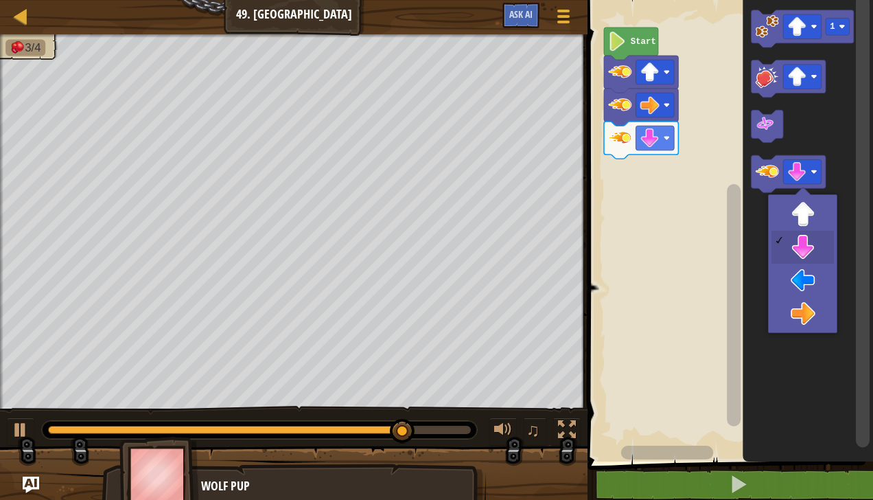
click at [808, 288] on icon "Blockly Workspace" at bounding box center [808, 227] width 130 height 468
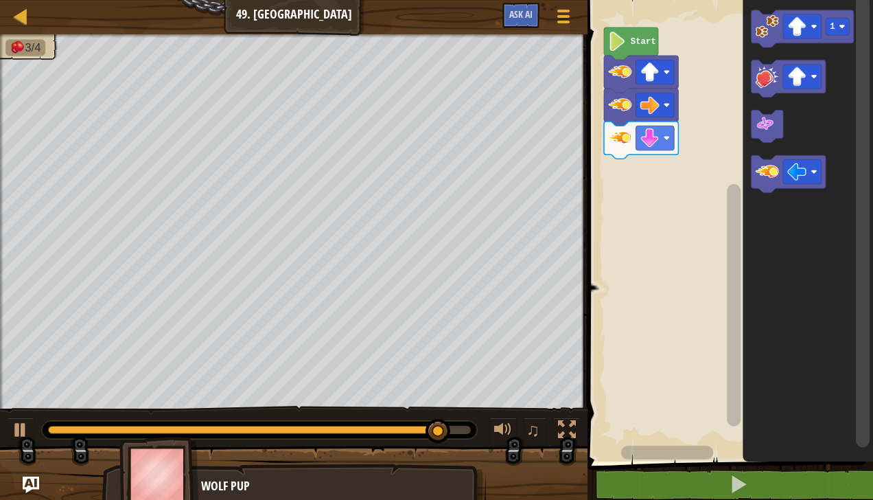
click at [758, 173] on image "Blockly Workspace" at bounding box center [766, 171] width 23 height 23
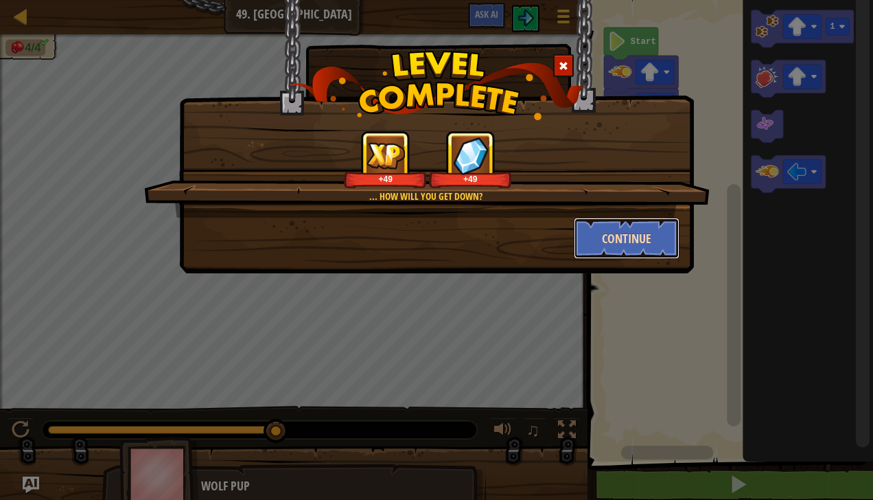
click at [627, 246] on button "Continue" at bounding box center [627, 238] width 106 height 41
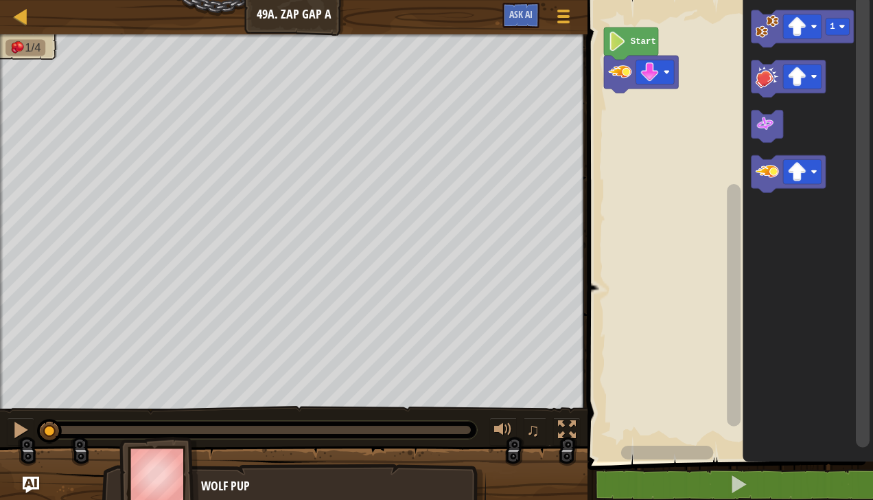
click at [811, 165] on rect "Blockly Workspace" at bounding box center [802, 171] width 38 height 25
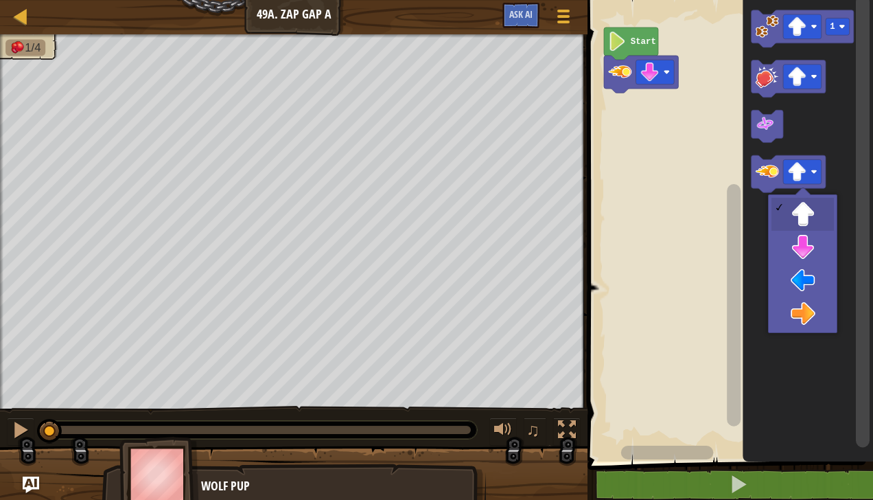
click at [661, 244] on rect "Blockly Workspace" at bounding box center [728, 227] width 290 height 468
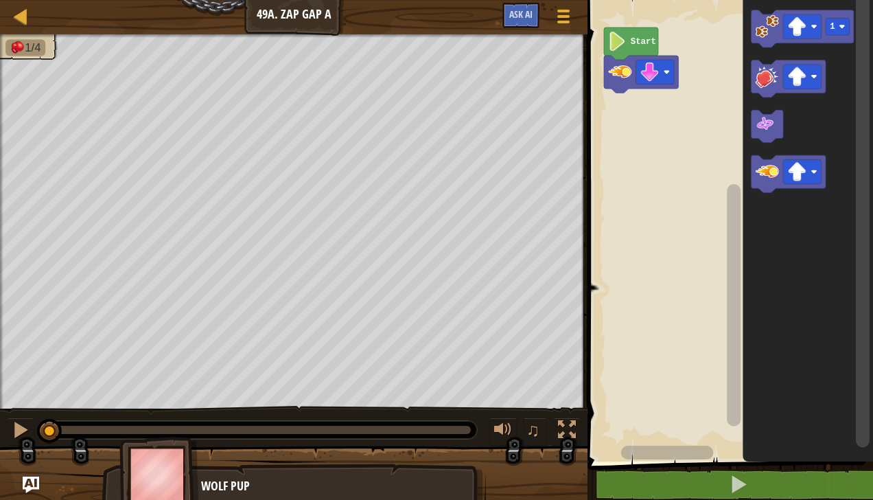
click at [655, 71] on image "Blockly Workspace" at bounding box center [649, 71] width 19 height 19
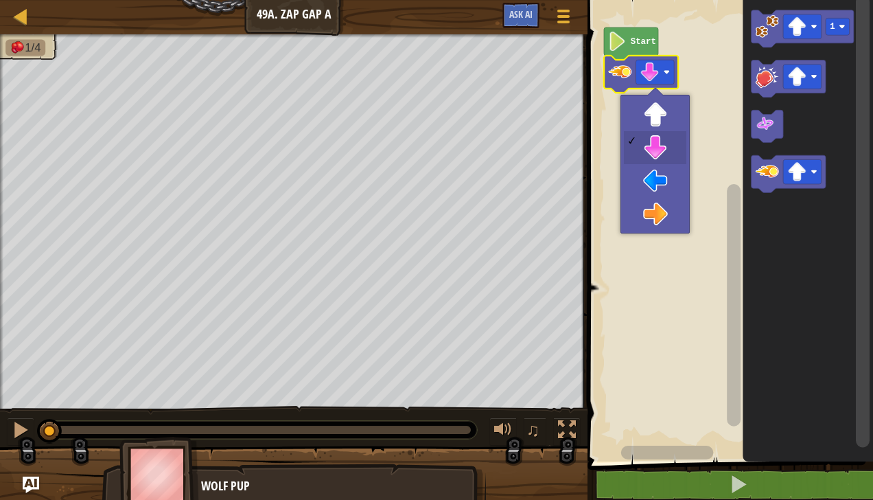
click at [668, 226] on rect "Blockly Workspace" at bounding box center [728, 227] width 290 height 468
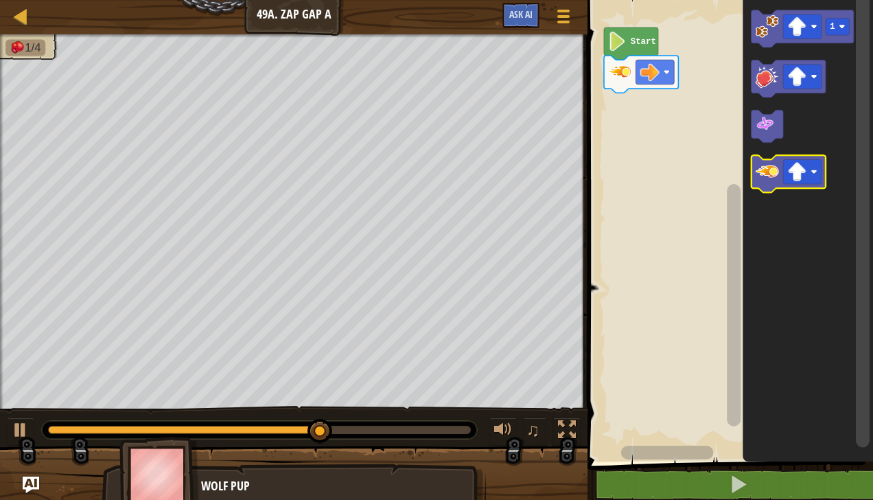
click at [777, 185] on icon "Blockly Workspace" at bounding box center [788, 173] width 74 height 37
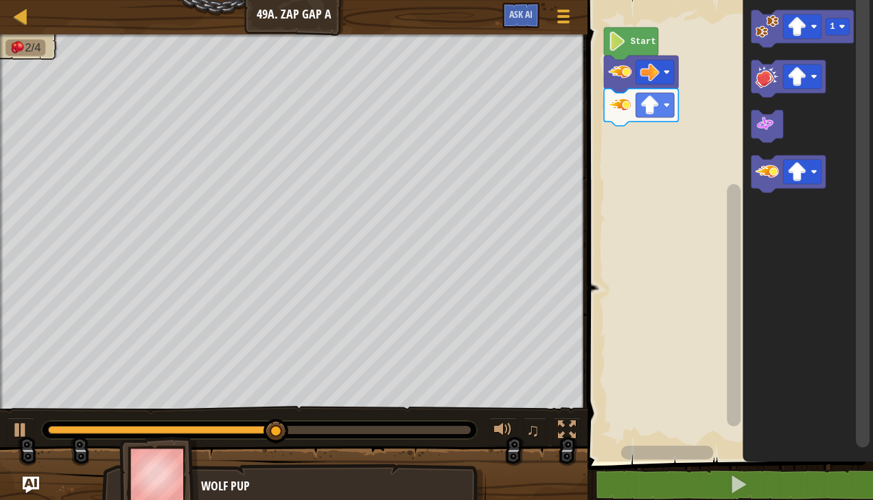
click at [802, 172] on image "Blockly Workspace" at bounding box center [797, 171] width 19 height 19
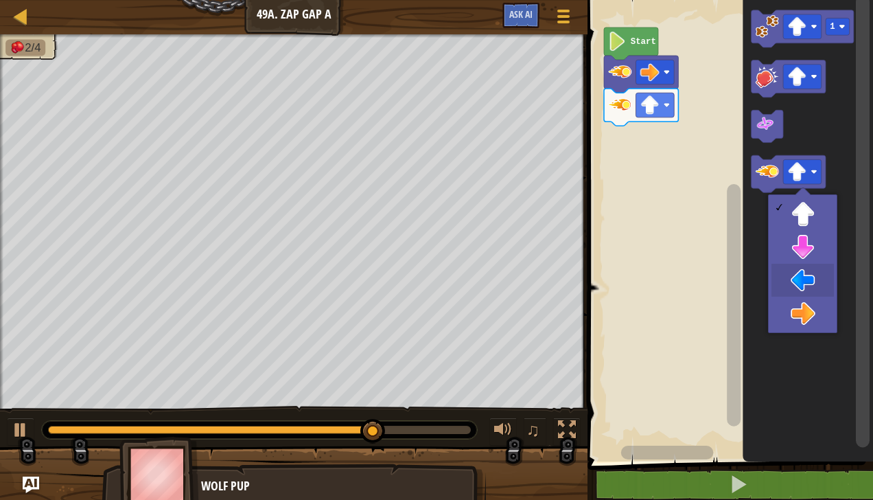
click at [806, 280] on icon "Blockly Workspace" at bounding box center [808, 227] width 130 height 468
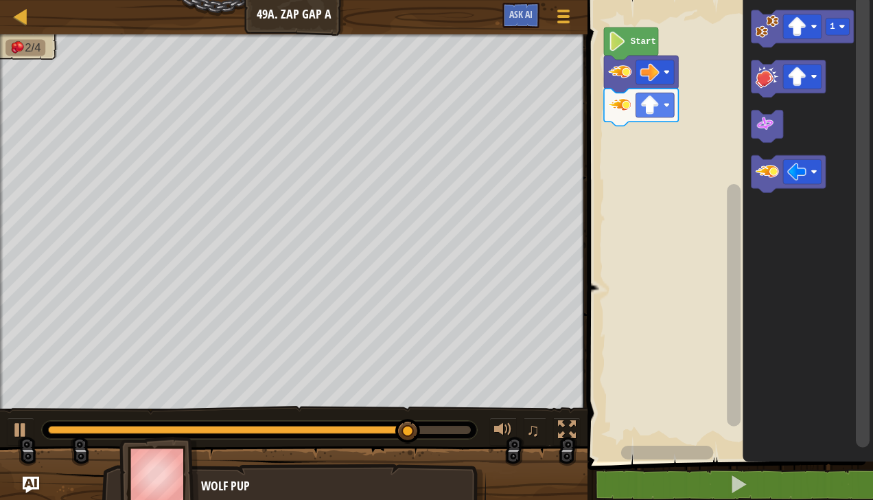
click at [760, 157] on icon "Blockly Workspace" at bounding box center [788, 173] width 74 height 37
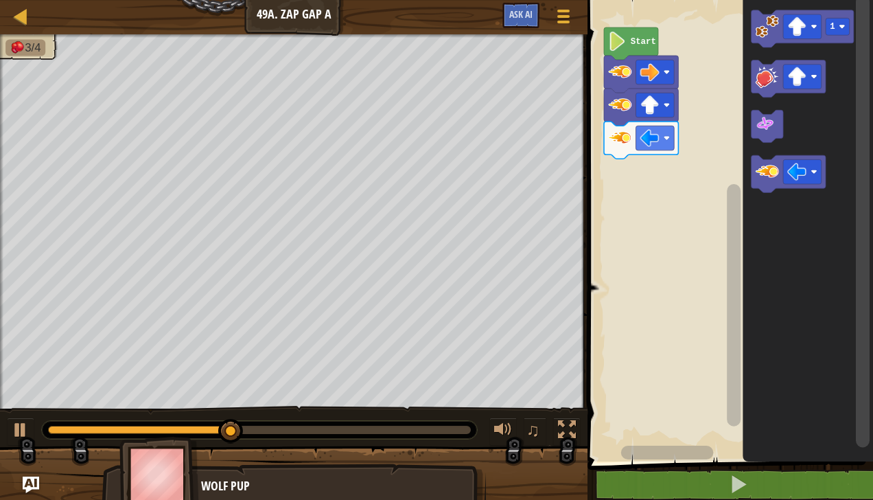
click at [810, 163] on rect "Blockly Workspace" at bounding box center [802, 171] width 38 height 25
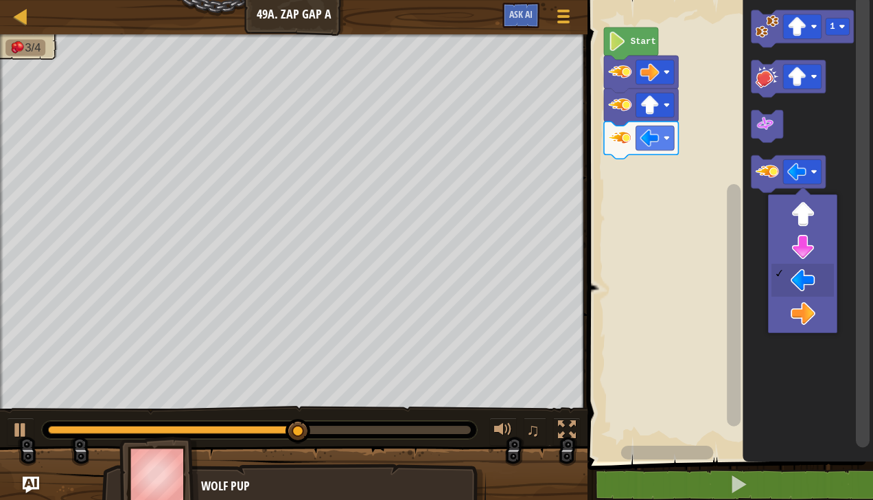
click at [808, 246] on icon "Blockly Workspace" at bounding box center [808, 227] width 130 height 468
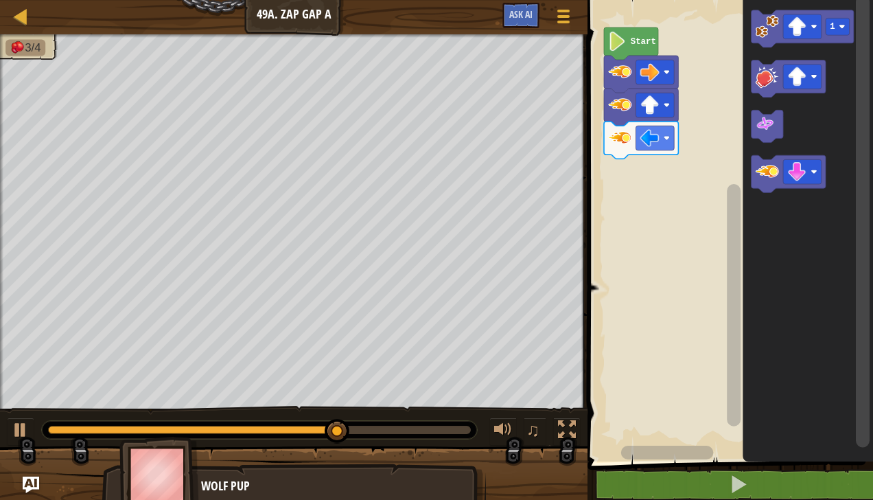
click at [754, 176] on icon "Blockly Workspace" at bounding box center [788, 173] width 74 height 37
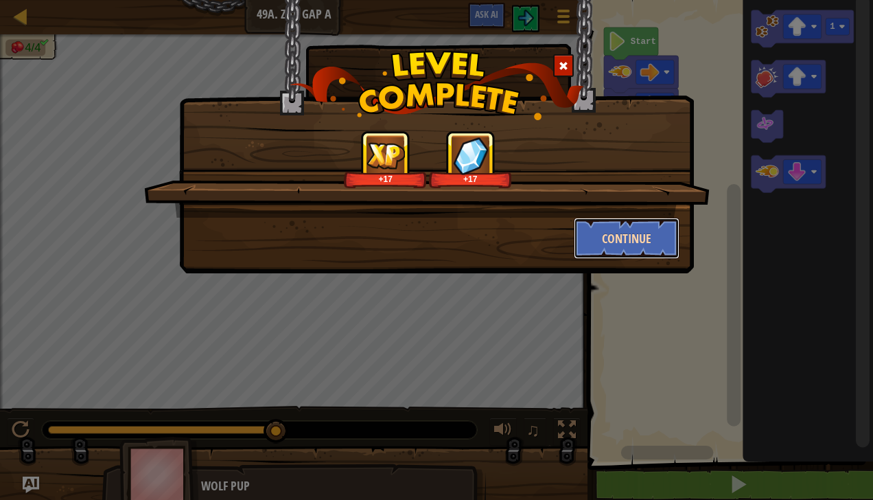
click at [655, 236] on button "Continue" at bounding box center [627, 238] width 106 height 41
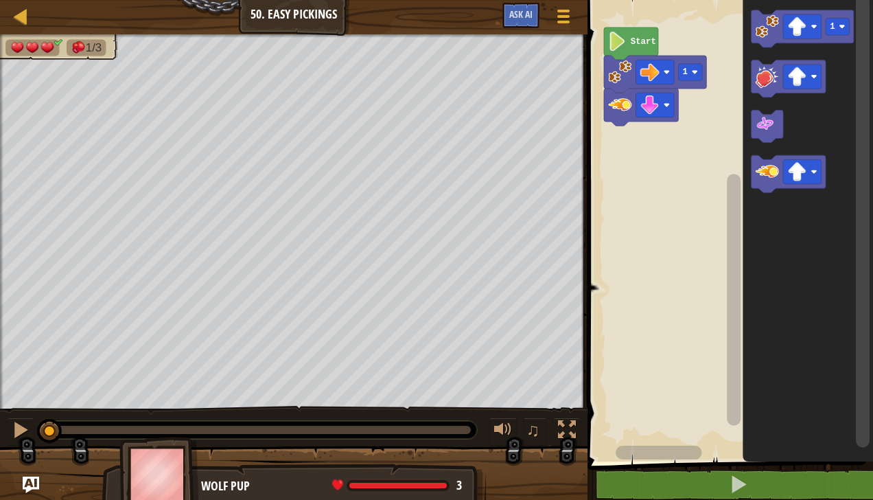
click at [797, 25] on image "Blockly Workspace" at bounding box center [797, 26] width 19 height 19
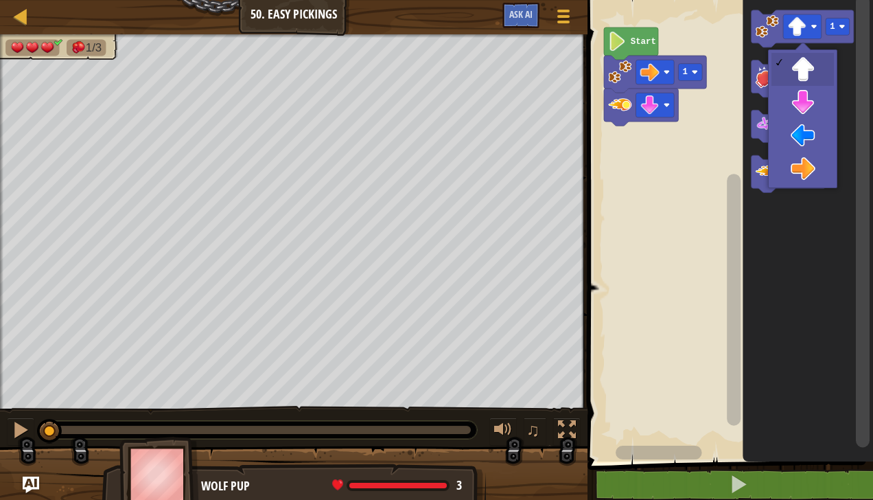
click at [811, 174] on image "Blockly Workspace" at bounding box center [814, 172] width 6 height 6
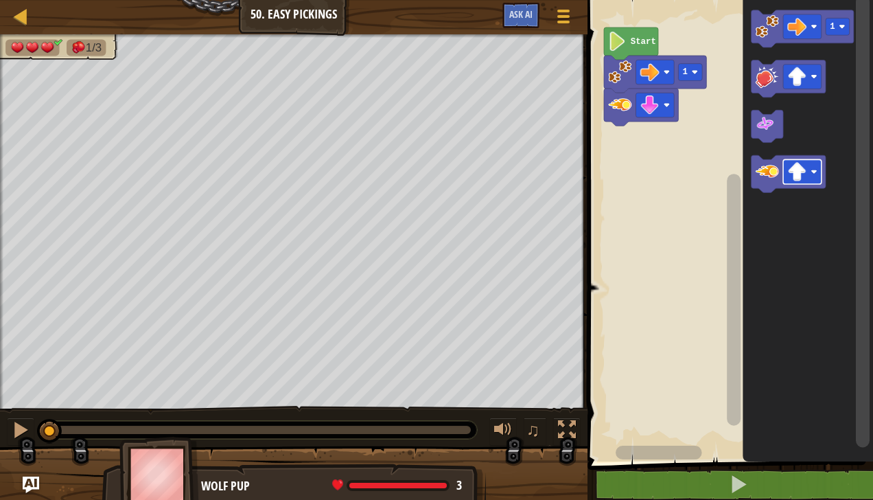
click at [792, 186] on icon "Blockly Workspace" at bounding box center [788, 173] width 74 height 37
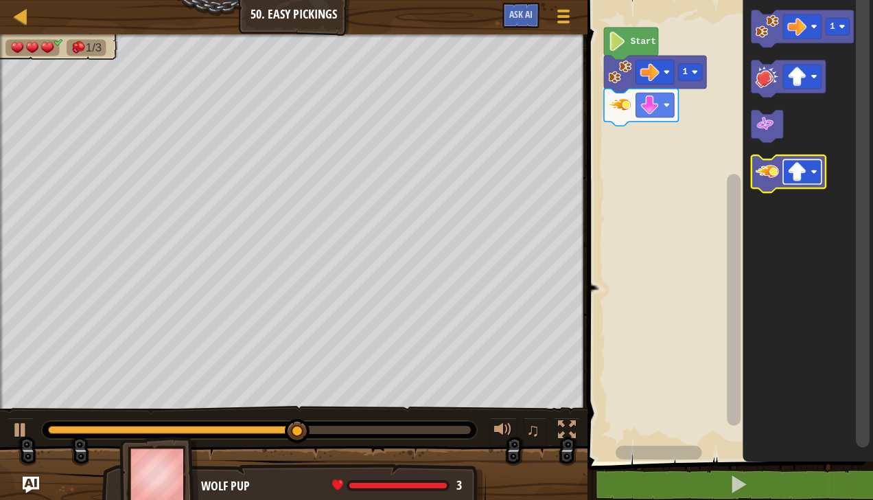
click at [0, 0] on div at bounding box center [0, 0] width 0 height 0
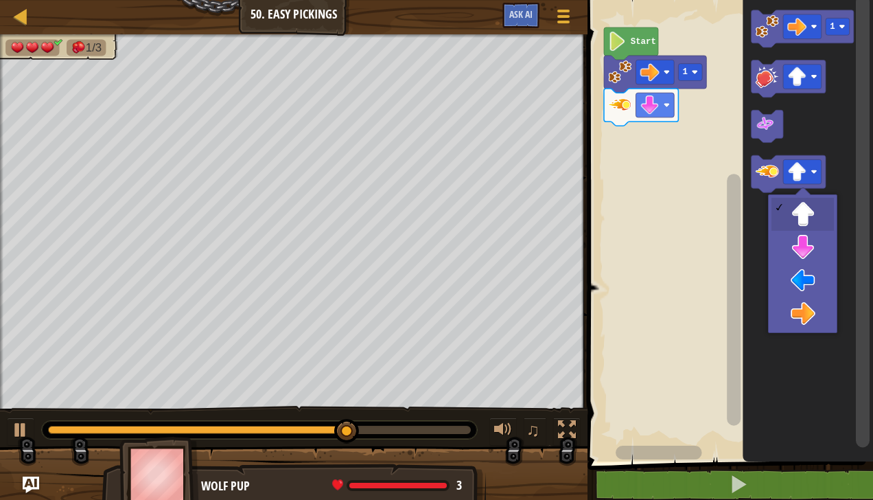
click at [819, 246] on icon "Blockly Workspace" at bounding box center [808, 227] width 130 height 468
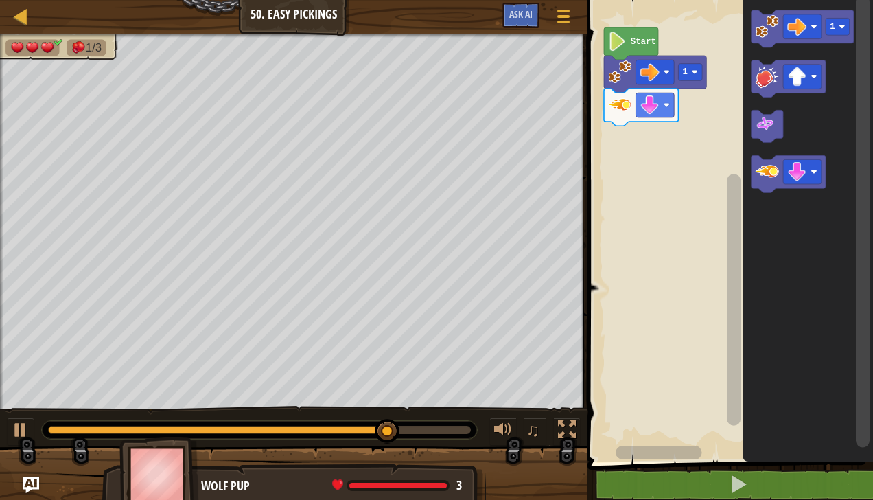
click at [753, 36] on icon "Blockly Workspace" at bounding box center [802, 28] width 102 height 37
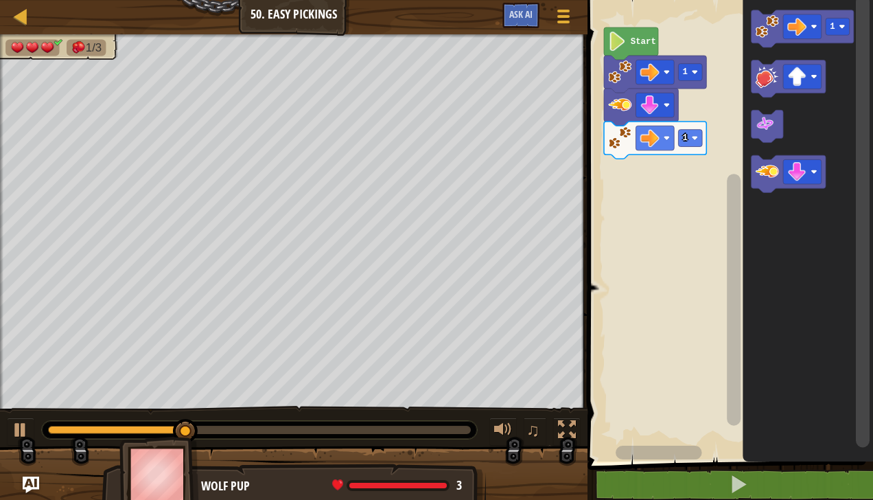
click at [766, 165] on image "Blockly Workspace" at bounding box center [766, 171] width 23 height 23
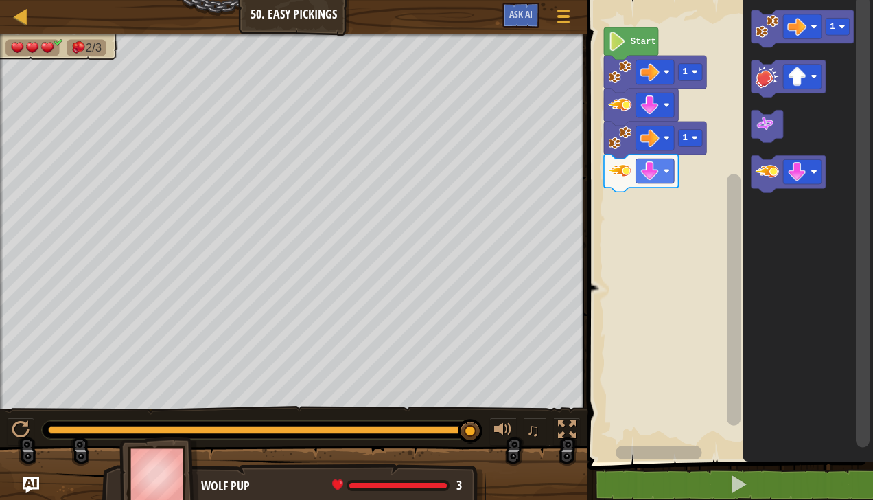
click at [761, 19] on image "Blockly Workspace" at bounding box center [766, 25] width 23 height 23
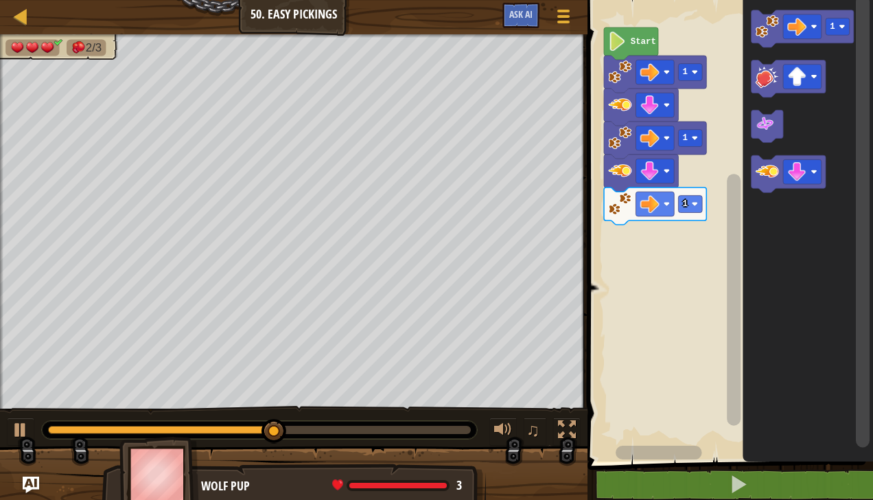
click at [760, 176] on image "Blockly Workspace" at bounding box center [766, 171] width 23 height 23
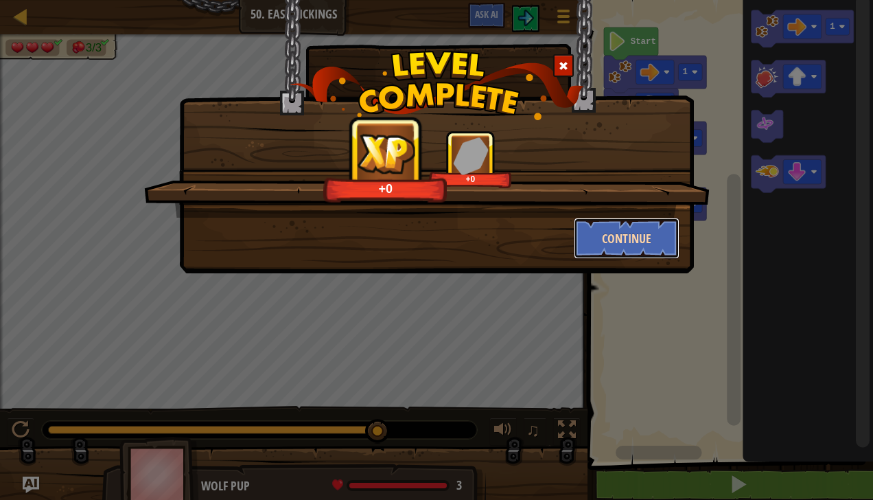
click at [661, 249] on button "Continue" at bounding box center [627, 238] width 106 height 41
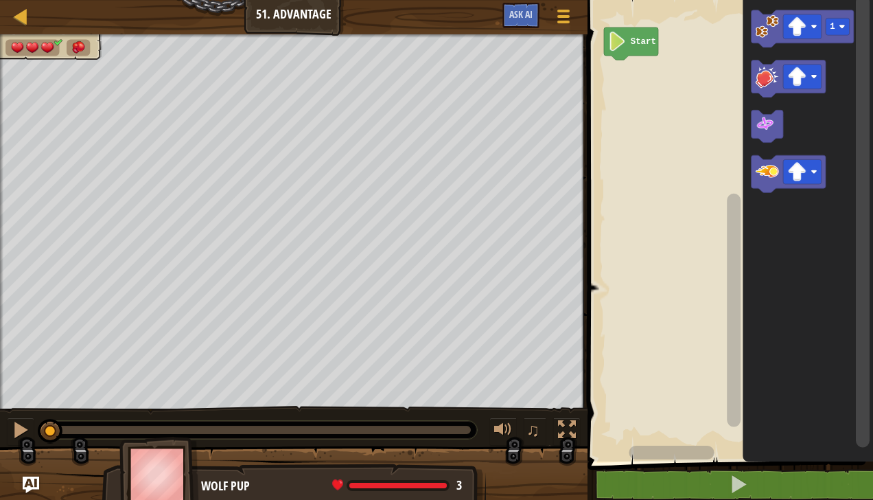
click at [803, 165] on image "Blockly Workspace" at bounding box center [797, 171] width 19 height 19
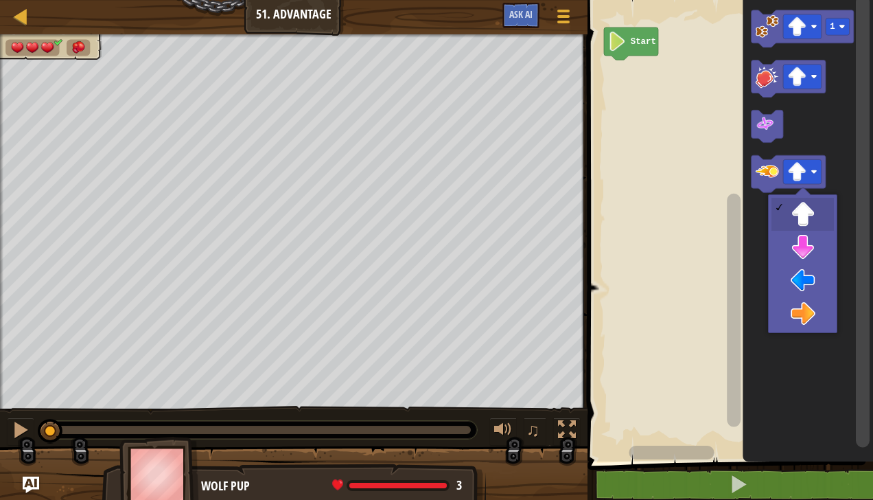
click at [808, 325] on icon "Blockly Workspace" at bounding box center [808, 227] width 130 height 468
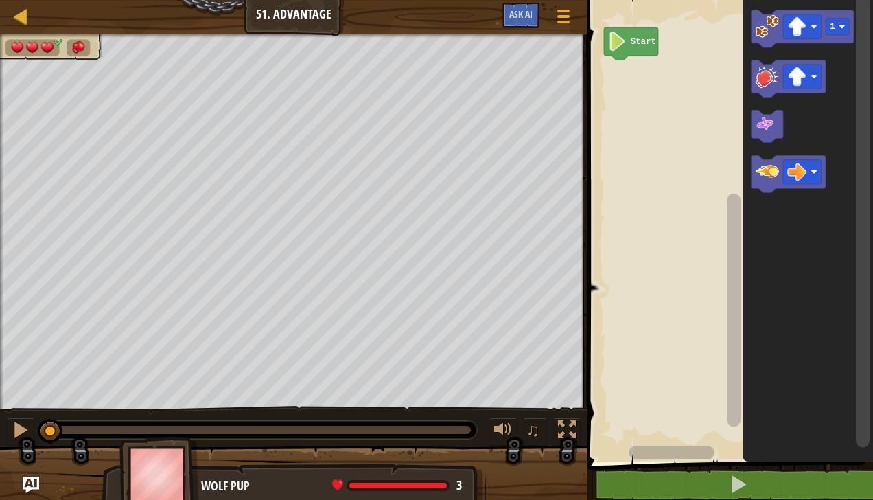
click at [761, 169] on image "Blockly Workspace" at bounding box center [766, 171] width 23 height 23
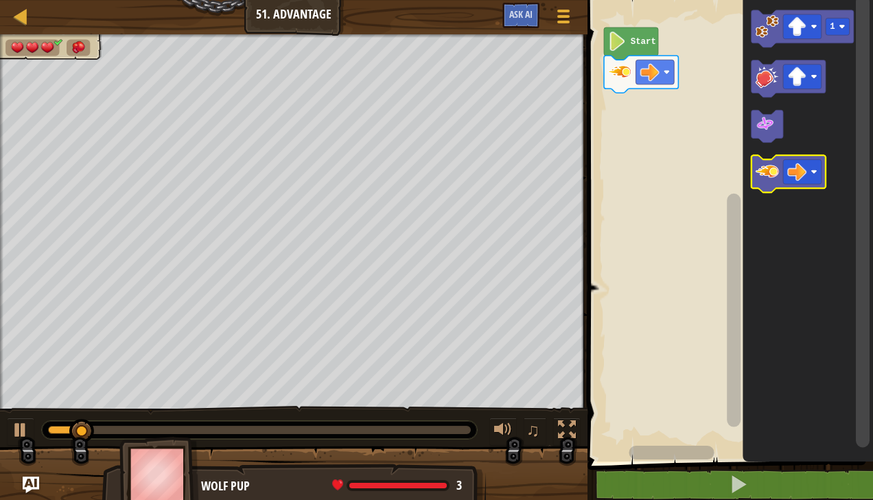
click at [769, 161] on image "Blockly Workspace" at bounding box center [766, 171] width 23 height 23
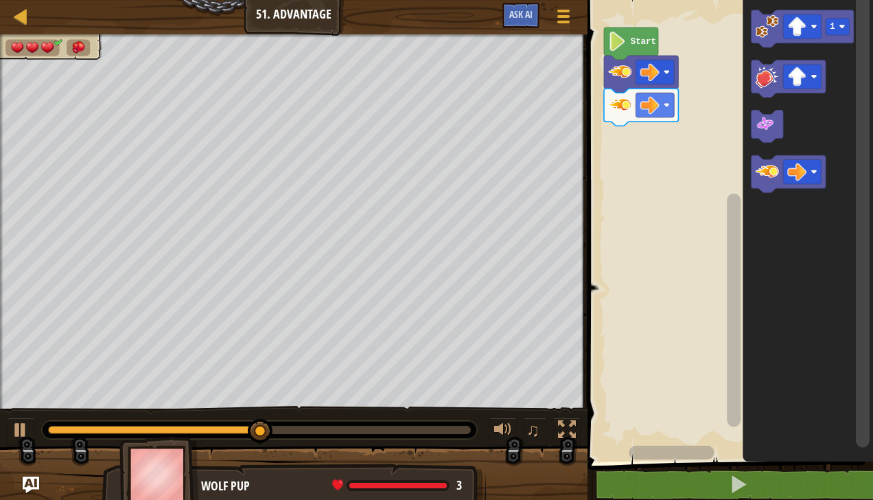
click at [769, 173] on image "Blockly Workspace" at bounding box center [766, 171] width 23 height 23
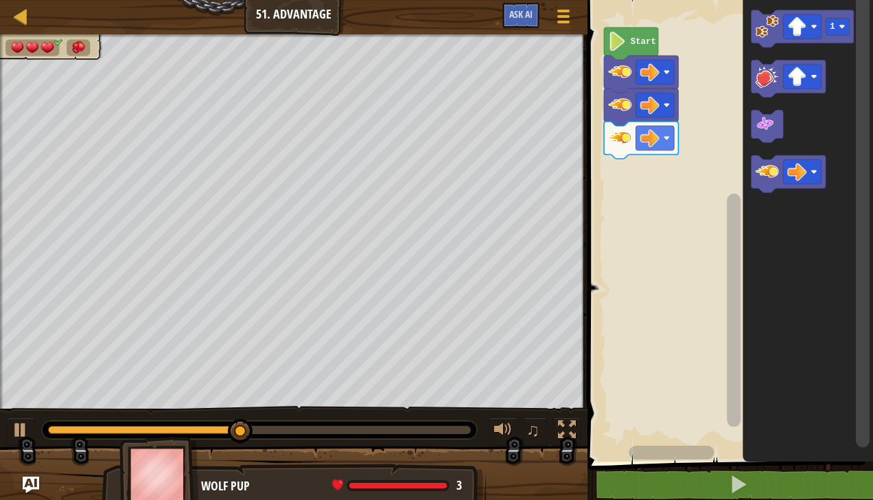
click at [767, 173] on image "Blockly Workspace" at bounding box center [766, 171] width 23 height 23
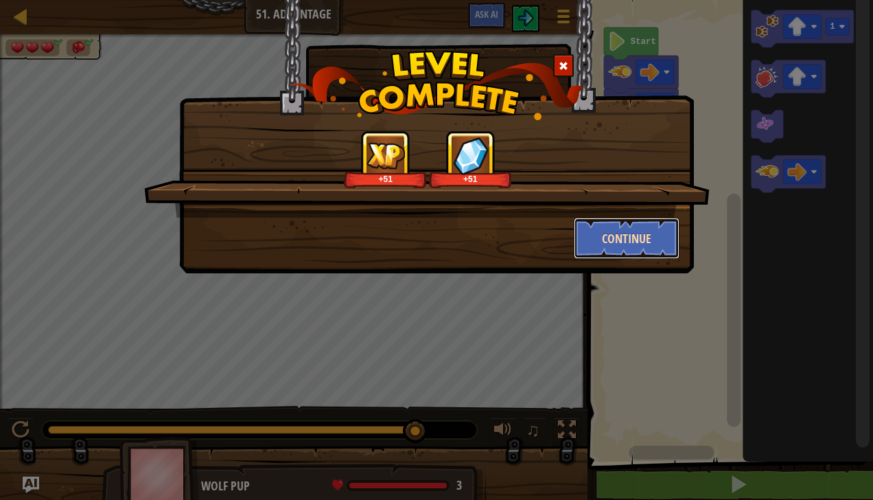
click at [641, 237] on button "Continue" at bounding box center [627, 238] width 106 height 41
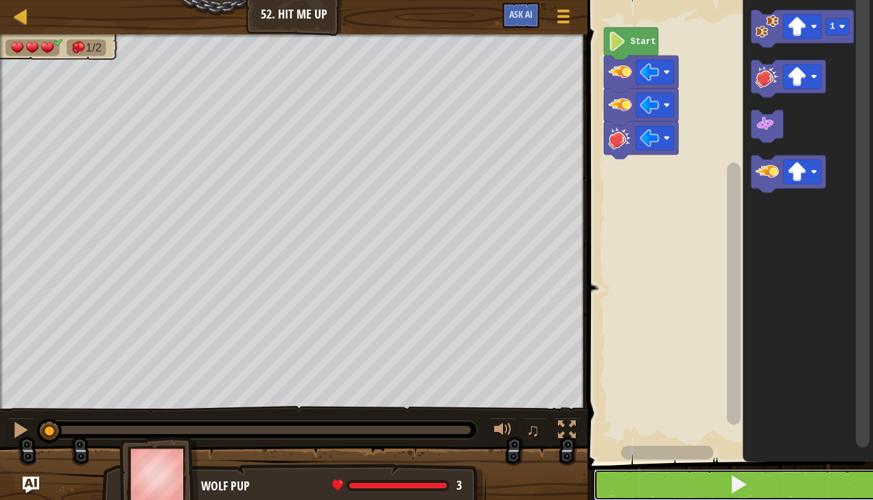
click at [766, 492] on button at bounding box center [739, 485] width 290 height 32
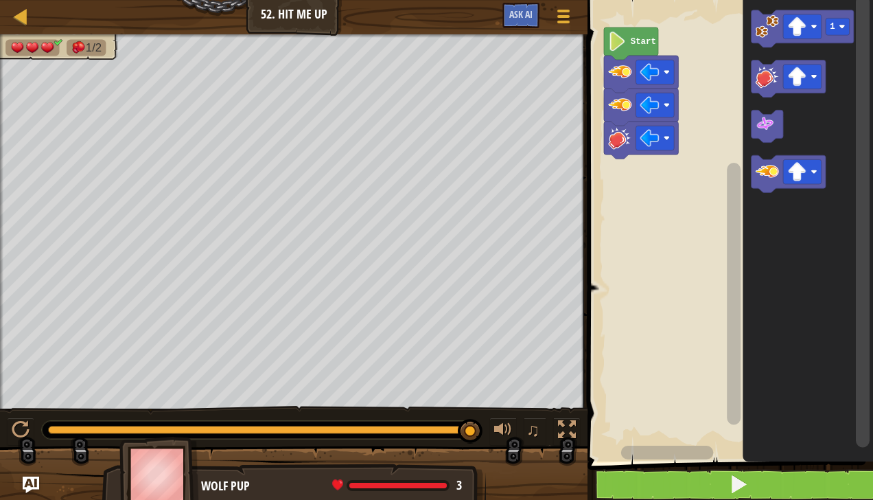
click at [806, 30] on image "Blockly Workspace" at bounding box center [797, 26] width 19 height 19
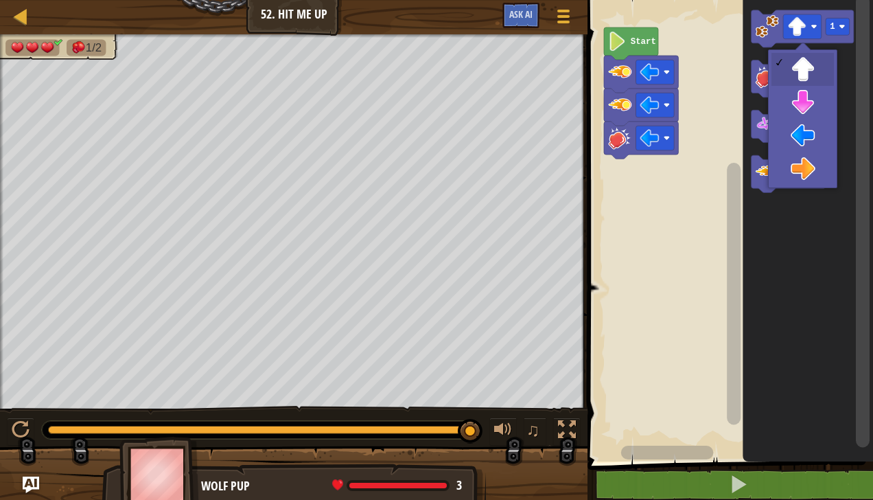
click at [811, 137] on icon "Blockly Workspace" at bounding box center [808, 227] width 130 height 468
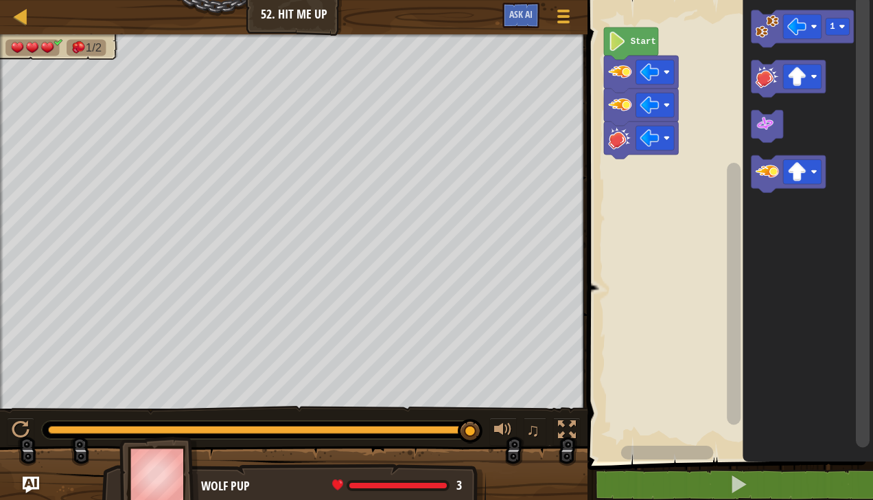
click at [841, 26] on image "Blockly Workspace" at bounding box center [842, 26] width 6 height 6
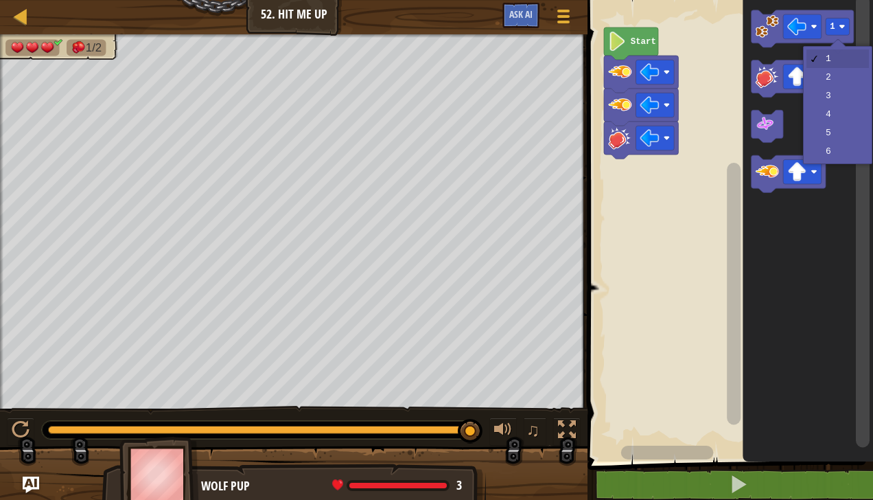
click at [834, 82] on icon "Blockly Workspace" at bounding box center [808, 227] width 130 height 468
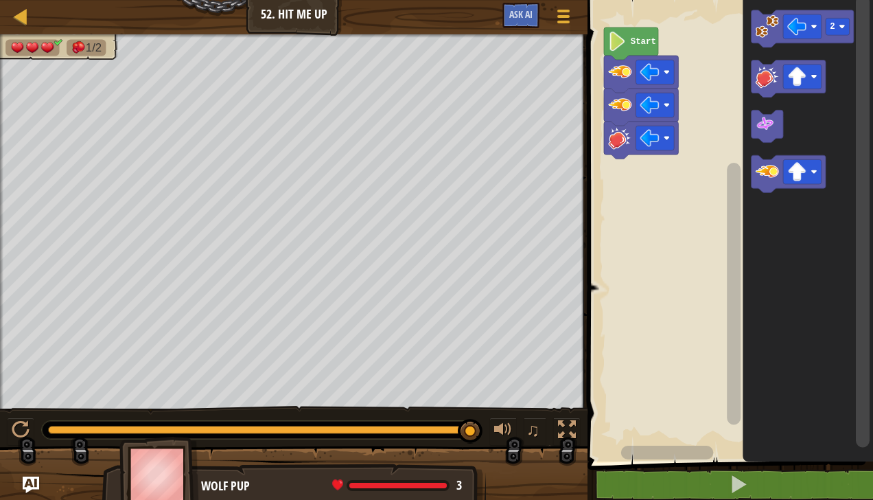
click at [769, 27] on image "Blockly Workspace" at bounding box center [766, 25] width 23 height 23
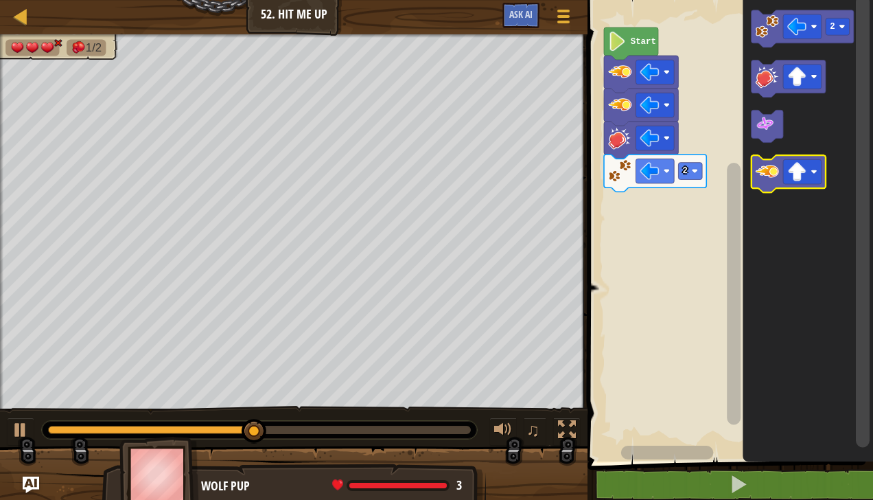
click at [767, 177] on image "Blockly Workspace" at bounding box center [766, 171] width 23 height 23
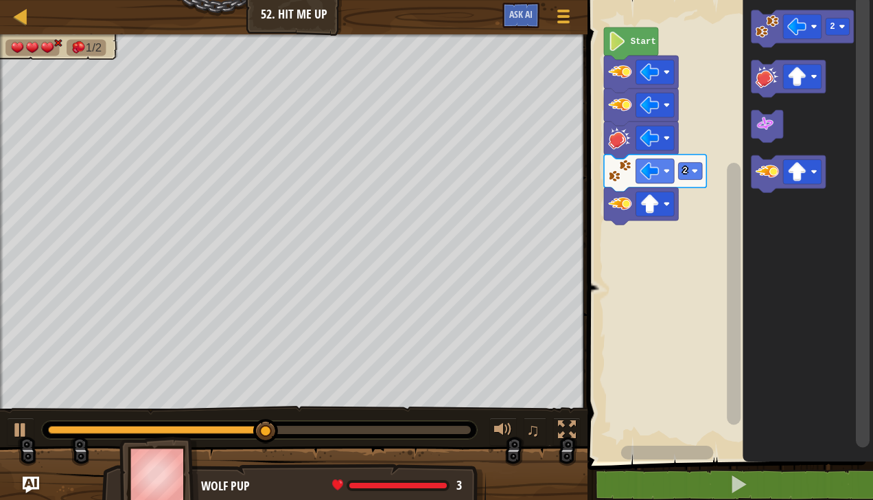
click at [773, 187] on icon "Blockly Workspace" at bounding box center [788, 173] width 74 height 37
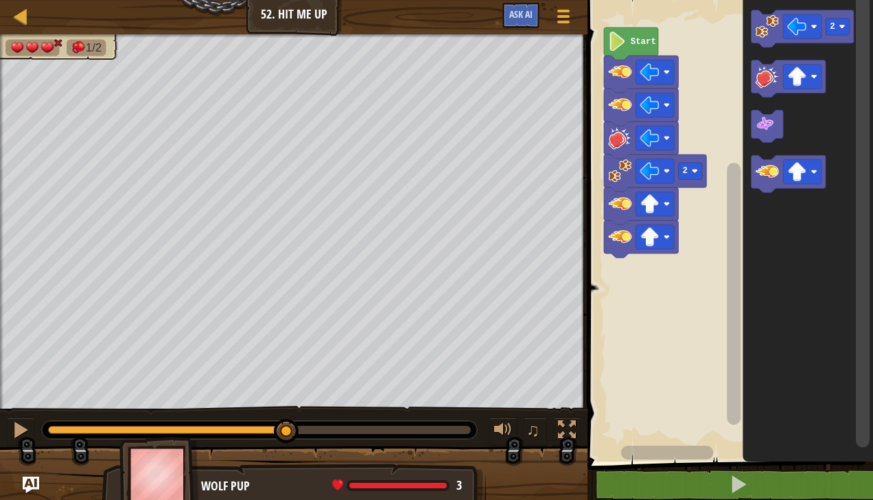
click at [760, 186] on icon "Blockly Workspace" at bounding box center [788, 173] width 74 height 37
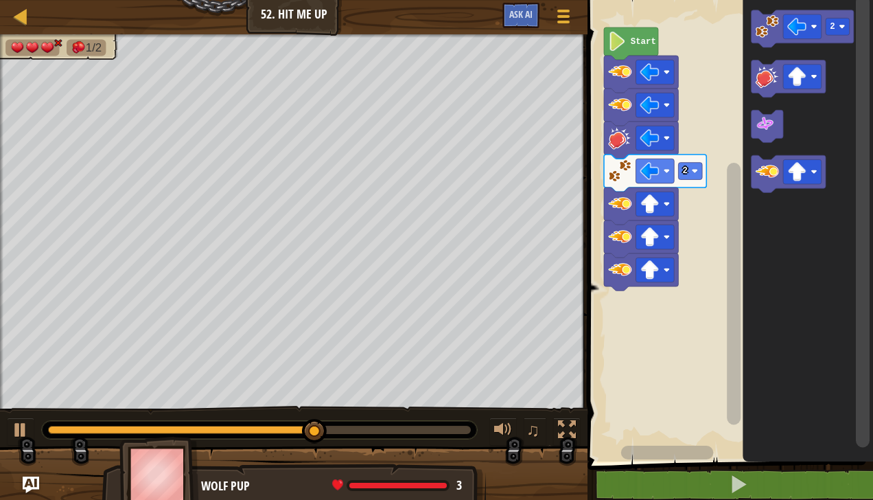
click at [769, 184] on icon "Blockly Workspace" at bounding box center [788, 173] width 74 height 37
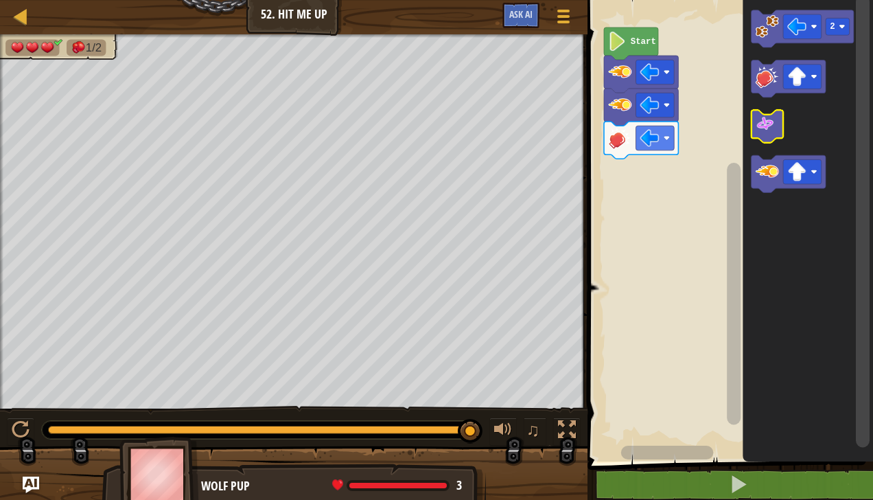
click at [770, 128] on image "Blockly Workspace" at bounding box center [764, 124] width 19 height 19
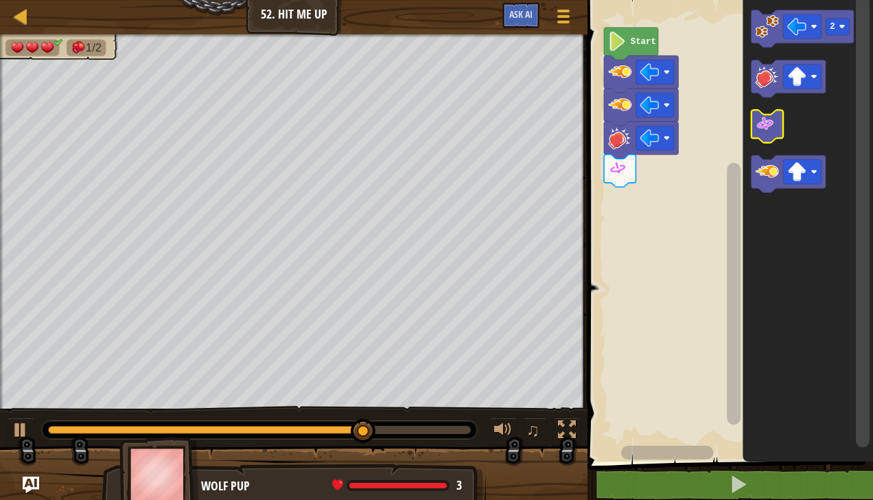
click at [770, 126] on image "Blockly Workspace" at bounding box center [764, 124] width 19 height 19
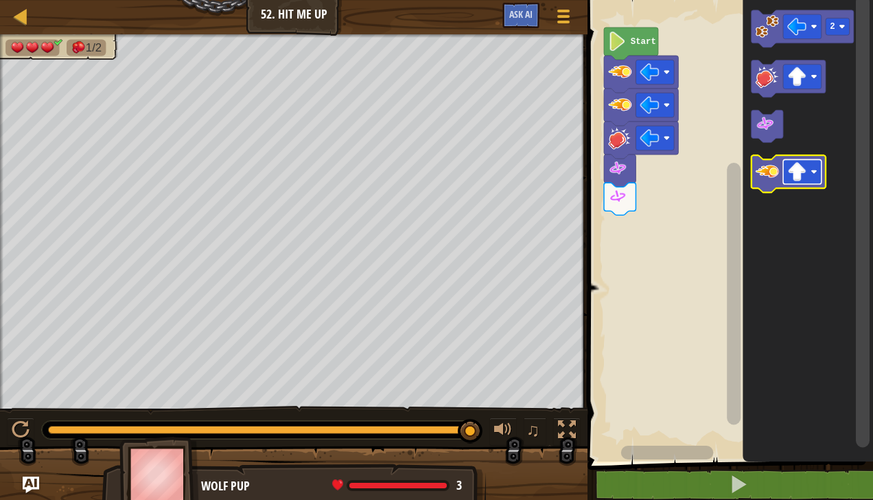
click at [625, 168] on image "Blockly Workspace" at bounding box center [618, 168] width 19 height 19
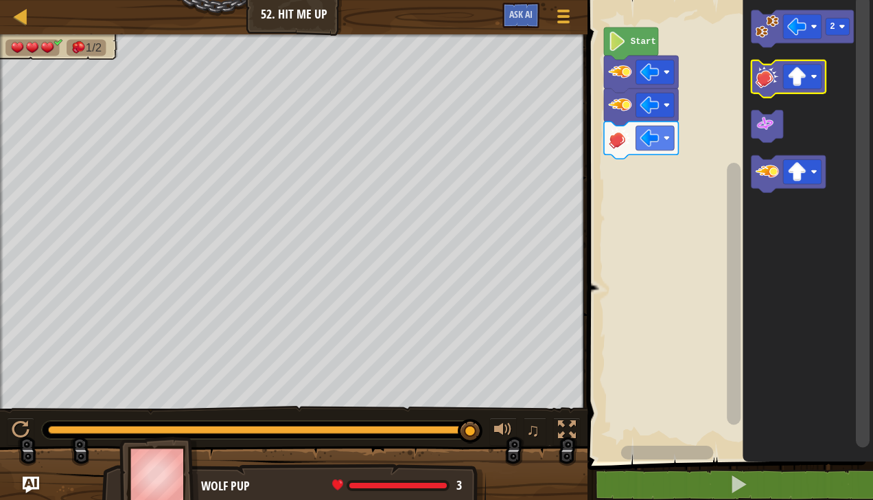
click at [762, 75] on g "2" at bounding box center [802, 101] width 102 height 183
click at [13, 430] on div at bounding box center [21, 430] width 18 height 18
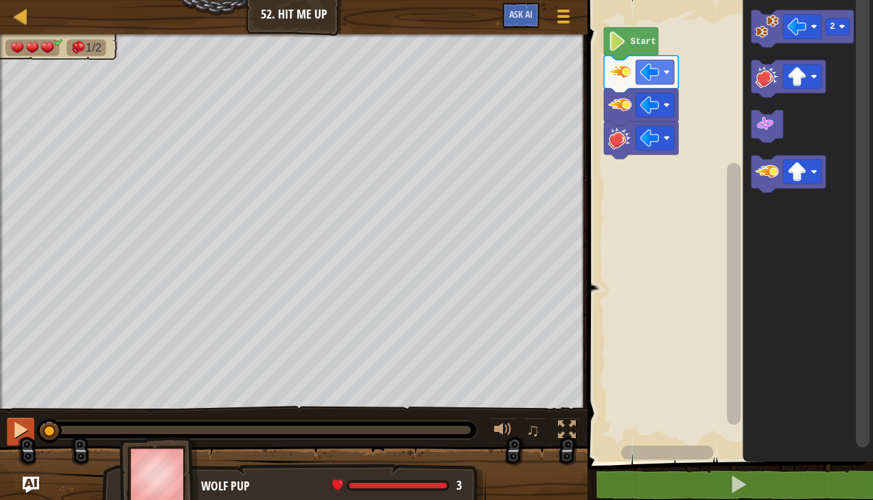
click at [762, 16] on image "Blockly Workspace" at bounding box center [766, 25] width 23 height 23
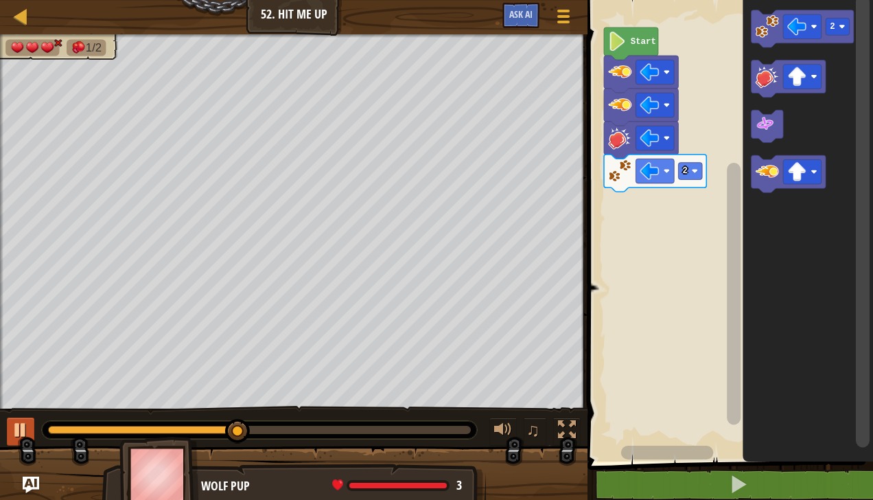
drag, startPoint x: 134, startPoint y: 423, endPoint x: 16, endPoint y: 421, distance: 118.0
click at [16, 421] on div "♫" at bounding box center [293, 426] width 587 height 41
click at [16, 421] on div at bounding box center [21, 430] width 18 height 18
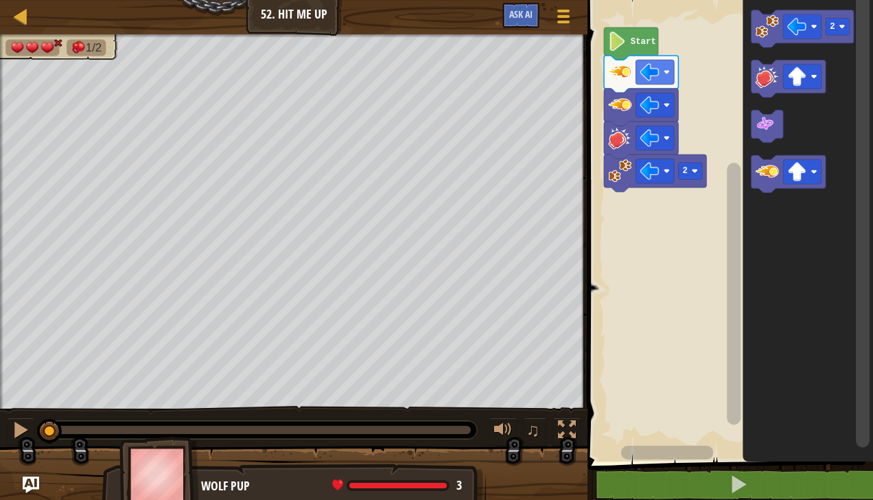
click at [43, 390] on div "1/2 ♫ Wolf Pup 3 x: 30 y: 6 No target action: power-up" at bounding box center [436, 267] width 873 height 467
click at [777, 41] on icon "Blockly Workspace" at bounding box center [802, 28] width 102 height 37
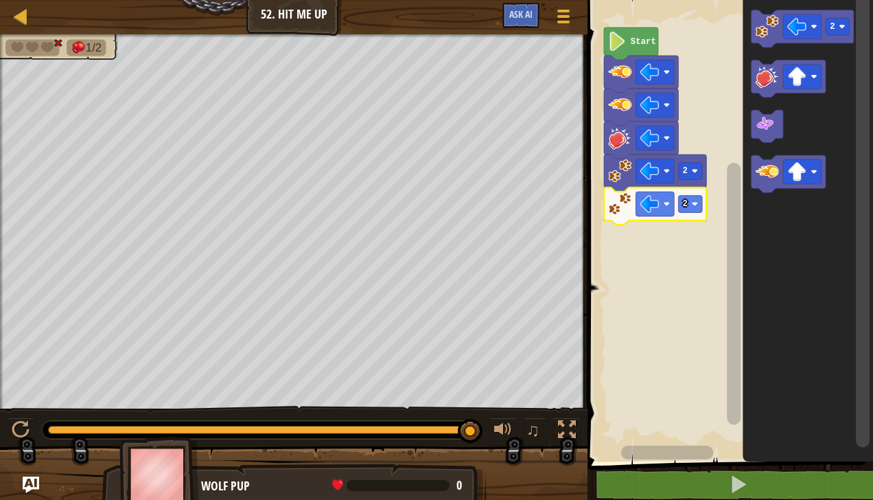
click at [692, 202] on image "Blockly Workspace" at bounding box center [695, 203] width 6 height 6
click at [622, 240] on div "Start 2 1 2" at bounding box center [728, 227] width 290 height 468
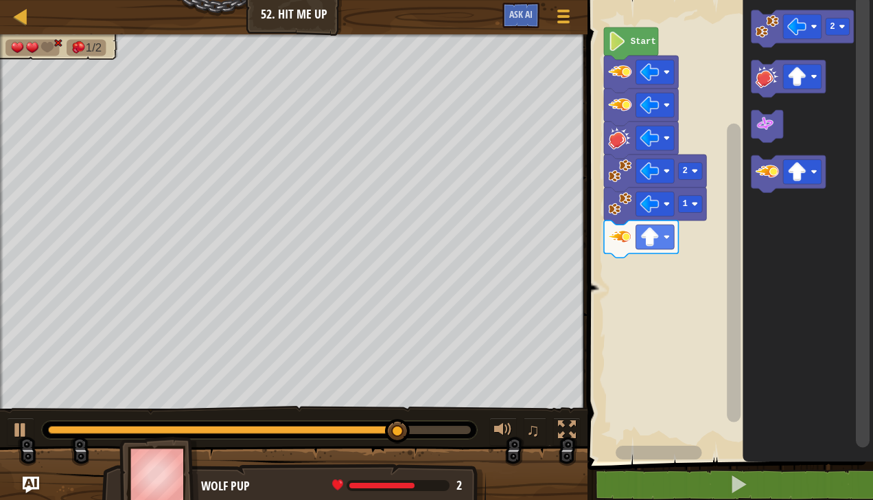
click at [777, 173] on image "Blockly Workspace" at bounding box center [766, 171] width 23 height 23
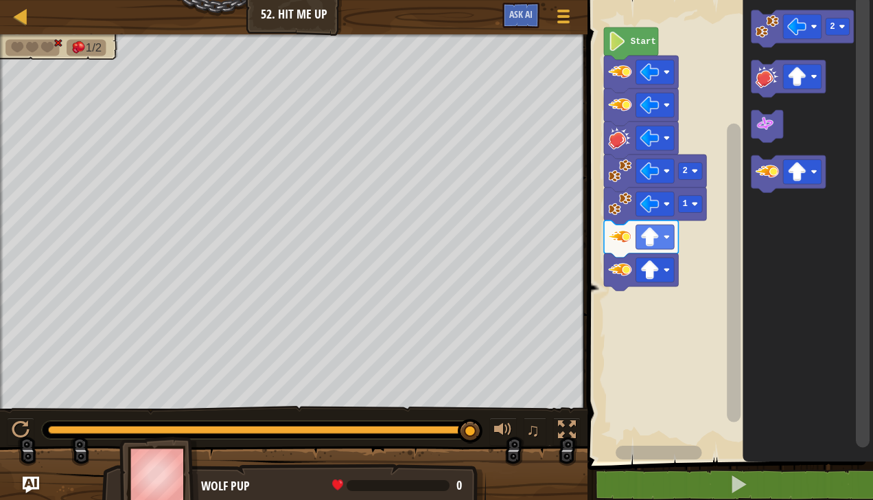
click at [744, 317] on icon "2" at bounding box center [808, 227] width 130 height 468
click at [764, 181] on image "Blockly Workspace" at bounding box center [766, 171] width 23 height 23
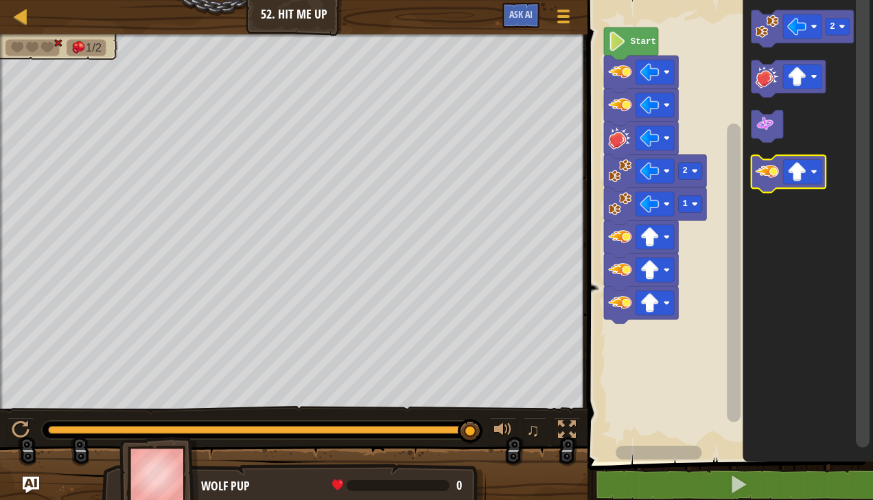
click at [667, 295] on rect "Blockly Workspace" at bounding box center [655, 302] width 38 height 25
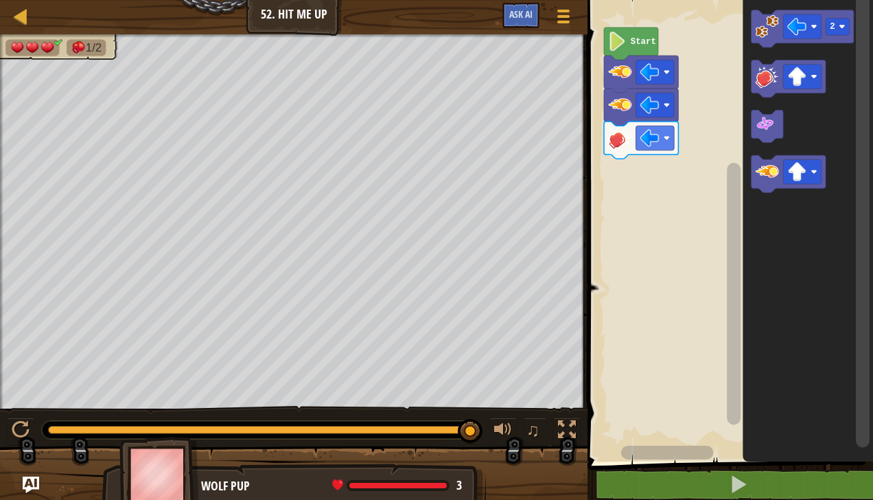
click at [748, 82] on icon "2" at bounding box center [808, 227] width 130 height 468
click at [622, 165] on div "Start 2 2 2" at bounding box center [728, 227] width 290 height 468
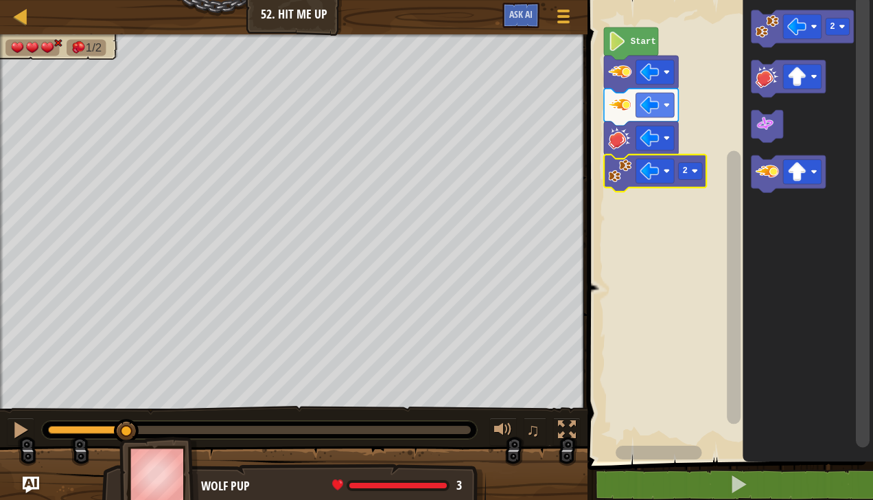
drag, startPoint x: 331, startPoint y: 427, endPoint x: 115, endPoint y: 413, distance: 215.9
click at [115, 413] on div "♫" at bounding box center [293, 426] width 587 height 41
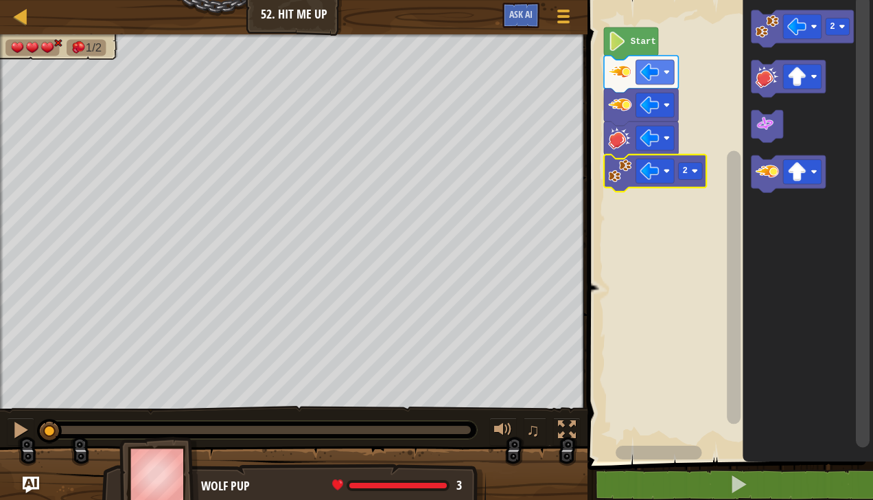
drag, startPoint x: 131, startPoint y: 425, endPoint x: 0, endPoint y: 421, distance: 131.2
click at [0, 0] on html "Map Junior 52. Hit Me Up Game Menu Ask AI 1 ההההההההההההההההההההההההההההההההההה…" at bounding box center [436, 0] width 873 height 0
click at [19, 421] on div at bounding box center [21, 430] width 18 height 18
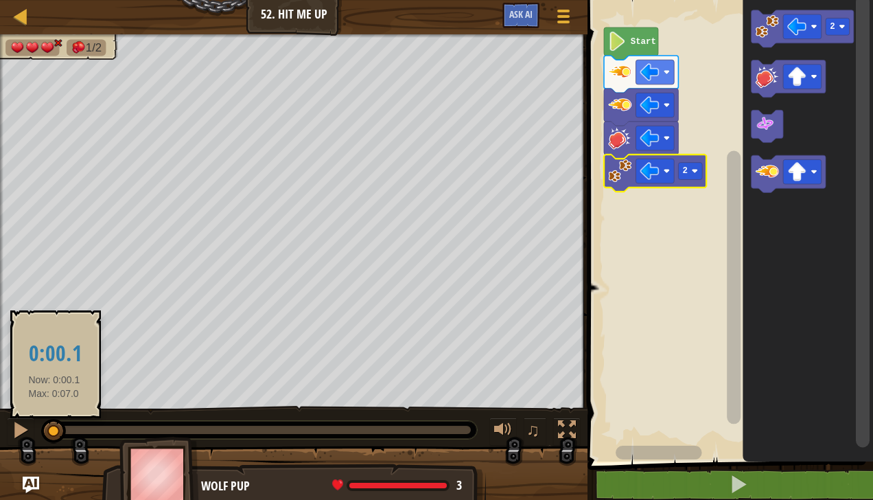
drag, startPoint x: 92, startPoint y: 425, endPoint x: 60, endPoint y: 413, distance: 34.3
click at [60, 0] on body "Map Junior 52. Hit Me Up Game Menu Ask AI 1 ההההההההההההההההההההההההההההההההההה…" at bounding box center [436, 0] width 873 height 0
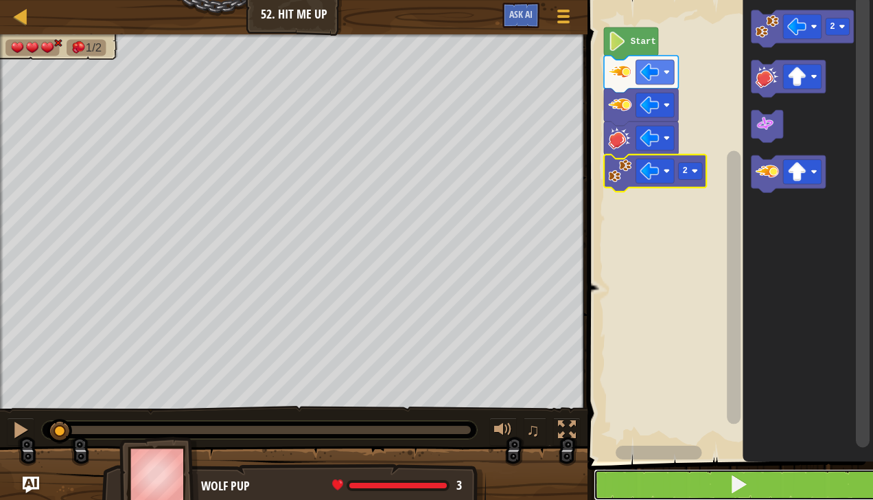
click at [738, 491] on span at bounding box center [738, 483] width 19 height 19
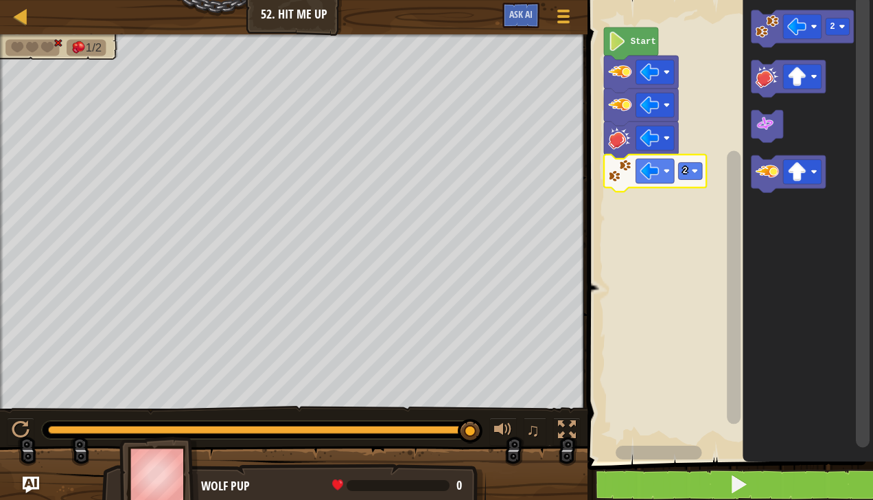
click at [699, 173] on rect "Blockly Workspace" at bounding box center [691, 171] width 24 height 17
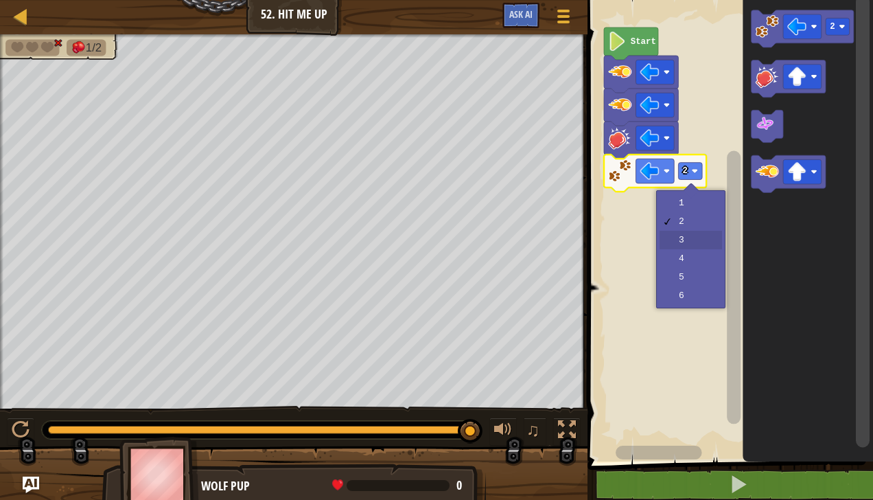
click at [688, 240] on rect "Blockly Workspace" at bounding box center [728, 227] width 290 height 468
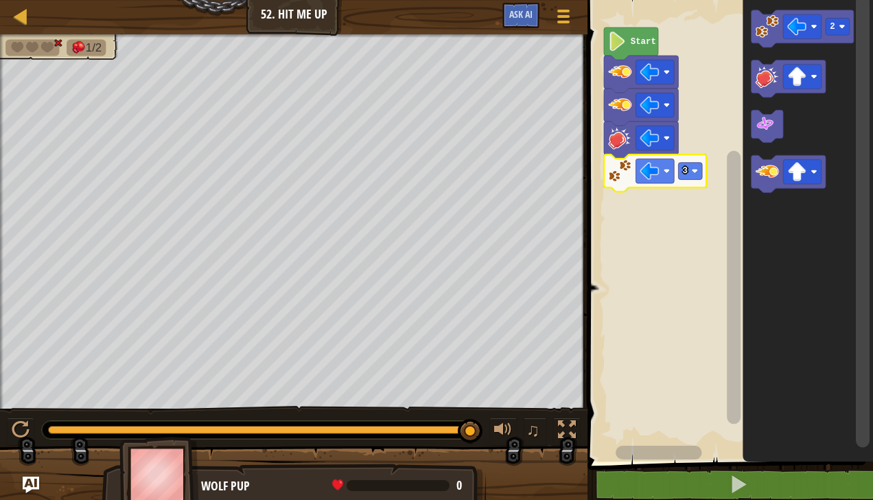
click at [815, 172] on image "Blockly Workspace" at bounding box center [814, 172] width 6 height 6
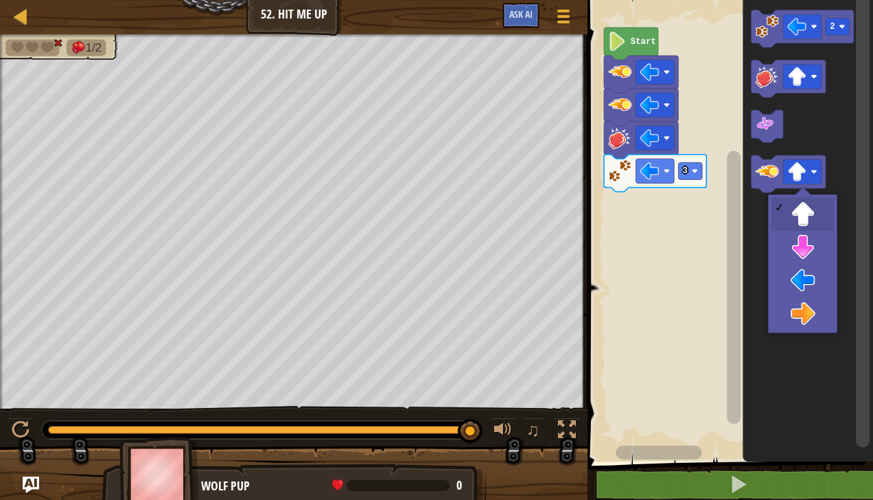
click at [814, 321] on icon "Blockly Workspace" at bounding box center [808, 227] width 130 height 468
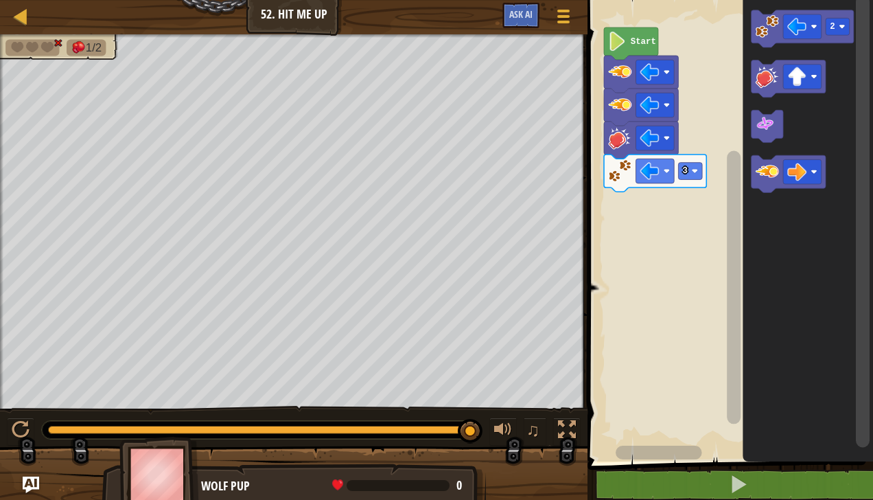
click at [765, 174] on image "Blockly Workspace" at bounding box center [766, 171] width 23 height 23
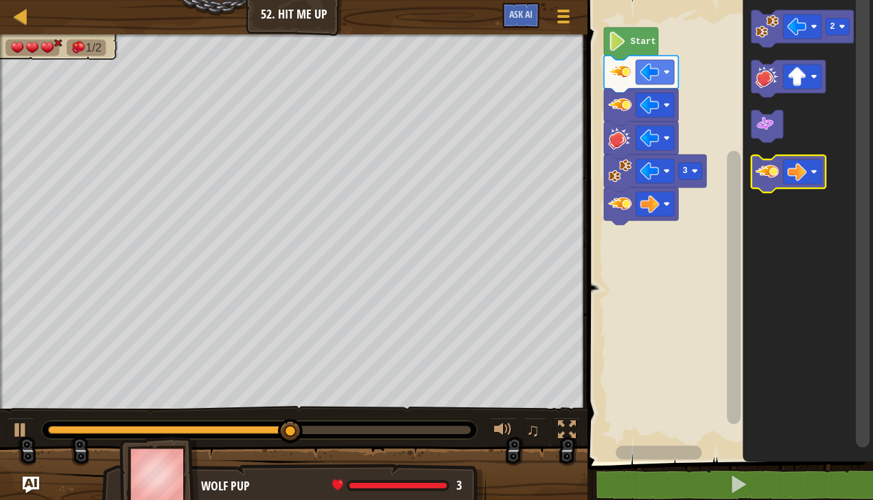
click at [764, 176] on image "Blockly Workspace" at bounding box center [766, 171] width 23 height 23
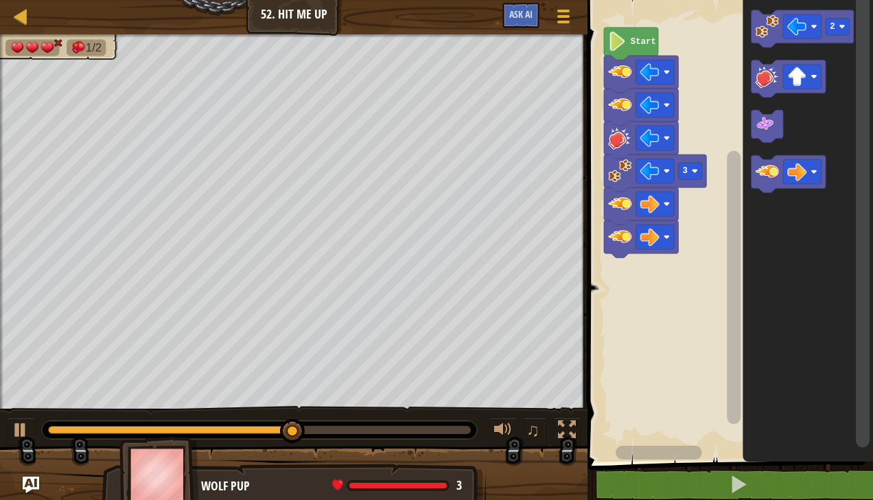
click at [774, 171] on image "Blockly Workspace" at bounding box center [766, 171] width 23 height 23
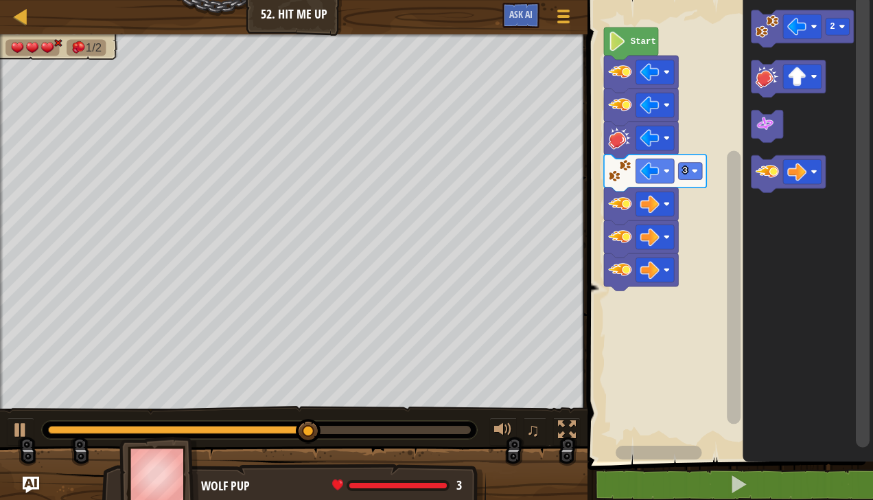
click at [766, 177] on image "Blockly Workspace" at bounding box center [766, 171] width 23 height 23
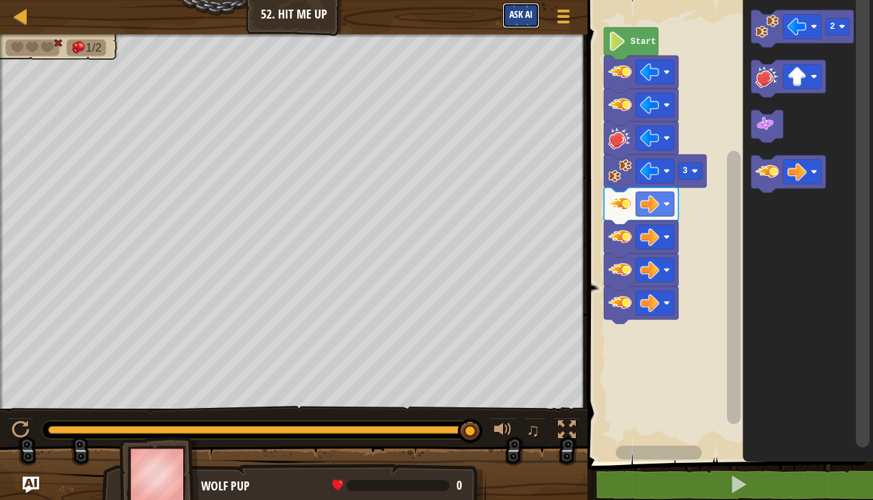
click at [519, 22] on button "Ask AI" at bounding box center [520, 15] width 37 height 25
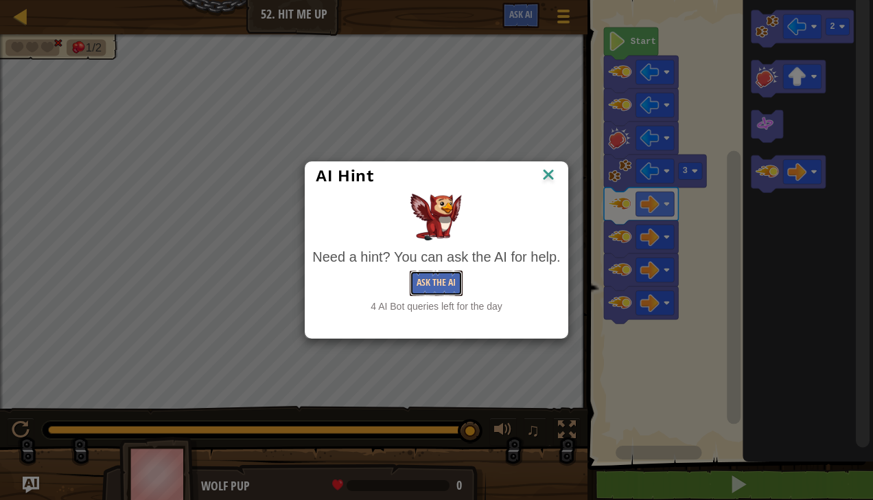
click at [441, 283] on button "Ask the AI" at bounding box center [436, 282] width 53 height 25
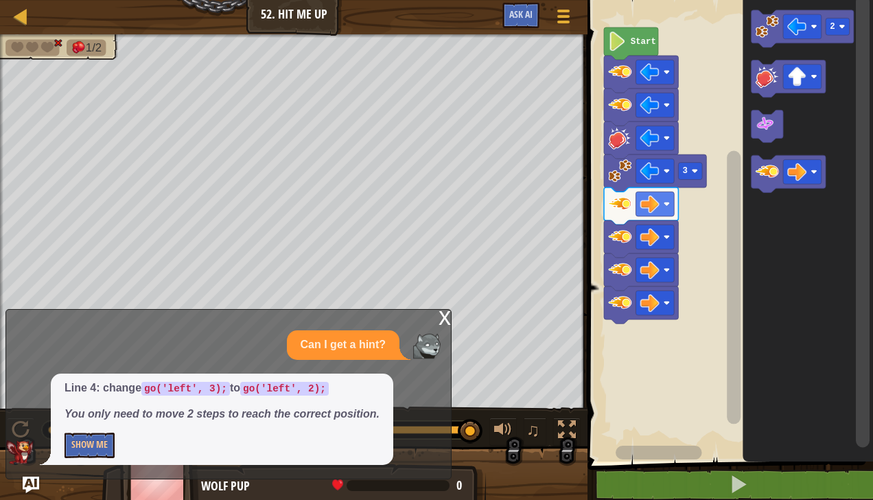
click at [699, 172] on rect "Blockly Workspace" at bounding box center [691, 171] width 24 height 17
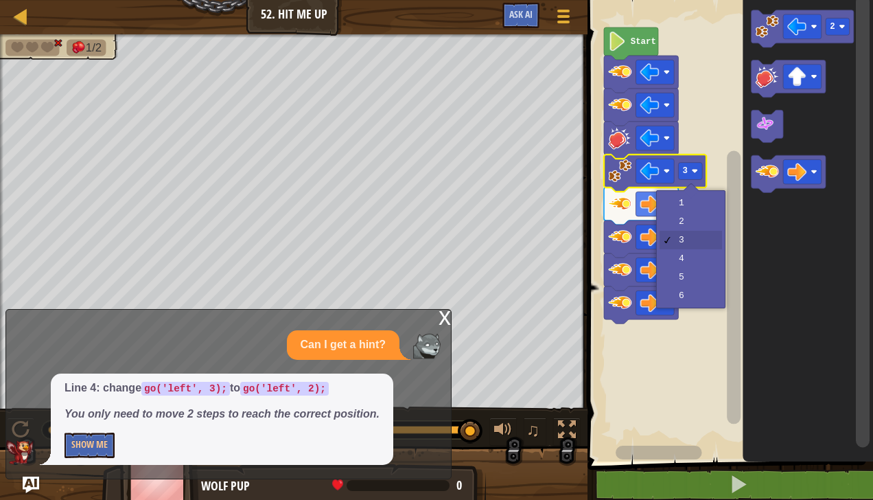
click at [693, 226] on rect "Blockly Workspace" at bounding box center [728, 227] width 290 height 468
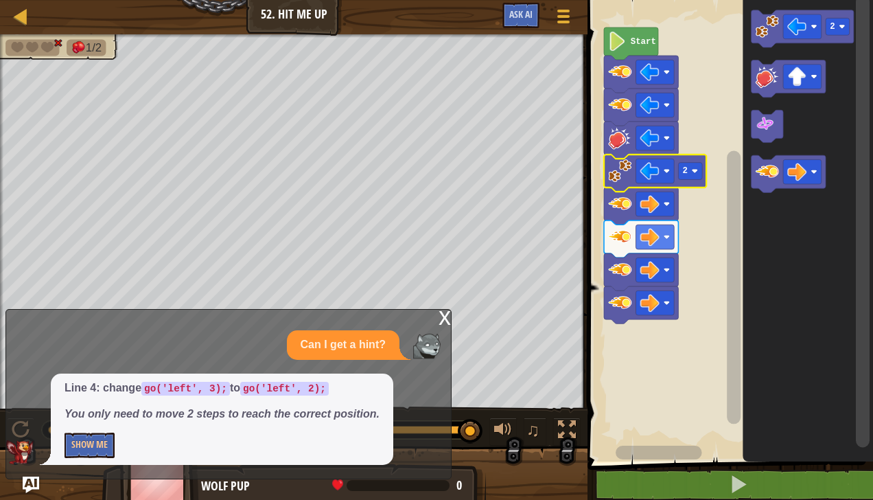
click at [0, 0] on div at bounding box center [0, 0] width 0 height 0
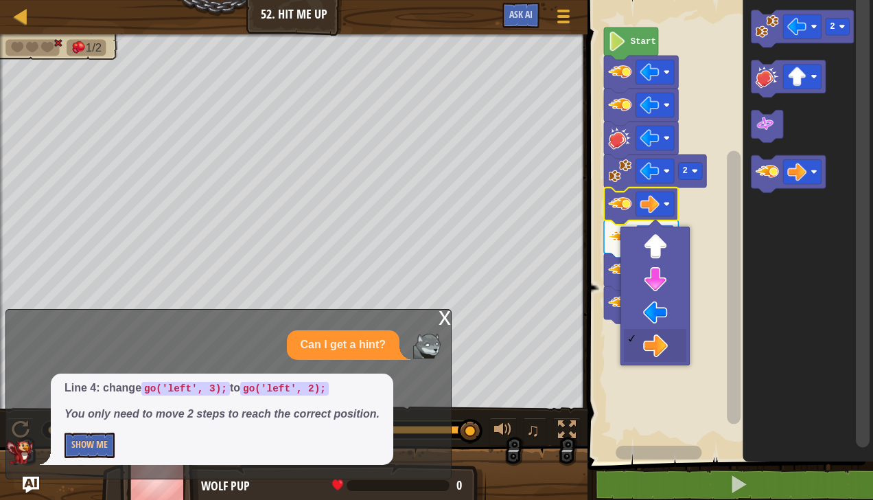
click at [662, 243] on rect "Blockly Workspace" at bounding box center [655, 236] width 38 height 25
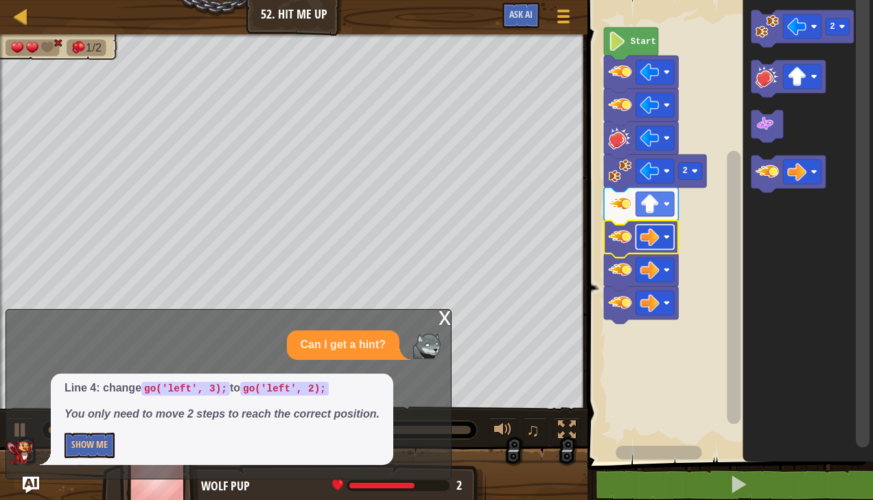
click at [661, 242] on rect "Blockly Workspace" at bounding box center [655, 236] width 38 height 25
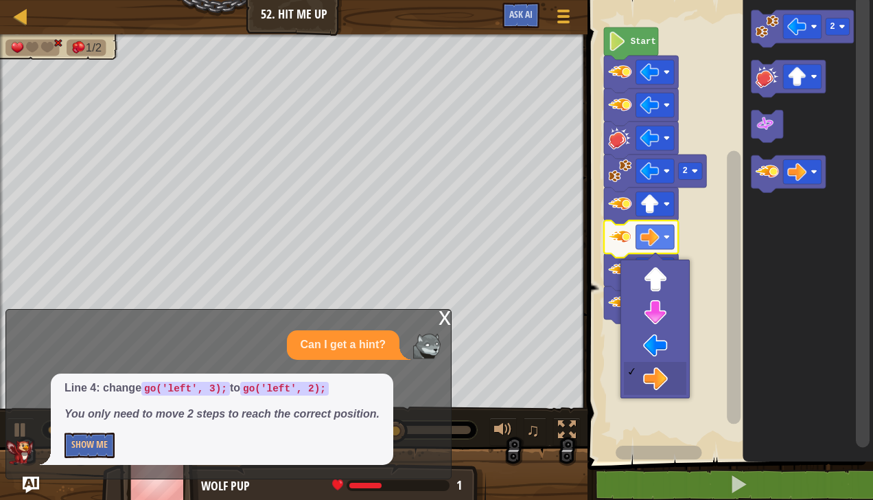
click at [660, 287] on icon "Blockly Workspace" at bounding box center [641, 304] width 74 height 37
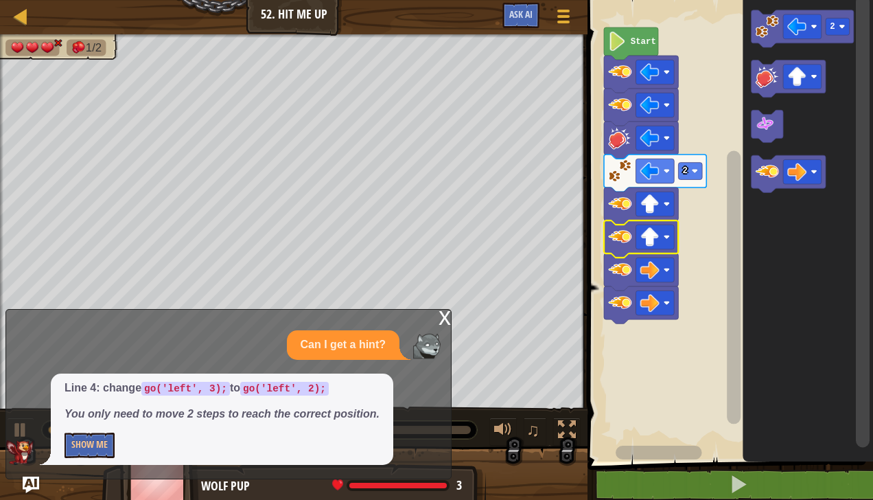
click at [661, 282] on icon "Blockly Workspace" at bounding box center [641, 271] width 74 height 37
click at [661, 270] on rect "Blockly Workspace" at bounding box center [655, 269] width 38 height 25
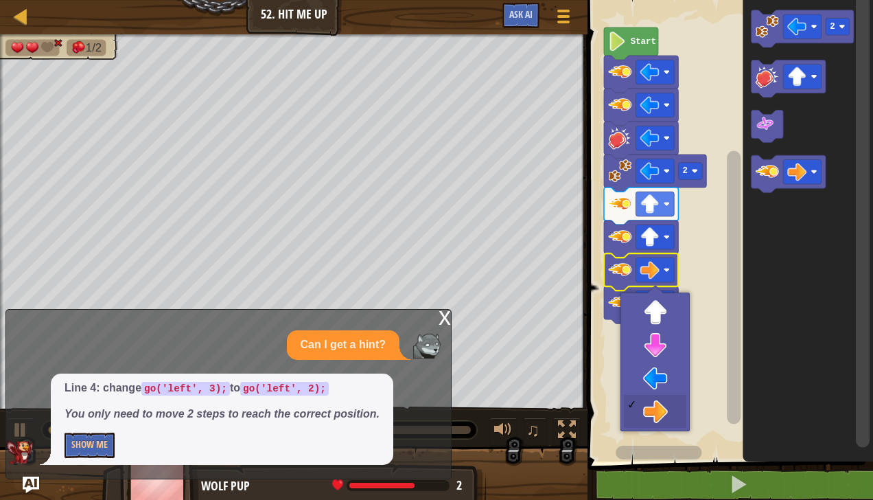
click at [661, 316] on icon "Blockly Workspace" at bounding box center [641, 304] width 74 height 37
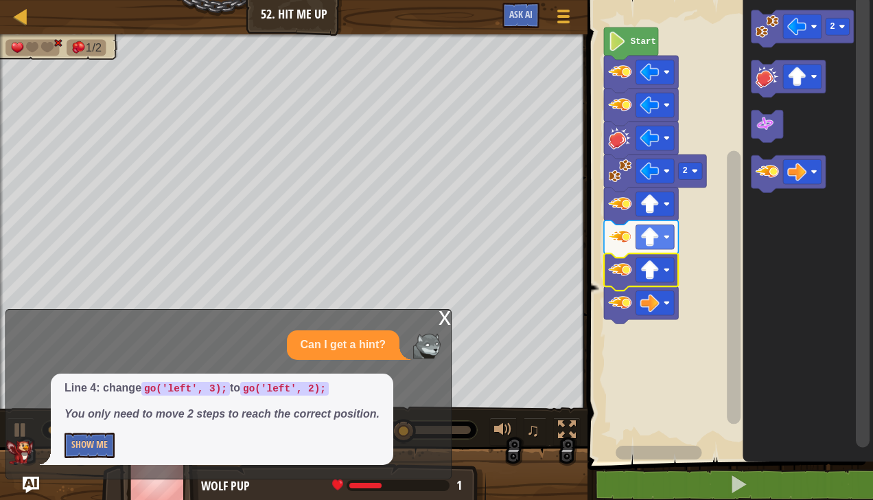
click at [663, 306] on rect "Blockly Workspace" at bounding box center [655, 302] width 38 height 25
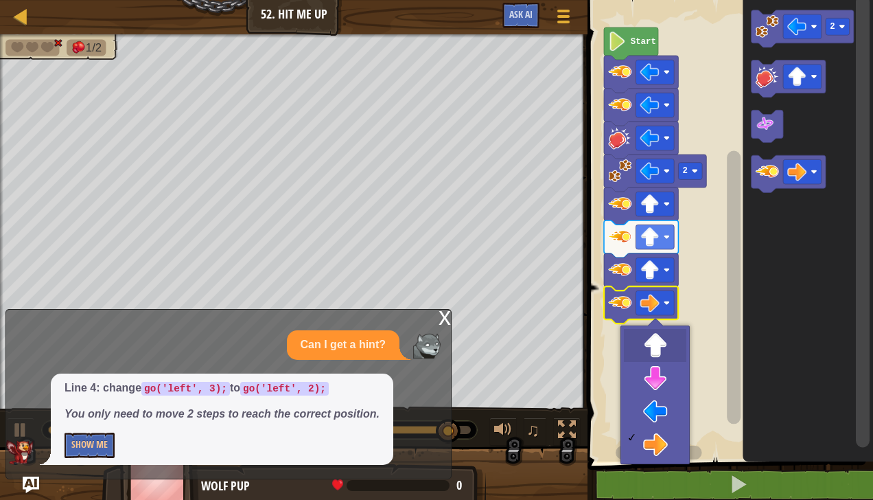
click at [660, 351] on rect "Blockly Workspace" at bounding box center [728, 227] width 290 height 468
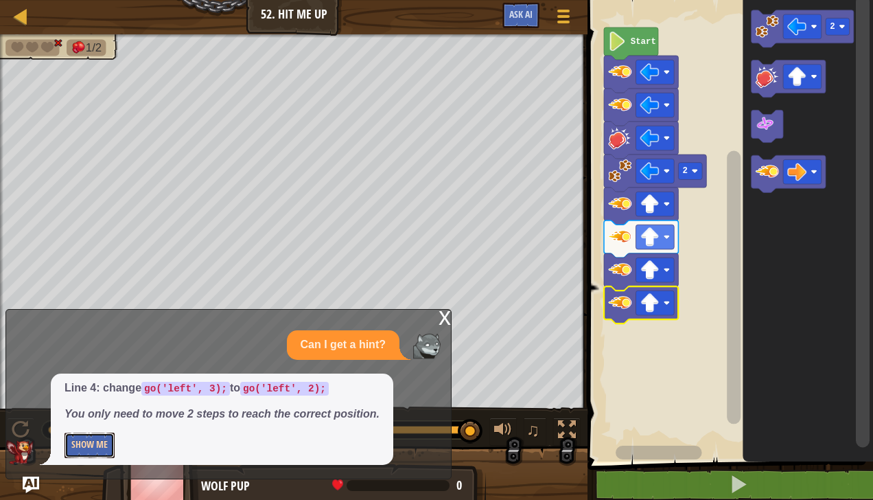
click at [65, 453] on button "Show Me" at bounding box center [90, 444] width 50 height 25
click at [432, 319] on div "x Can I get a hint? Line 4: change go('left', 3); to go('left', 2); You only ne…" at bounding box center [228, 394] width 446 height 170
click at [445, 323] on div "x" at bounding box center [444, 316] width 12 height 14
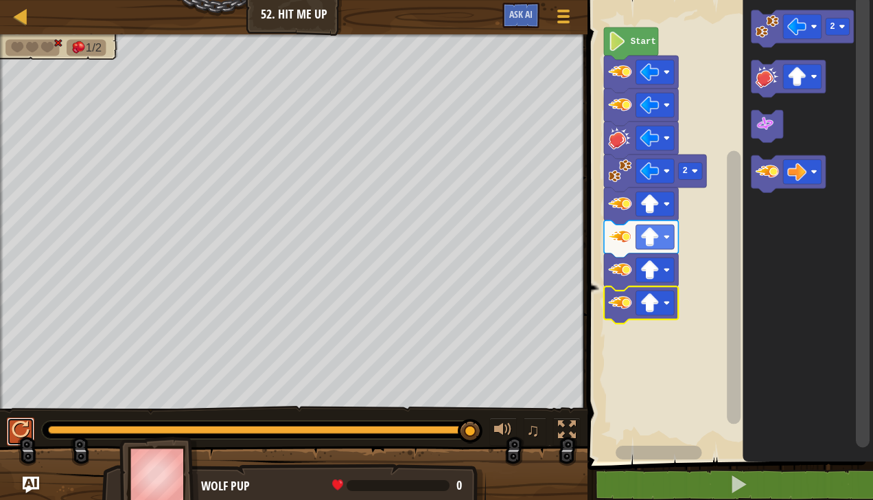
click at [23, 432] on div at bounding box center [21, 430] width 18 height 18
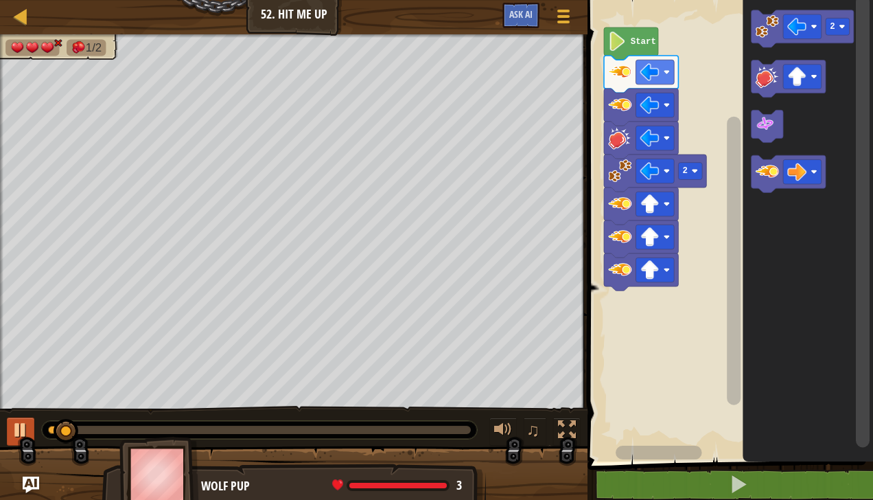
click at [760, 72] on image "Blockly Workspace" at bounding box center [766, 76] width 23 height 23
click at [763, 71] on image "Blockly Workspace" at bounding box center [766, 76] width 23 height 23
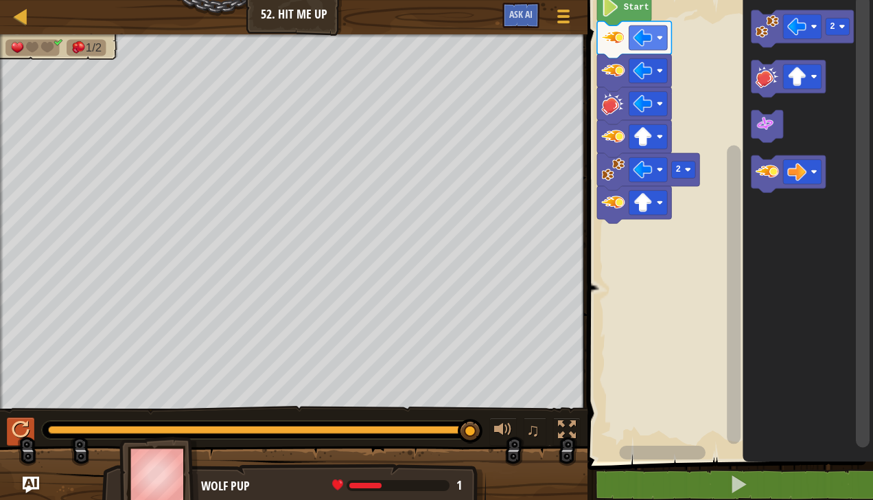
click at [762, 73] on image "Blockly Workspace" at bounding box center [766, 76] width 23 height 23
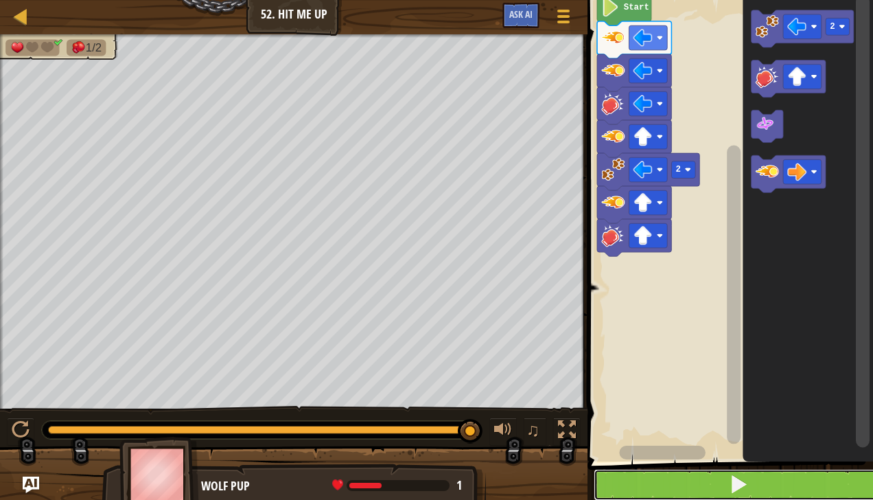
click at [655, 482] on button at bounding box center [739, 485] width 290 height 32
click at [0, 0] on div at bounding box center [0, 0] width 0 height 0
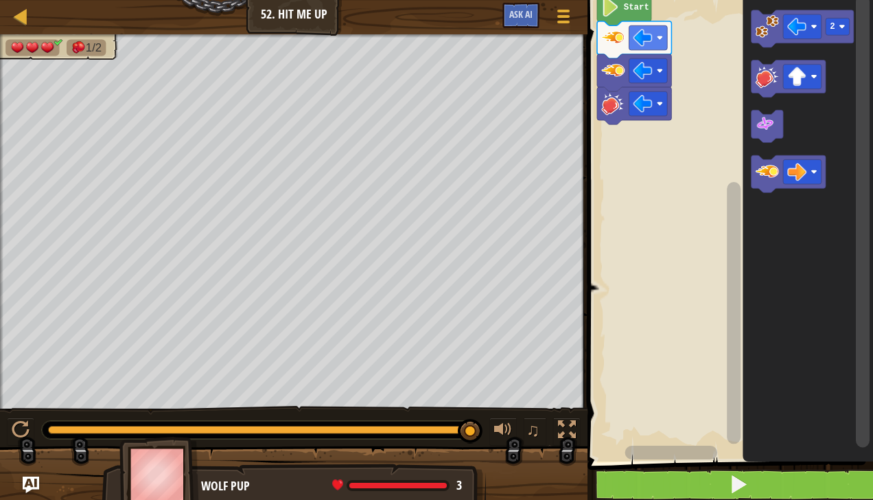
click at [762, 29] on image "Blockly Workspace" at bounding box center [766, 25] width 23 height 23
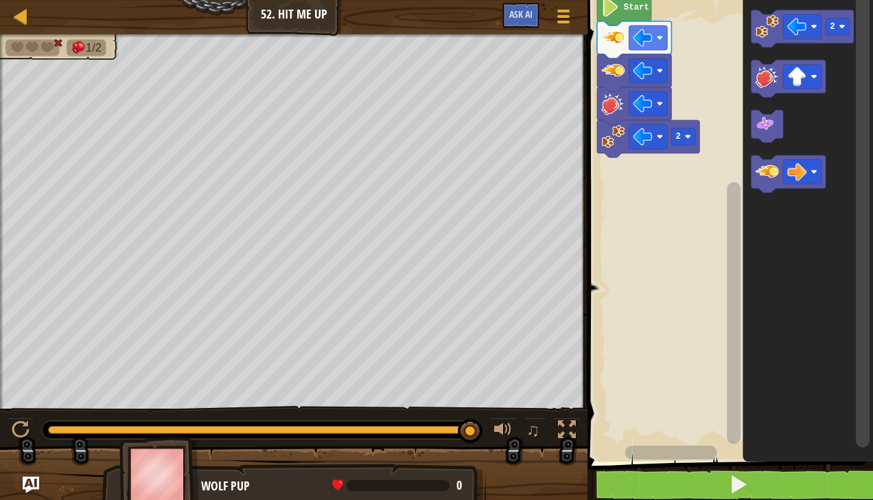
click at [0, 0] on div at bounding box center [0, 0] width 0 height 0
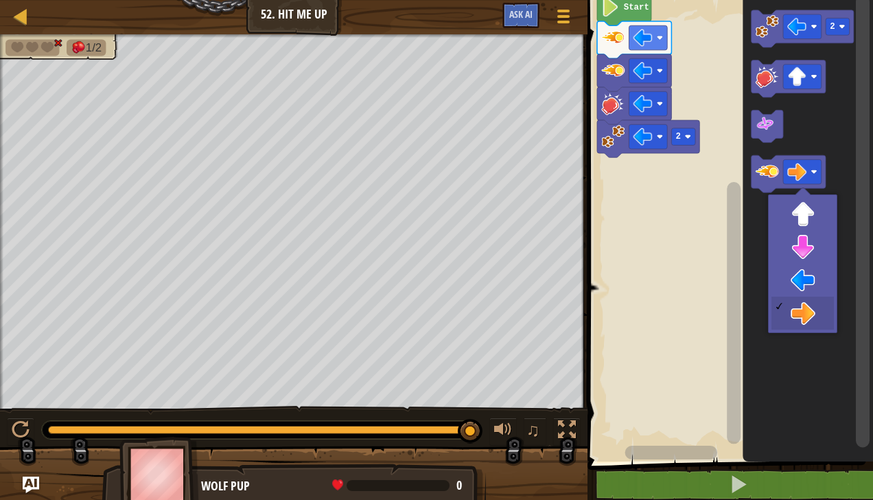
click at [808, 219] on icon "Blockly Workspace" at bounding box center [808, 227] width 130 height 468
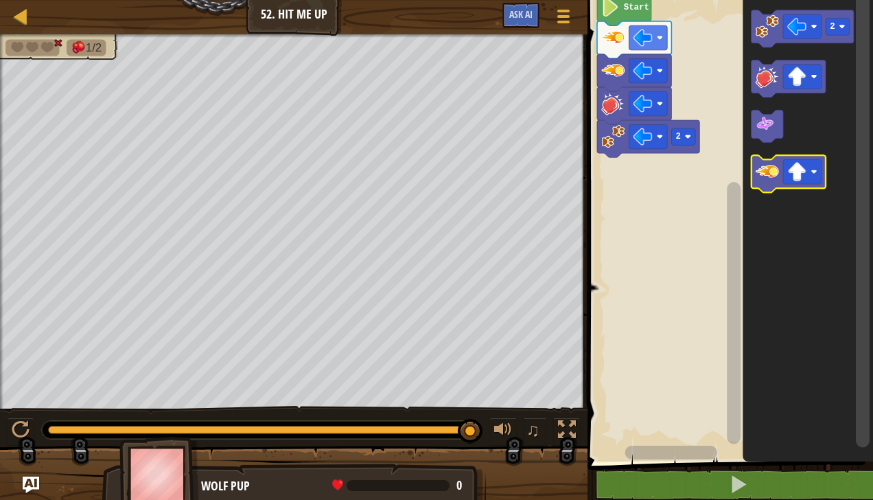
click at [763, 187] on icon "Blockly Workspace" at bounding box center [788, 173] width 74 height 37
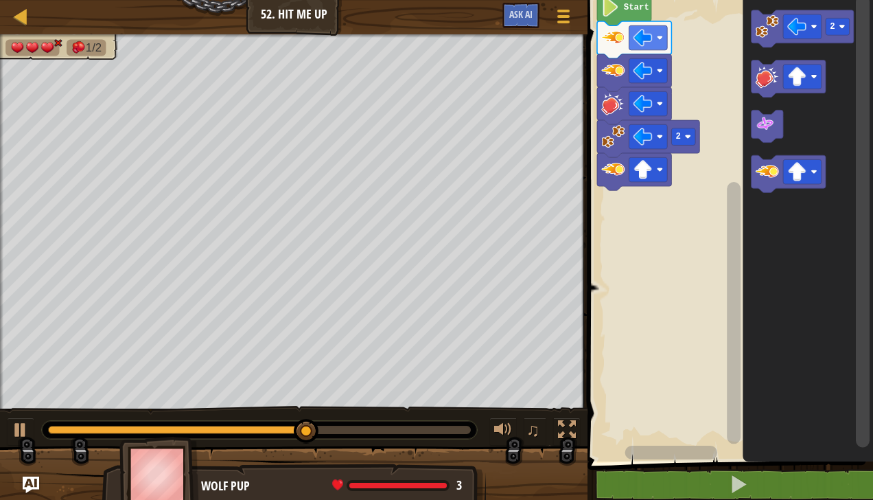
click at [764, 173] on image "Blockly Workspace" at bounding box center [766, 171] width 23 height 23
click at [761, 71] on image "Blockly Workspace" at bounding box center [766, 76] width 23 height 23
click at [753, 73] on icon "Blockly Workspace" at bounding box center [788, 78] width 74 height 37
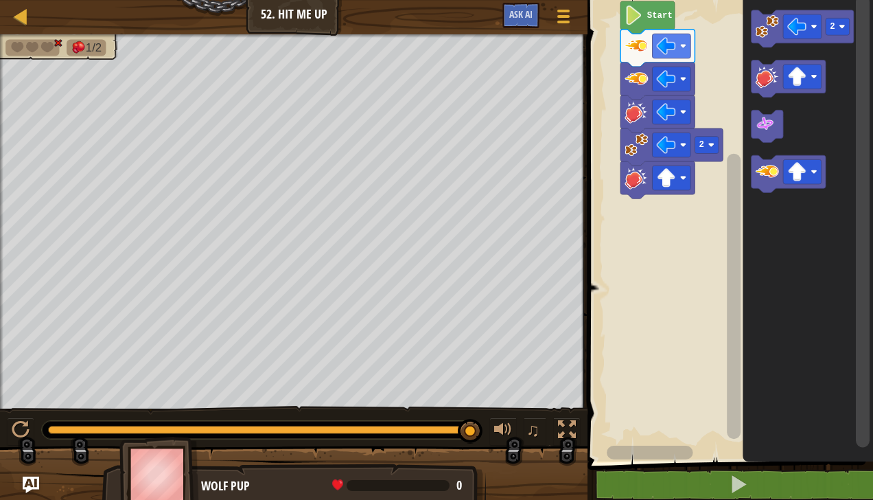
click at [773, 74] on image "Blockly Workspace" at bounding box center [766, 76] width 23 height 23
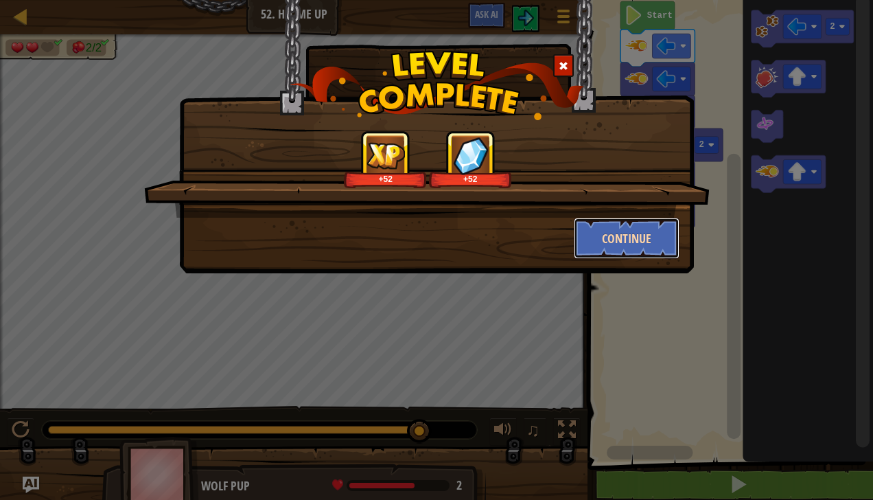
click at [641, 224] on button "Continue" at bounding box center [627, 238] width 106 height 41
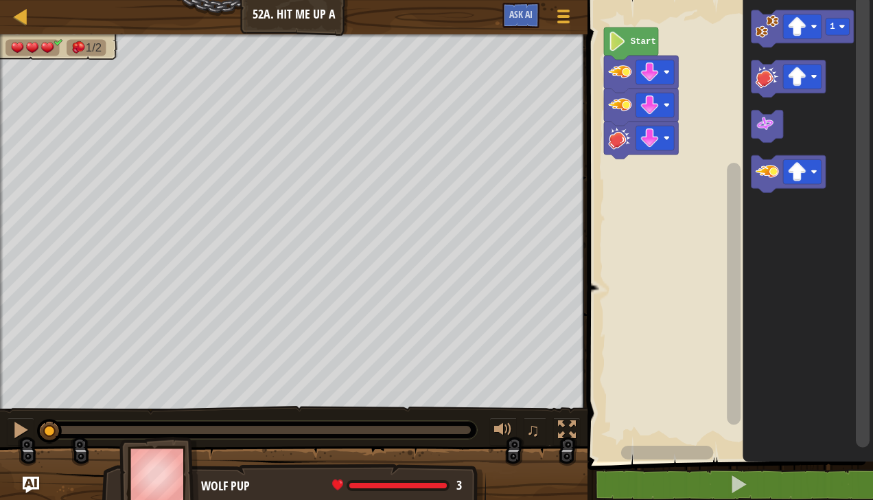
click at [800, 170] on image "Blockly Workspace" at bounding box center [797, 171] width 19 height 19
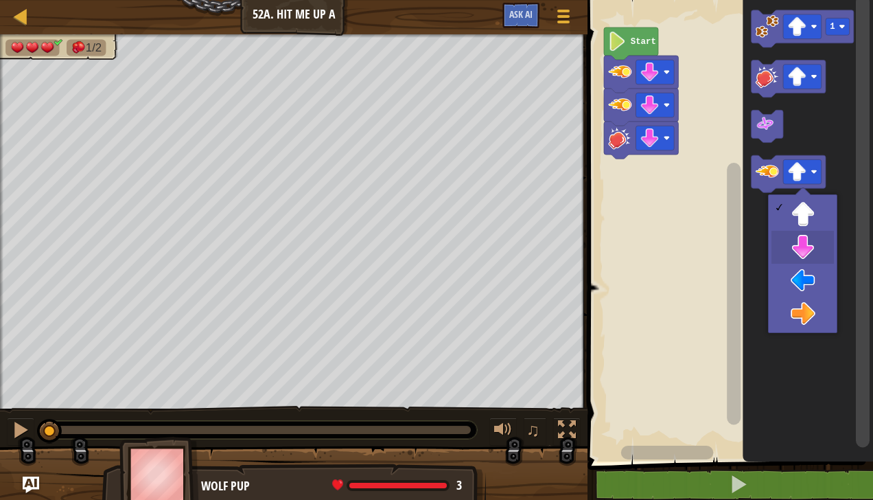
click at [815, 248] on icon "Blockly Workspace" at bounding box center [808, 227] width 130 height 468
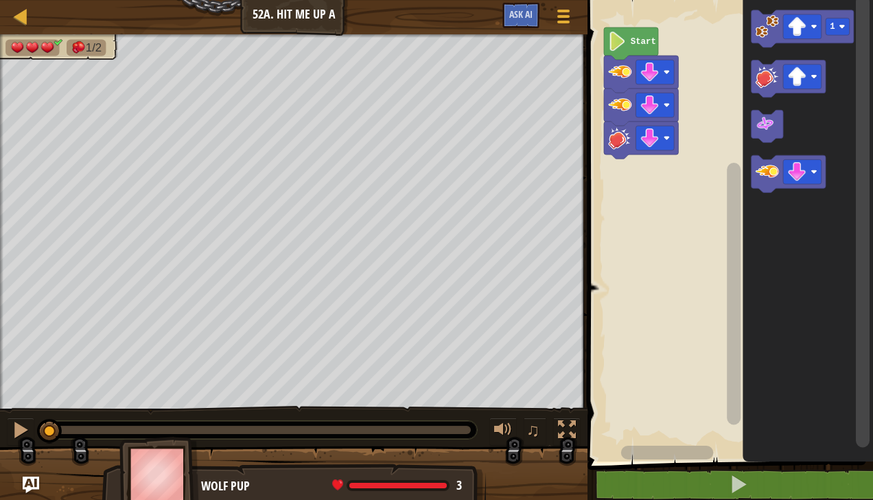
click at [761, 171] on image "Blockly Workspace" at bounding box center [766, 171] width 23 height 23
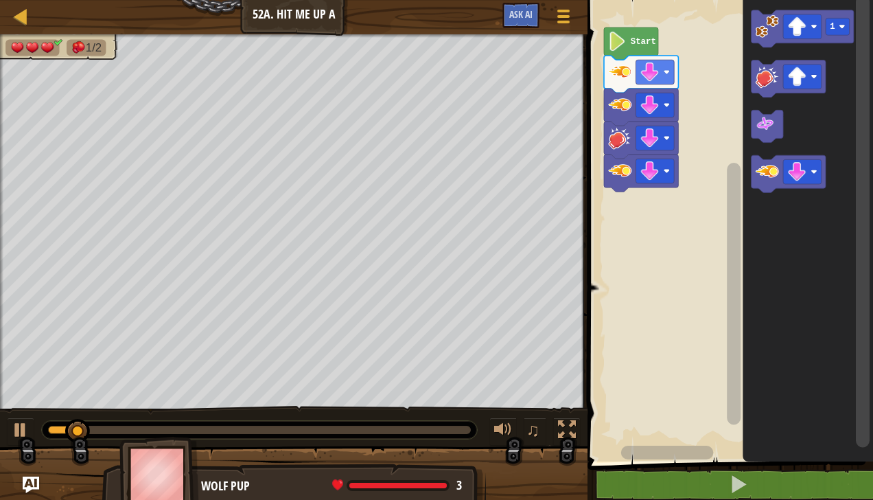
click at [766, 176] on image "Blockly Workspace" at bounding box center [766, 171] width 23 height 23
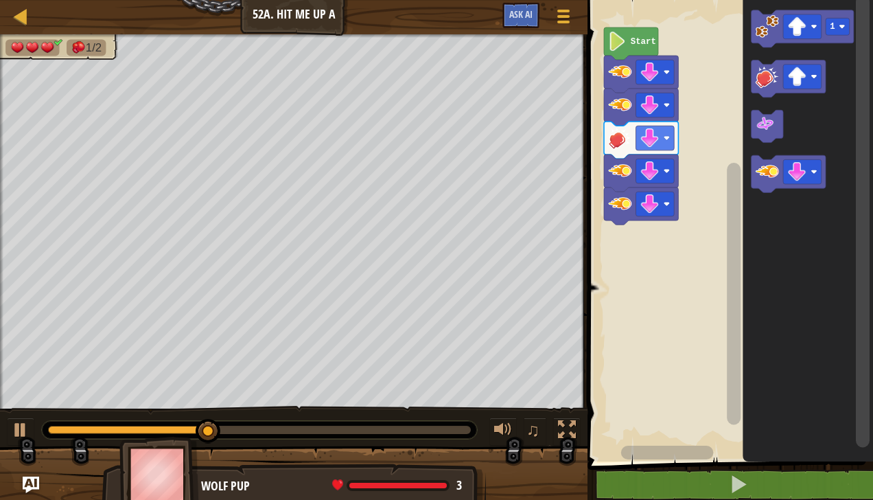
click at [804, 81] on image "Blockly Workspace" at bounding box center [797, 76] width 19 height 19
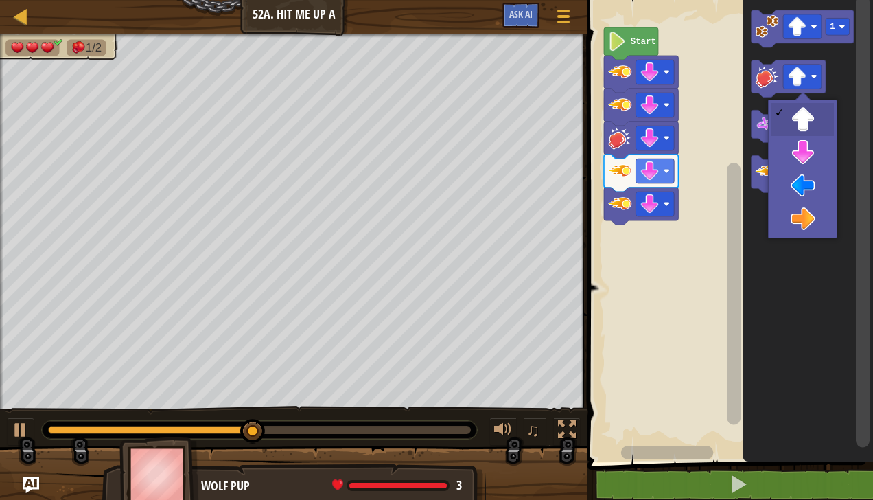
click at [801, 158] on icon "Blockly Workspace" at bounding box center [788, 173] width 74 height 37
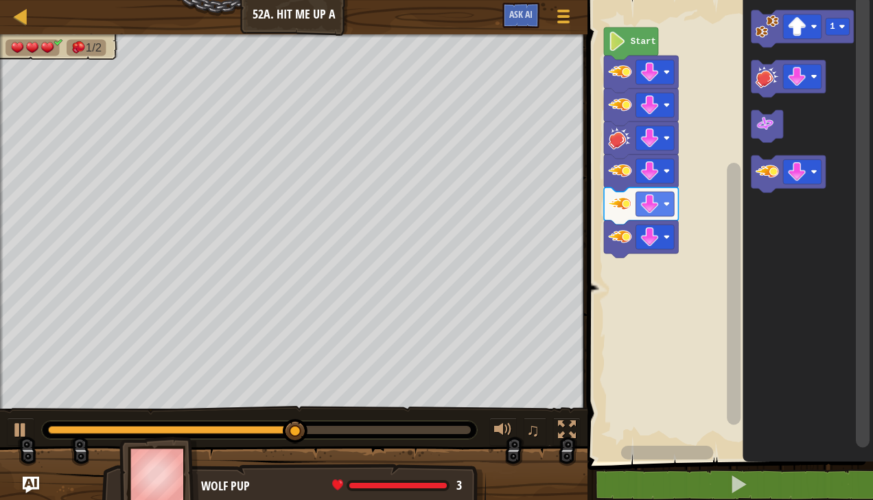
click at [759, 78] on image "Blockly Workspace" at bounding box center [766, 76] width 23 height 23
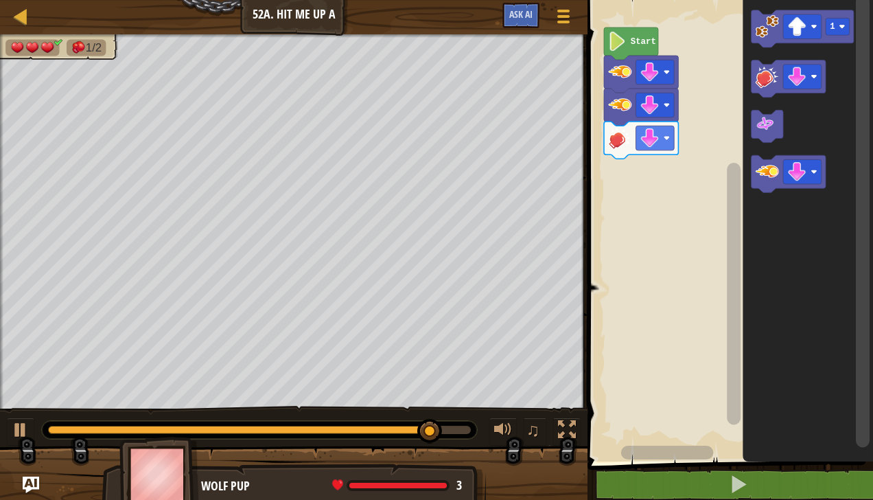
click at [802, 173] on image "Blockly Workspace" at bounding box center [797, 171] width 19 height 19
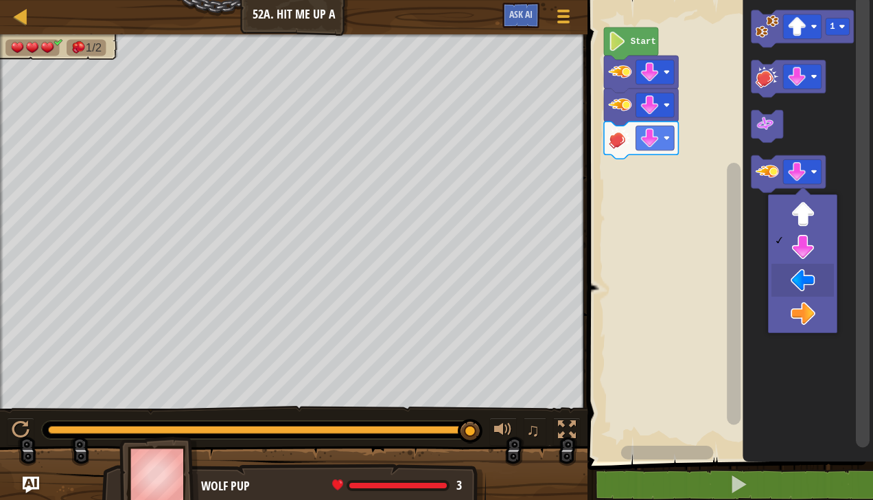
click at [804, 284] on icon "Blockly Workspace" at bounding box center [808, 227] width 130 height 468
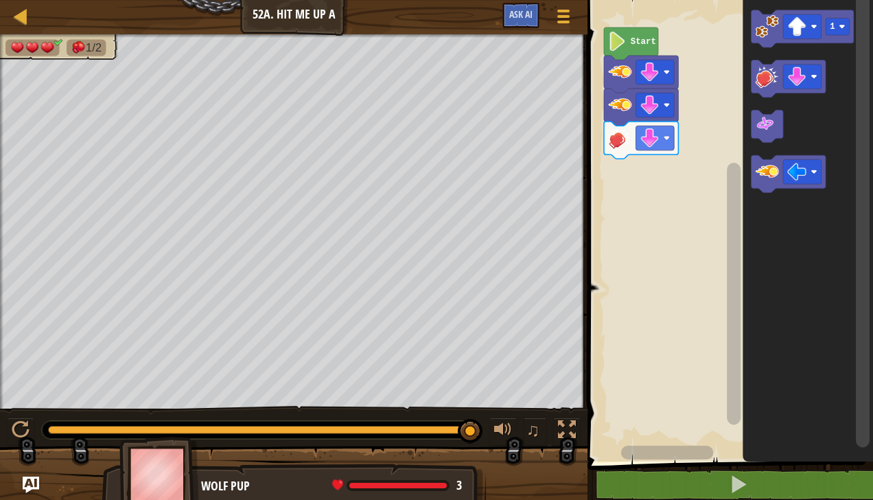
click at [764, 178] on image "Blockly Workspace" at bounding box center [766, 171] width 23 height 23
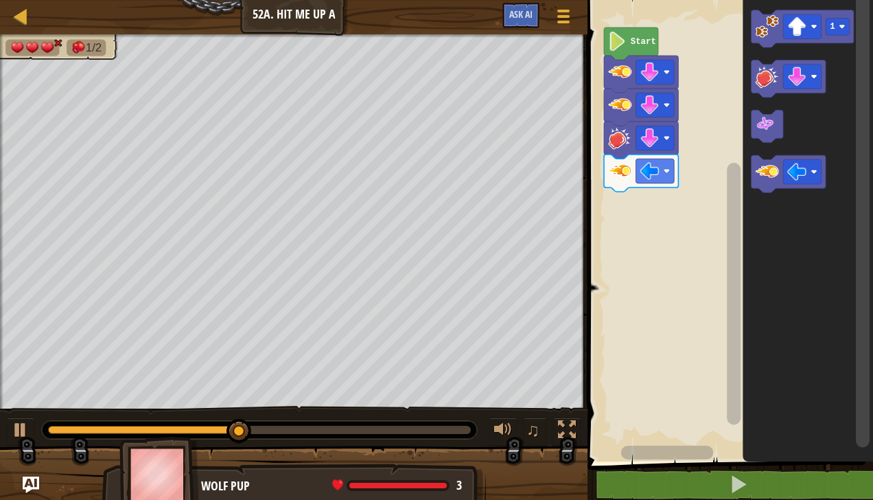
click at [772, 178] on image "Blockly Workspace" at bounding box center [766, 171] width 23 height 23
click at [0, 0] on div at bounding box center [0, 0] width 0 height 0
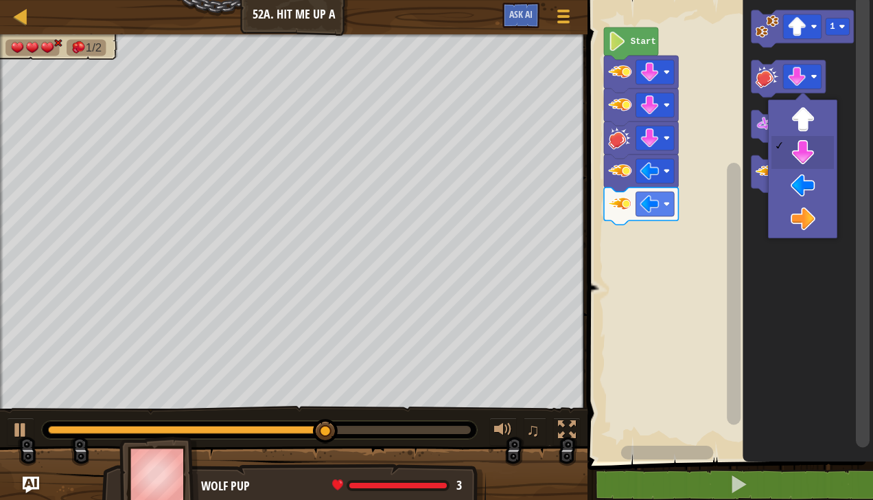
click at [811, 187] on icon "Blockly Workspace" at bounding box center [788, 173] width 74 height 37
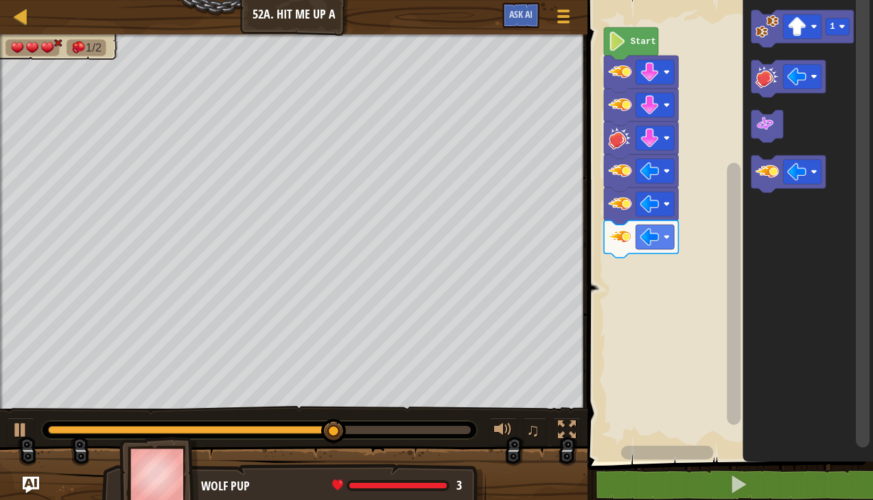
click at [769, 77] on image "Blockly Workspace" at bounding box center [766, 76] width 23 height 23
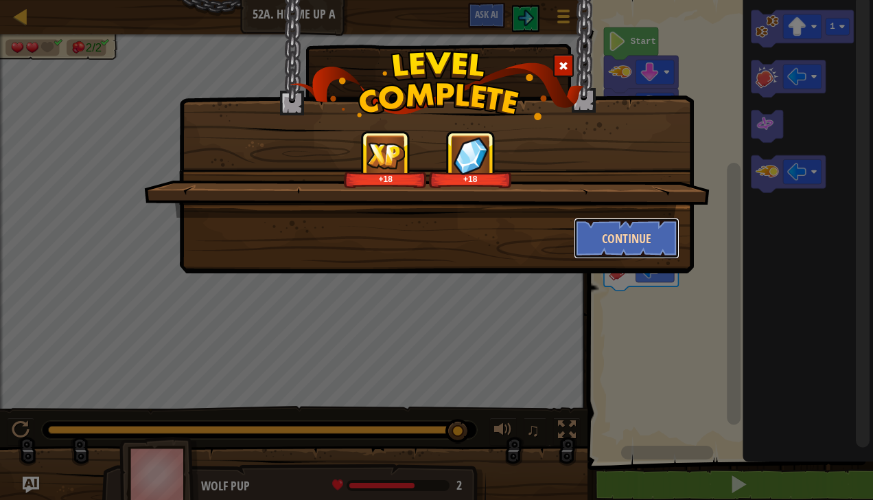
click at [634, 250] on button "Continue" at bounding box center [627, 238] width 106 height 41
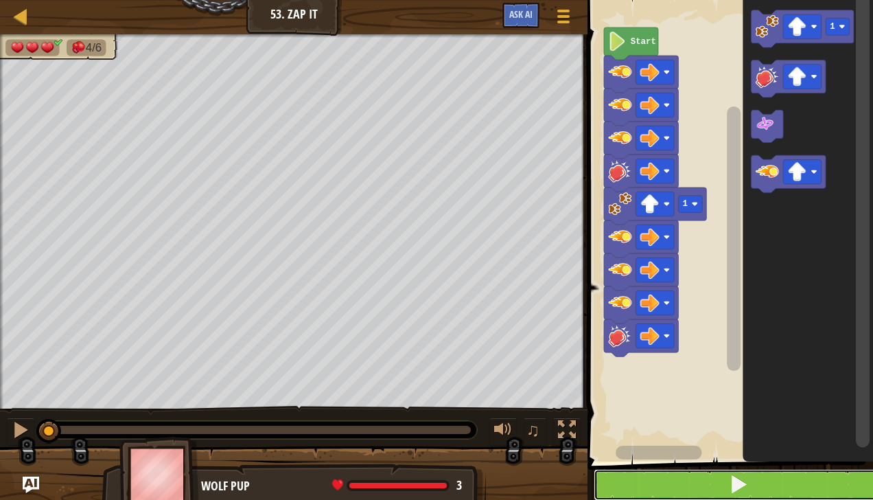
click at [769, 484] on button at bounding box center [739, 485] width 290 height 32
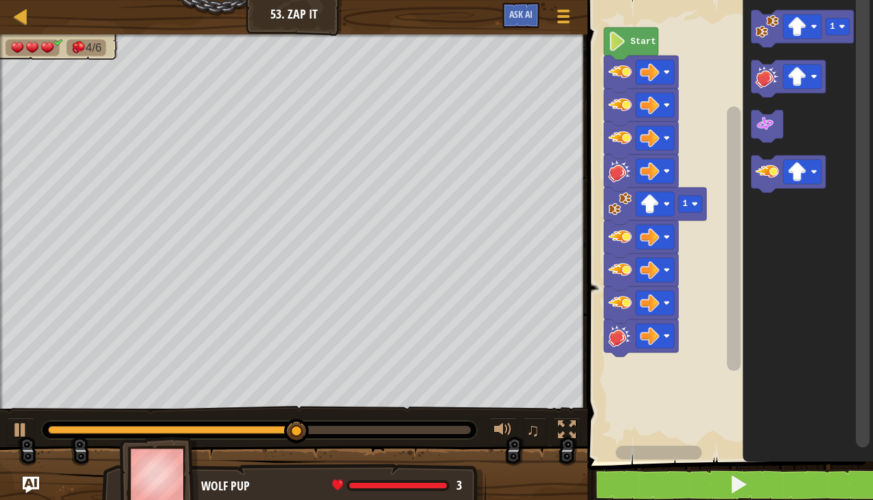
click at [762, 33] on image "Blockly Workspace" at bounding box center [766, 25] width 23 height 23
click at [0, 0] on div at bounding box center [0, 0] width 0 height 0
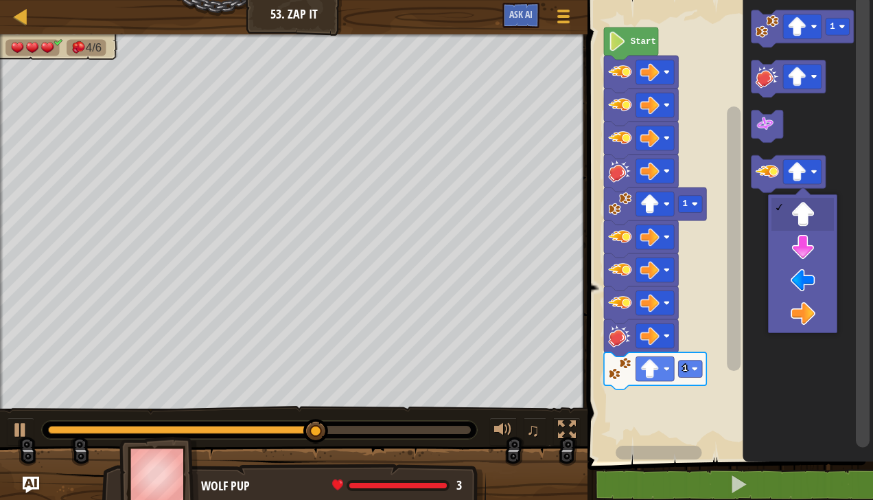
click at [803, 323] on icon "Blockly Workspace" at bounding box center [808, 227] width 130 height 468
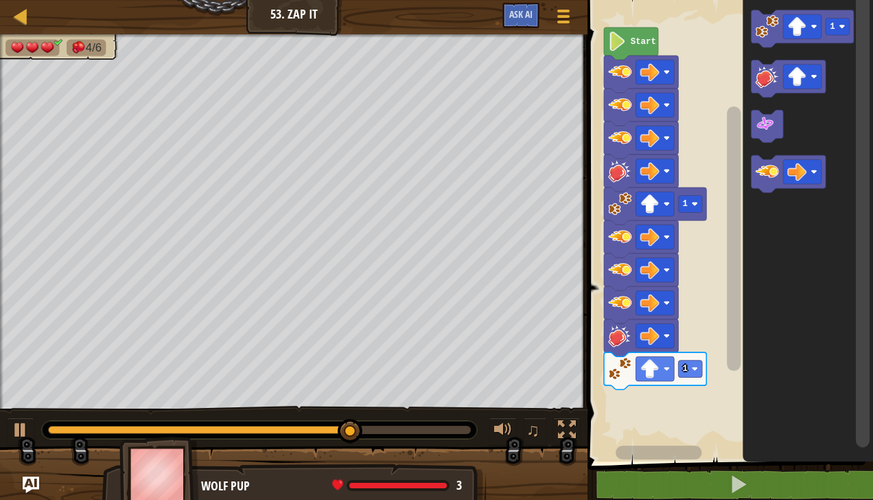
click at [769, 174] on image "Blockly Workspace" at bounding box center [766, 171] width 23 height 23
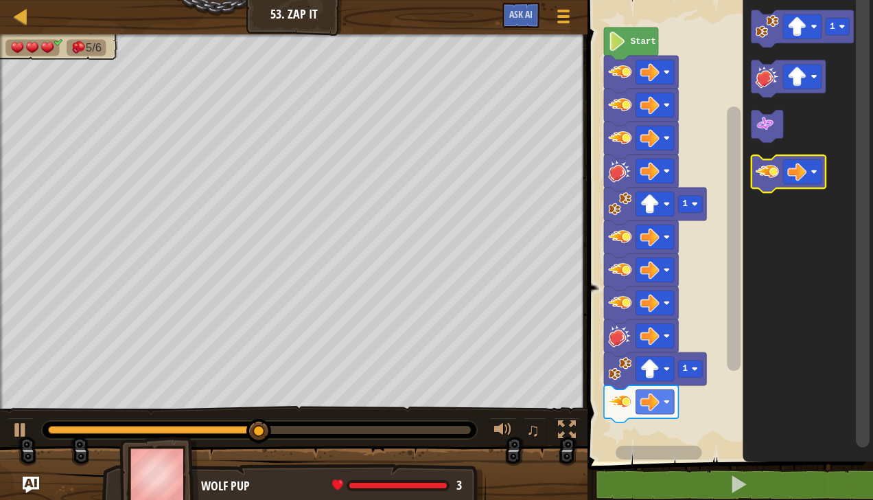
click at [770, 170] on image "Blockly Workspace" at bounding box center [766, 171] width 23 height 23
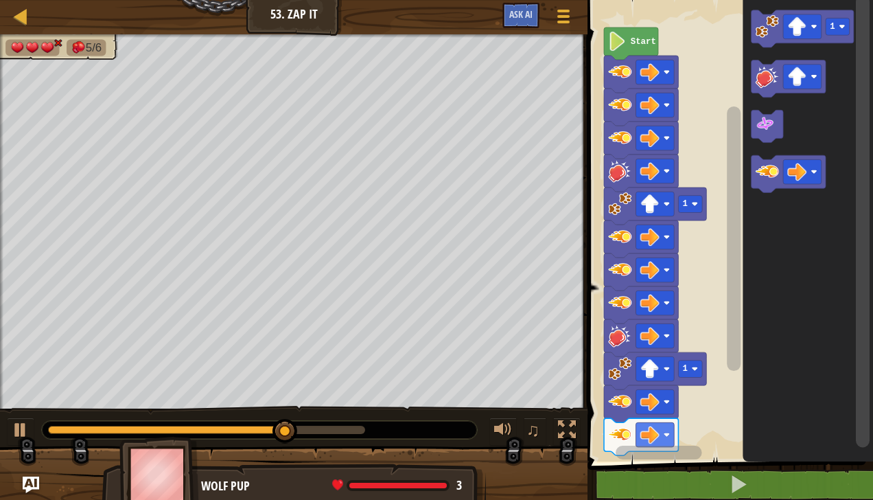
click at [784, 172] on rect "Blockly Workspace" at bounding box center [802, 171] width 38 height 25
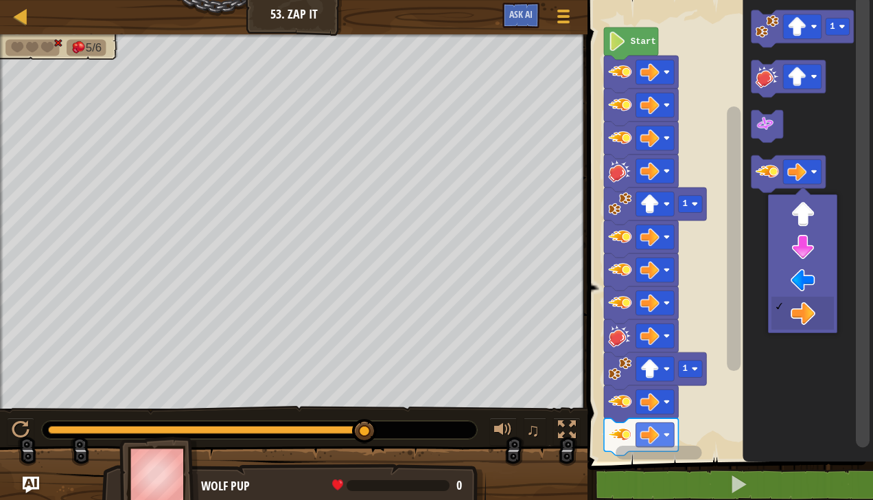
click at [760, 180] on image "Blockly Workspace" at bounding box center [766, 171] width 23 height 23
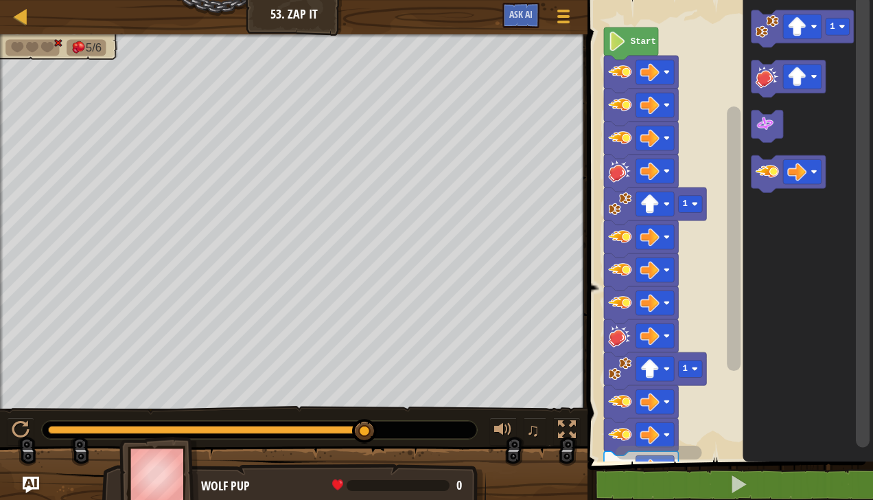
click at [805, 82] on image "Blockly Workspace" at bounding box center [797, 76] width 19 height 19
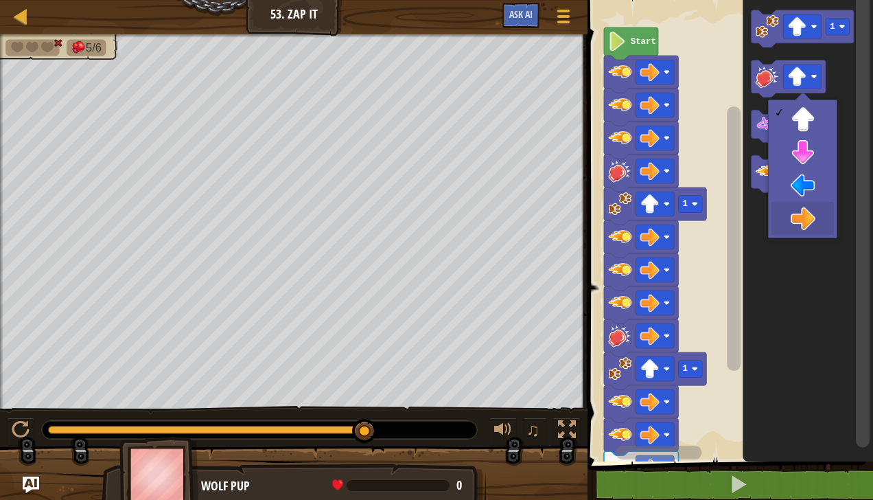
click at [810, 222] on icon "Blockly Workspace" at bounding box center [808, 227] width 130 height 468
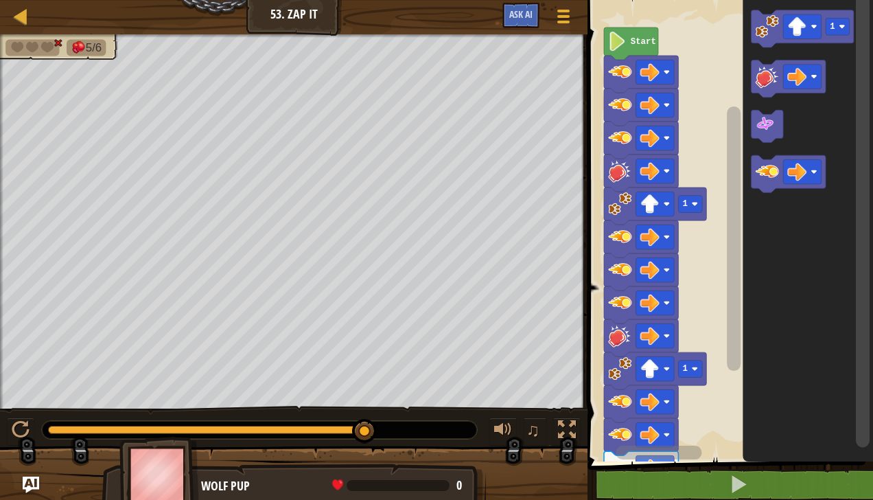
click at [770, 174] on image "Blockly Workspace" at bounding box center [766, 171] width 23 height 23
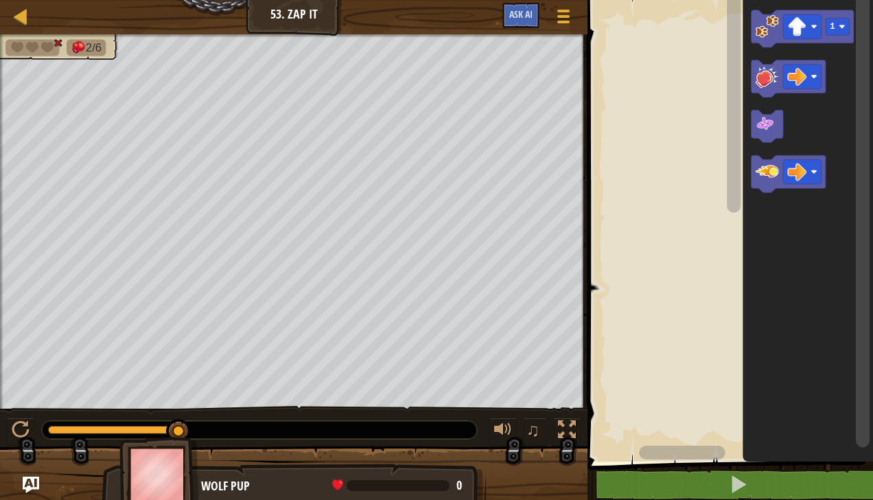
click at [765, 178] on image "Blockly Workspace" at bounding box center [766, 171] width 23 height 23
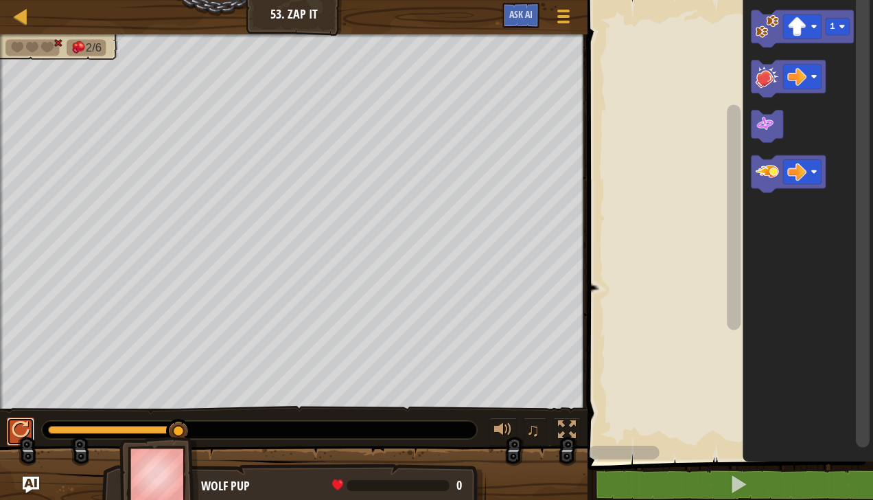
click at [16, 429] on div at bounding box center [21, 430] width 18 height 18
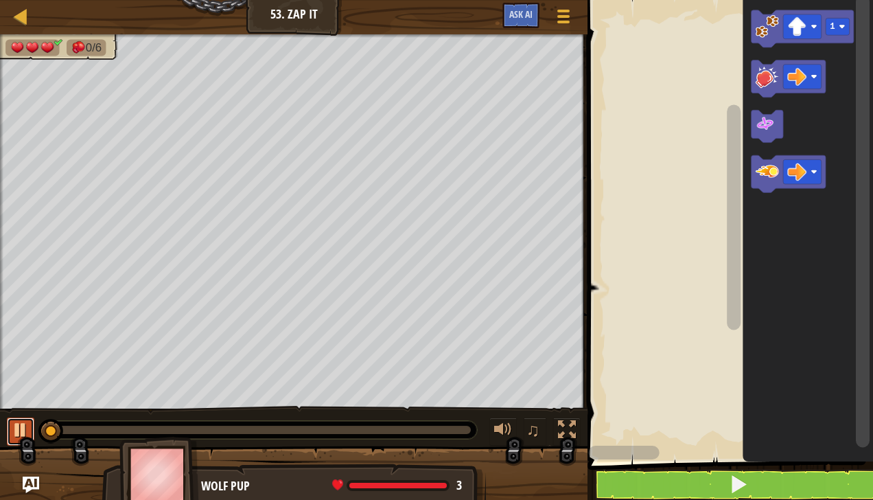
click at [16, 427] on div at bounding box center [21, 430] width 18 height 18
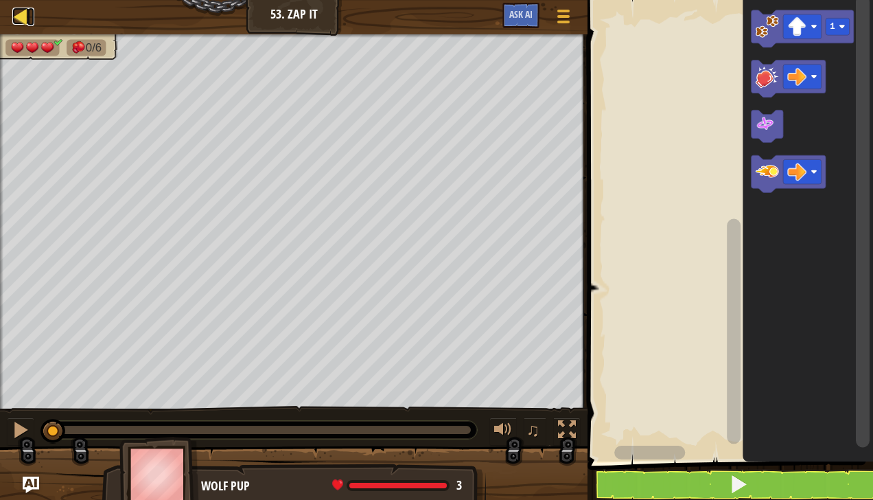
click at [21, 18] on div at bounding box center [20, 16] width 17 height 17
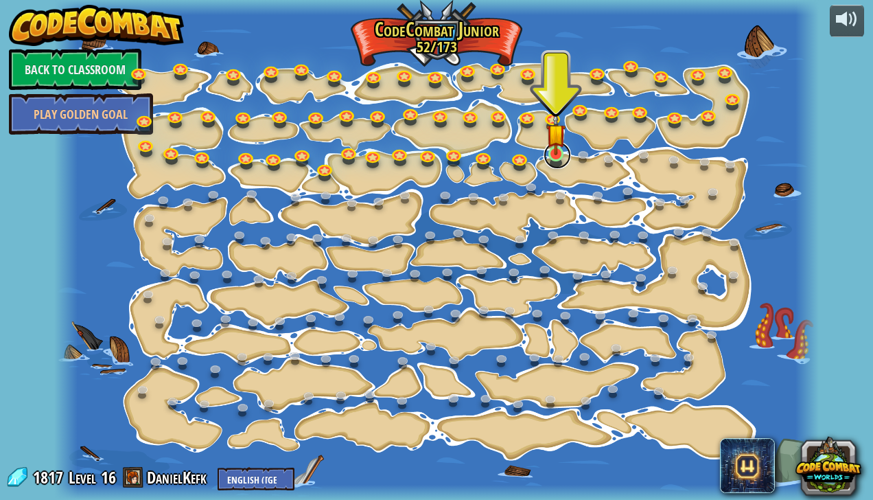
click at [552, 167] on link at bounding box center [556, 154] width 27 height 27
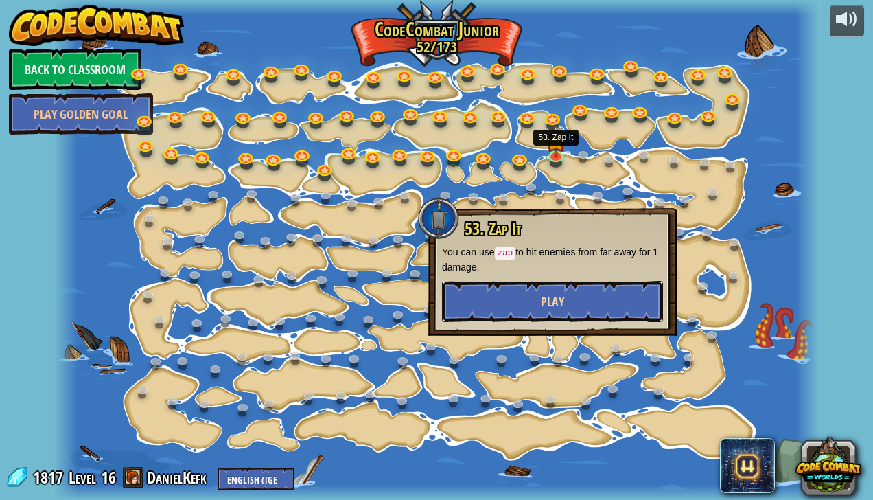
click at [556, 299] on span "Play" at bounding box center [552, 301] width 23 height 17
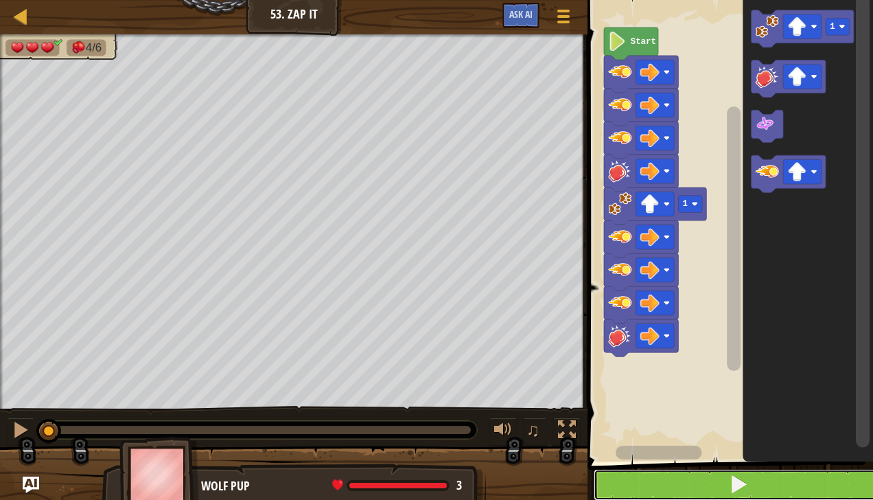
click at [757, 483] on button at bounding box center [739, 485] width 290 height 32
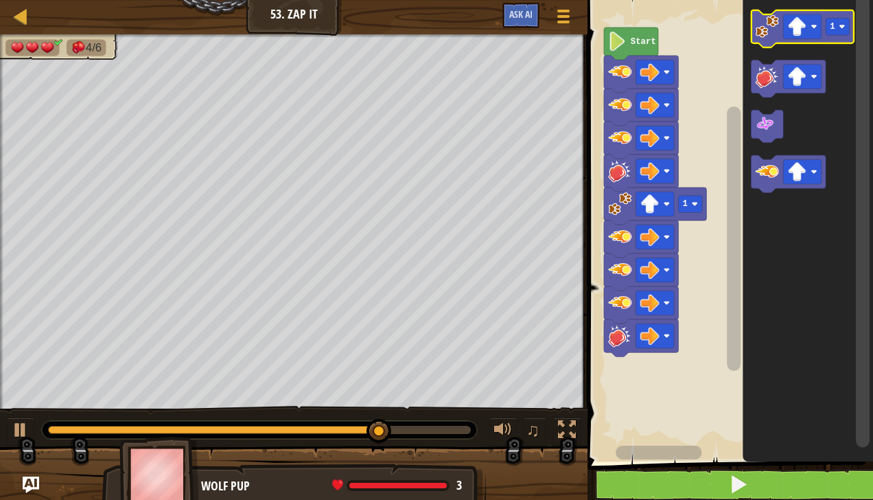
click at [762, 34] on image "Blockly Workspace" at bounding box center [766, 25] width 23 height 23
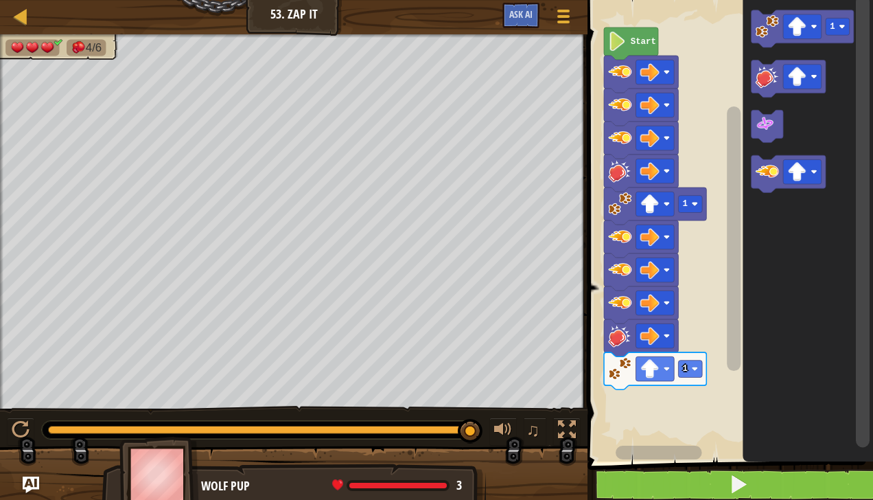
click at [811, 174] on image "Blockly Workspace" at bounding box center [814, 172] width 6 height 6
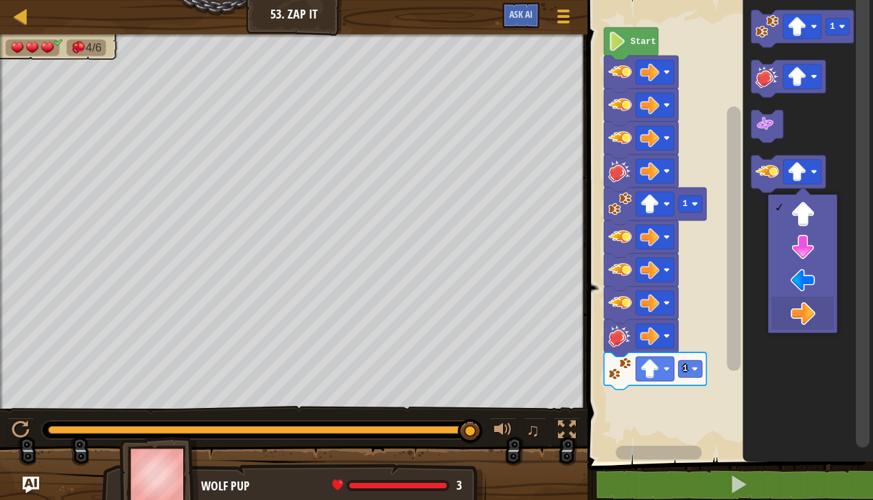
click at [808, 325] on icon "Blockly Workspace" at bounding box center [808, 227] width 130 height 468
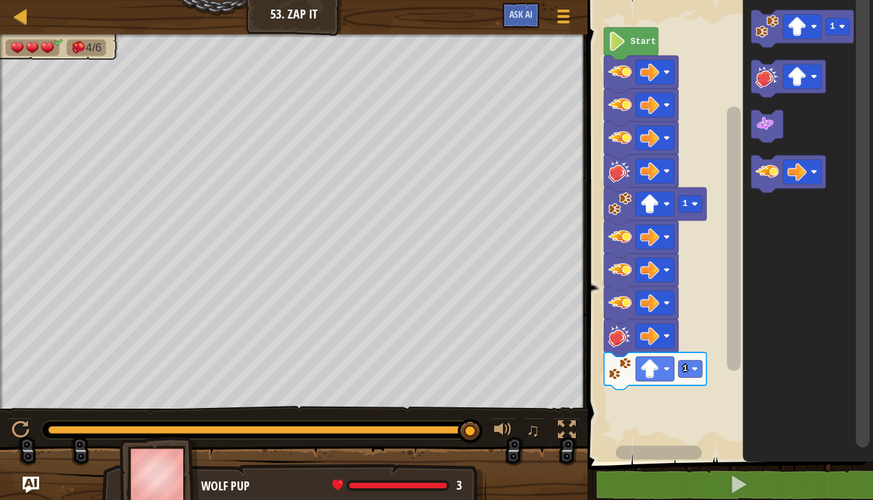
click at [770, 165] on image "Blockly Workspace" at bounding box center [766, 171] width 23 height 23
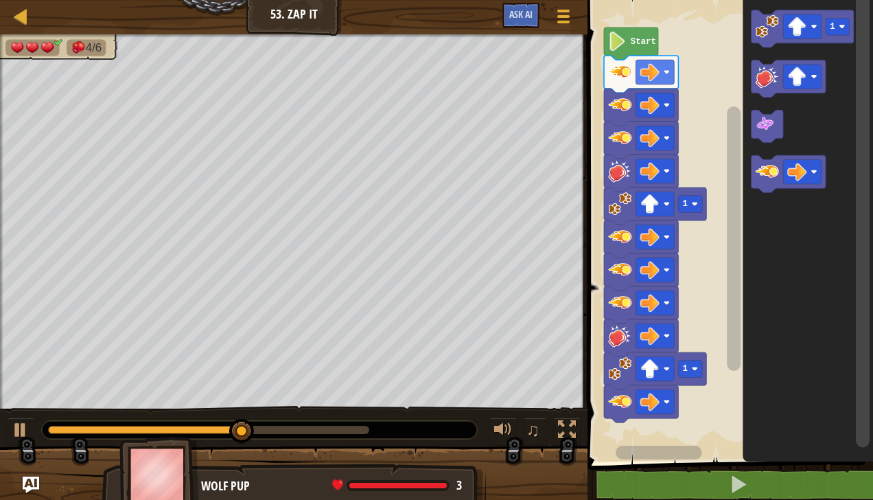
click at [760, 176] on image "Blockly Workspace" at bounding box center [766, 171] width 23 height 23
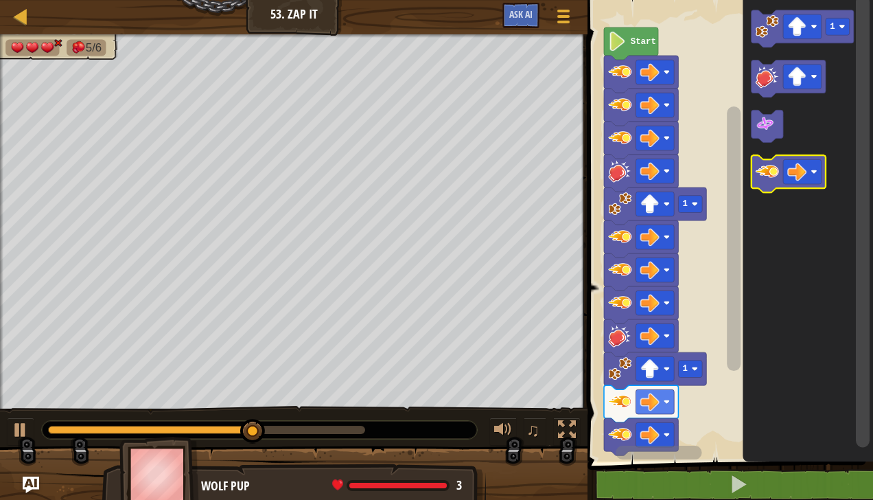
click at [769, 176] on image "Blockly Workspace" at bounding box center [766, 171] width 23 height 23
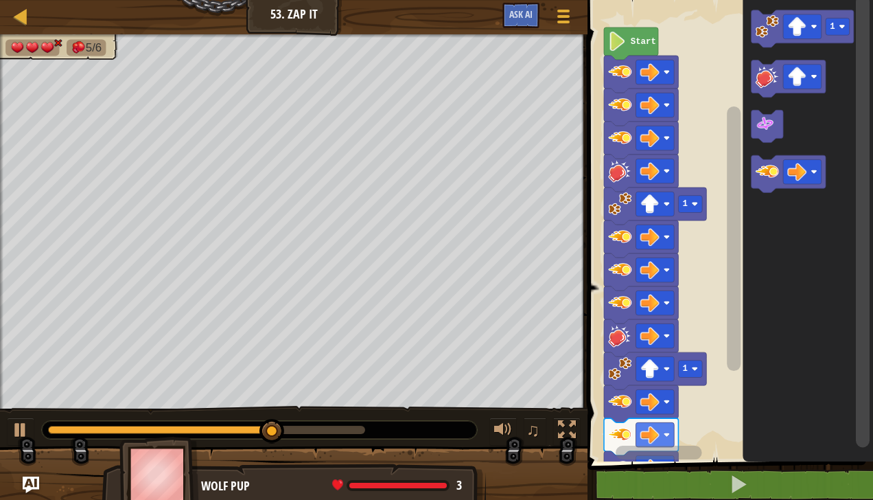
click at [801, 80] on image "Blockly Workspace" at bounding box center [797, 76] width 19 height 19
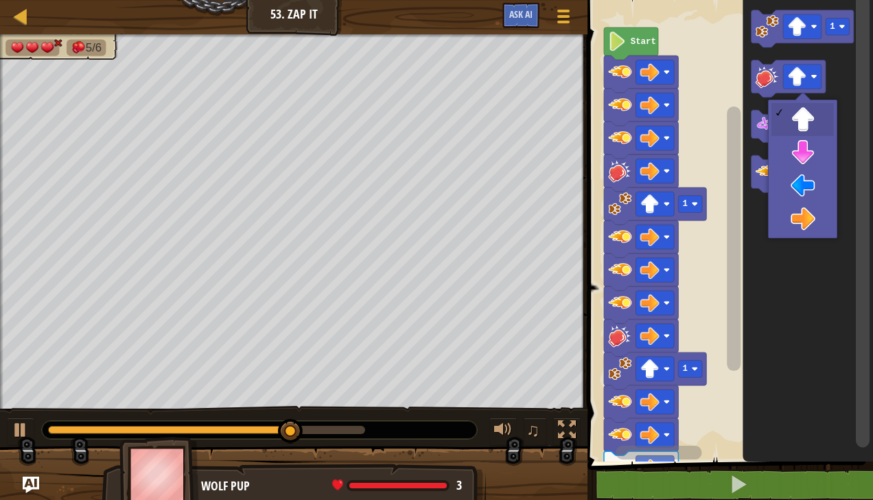
click at [806, 224] on icon "Blockly Workspace" at bounding box center [808, 227] width 130 height 468
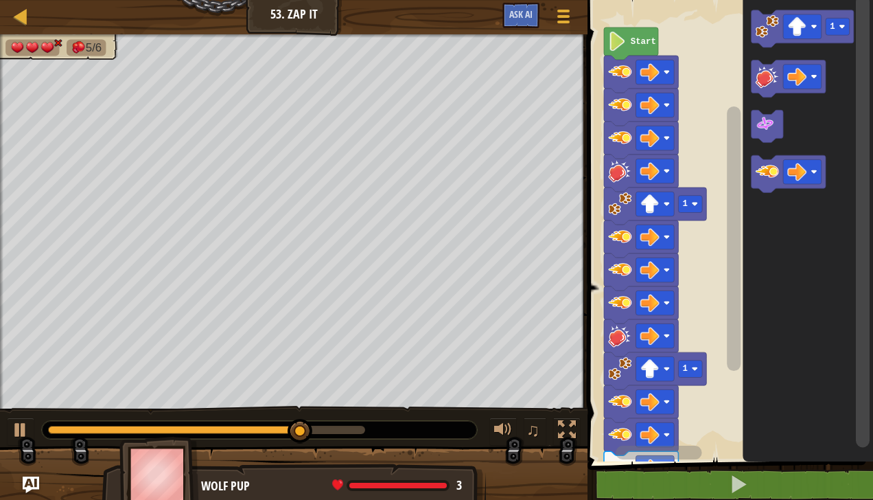
click at [769, 63] on rect "Blockly Workspace" at bounding box center [788, 78] width 74 height 37
click at [769, 84] on image "Blockly Workspace" at bounding box center [766, 76] width 23 height 23
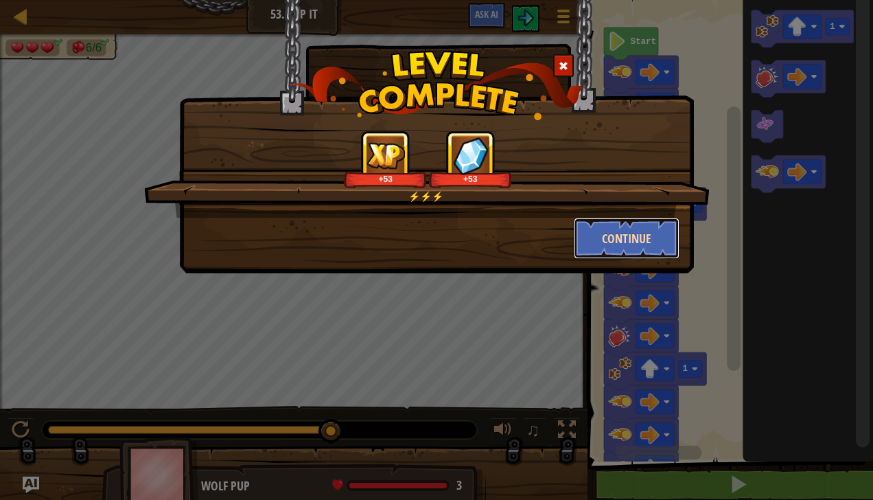
click at [631, 242] on button "Continue" at bounding box center [627, 238] width 106 height 41
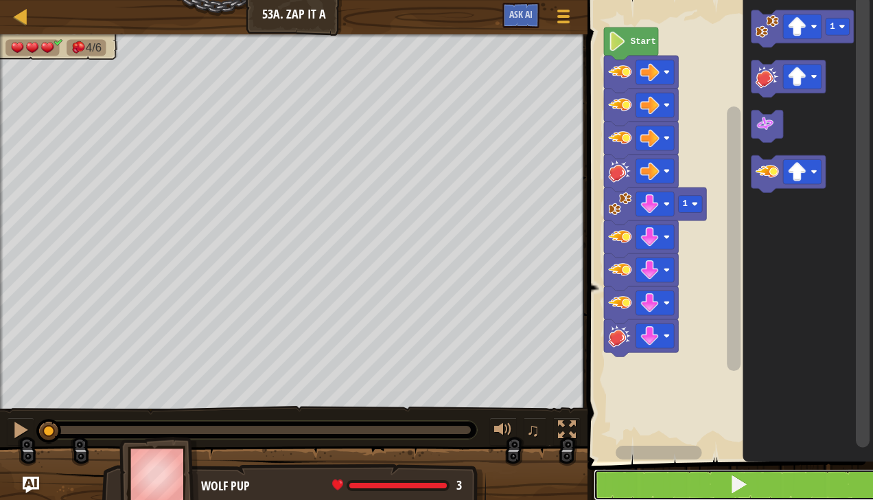
click at [759, 490] on button at bounding box center [739, 485] width 290 height 32
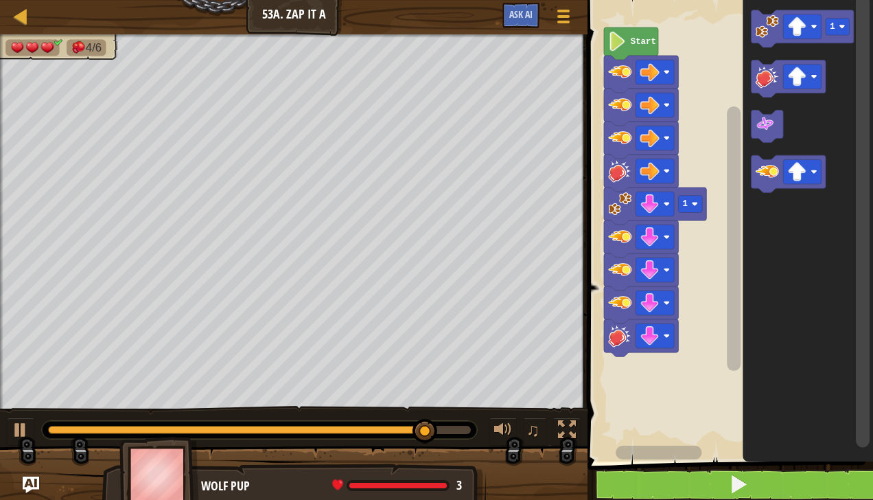
click at [804, 27] on image "Blockly Workspace" at bounding box center [797, 26] width 19 height 19
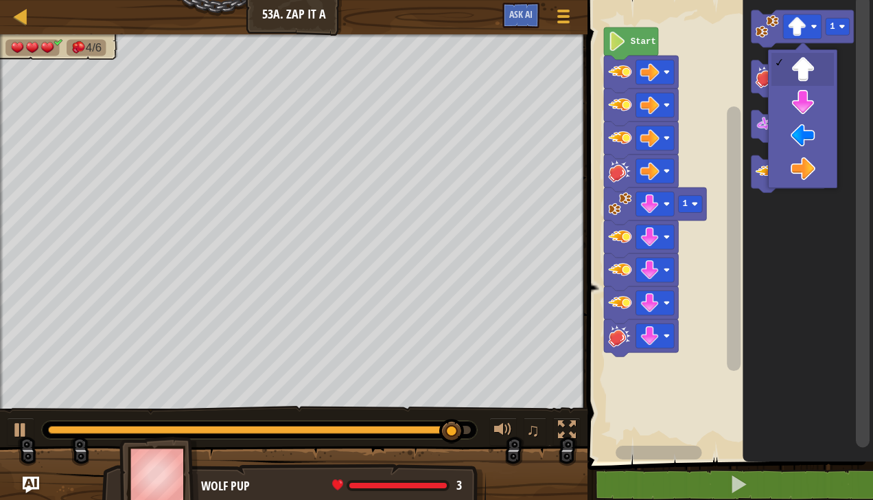
click at [807, 106] on icon "Blockly Workspace" at bounding box center [808, 227] width 130 height 468
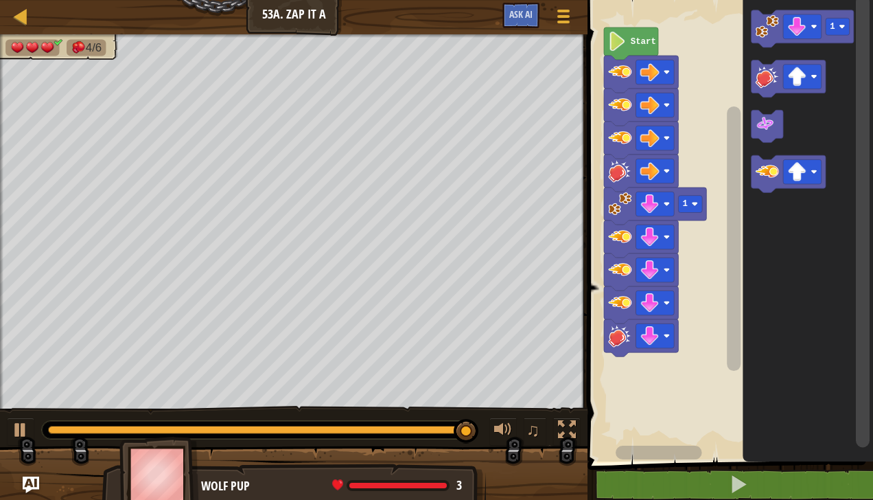
click at [755, 21] on image "Blockly Workspace" at bounding box center [766, 25] width 23 height 23
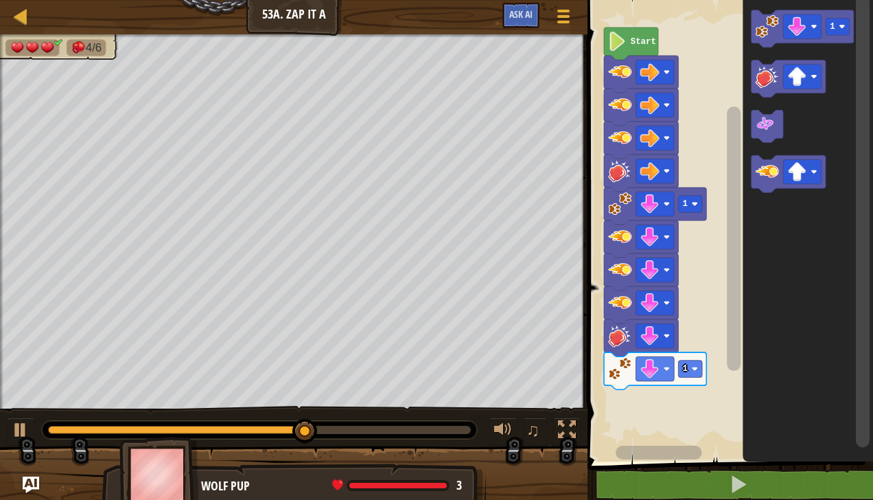
click at [807, 168] on rect "Blockly Workspace" at bounding box center [802, 171] width 38 height 25
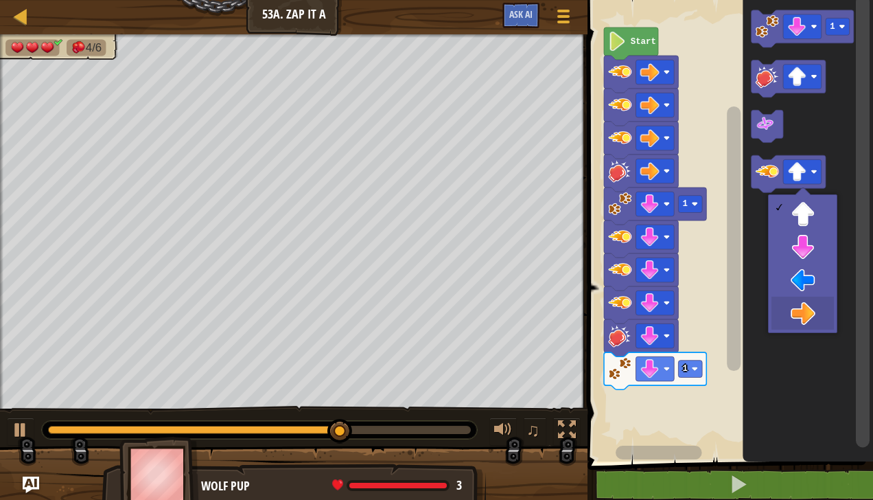
click at [812, 325] on icon "Blockly Workspace" at bounding box center [808, 227] width 130 height 468
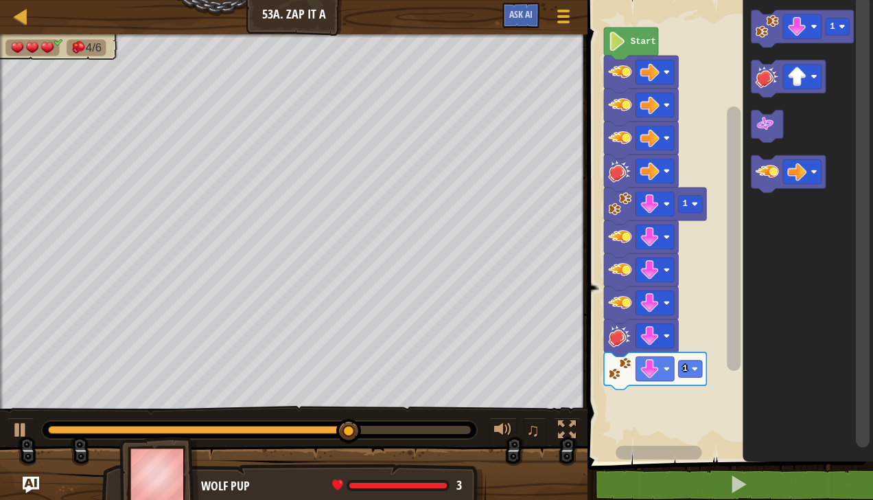
click at [784, 78] on rect "Blockly Workspace" at bounding box center [802, 77] width 38 height 25
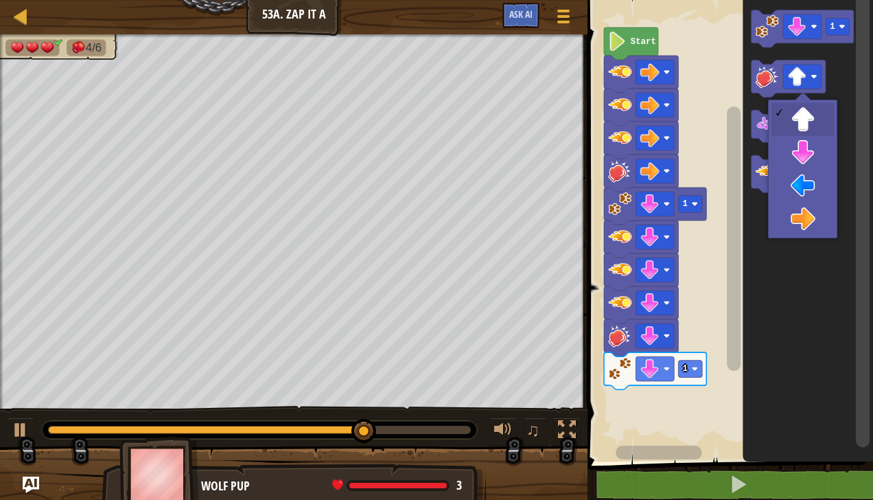
click at [808, 232] on icon "Blockly Workspace" at bounding box center [808, 227] width 130 height 468
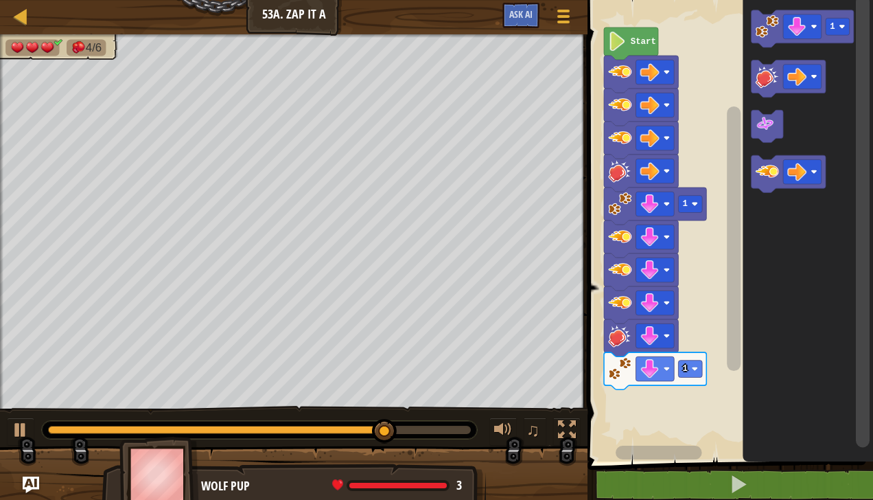
click at [766, 176] on image "Blockly Workspace" at bounding box center [766, 171] width 23 height 23
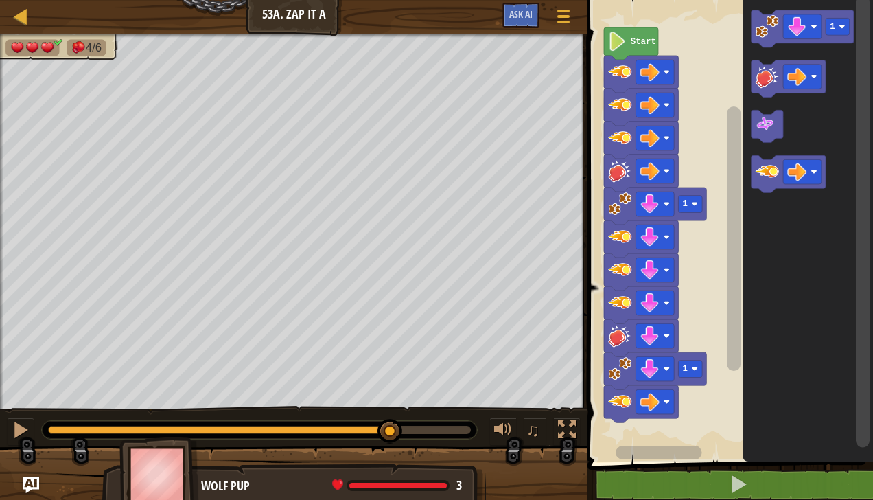
click at [763, 189] on icon "Blockly Workspace" at bounding box center [788, 173] width 74 height 37
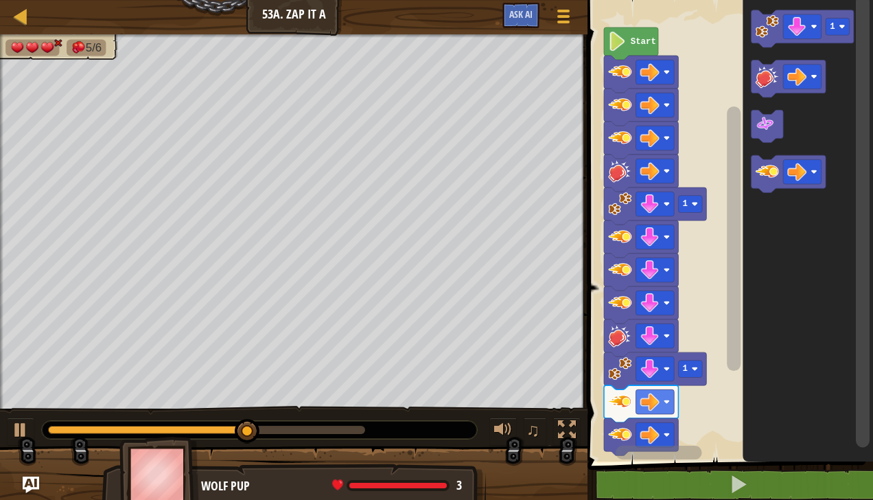
click at [762, 178] on image "Blockly Workspace" at bounding box center [766, 171] width 23 height 23
click at [758, 72] on image "Blockly Workspace" at bounding box center [766, 76] width 23 height 23
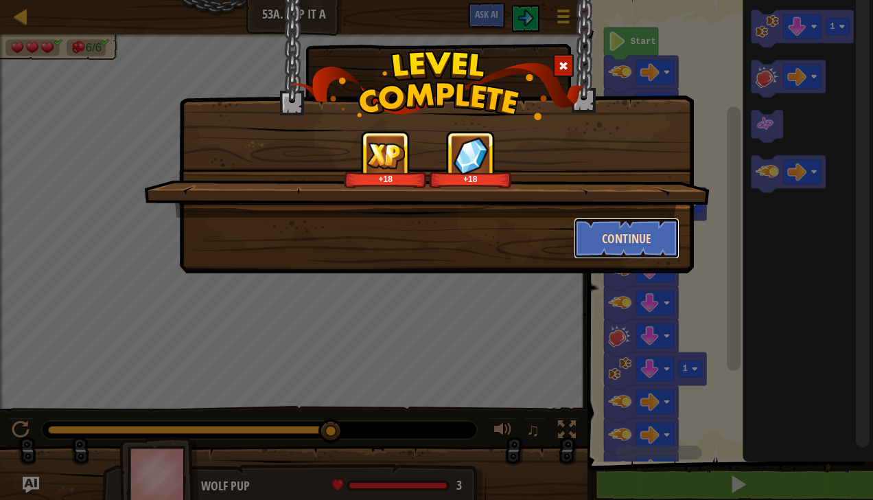
click at [619, 242] on button "Continue" at bounding box center [627, 238] width 106 height 41
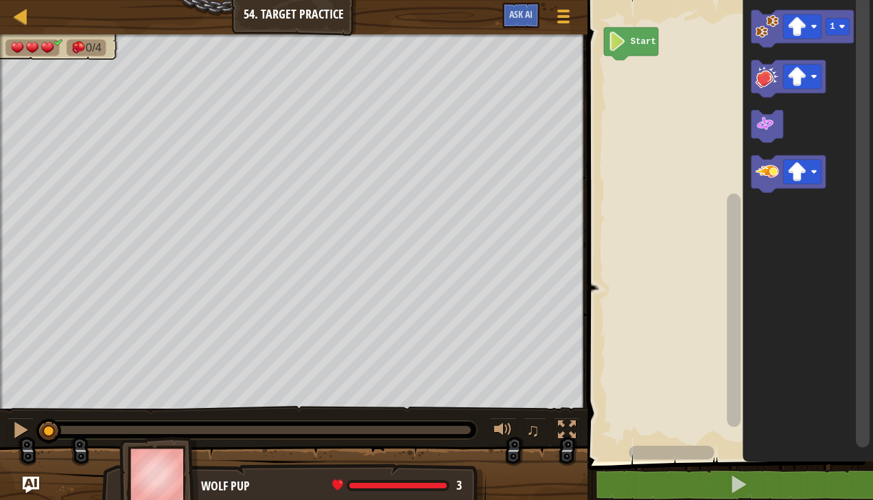
click at [802, 169] on image "Blockly Workspace" at bounding box center [797, 171] width 19 height 19
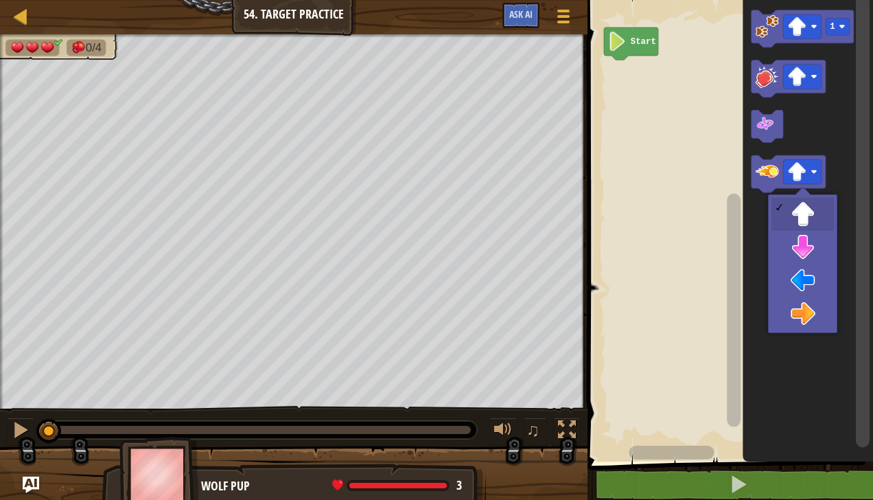
click at [805, 327] on icon "Blockly Workspace" at bounding box center [808, 227] width 130 height 468
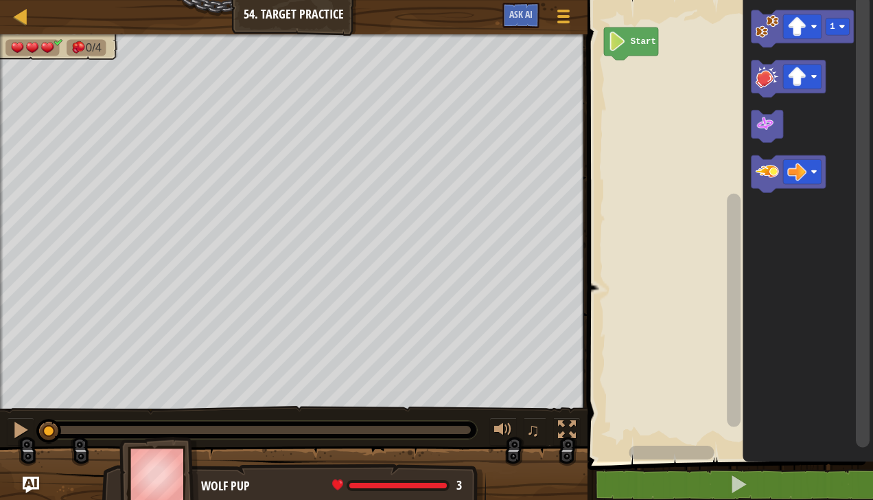
click at [763, 173] on image "Blockly Workspace" at bounding box center [766, 171] width 23 height 23
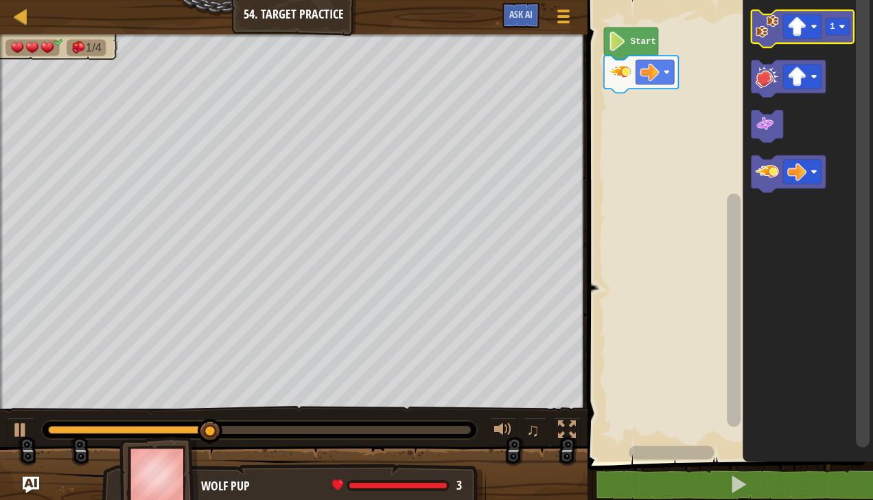
click at [765, 26] on image "Blockly Workspace" at bounding box center [766, 25] width 23 height 23
click at [808, 174] on rect "Blockly Workspace" at bounding box center [802, 171] width 38 height 25
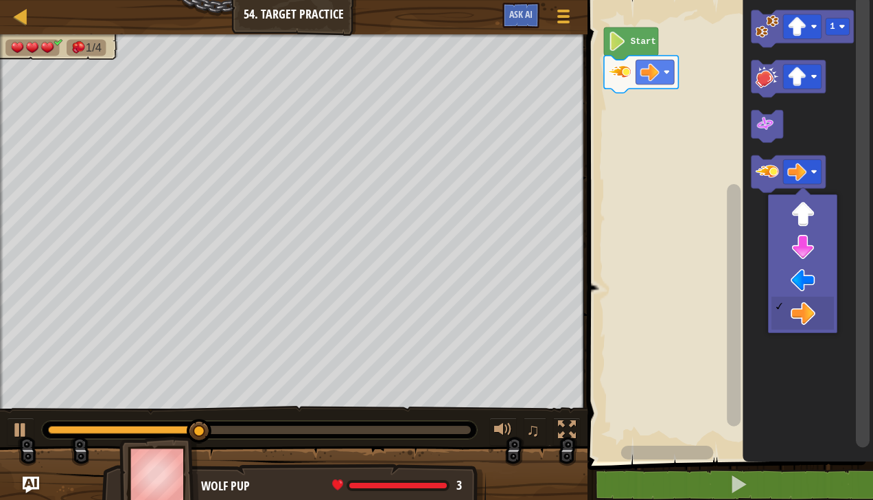
click at [806, 283] on icon "Blockly Workspace" at bounding box center [808, 227] width 130 height 468
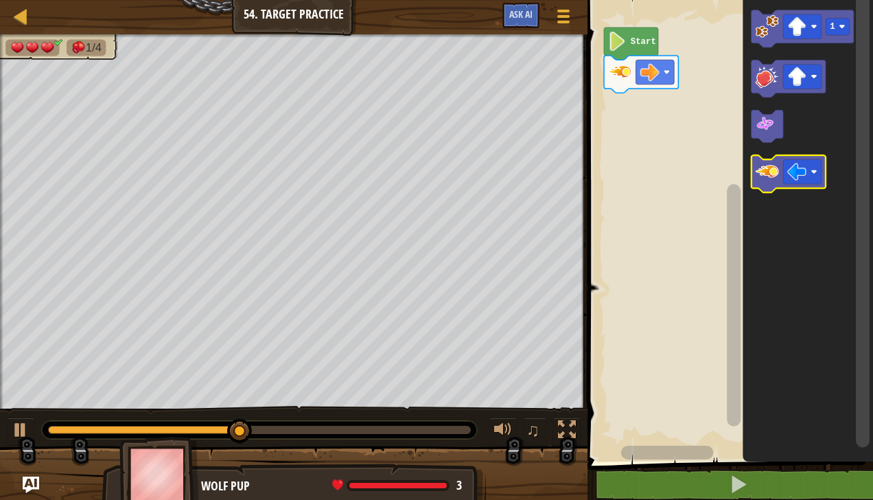
click at [766, 169] on image "Blockly Workspace" at bounding box center [766, 171] width 23 height 23
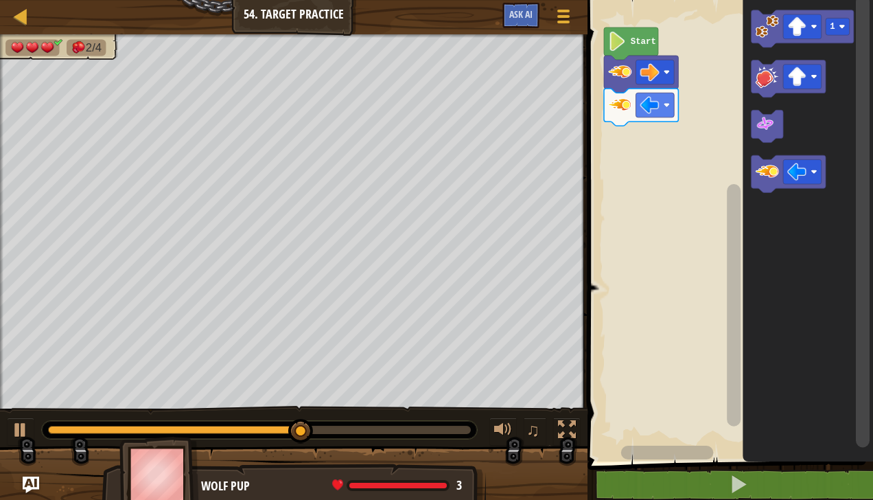
click at [765, 29] on image "Blockly Workspace" at bounding box center [766, 25] width 23 height 23
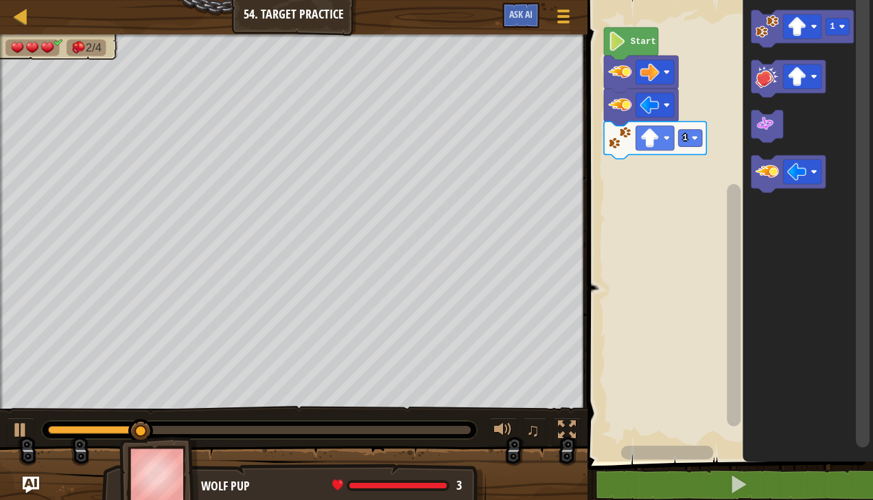
click at [766, 190] on icon "Blockly Workspace" at bounding box center [788, 173] width 74 height 37
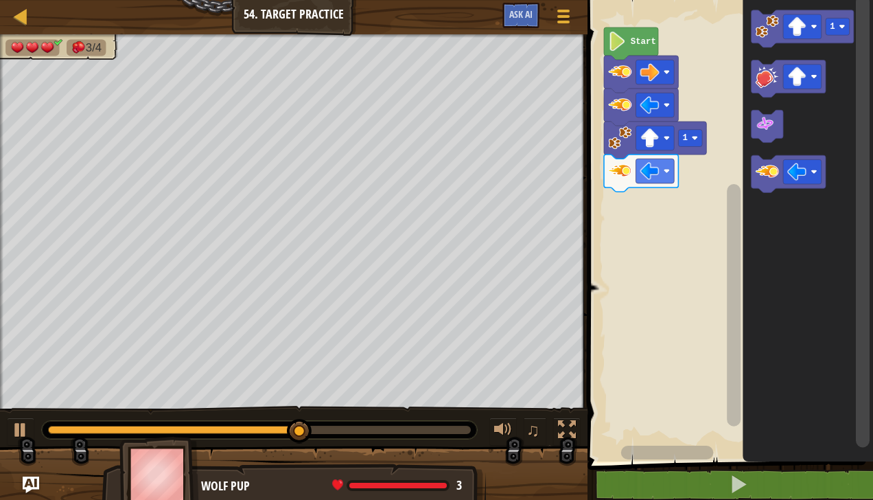
click at [803, 175] on image "Blockly Workspace" at bounding box center [797, 171] width 19 height 19
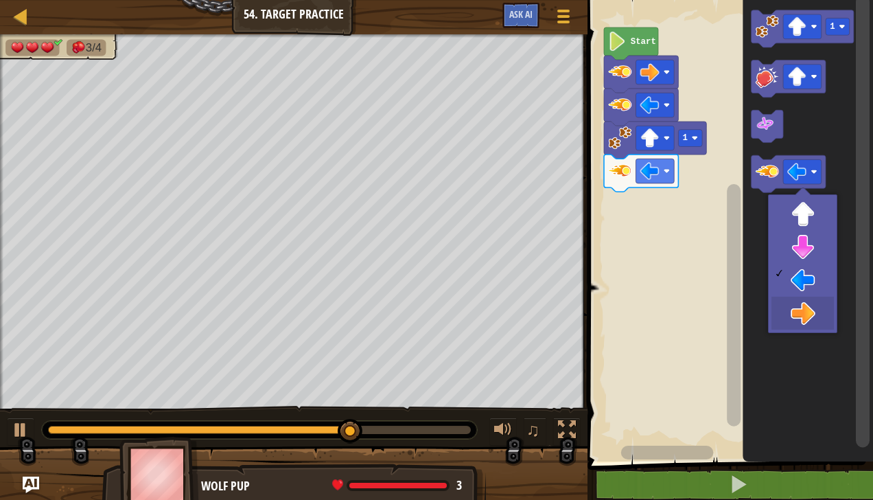
click at [815, 323] on icon "Blockly Workspace" at bounding box center [808, 227] width 130 height 468
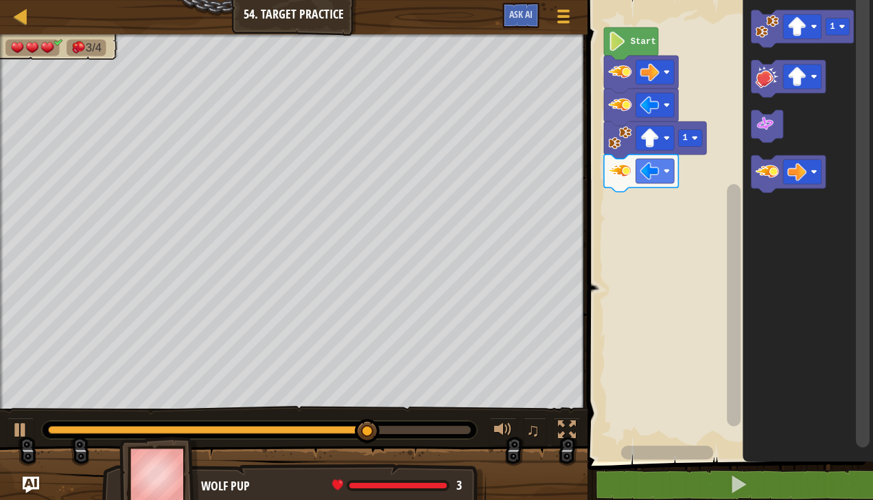
click at [764, 176] on image "Blockly Workspace" at bounding box center [766, 171] width 23 height 23
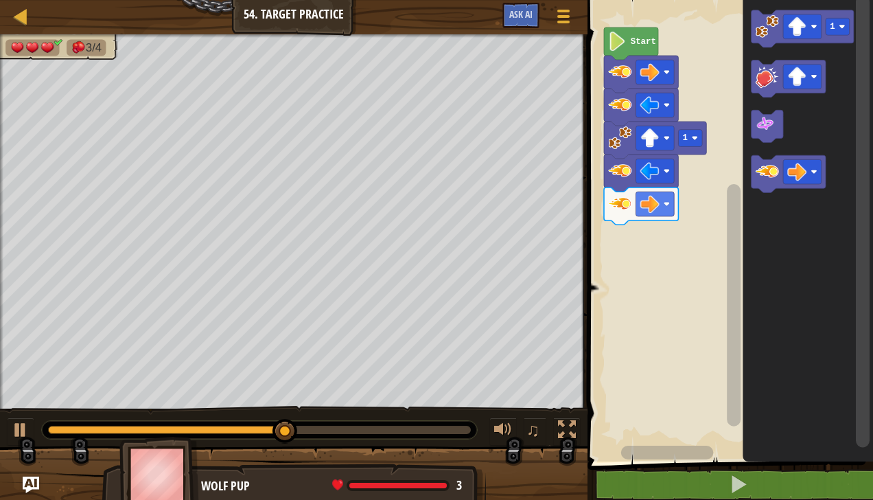
click at [773, 167] on image "Blockly Workspace" at bounding box center [766, 171] width 23 height 23
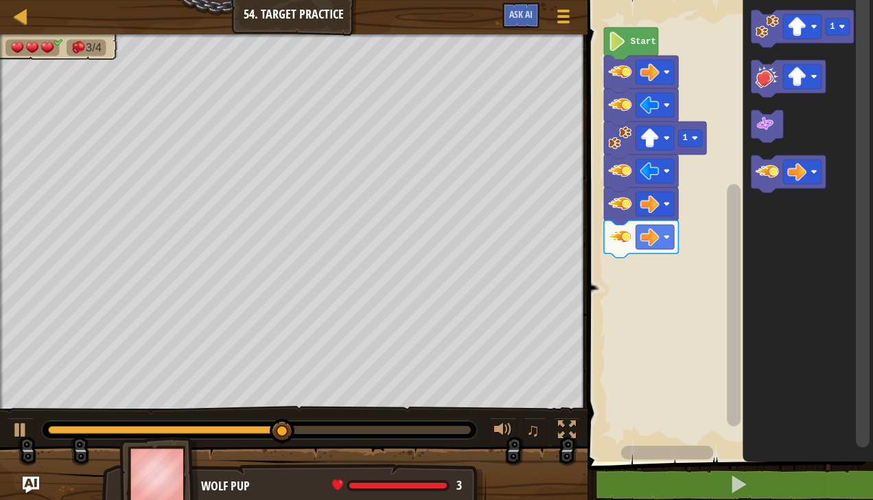
click at [772, 165] on image "Blockly Workspace" at bounding box center [766, 171] width 23 height 23
click at [758, 183] on image "Blockly Workspace" at bounding box center [766, 171] width 23 height 23
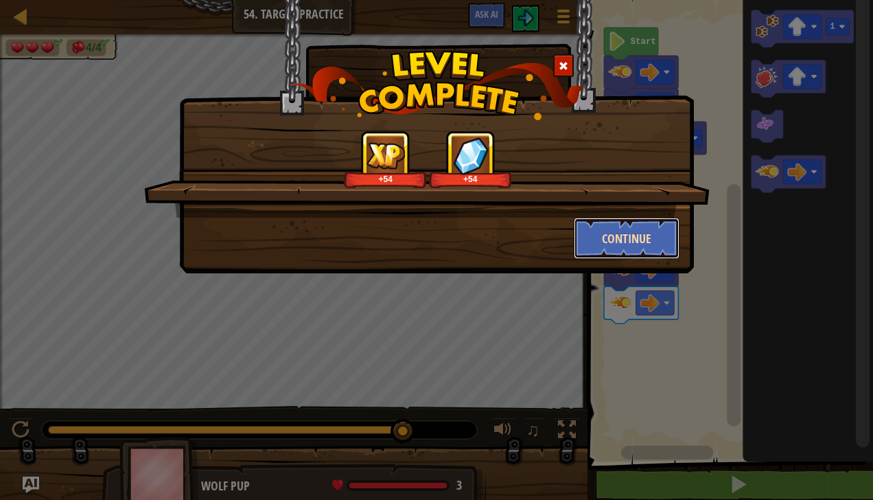
click at [647, 239] on button "Continue" at bounding box center [627, 238] width 106 height 41
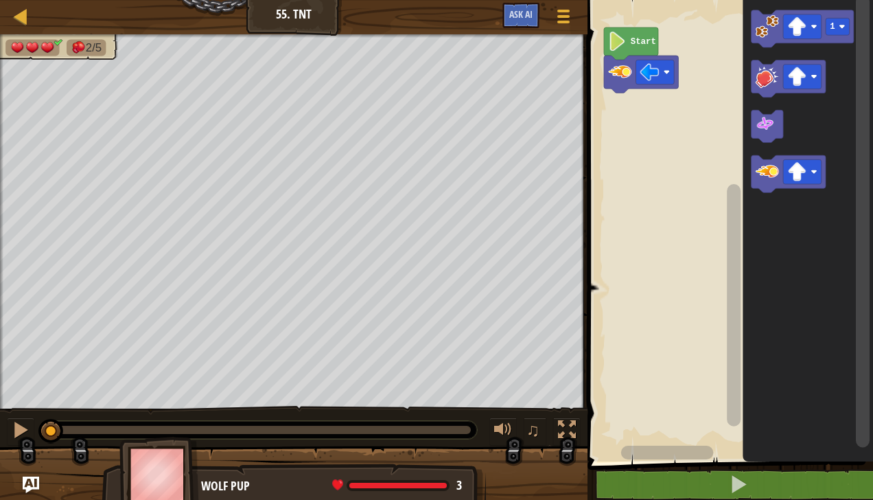
click at [801, 176] on image "Blockly Workspace" at bounding box center [797, 171] width 19 height 19
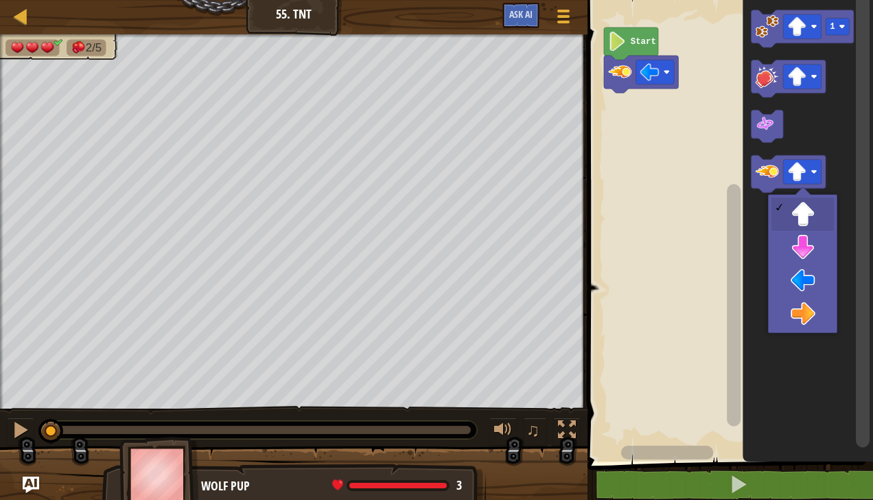
click at [816, 319] on icon "Blockly Workspace" at bounding box center [808, 227] width 130 height 468
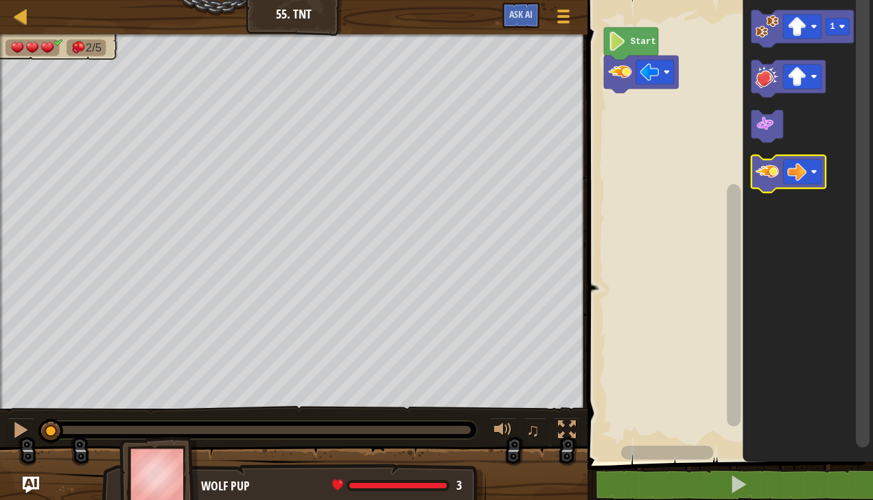
click at [762, 167] on image "Blockly Workspace" at bounding box center [766, 171] width 23 height 23
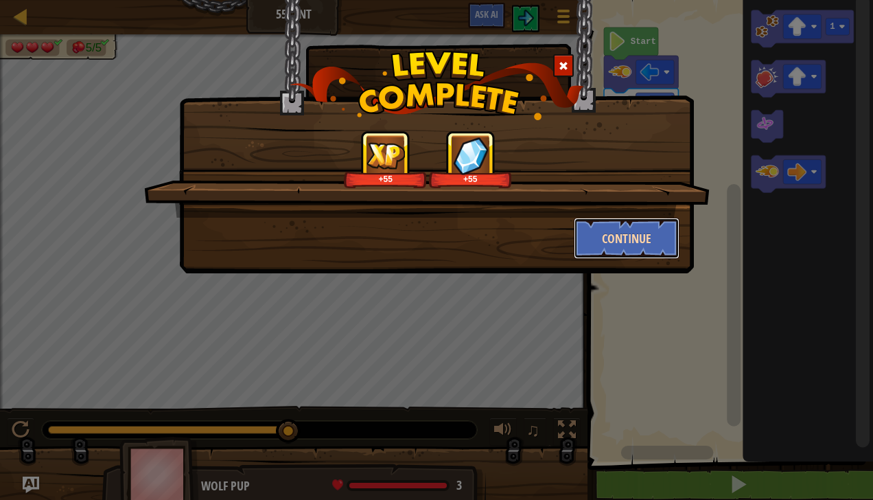
click at [629, 245] on button "Continue" at bounding box center [627, 238] width 106 height 41
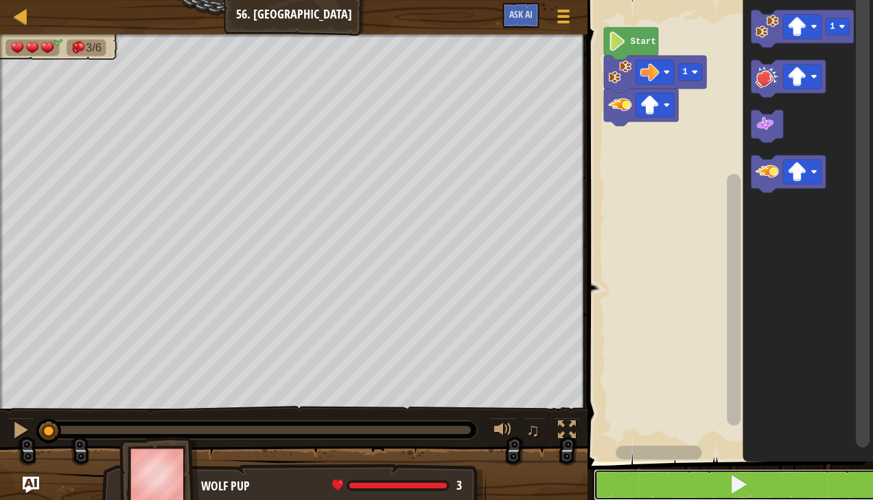
click at [742, 488] on span at bounding box center [738, 483] width 19 height 19
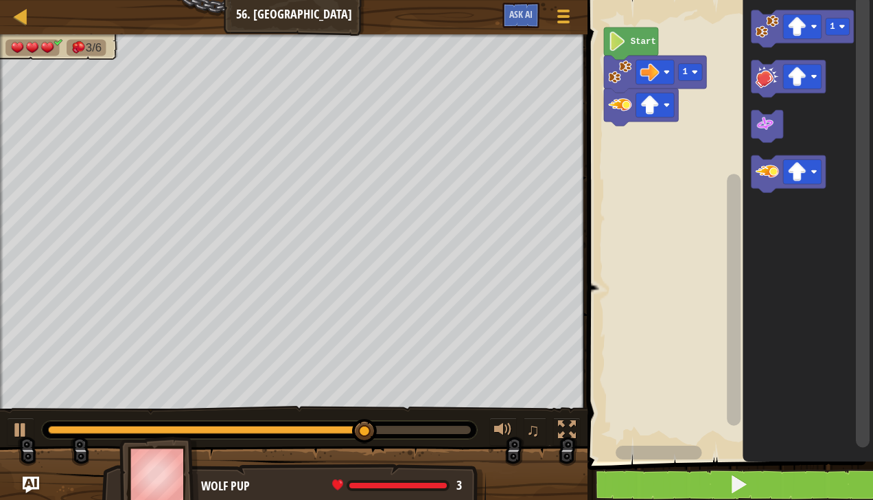
click at [758, 36] on image "Blockly Workspace" at bounding box center [766, 25] width 23 height 23
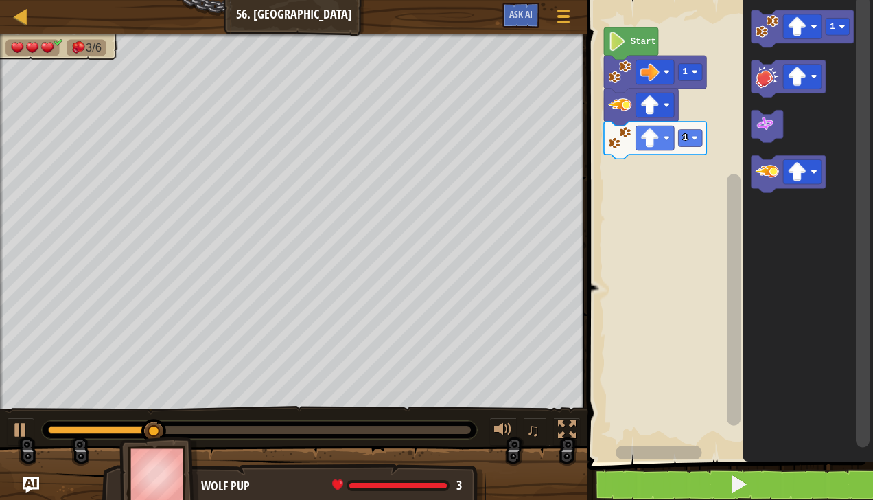
click at [801, 184] on icon "Blockly Workspace" at bounding box center [788, 173] width 74 height 37
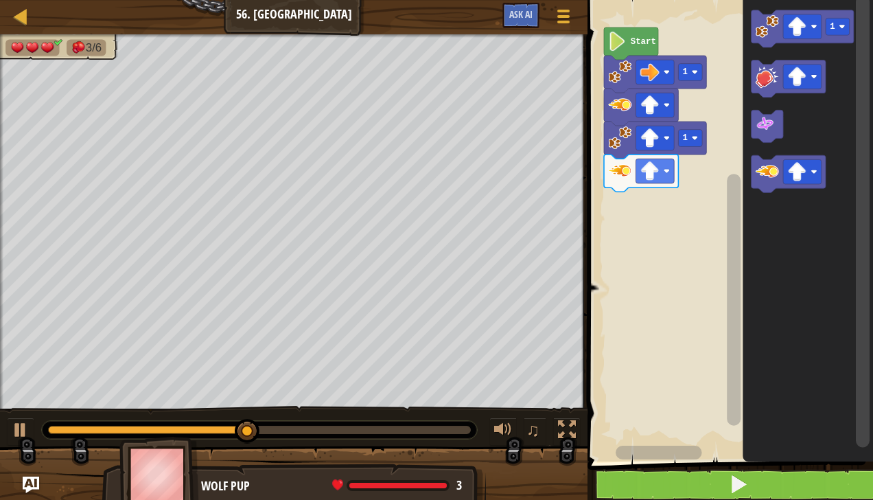
click at [670, 165] on rect "Blockly Workspace" at bounding box center [655, 171] width 38 height 25
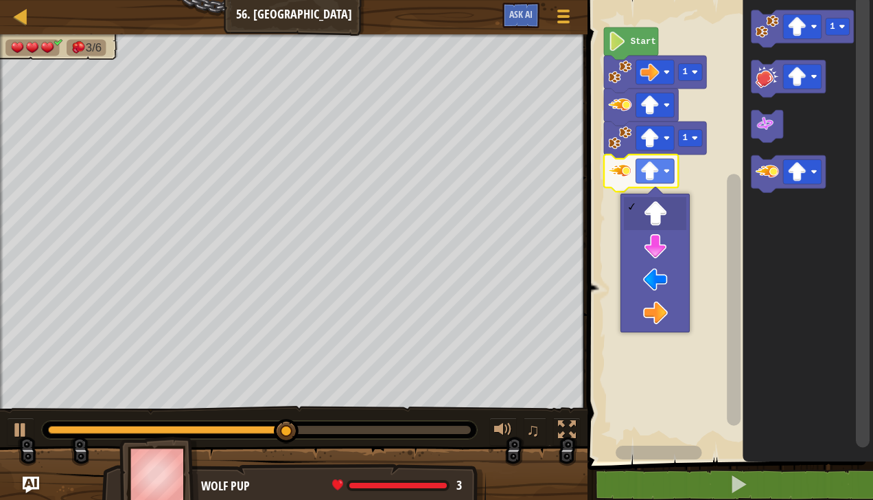
click at [668, 317] on rect "Blockly Workspace" at bounding box center [728, 227] width 290 height 468
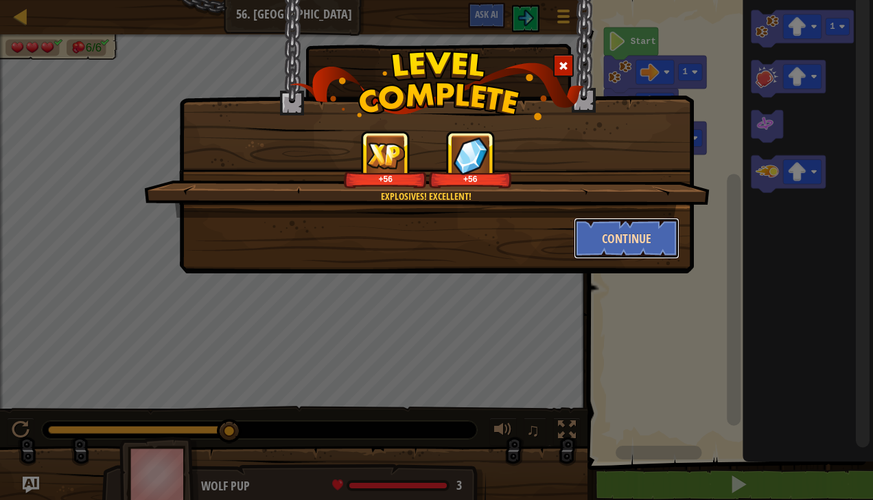
click at [625, 235] on button "Continue" at bounding box center [627, 238] width 106 height 41
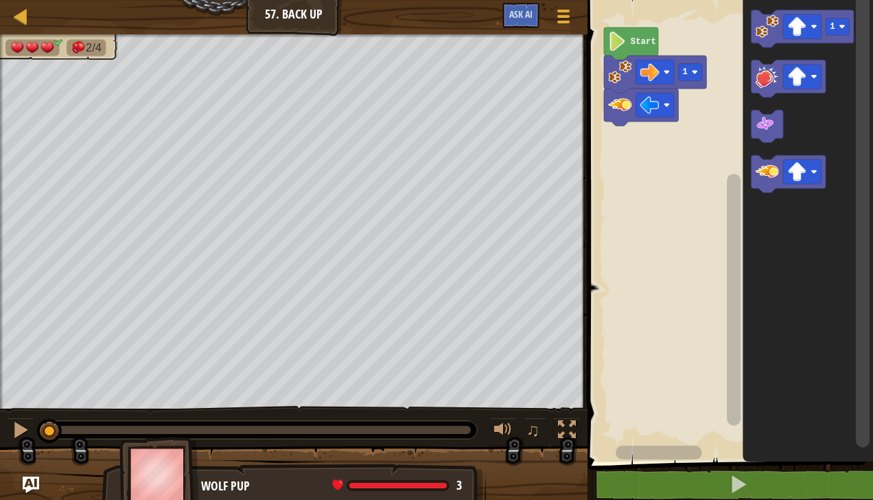
click at [807, 177] on rect "Blockly Workspace" at bounding box center [802, 171] width 38 height 25
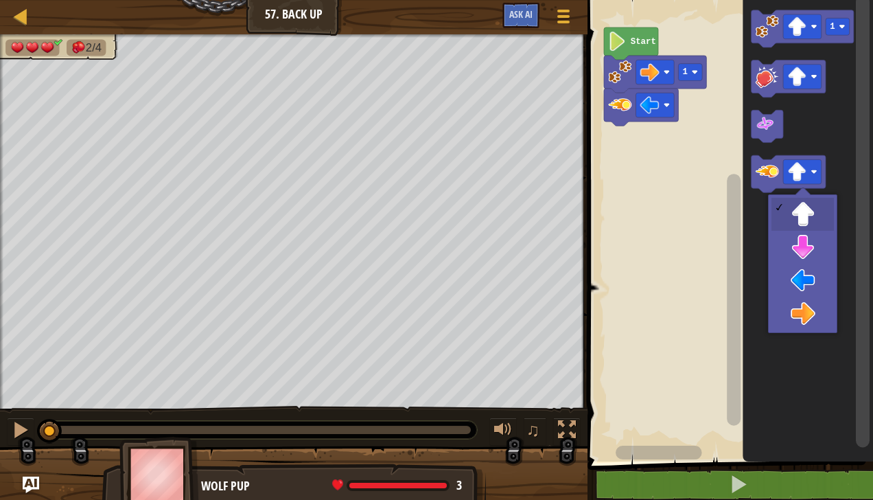
click at [801, 284] on icon "Blockly Workspace" at bounding box center [808, 227] width 130 height 468
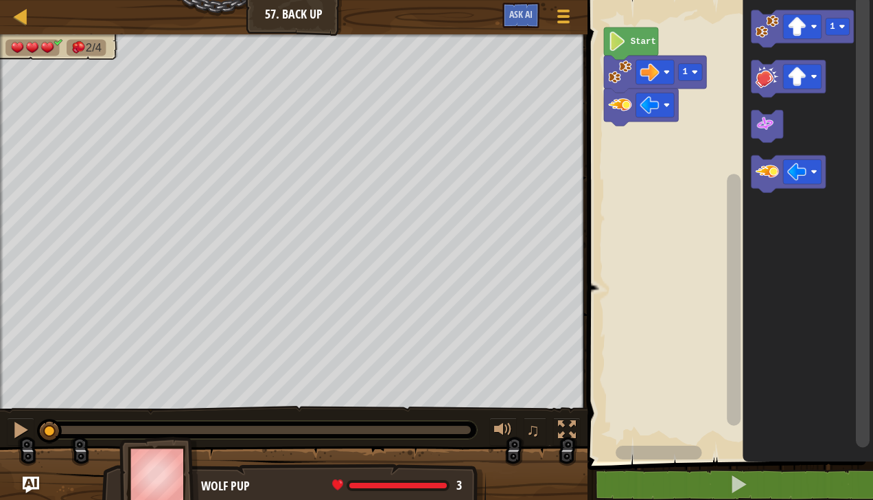
click at [766, 169] on image "Blockly Workspace" at bounding box center [766, 171] width 23 height 23
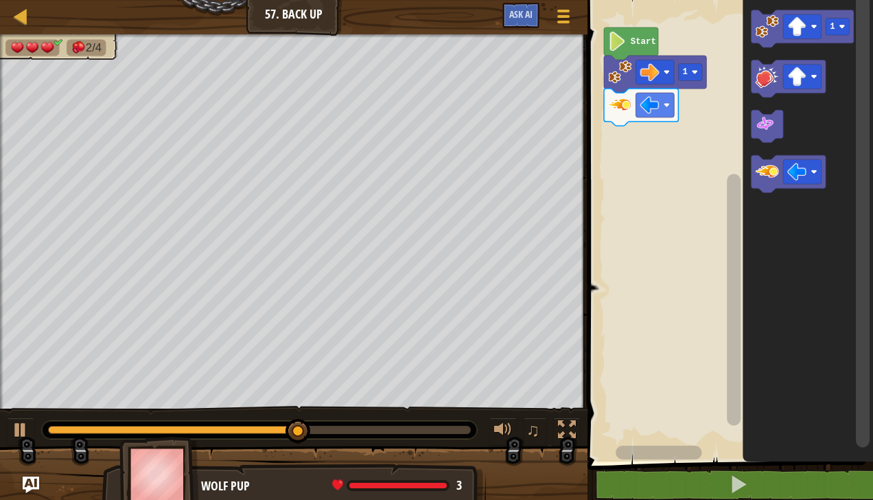
click at [809, 171] on rect "Blockly Workspace" at bounding box center [802, 171] width 38 height 25
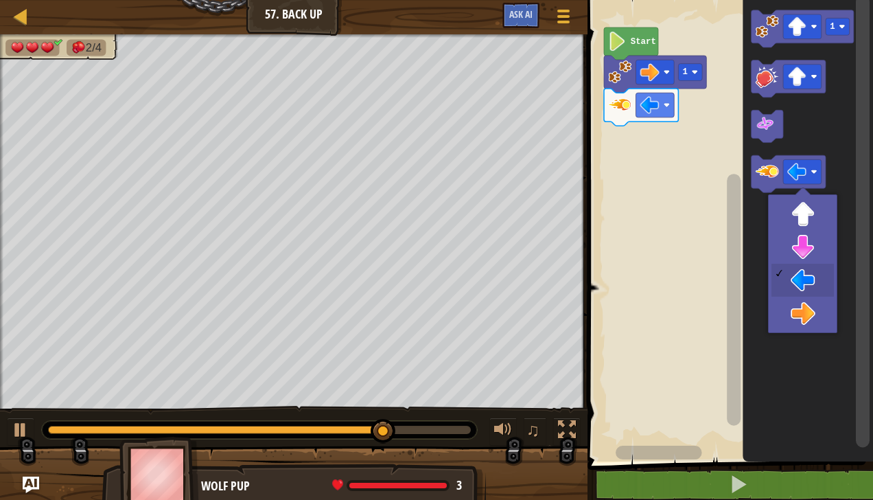
click at [810, 323] on icon "Blockly Workspace" at bounding box center [808, 227] width 130 height 468
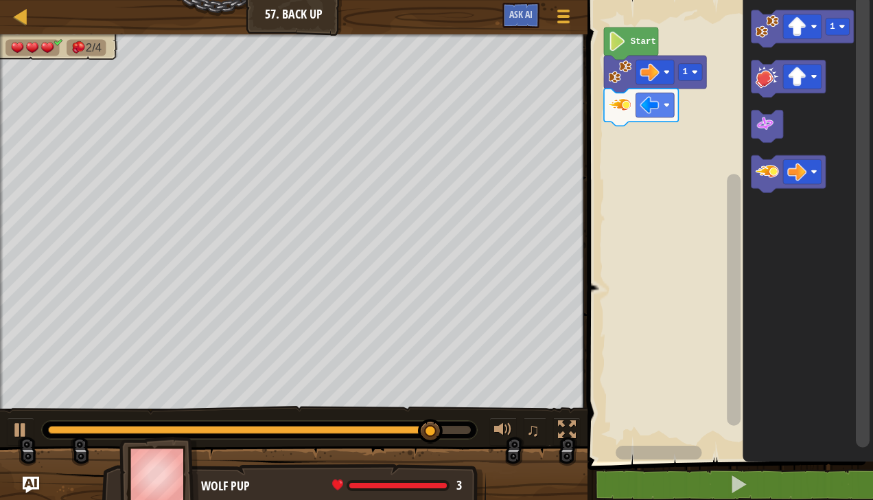
click at [764, 171] on image "Blockly Workspace" at bounding box center [766, 171] width 23 height 23
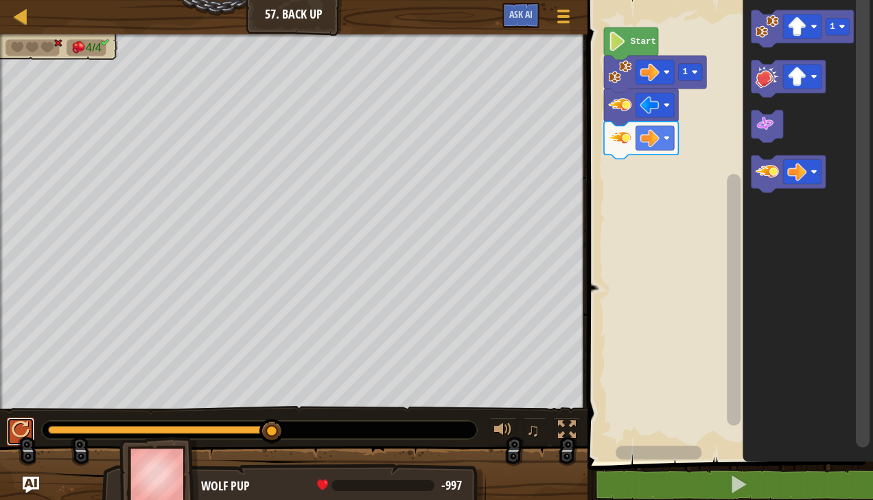
click at [21, 436] on div at bounding box center [21, 430] width 18 height 18
click at [19, 433] on div at bounding box center [21, 430] width 18 height 18
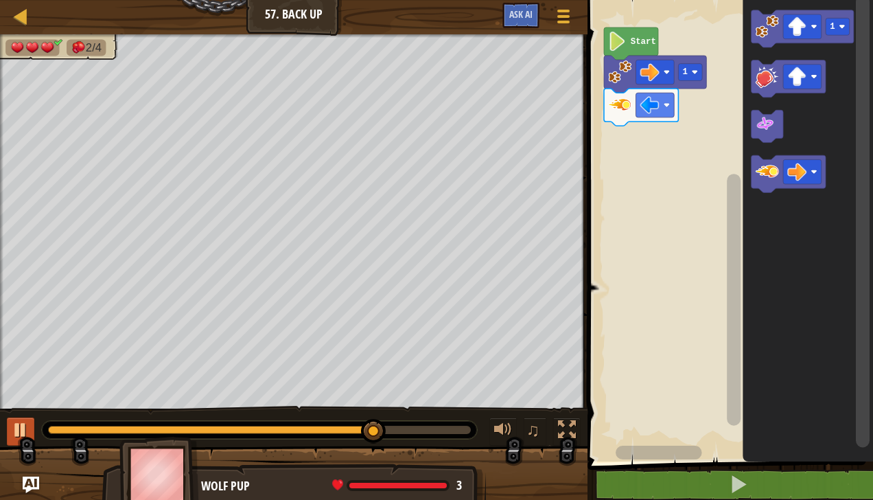
click at [810, 27] on rect "Blockly Workspace" at bounding box center [802, 26] width 38 height 25
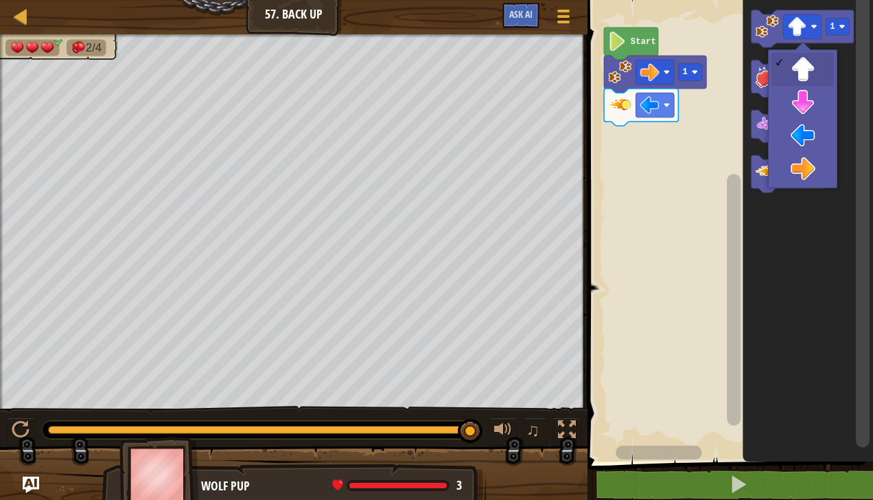
click at [805, 147] on icon "Blockly Workspace" at bounding box center [808, 227] width 130 height 468
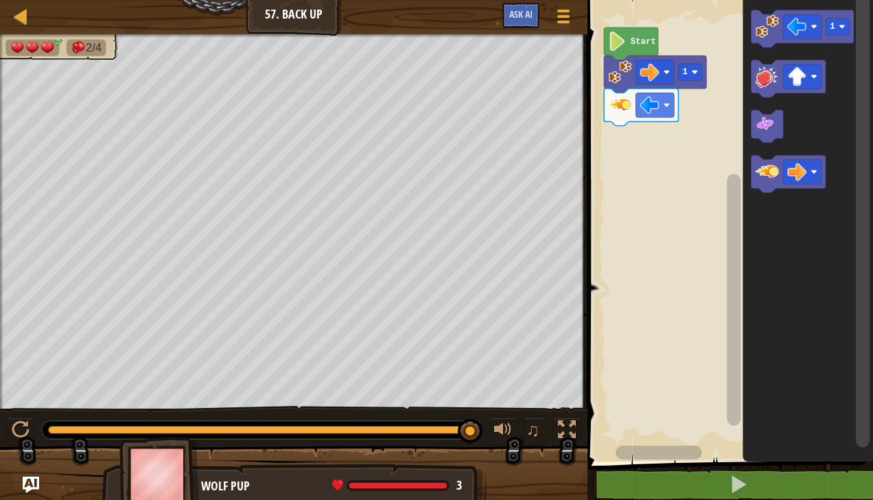
click at [758, 21] on image "Blockly Workspace" at bounding box center [766, 25] width 23 height 23
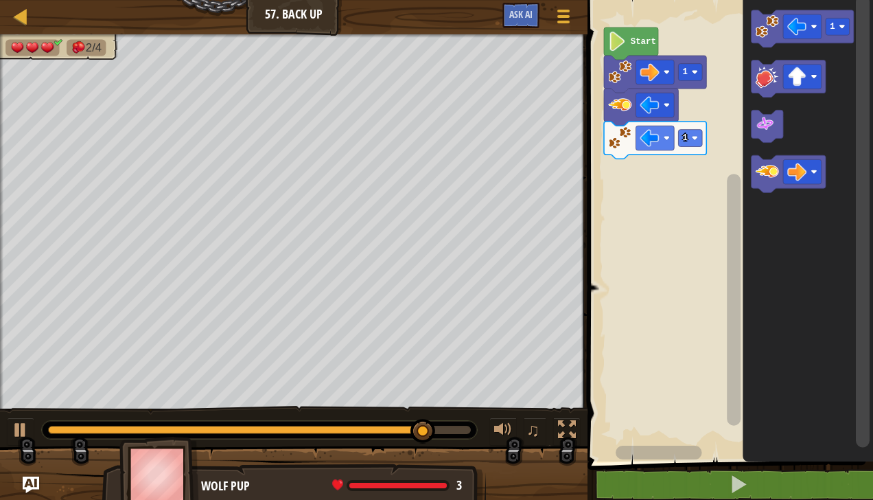
click at [765, 175] on image "Blockly Workspace" at bounding box center [766, 171] width 23 height 23
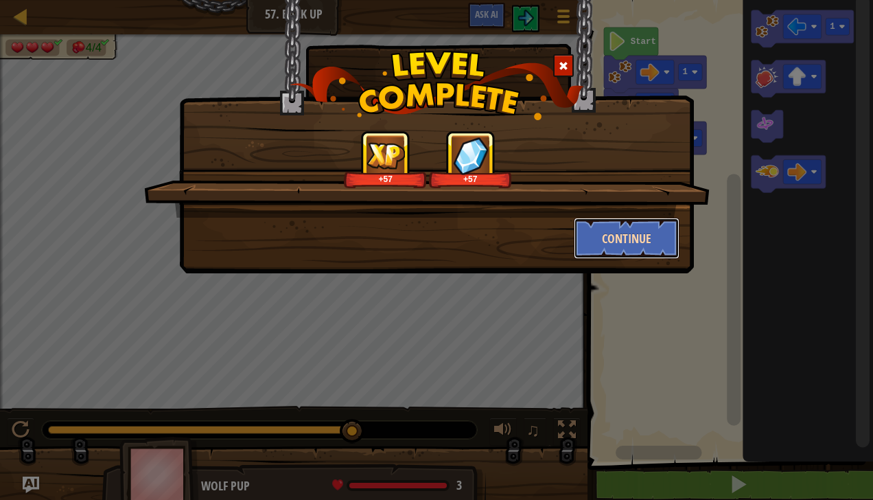
click at [616, 237] on button "Continue" at bounding box center [627, 238] width 106 height 41
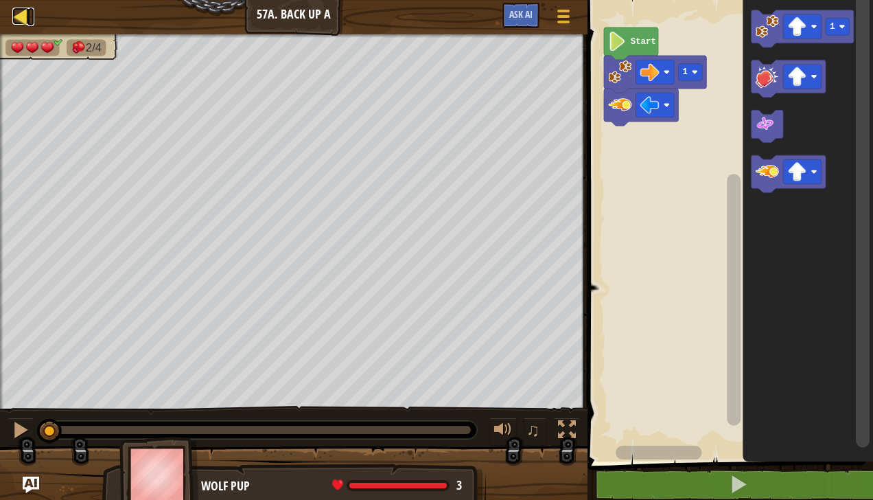
click at [23, 12] on div at bounding box center [20, 16] width 17 height 17
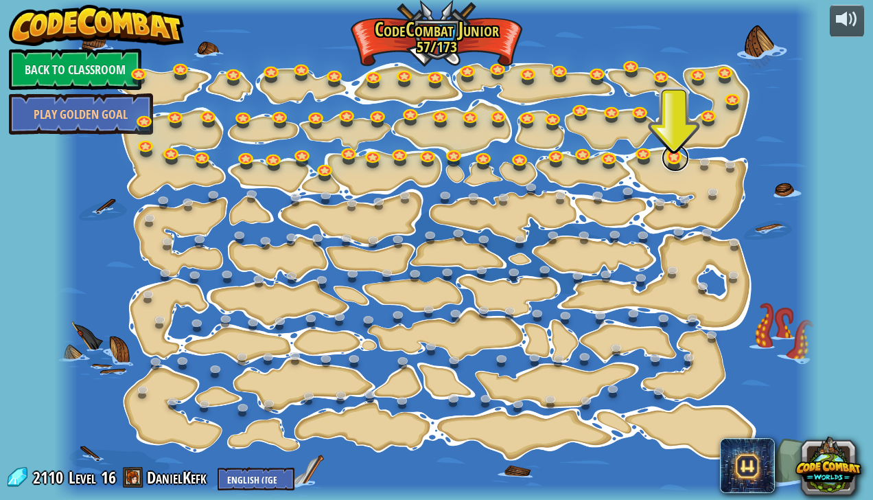
click at [671, 165] on link at bounding box center [674, 157] width 27 height 27
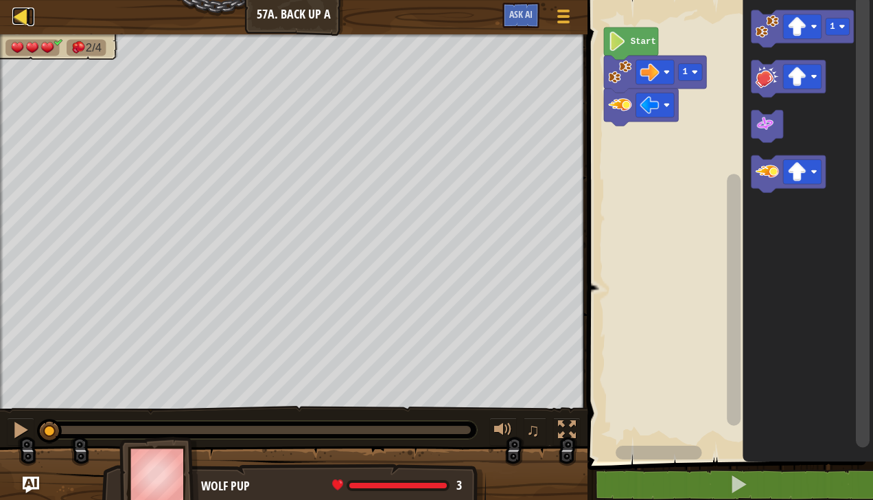
click at [14, 18] on div at bounding box center [20, 16] width 17 height 17
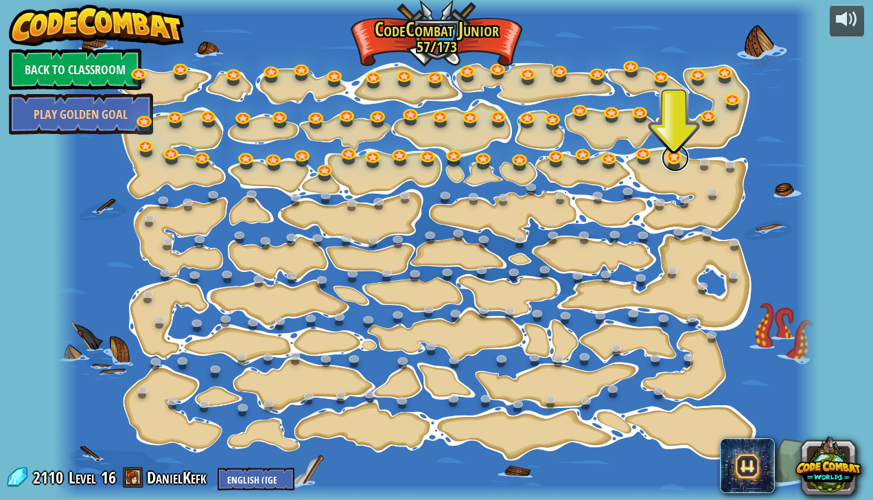
click at [678, 152] on link at bounding box center [674, 157] width 27 height 27
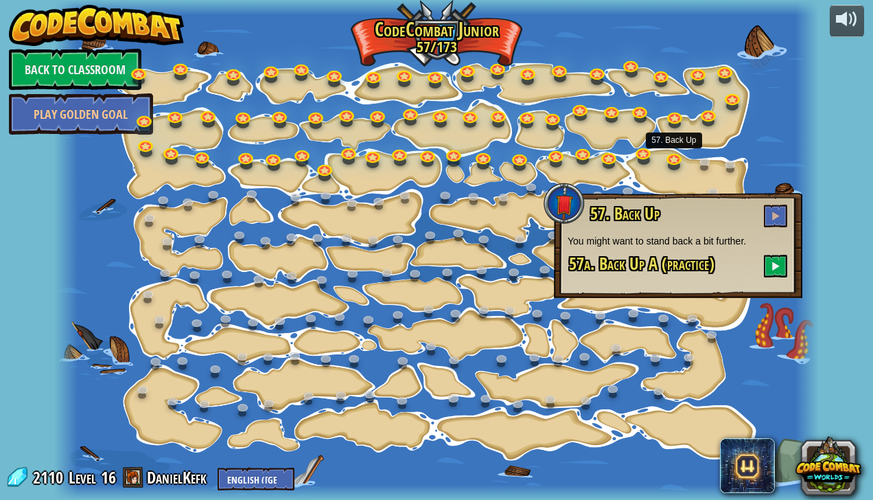
click at [671, 174] on div at bounding box center [436, 250] width 764 height 500
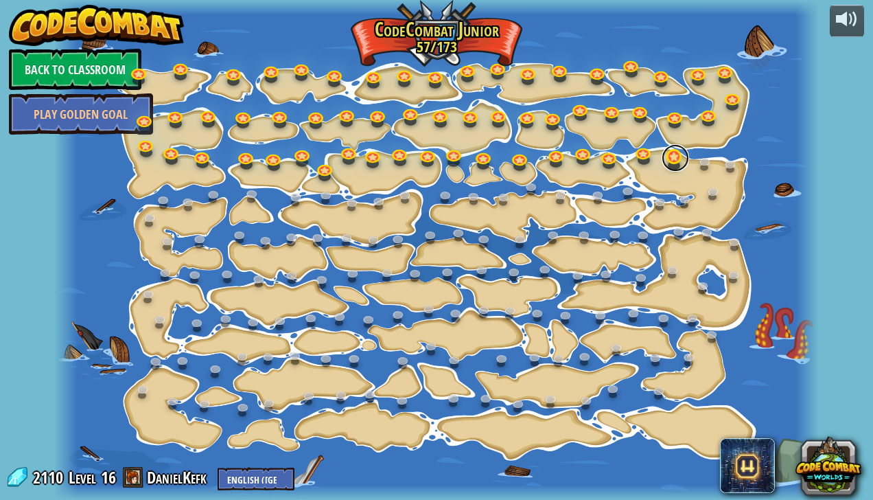
click at [671, 165] on link at bounding box center [674, 157] width 27 height 27
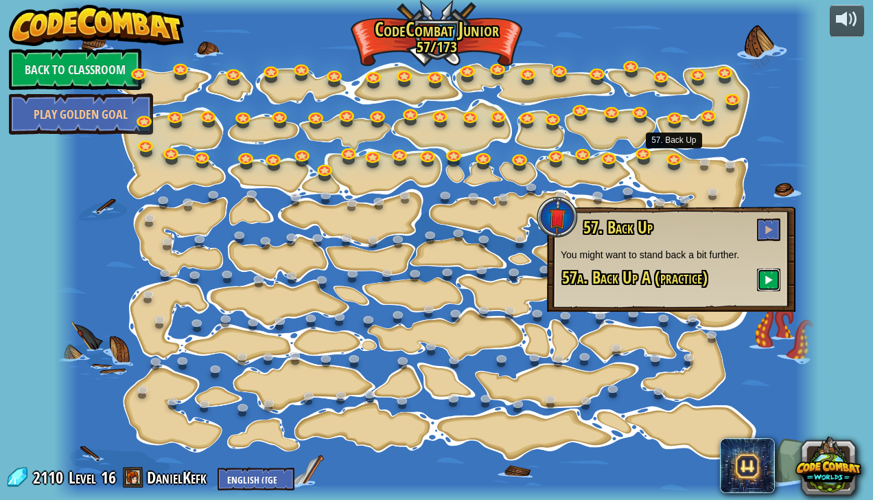
click at [771, 282] on span at bounding box center [769, 279] width 10 height 10
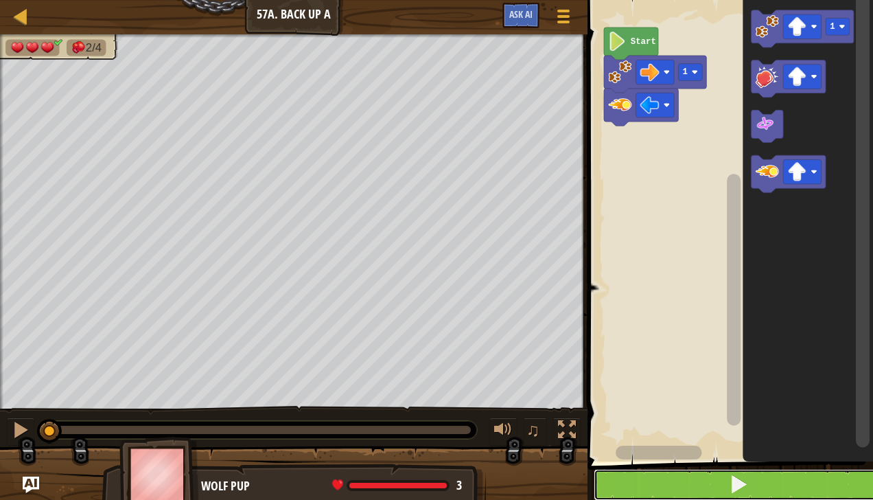
click at [792, 489] on button at bounding box center [739, 485] width 290 height 32
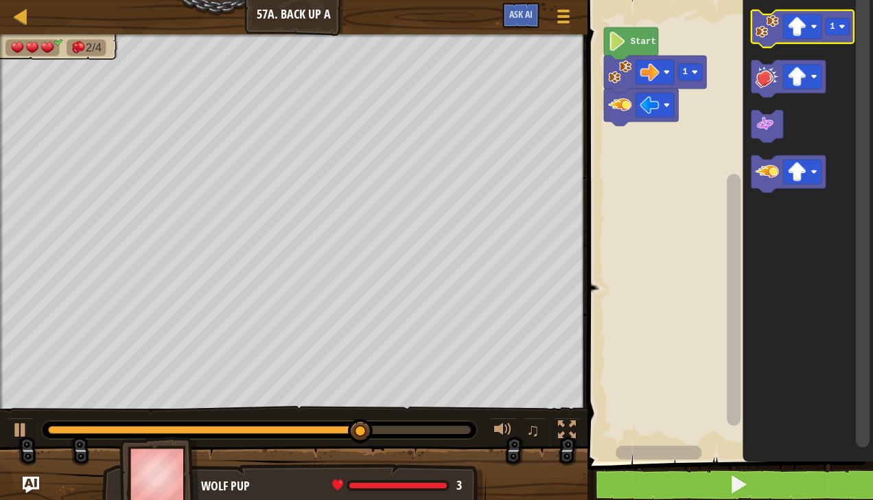
click at [0, 0] on div at bounding box center [0, 0] width 0 height 0
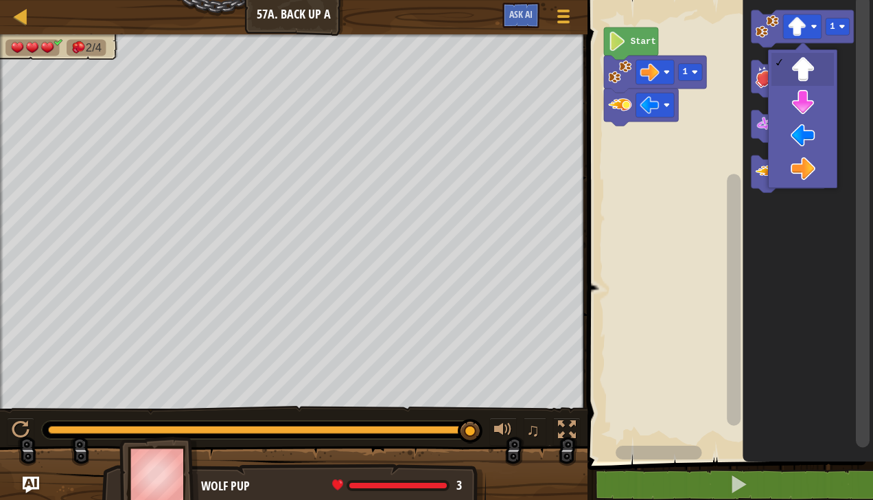
click at [804, 140] on icon "Blockly Workspace" at bounding box center [808, 227] width 130 height 468
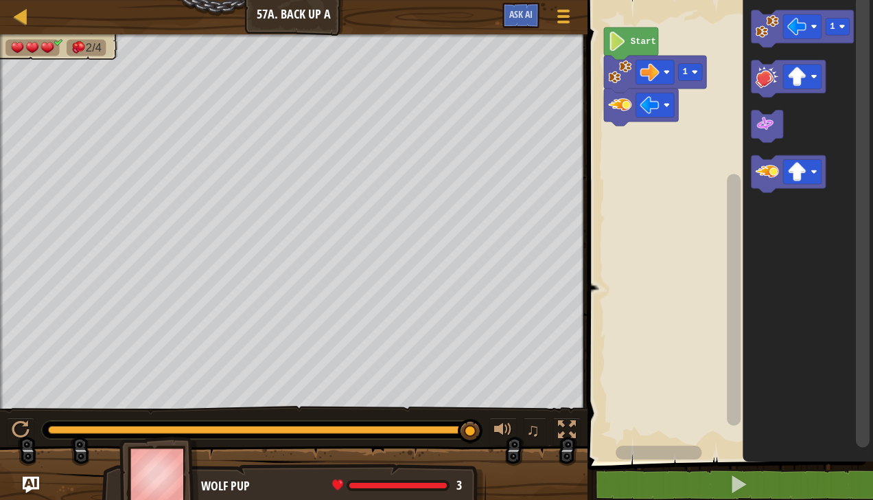
click at [756, 26] on image "Blockly Workspace" at bounding box center [766, 25] width 23 height 23
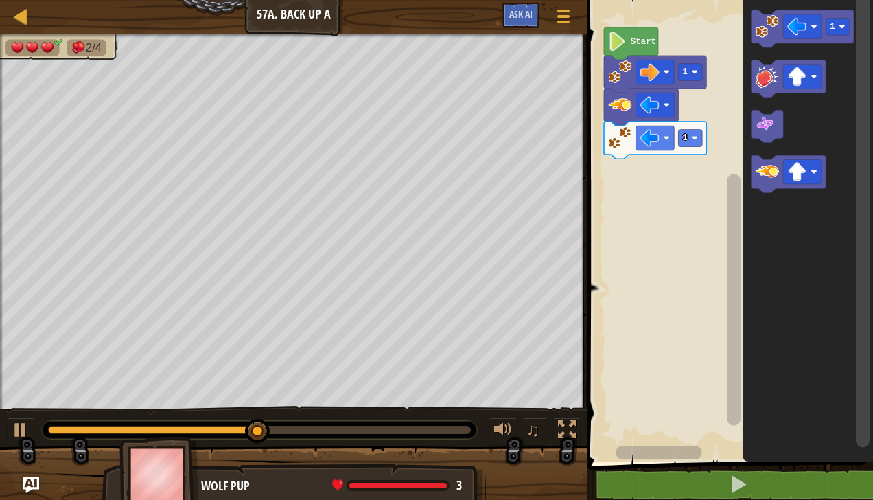
click at [806, 174] on image "Blockly Workspace" at bounding box center [797, 171] width 19 height 19
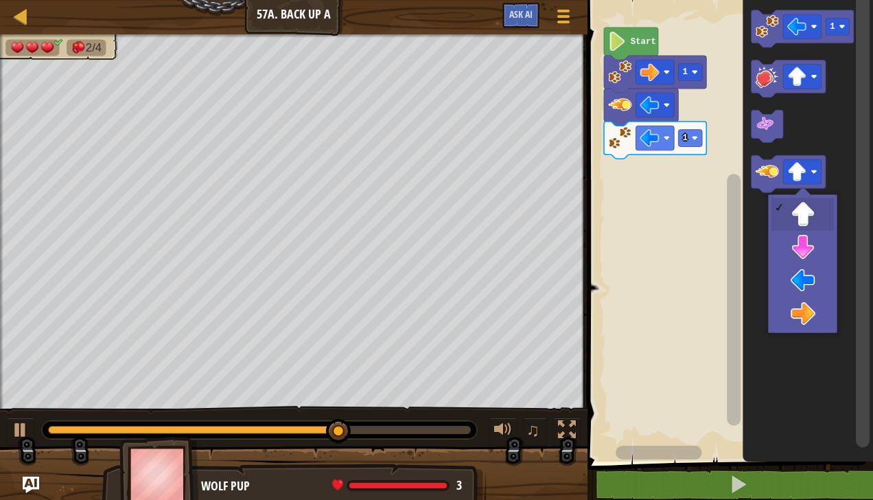
click at [800, 425] on icon "Blockly Workspace" at bounding box center [808, 227] width 130 height 468
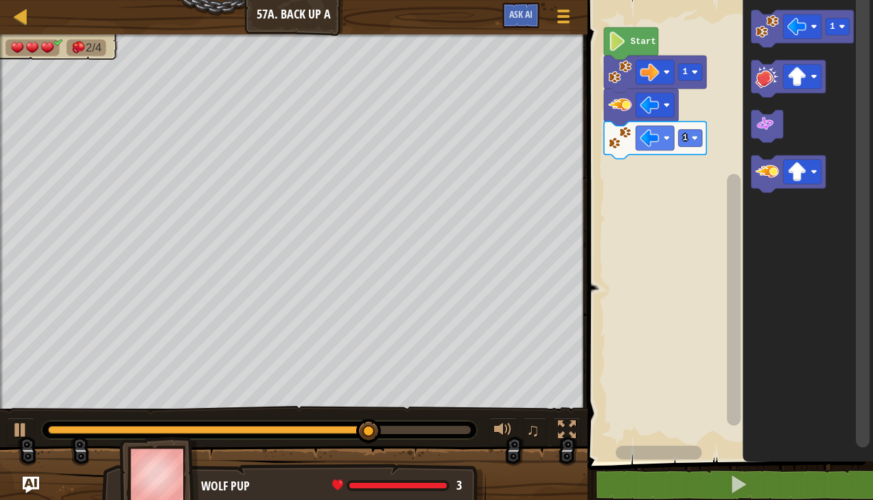
click at [767, 170] on image "Blockly Workspace" at bounding box center [766, 171] width 23 height 23
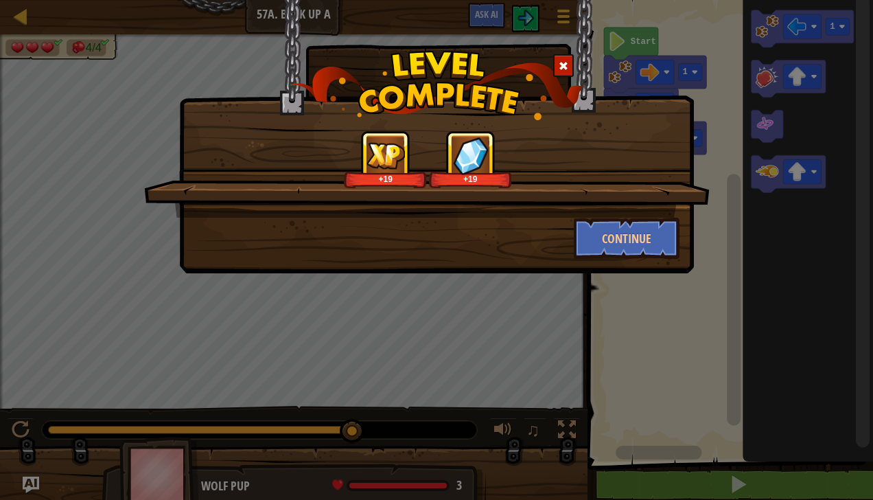
click at [557, 73] on div at bounding box center [563, 65] width 21 height 23
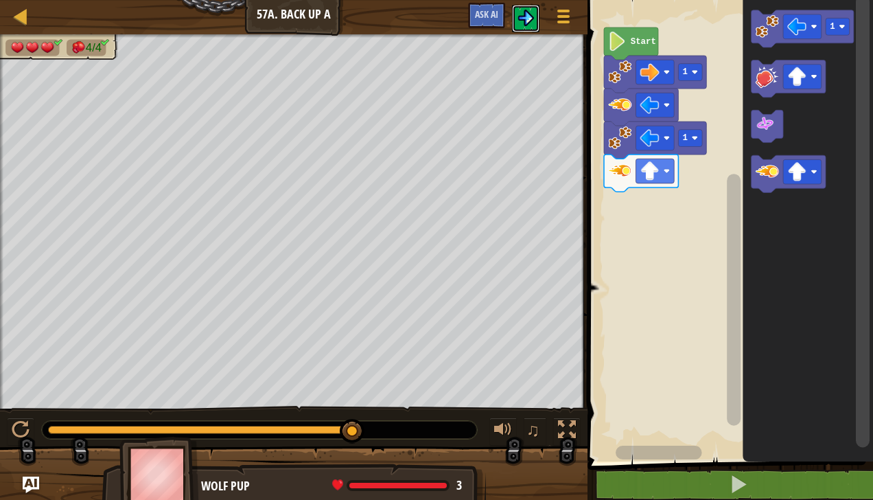
click at [530, 17] on img at bounding box center [525, 18] width 16 height 16
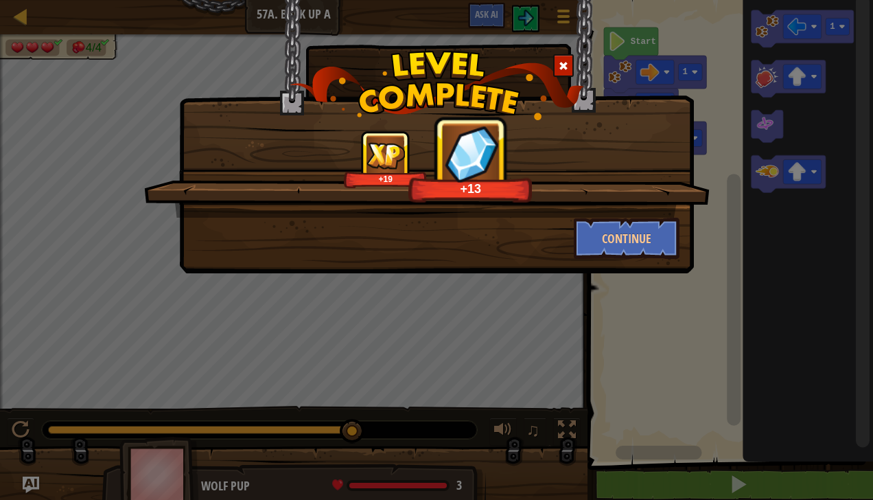
click at [565, 61] on span at bounding box center [564, 66] width 10 height 10
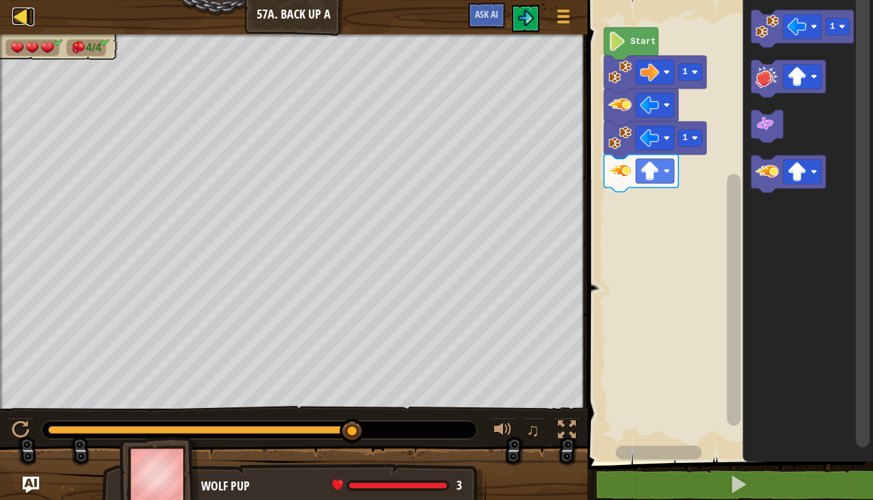
click at [22, 24] on div at bounding box center [20, 16] width 17 height 17
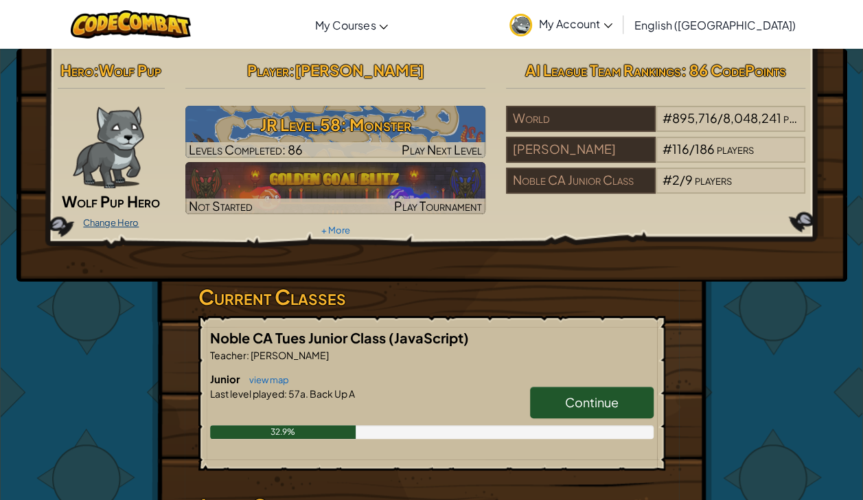
click at [92, 217] on link "Change Hero" at bounding box center [111, 222] width 56 height 11
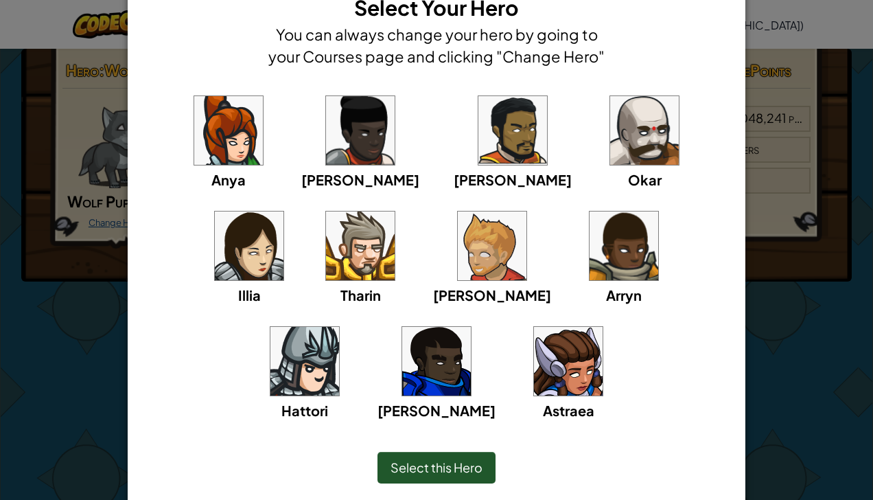
scroll to position [91, 0]
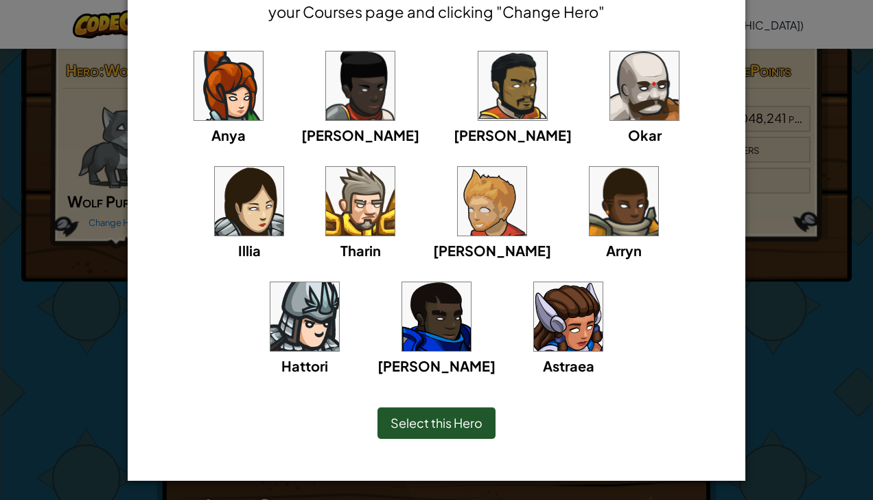
click at [456, 432] on div "Select this Hero" at bounding box center [436, 423] width 118 height 32
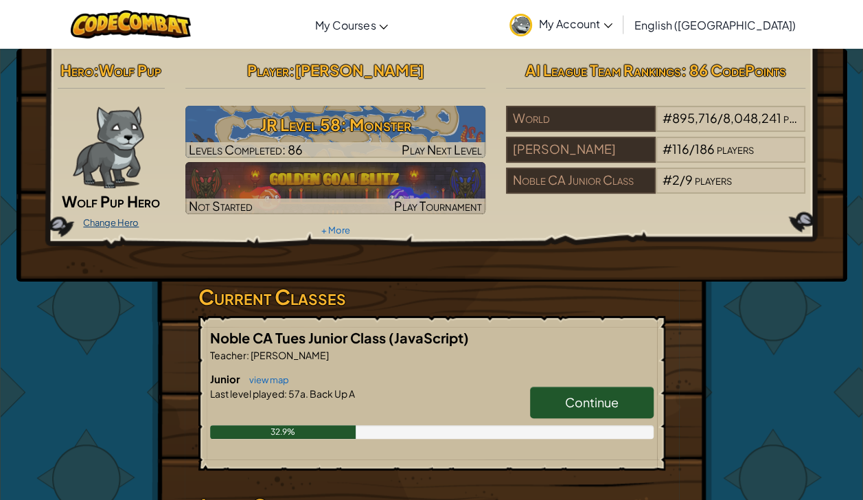
click at [127, 224] on link "Change Hero" at bounding box center [111, 222] width 56 height 11
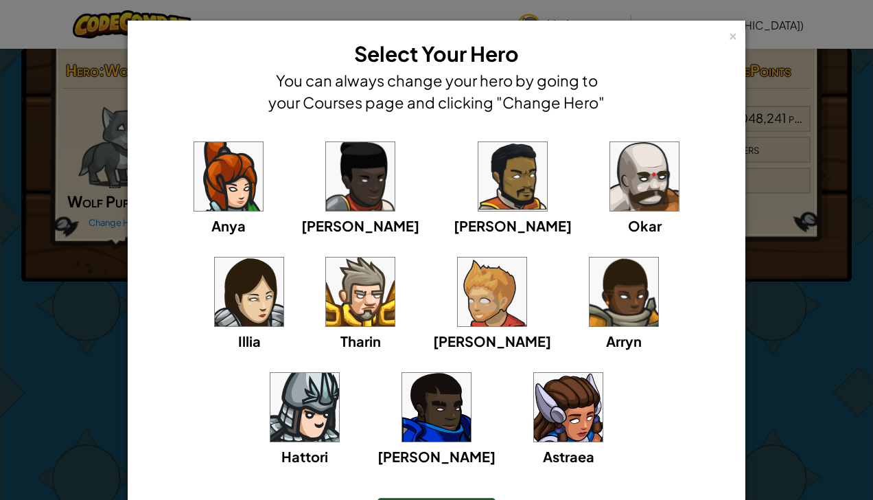
click at [534, 412] on img at bounding box center [568, 407] width 69 height 69
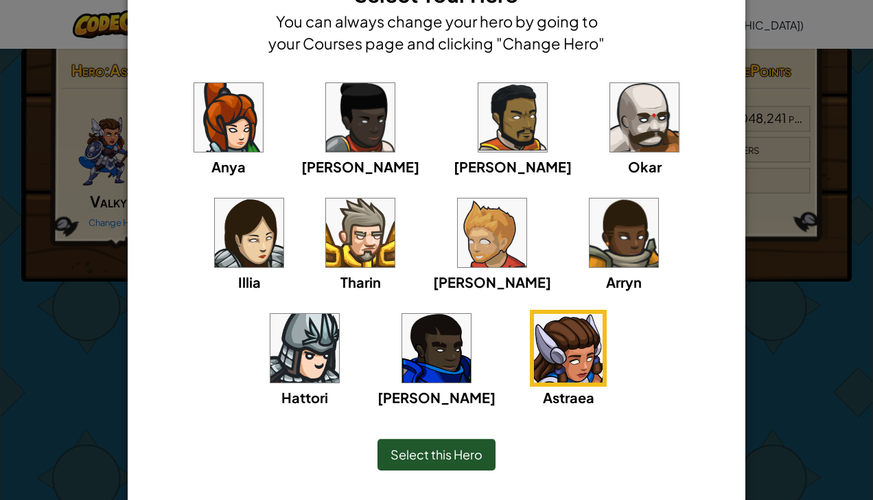
scroll to position [63, 0]
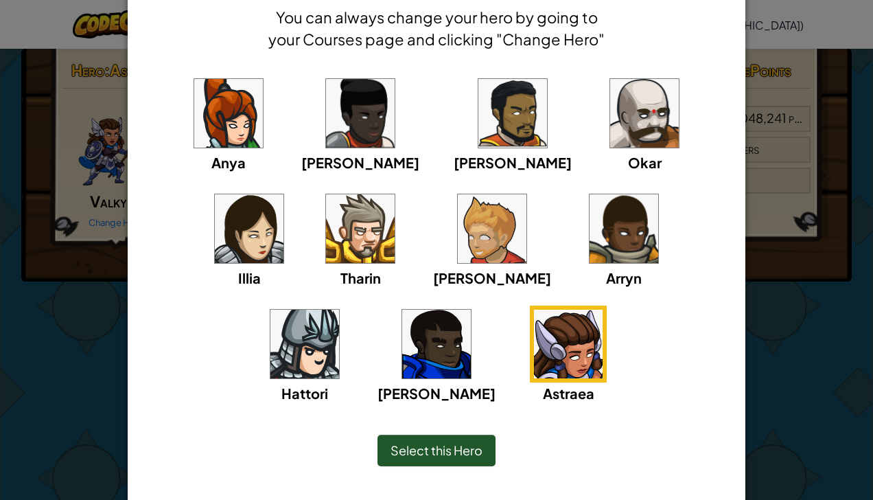
click at [473, 458] on div "Select this Hero" at bounding box center [436, 450] width 118 height 32
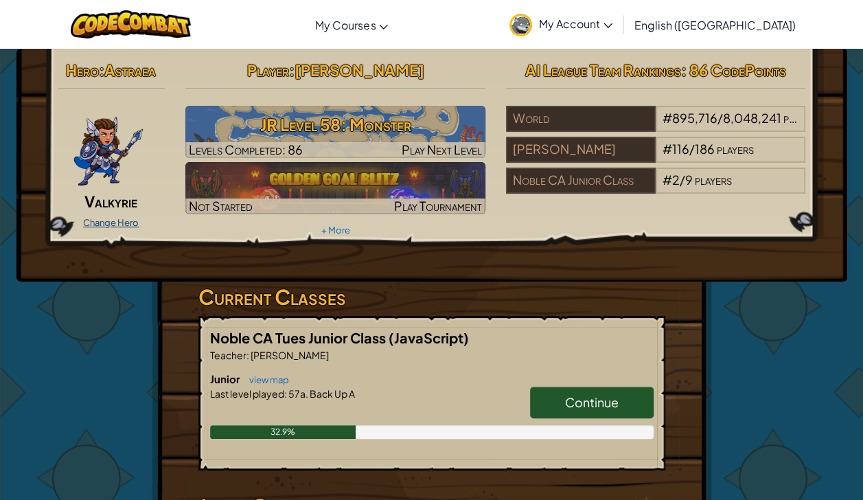
click at [111, 220] on link "Change Hero" at bounding box center [111, 222] width 56 height 11
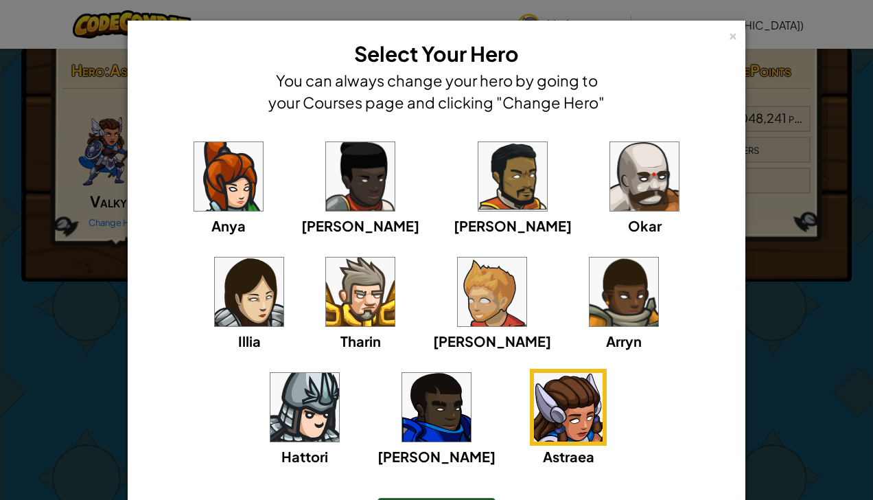
click at [467, 118] on div "× Select Your Hero You can always change your hero by going to your Courses pag…" at bounding box center [436, 76] width 602 height 96
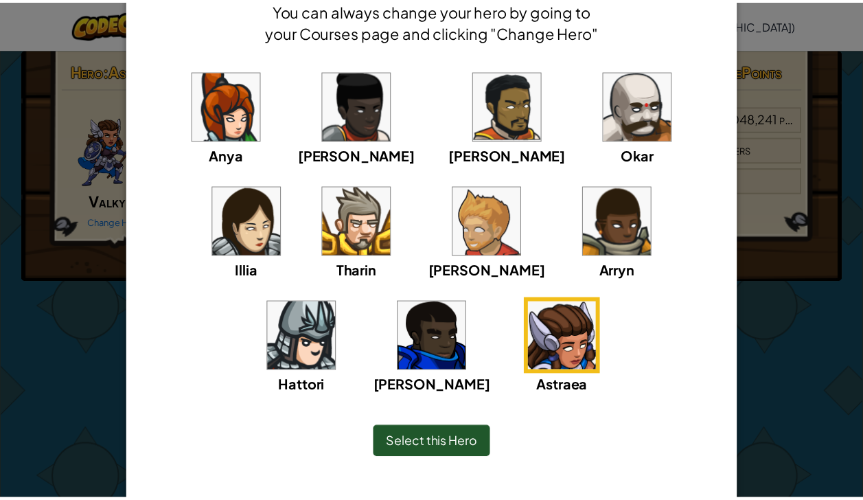
scroll to position [91, 0]
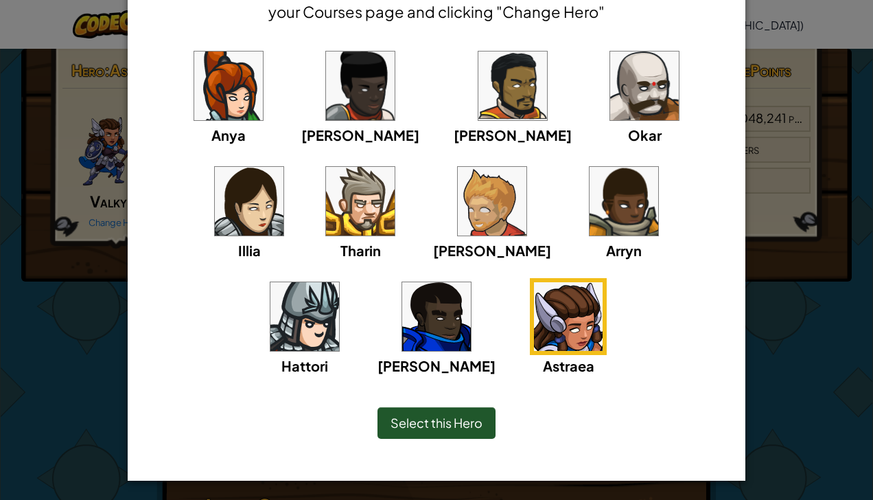
click at [589, 206] on img at bounding box center [623, 201] width 69 height 69
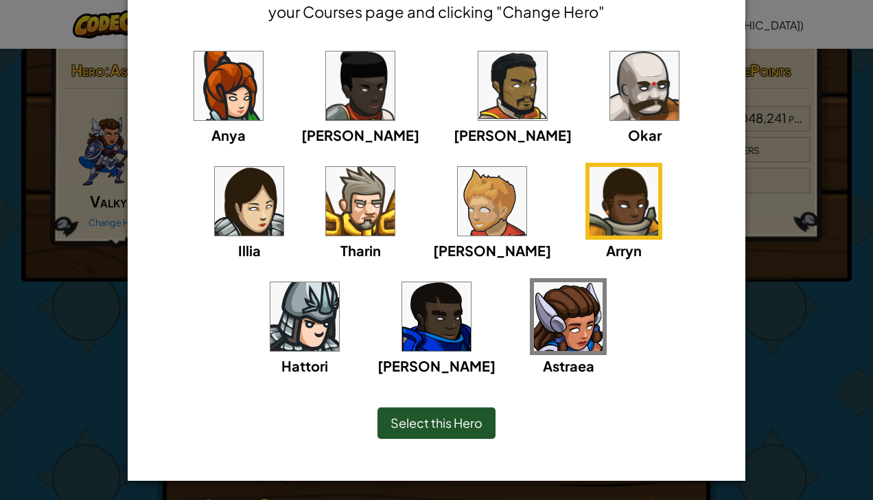
click at [343, 278] on div "Hattori" at bounding box center [304, 327] width 77 height 98
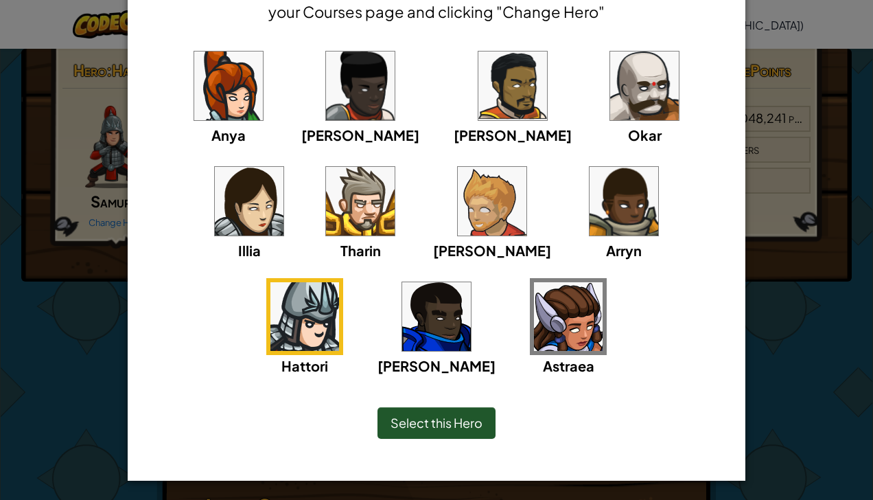
click at [589, 224] on img at bounding box center [623, 201] width 69 height 69
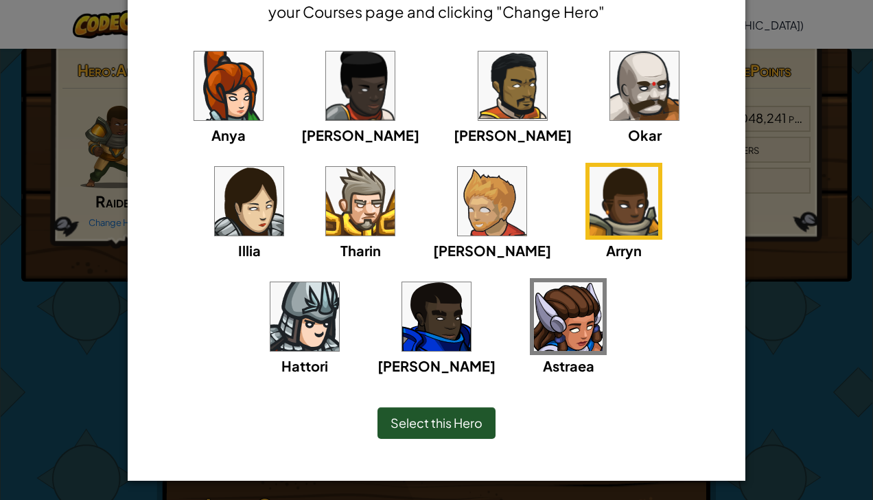
click at [458, 231] on img at bounding box center [492, 201] width 69 height 69
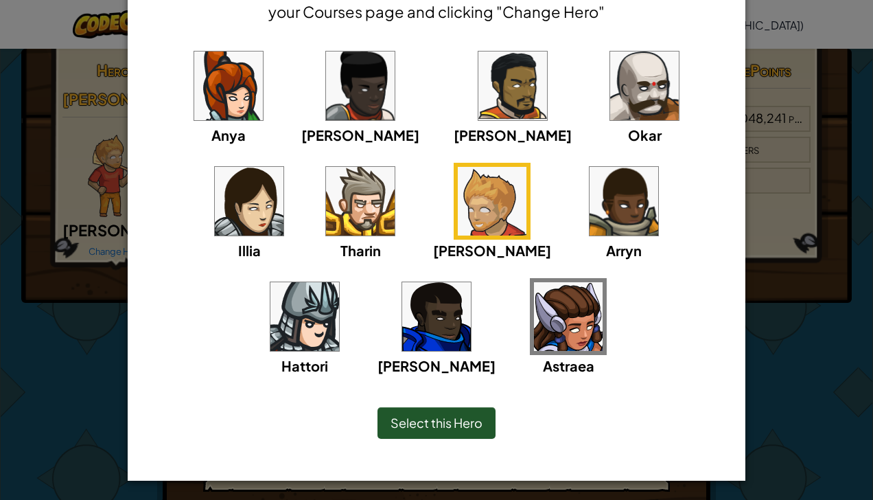
click at [326, 222] on img at bounding box center [360, 201] width 69 height 69
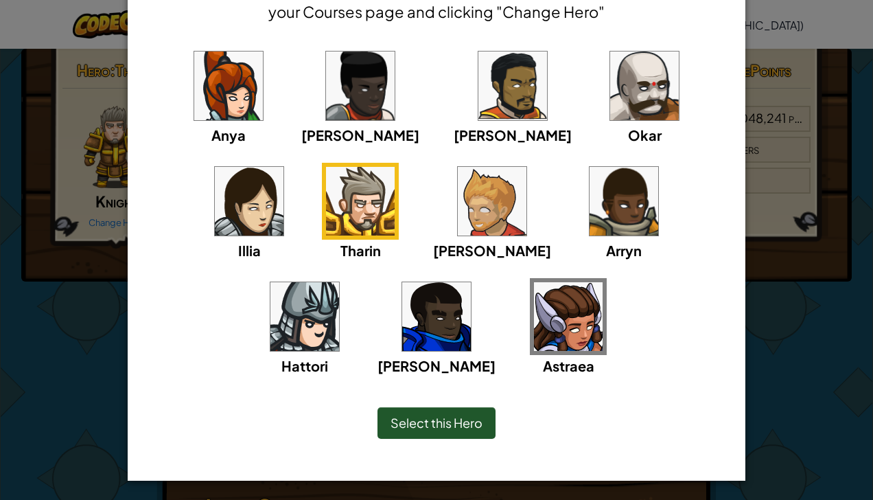
click at [228, 100] on img at bounding box center [228, 85] width 69 height 69
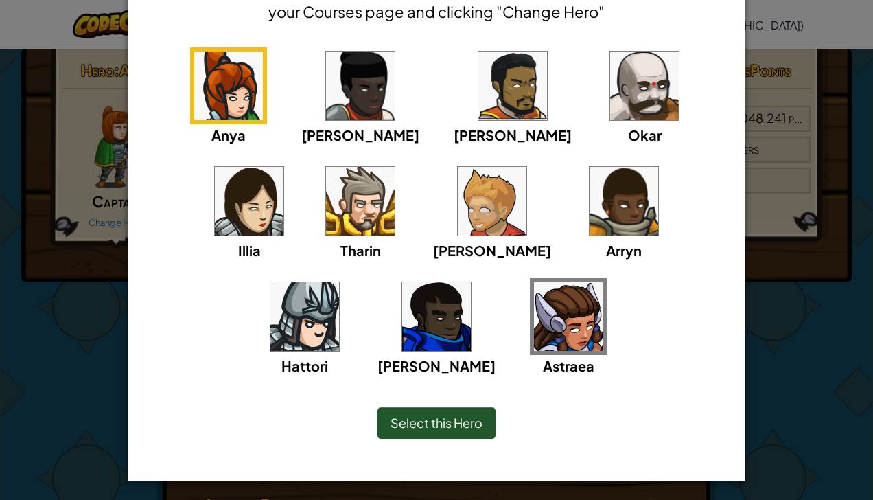
click at [336, 95] on img at bounding box center [360, 85] width 69 height 69
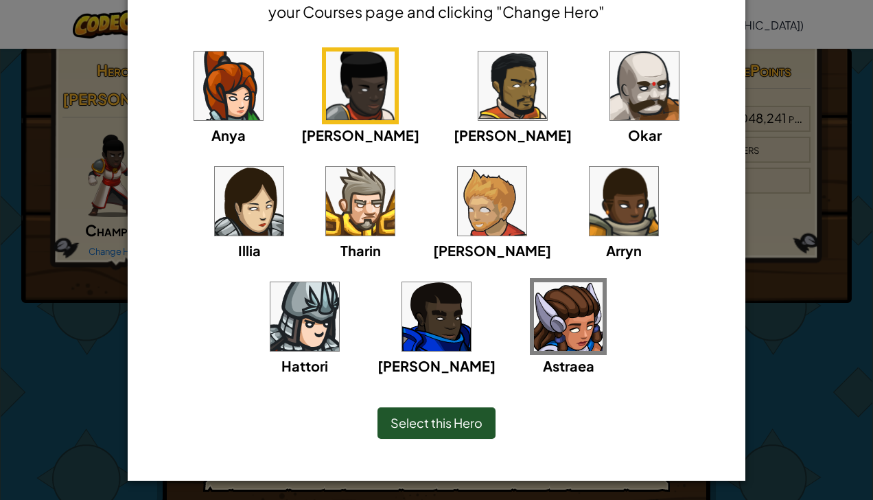
click at [478, 84] on img at bounding box center [512, 85] width 69 height 69
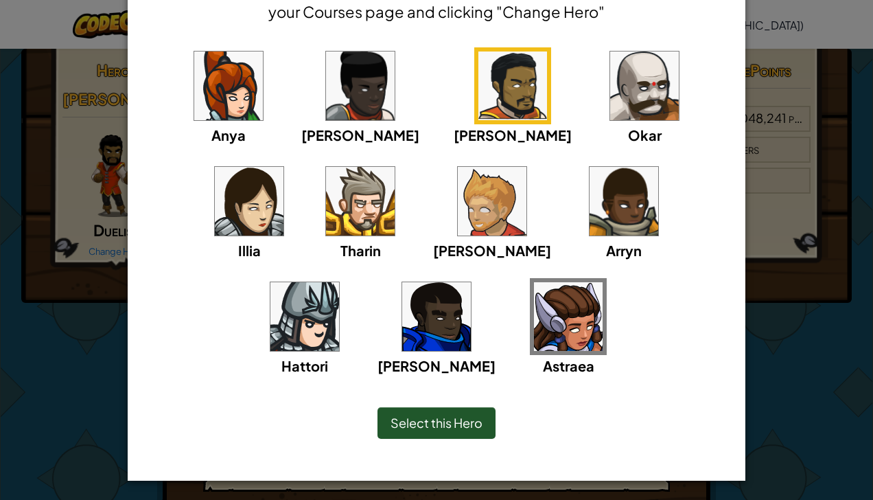
click at [610, 92] on img at bounding box center [644, 85] width 69 height 69
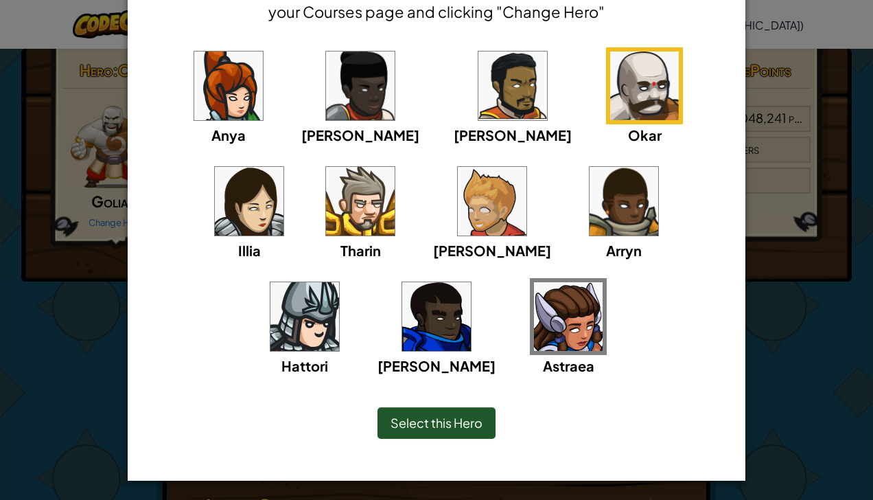
click at [283, 167] on img at bounding box center [249, 201] width 69 height 69
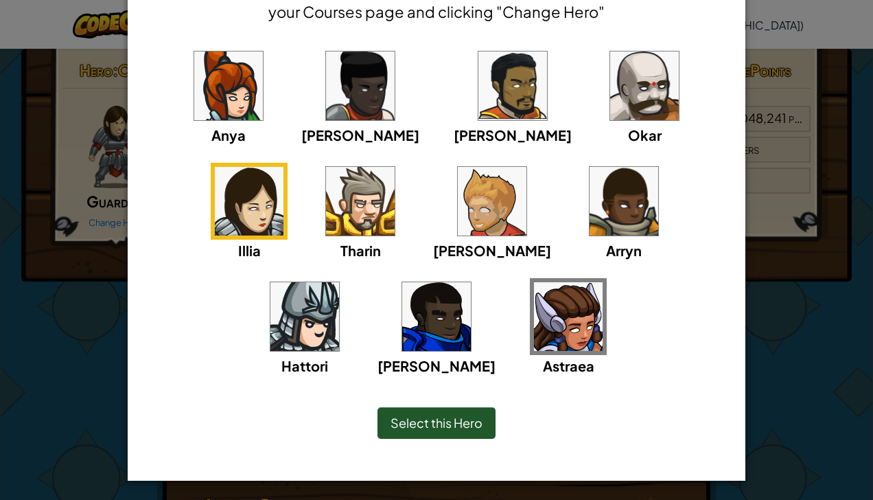
click at [471, 282] on img at bounding box center [436, 316] width 69 height 69
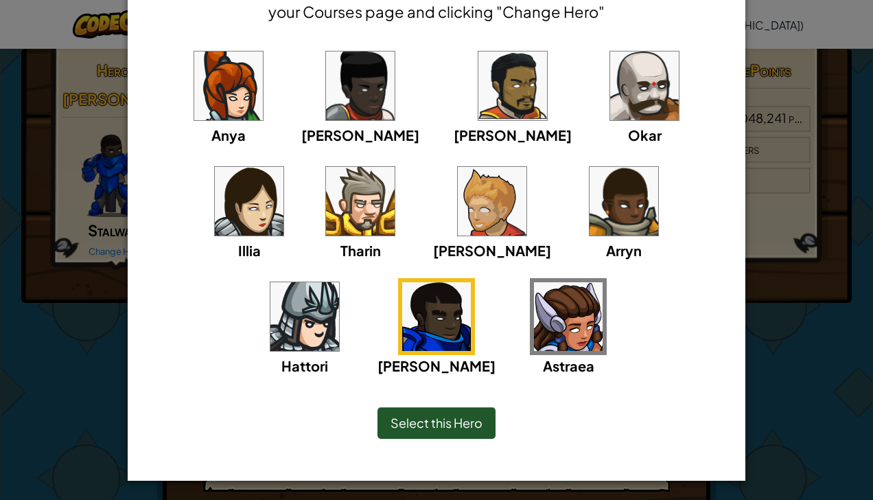
click at [339, 282] on img at bounding box center [304, 316] width 69 height 69
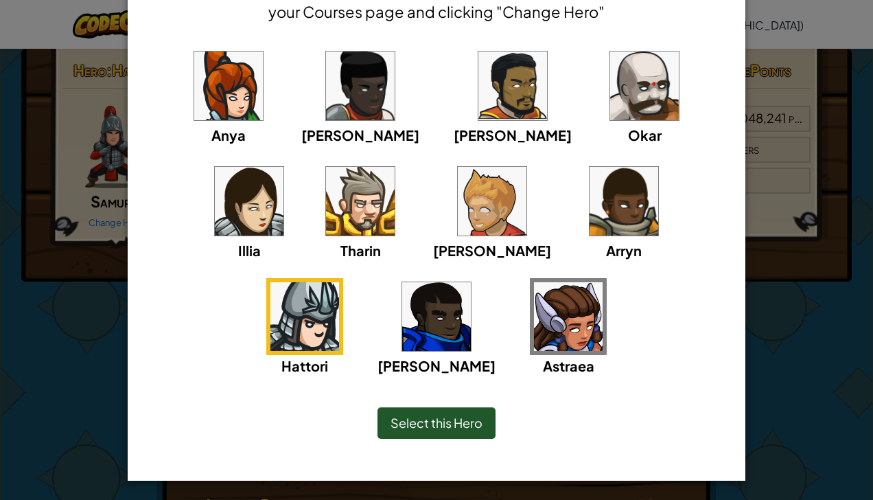
click at [534, 323] on img at bounding box center [568, 316] width 69 height 69
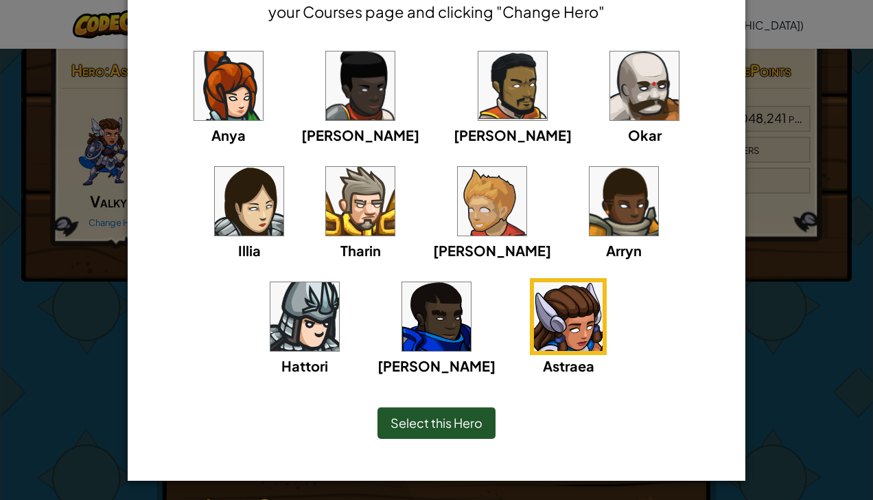
click at [339, 282] on img at bounding box center [304, 316] width 69 height 69
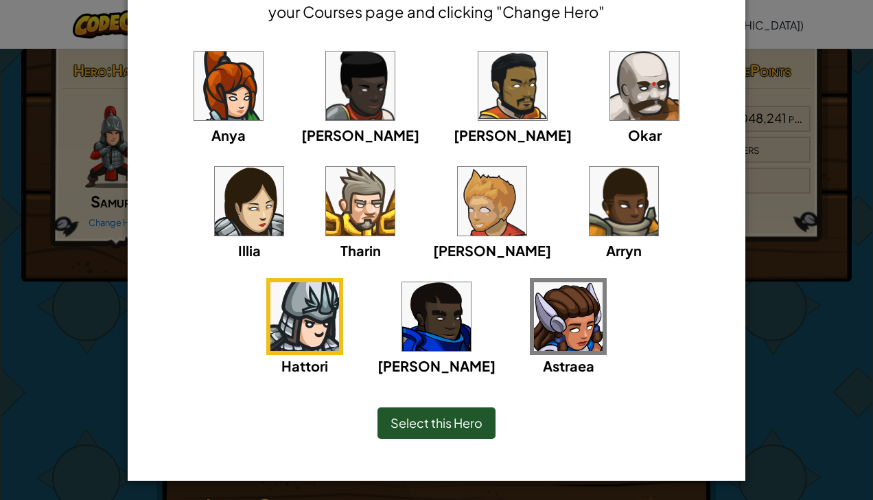
click at [474, 349] on div "Anya Ida Alejandro Okar Illia Tharin Ned Arryn Hattori Gordon Astraea" at bounding box center [436, 220] width 575 height 346
click at [534, 338] on img at bounding box center [568, 316] width 69 height 69
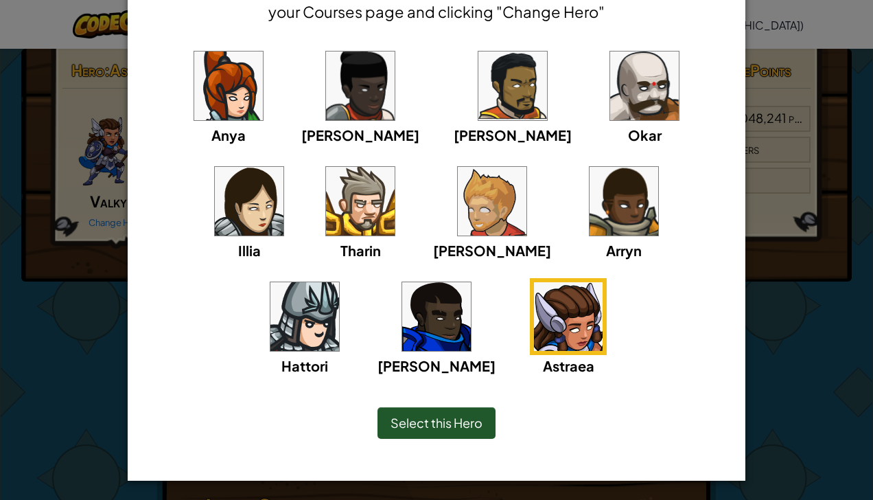
click at [464, 425] on span "Select this Hero" at bounding box center [436, 422] width 92 height 16
